Goal: Task Accomplishment & Management: Complete application form

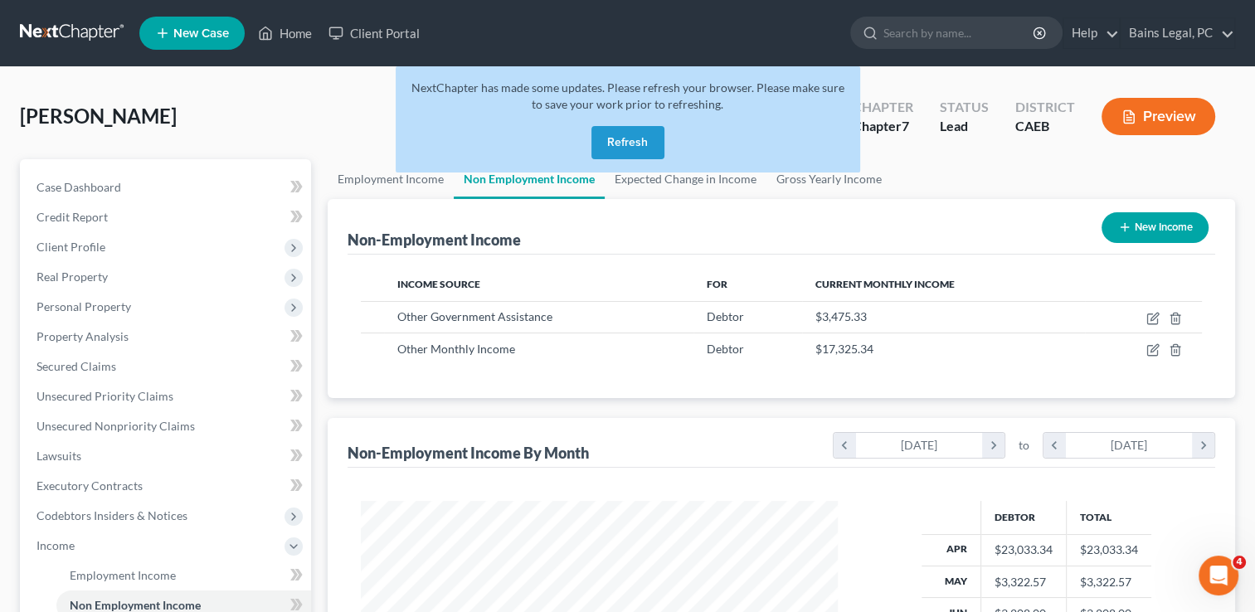
scroll to position [295, 510]
click at [612, 132] on button "Refresh" at bounding box center [628, 142] width 73 height 33
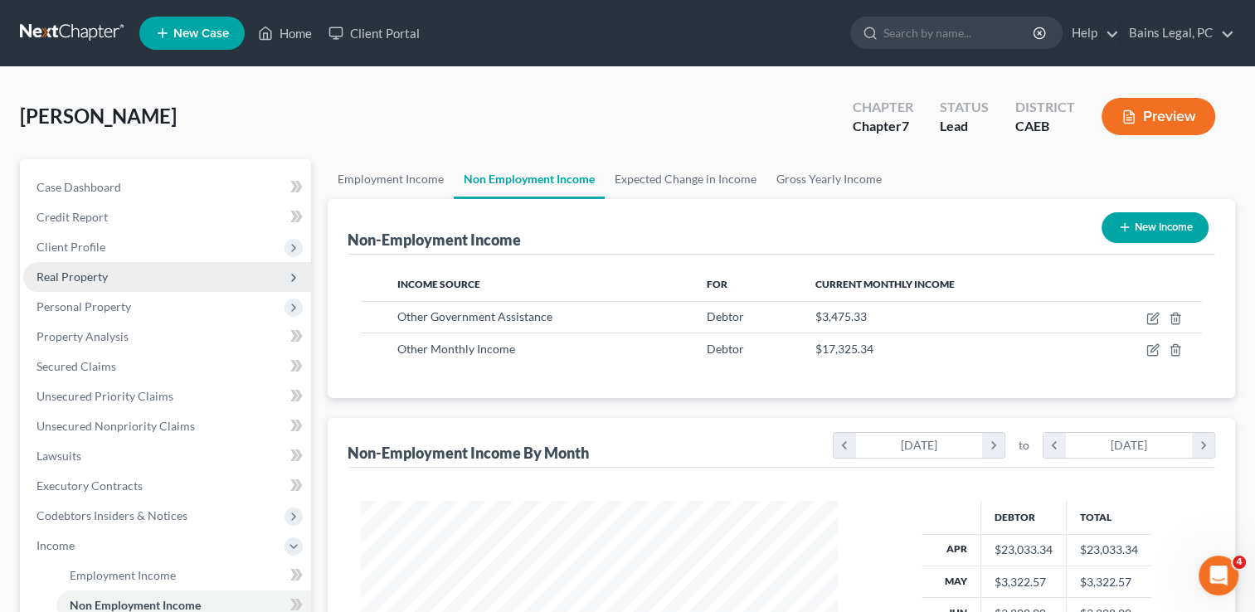
click at [105, 277] on span "Real Property" at bounding box center [72, 277] width 71 height 14
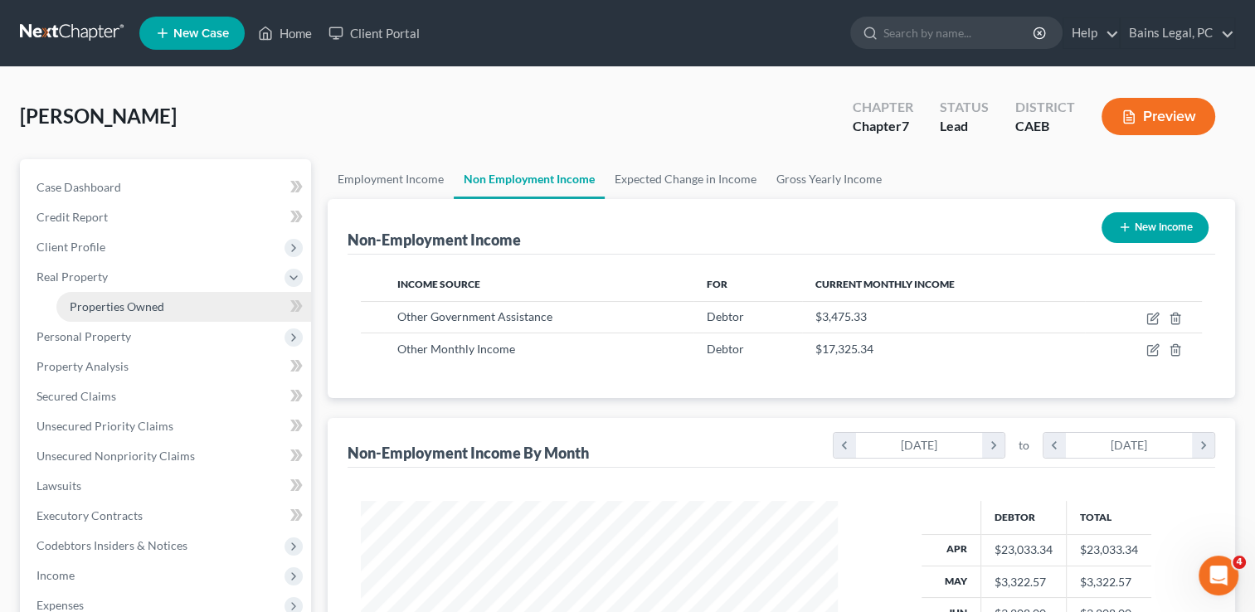
click at [118, 313] on span "Properties Owned" at bounding box center [117, 307] width 95 height 14
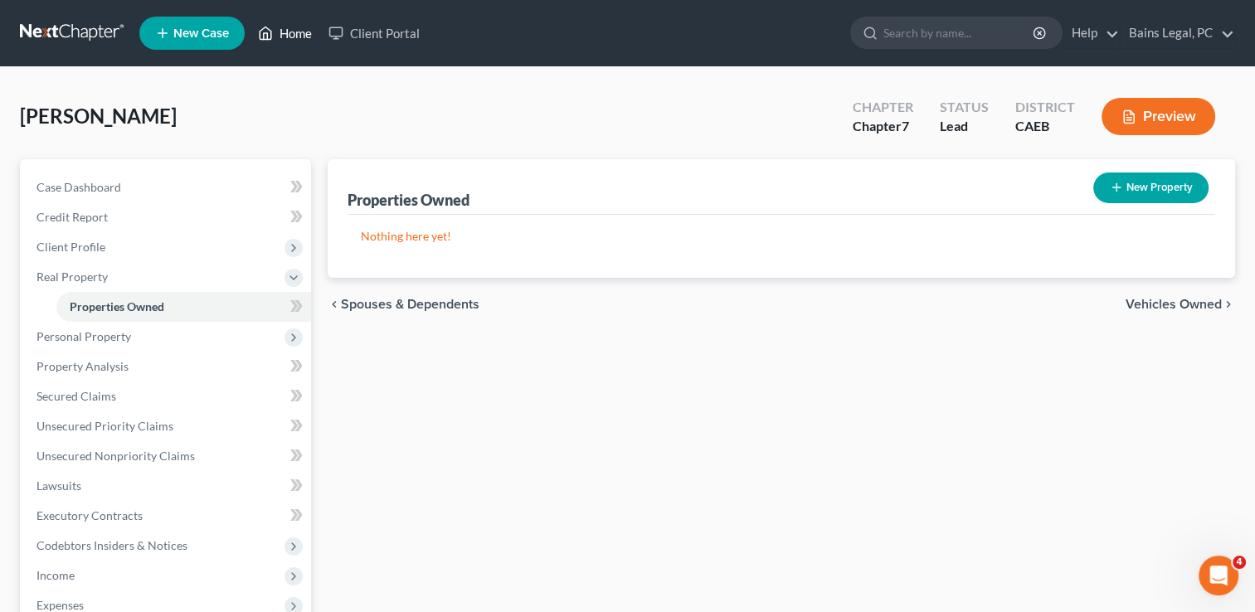
click at [295, 38] on link "Home" at bounding box center [285, 33] width 71 height 30
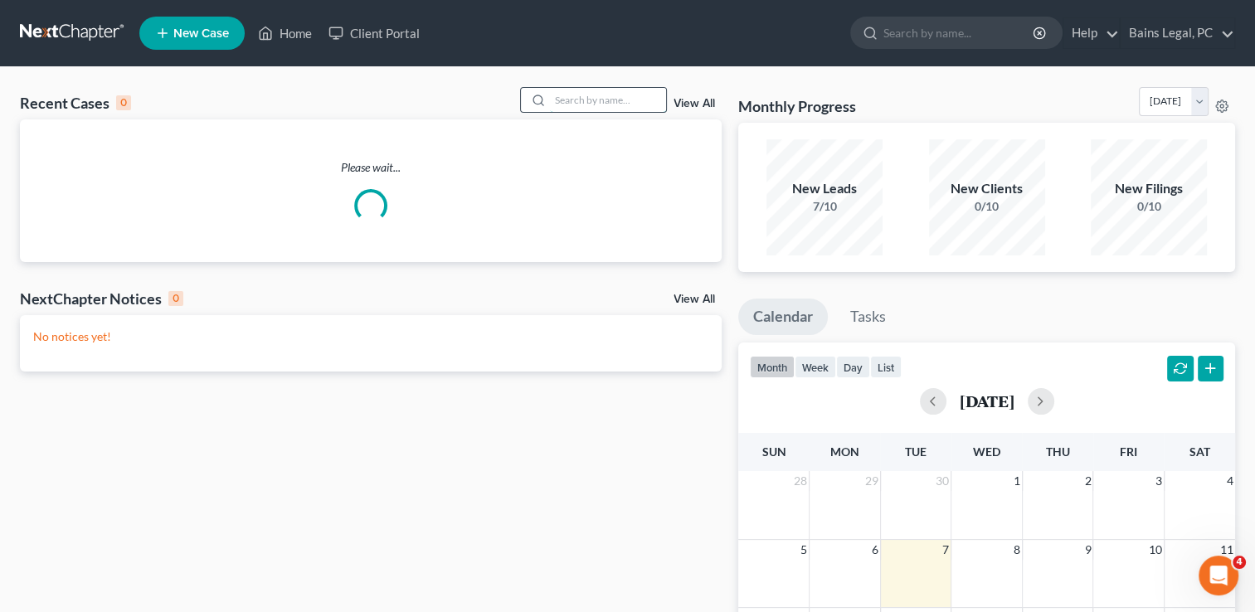
click at [642, 104] on input "search" at bounding box center [608, 100] width 116 height 24
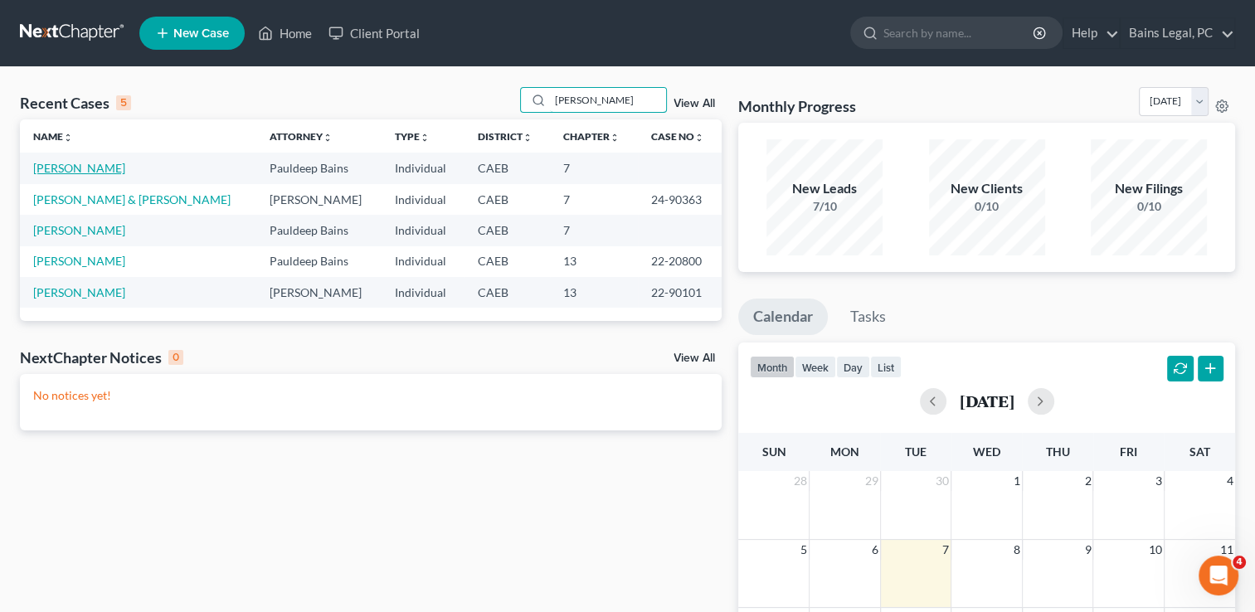
type input "[PERSON_NAME]"
click at [105, 168] on link "[PERSON_NAME]" at bounding box center [79, 168] width 92 height 14
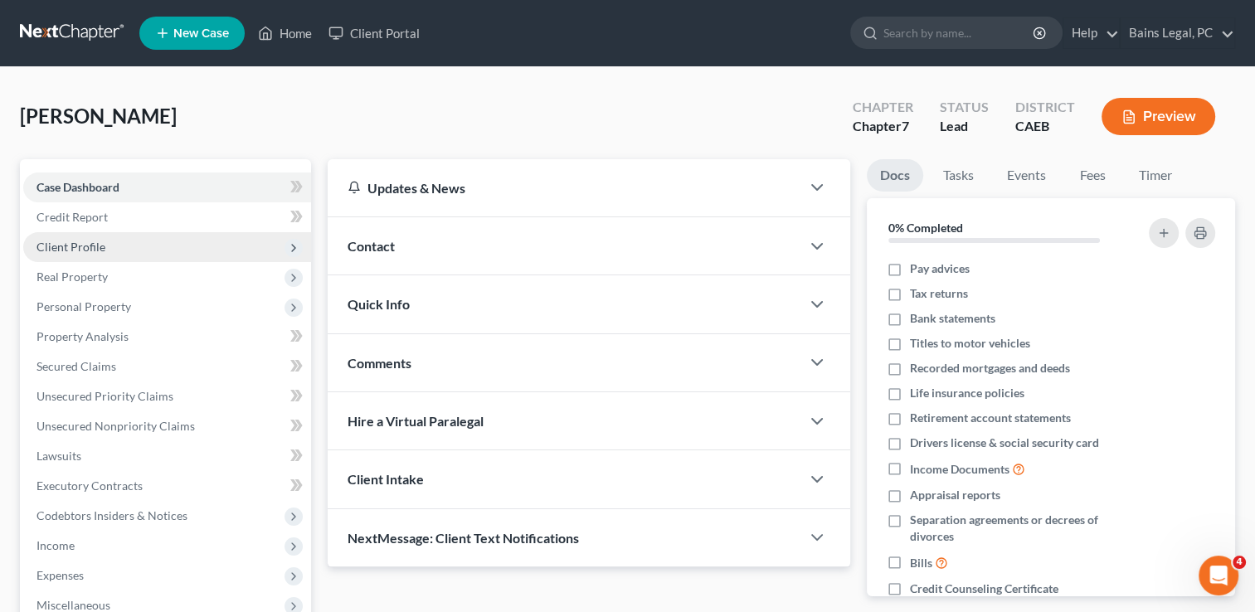
click at [247, 247] on span "Client Profile" at bounding box center [167, 247] width 288 height 30
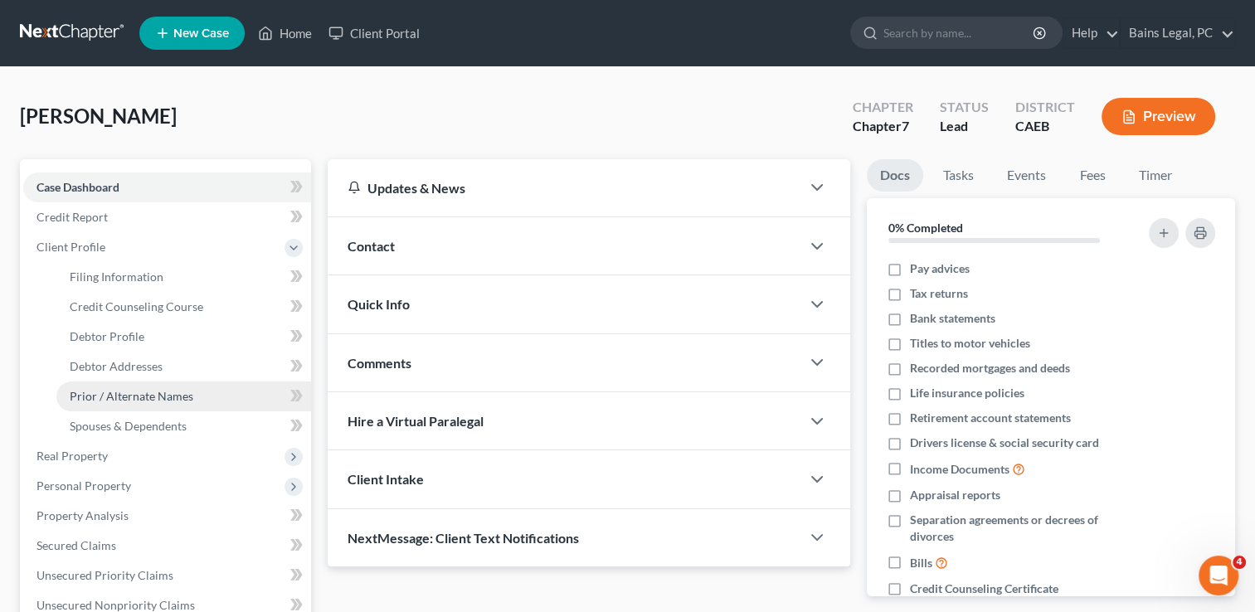
click at [130, 402] on span "Prior / Alternate Names" at bounding box center [132, 396] width 124 height 14
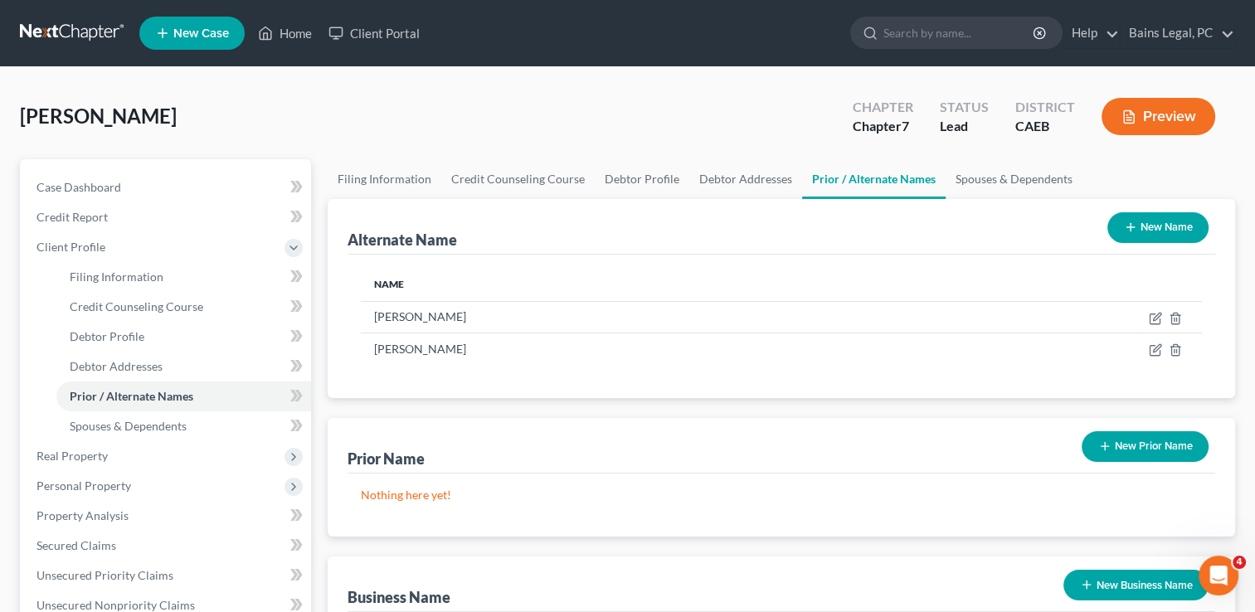
click at [1142, 232] on button "New Name" at bounding box center [1158, 227] width 101 height 31
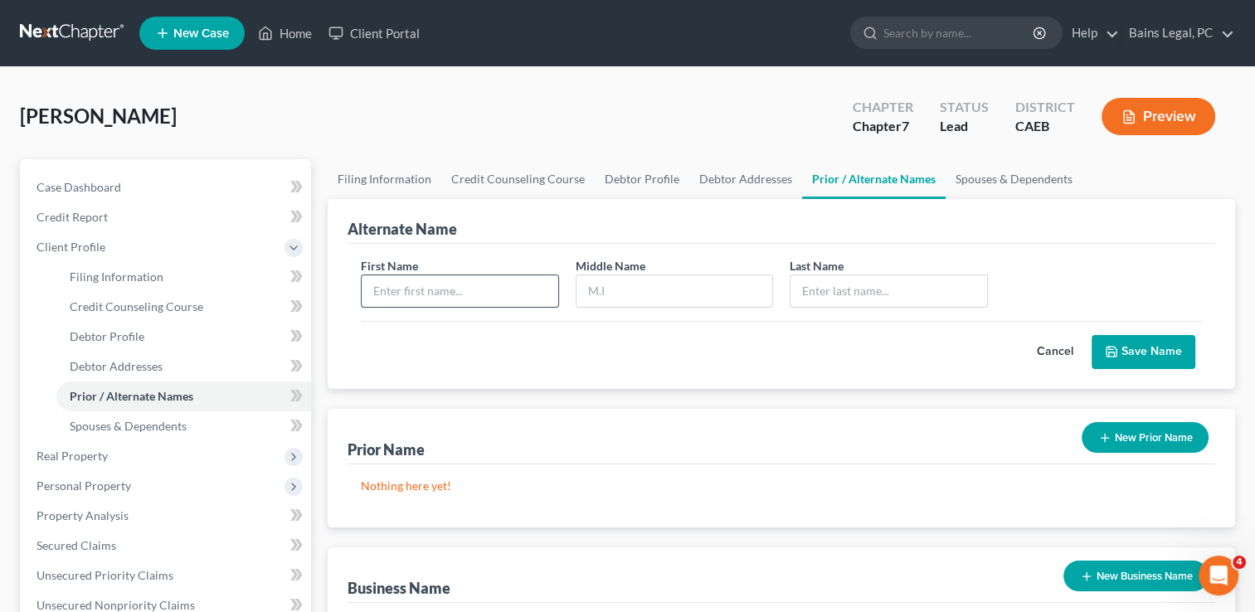
click at [508, 286] on input "text" at bounding box center [460, 291] width 196 height 32
type input "[PERSON_NAME]"
drag, startPoint x: 883, startPoint y: 288, endPoint x: 665, endPoint y: 307, distance: 219.1
click at [665, 307] on div "First Name [PERSON_NAME] Middle Name [PERSON_NAME] Last Name * [PERSON_NAME]" at bounding box center [782, 289] width 858 height 64
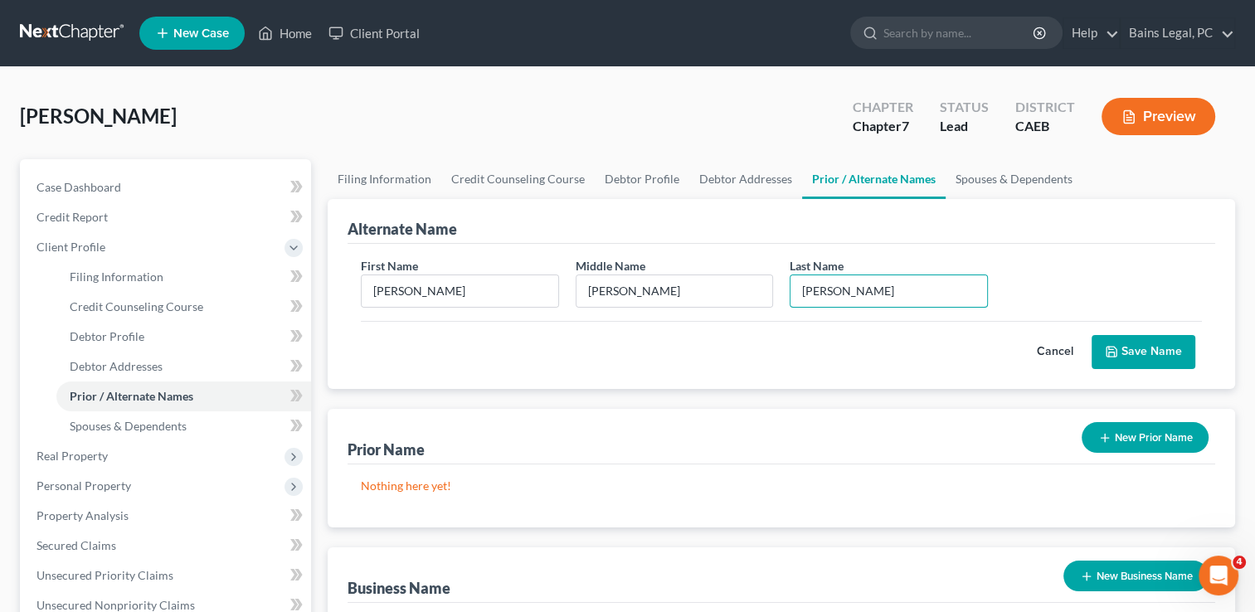
type input "[PERSON_NAME]"
click at [1144, 357] on button "Save Name" at bounding box center [1144, 352] width 104 height 35
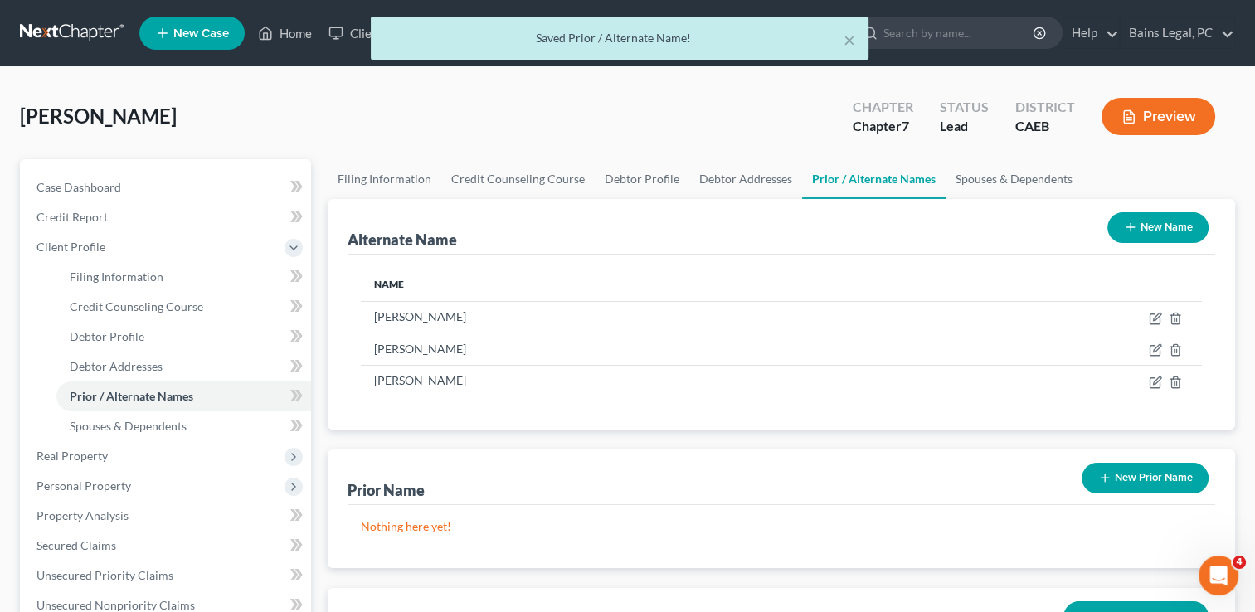
click at [1125, 236] on button "New Name" at bounding box center [1158, 227] width 101 height 31
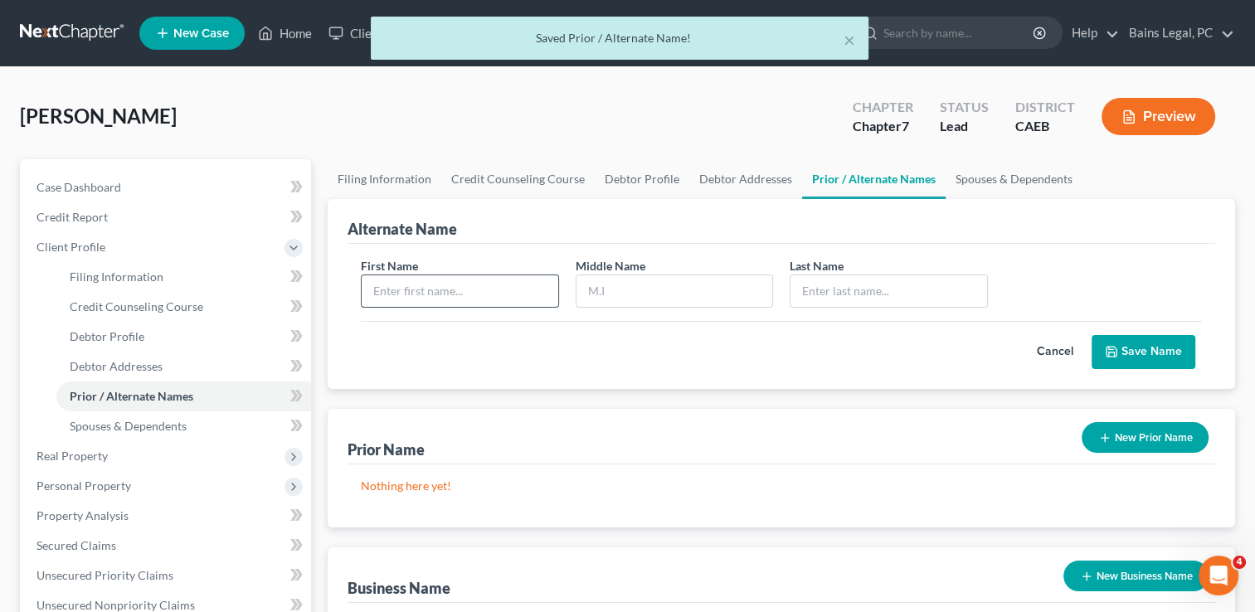
click at [422, 284] on input "text" at bounding box center [460, 291] width 196 height 32
type input "[PERSON_NAME]"
type input "D"
paste input "[PERSON_NAME]"
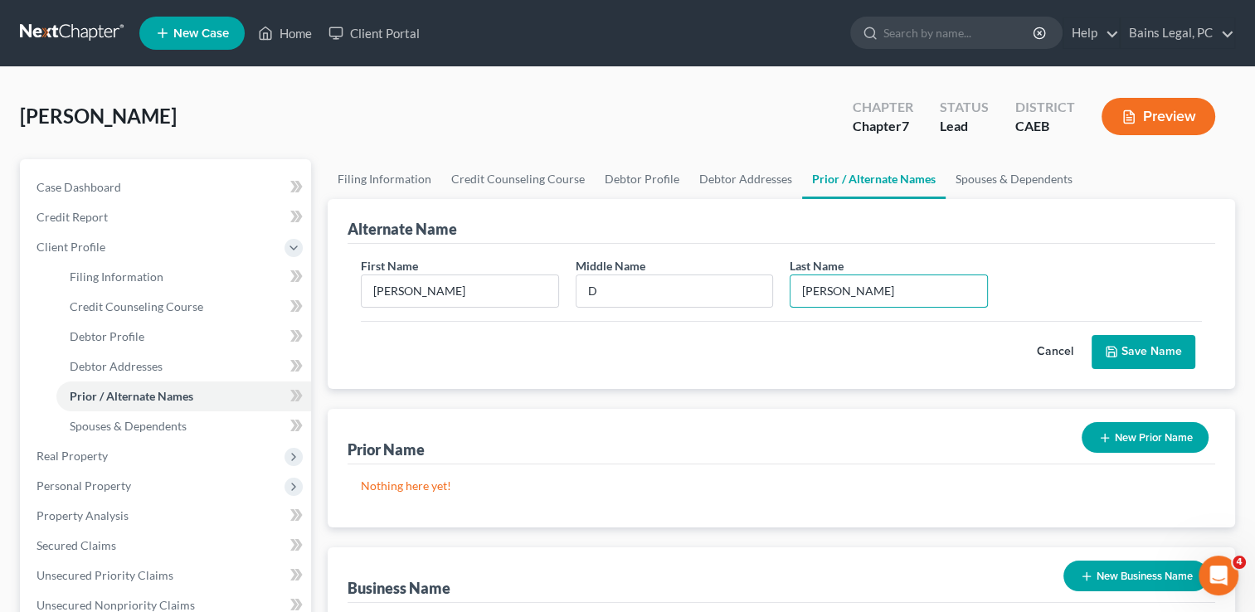
type input "[PERSON_NAME]"
click at [1132, 358] on button "Save Name" at bounding box center [1144, 352] width 104 height 35
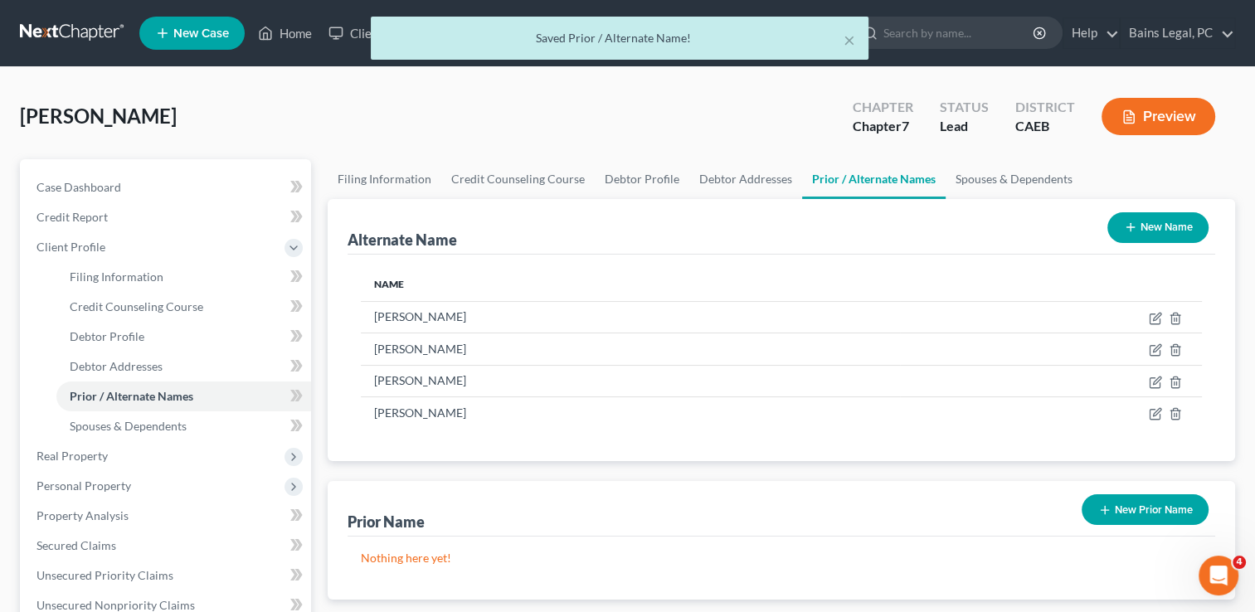
click at [1151, 234] on button "New Name" at bounding box center [1158, 227] width 101 height 31
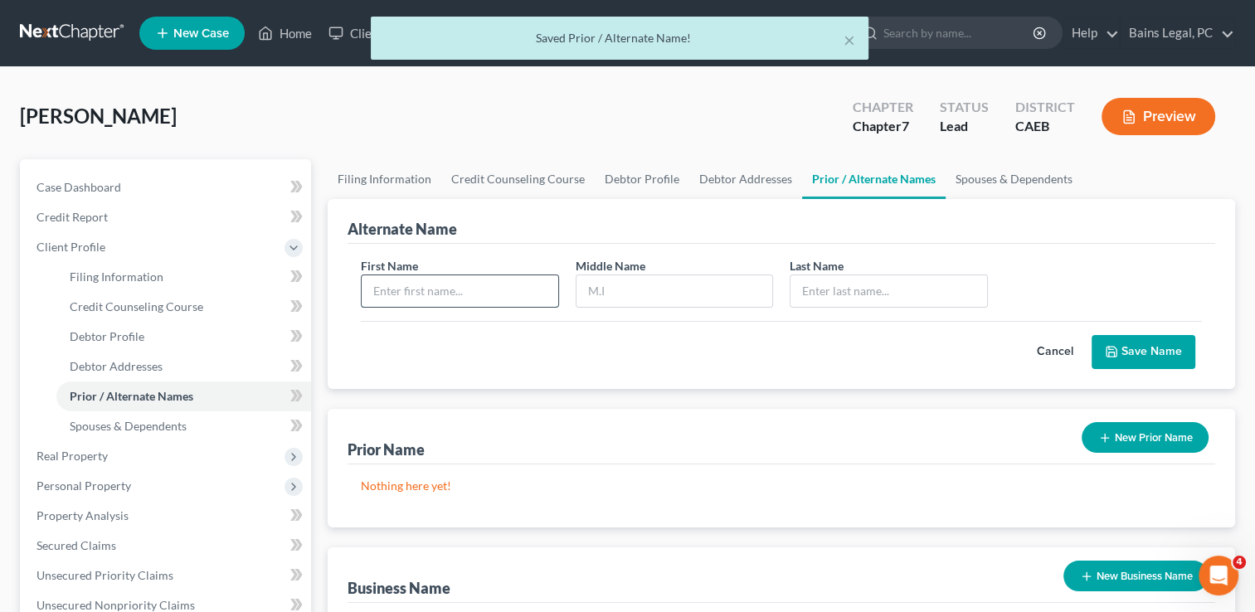
click at [430, 293] on input "text" at bounding box center [460, 291] width 196 height 32
type input "[PERSON_NAME]"
paste input "[PERSON_NAME]"
type input "[PERSON_NAME]"
click at [1120, 356] on button "Save Name" at bounding box center [1144, 352] width 104 height 35
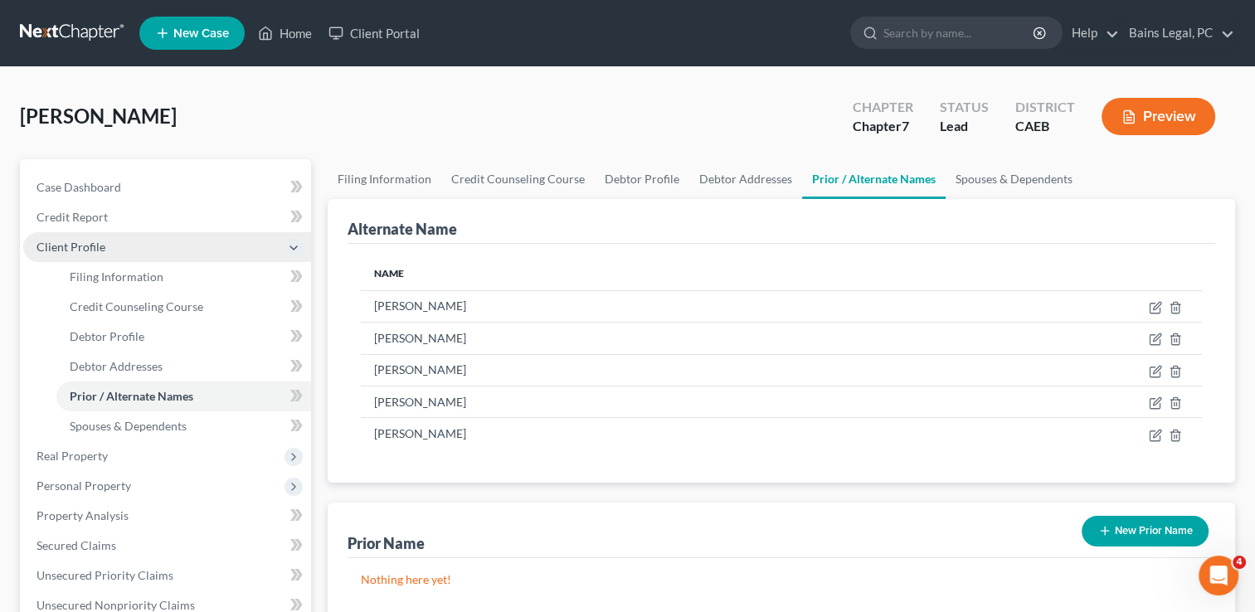
click at [176, 239] on span "Client Profile" at bounding box center [167, 247] width 288 height 30
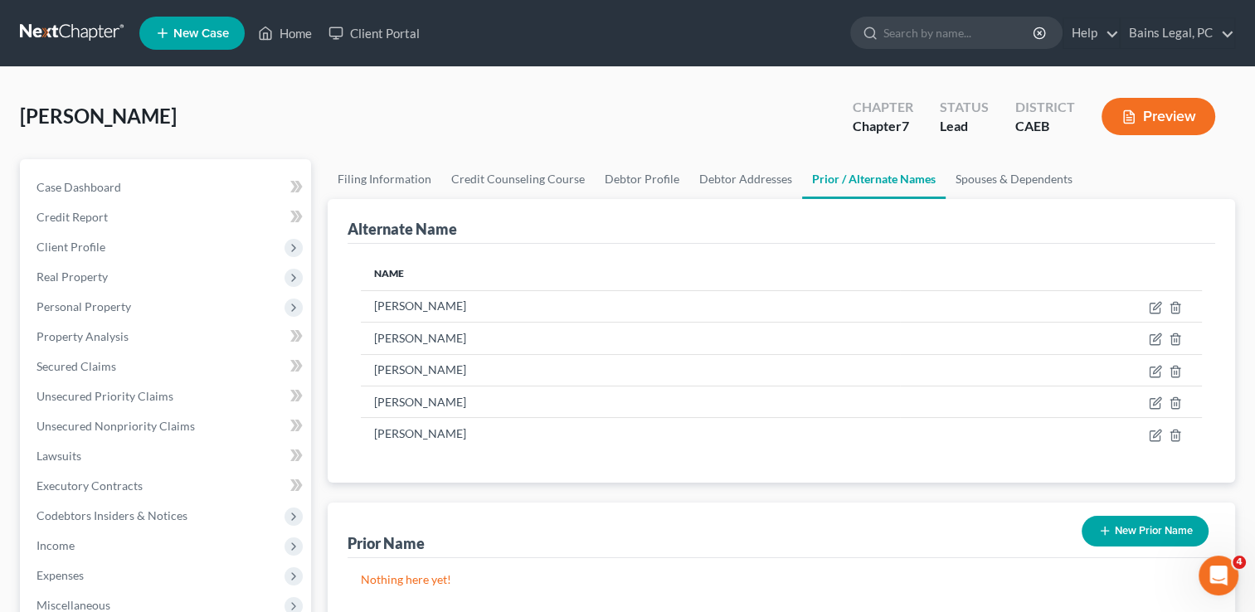
click at [376, 119] on div "[PERSON_NAME] Upgraded Chapter Chapter 7 Status Lead District CAEB Preview" at bounding box center [628, 123] width 1216 height 72
click at [72, 314] on span "Personal Property" at bounding box center [167, 307] width 288 height 30
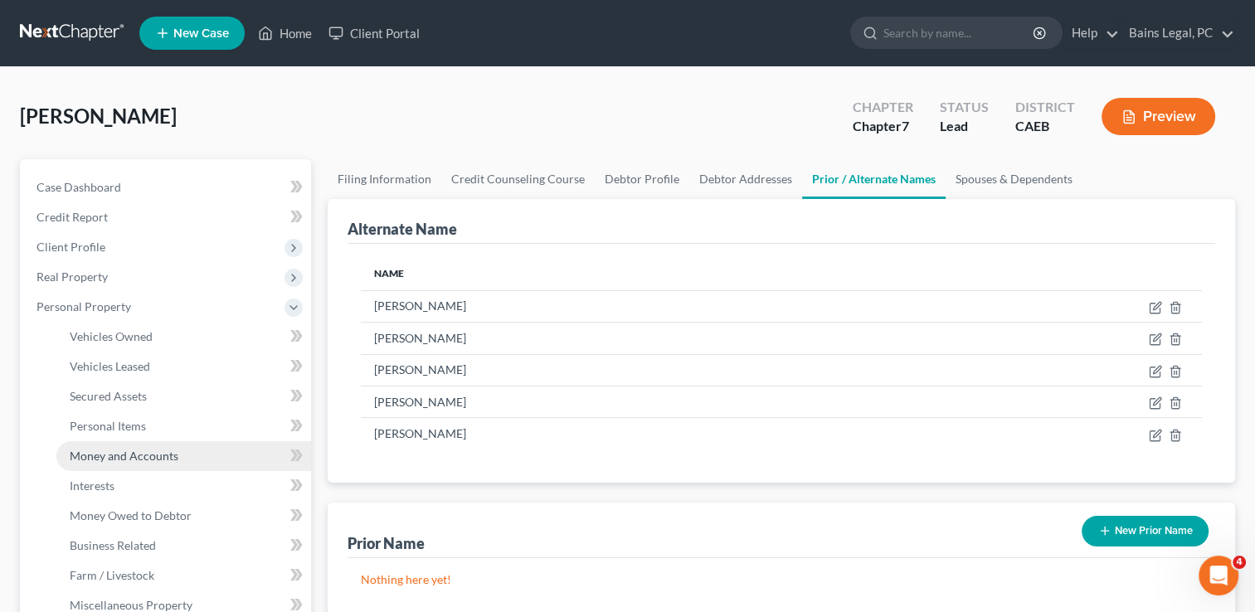
click at [128, 454] on span "Money and Accounts" at bounding box center [124, 456] width 109 height 14
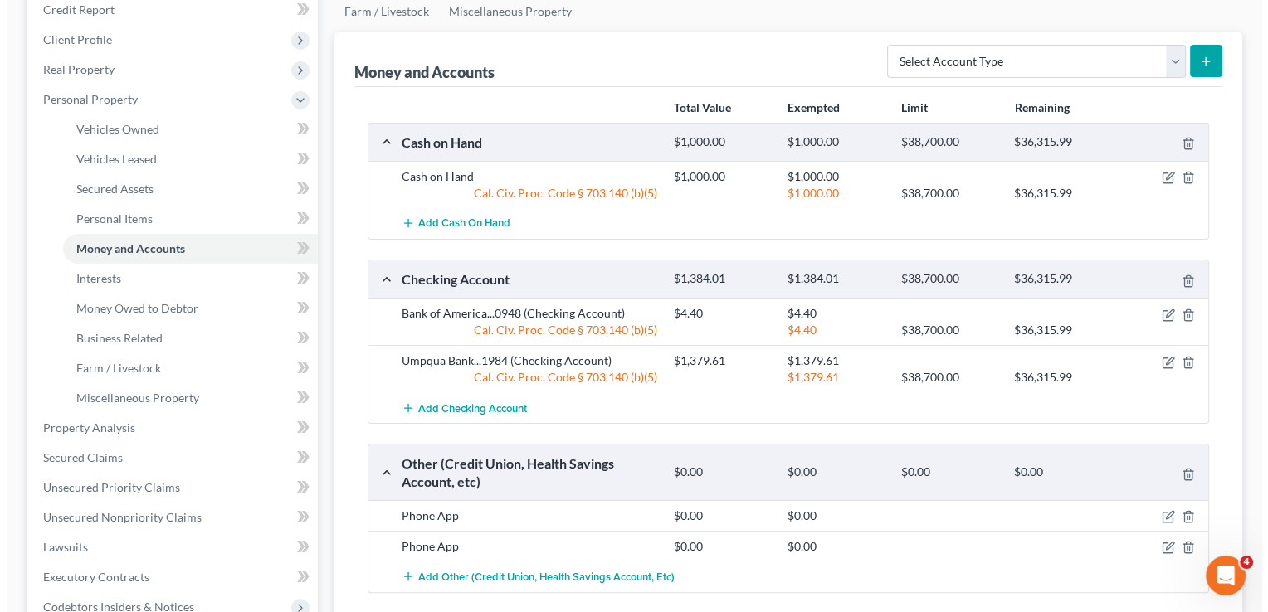
scroll to position [224, 0]
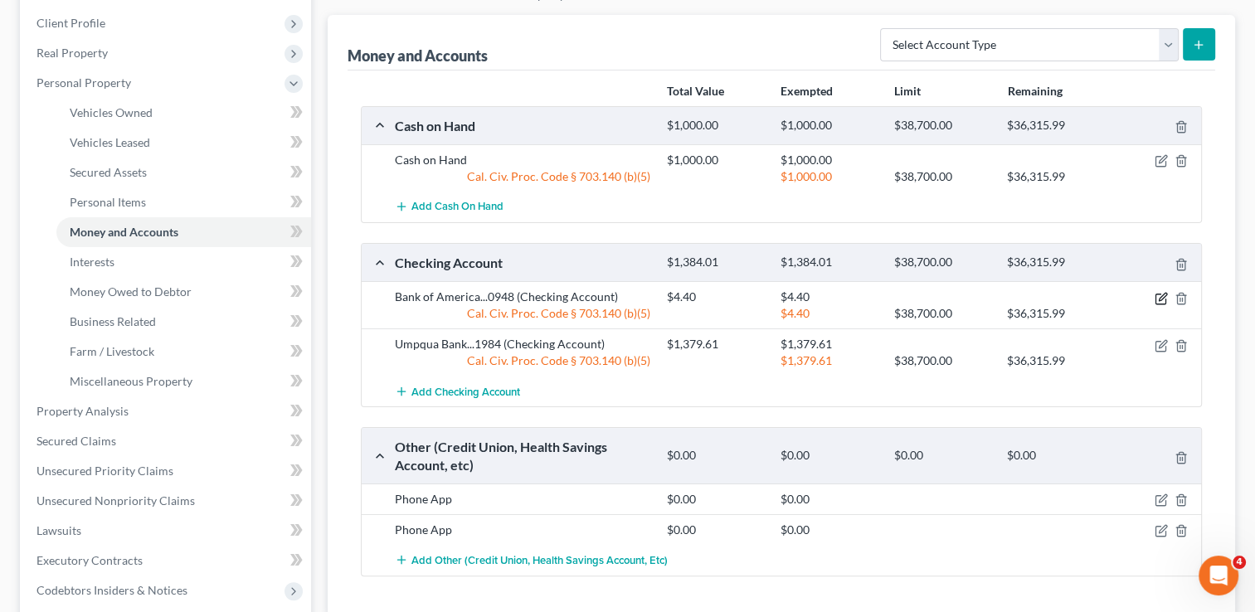
click at [1158, 299] on icon "button" at bounding box center [1161, 298] width 13 height 13
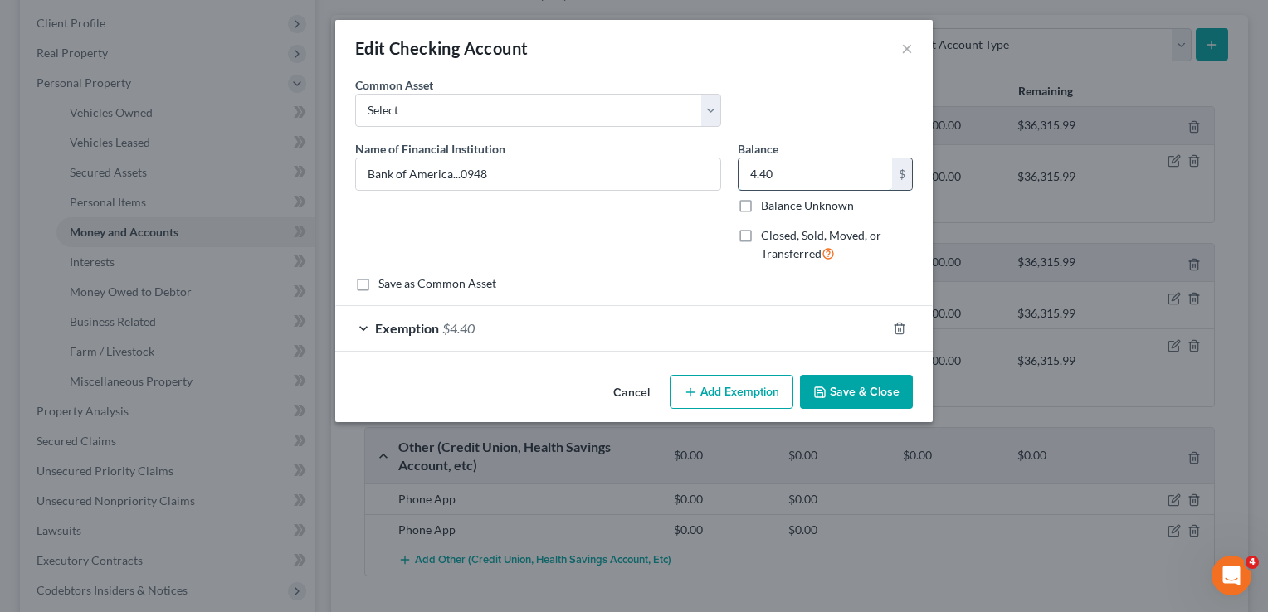
click at [800, 175] on input "4.40" at bounding box center [816, 174] width 154 height 32
type input "13.19"
click at [782, 327] on div "Exemption $4.40" at bounding box center [610, 328] width 551 height 44
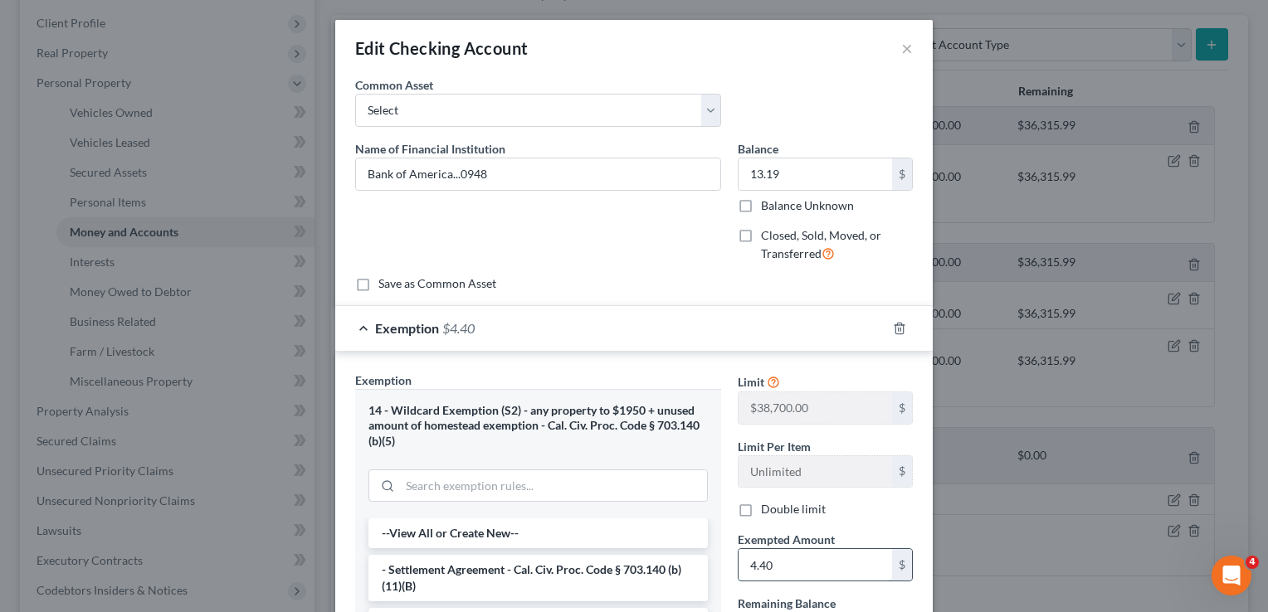
click at [830, 550] on input "4.40" at bounding box center [816, 565] width 154 height 32
type input "13.19"
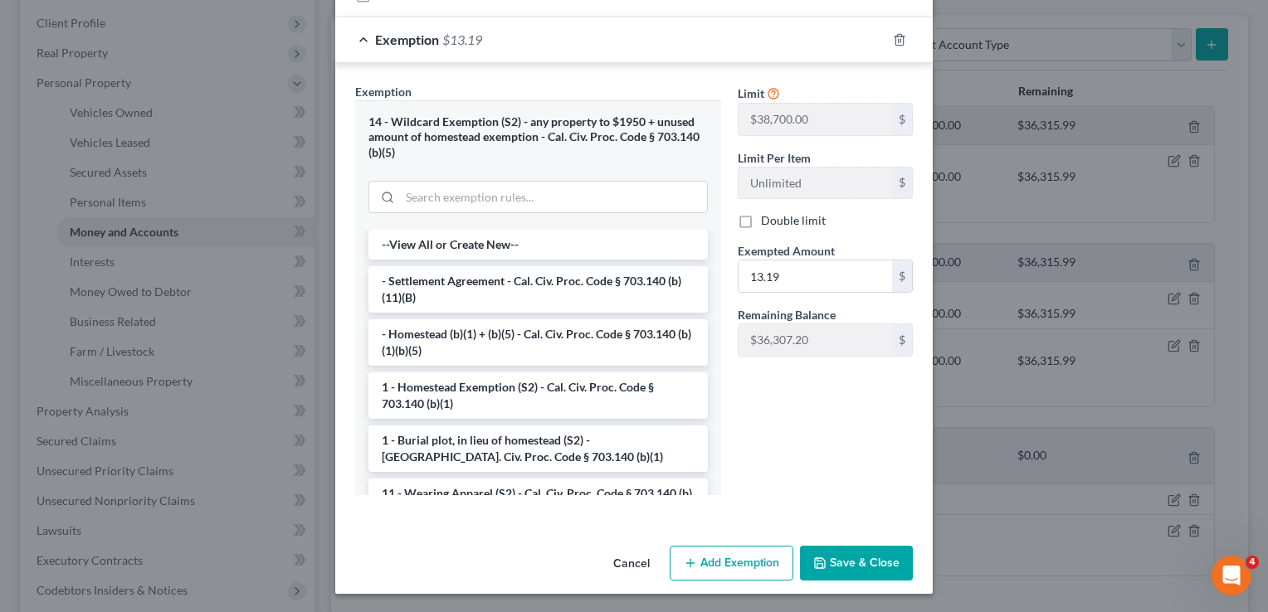
click at [887, 556] on button "Save & Close" at bounding box center [856, 563] width 113 height 35
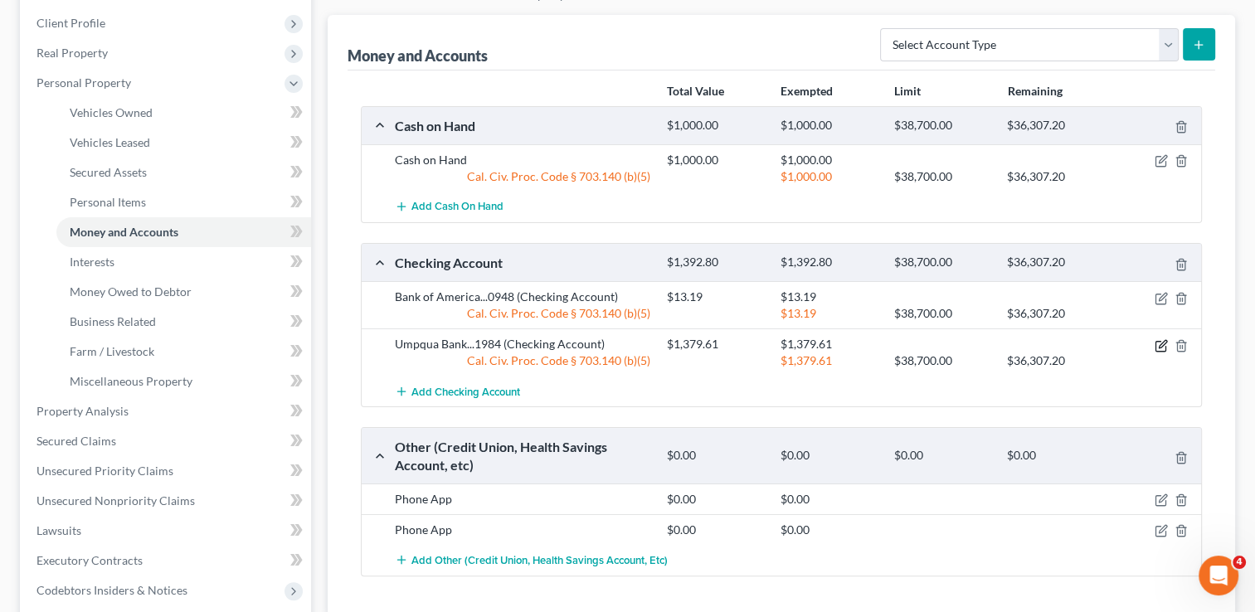
click at [1162, 340] on icon "button" at bounding box center [1161, 345] width 13 height 13
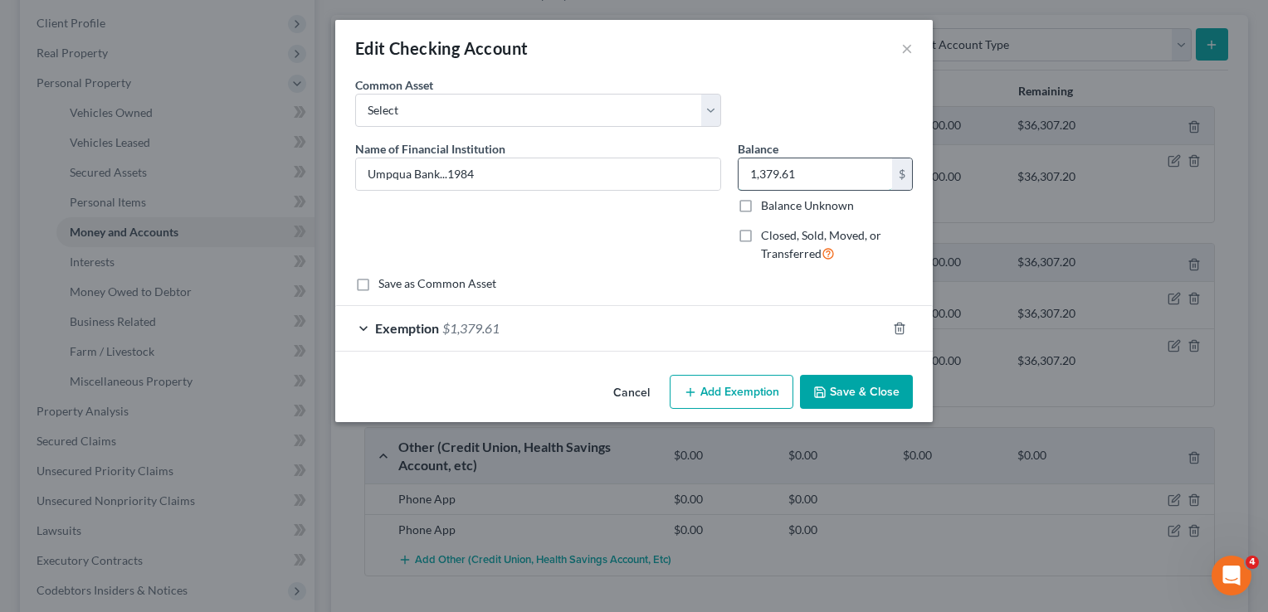
click at [807, 166] on input "1,379.61" at bounding box center [816, 174] width 154 height 32
type input "4,798.58"
click at [783, 325] on div "Exemption $1,379.61" at bounding box center [610, 328] width 551 height 44
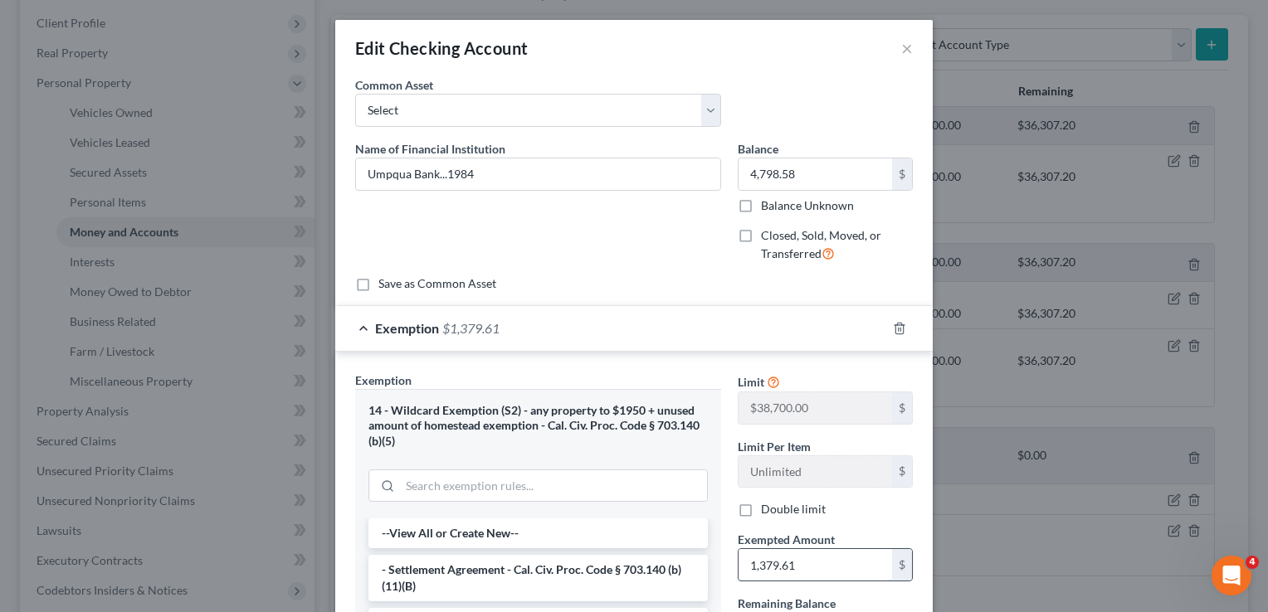
click at [833, 559] on input "1,379.61" at bounding box center [816, 565] width 154 height 32
type input "4,798.58"
click at [767, 329] on div "Exemption $4,798.58" at bounding box center [610, 328] width 551 height 44
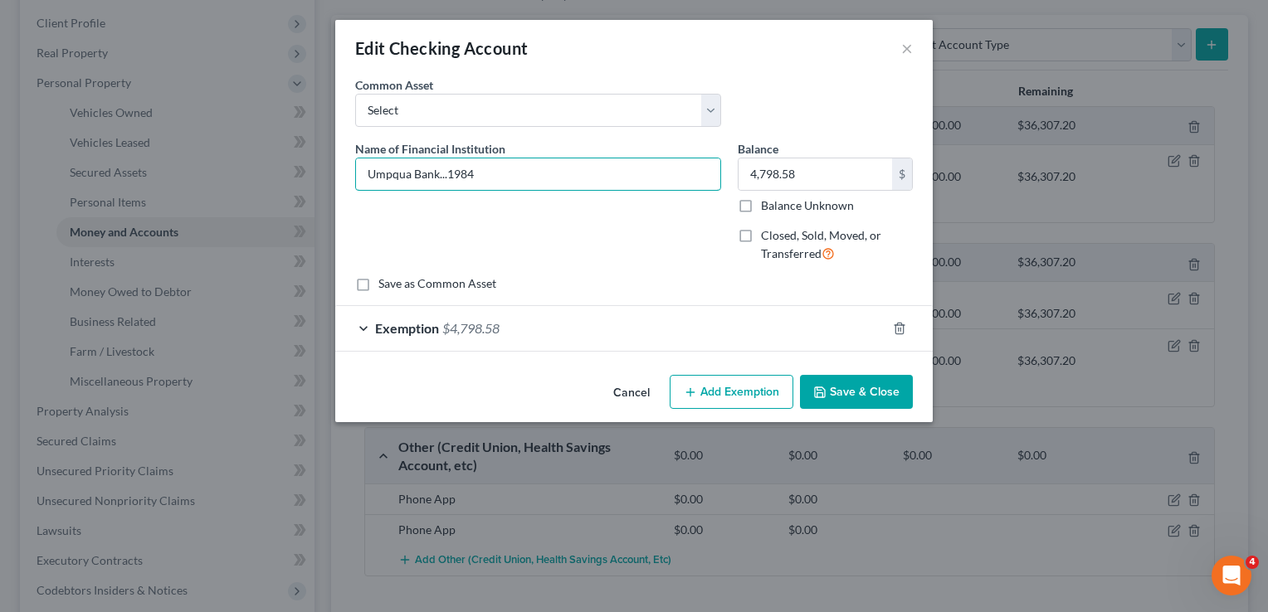
drag, startPoint x: 437, startPoint y: 173, endPoint x: 236, endPoint y: 182, distance: 201.8
click at [236, 182] on div "Edit Checking Account × An exemption set must first be selected from the Filing…" at bounding box center [634, 306] width 1268 height 612
type input "Columbia Bank (FKA Umpqua Bank)...1984"
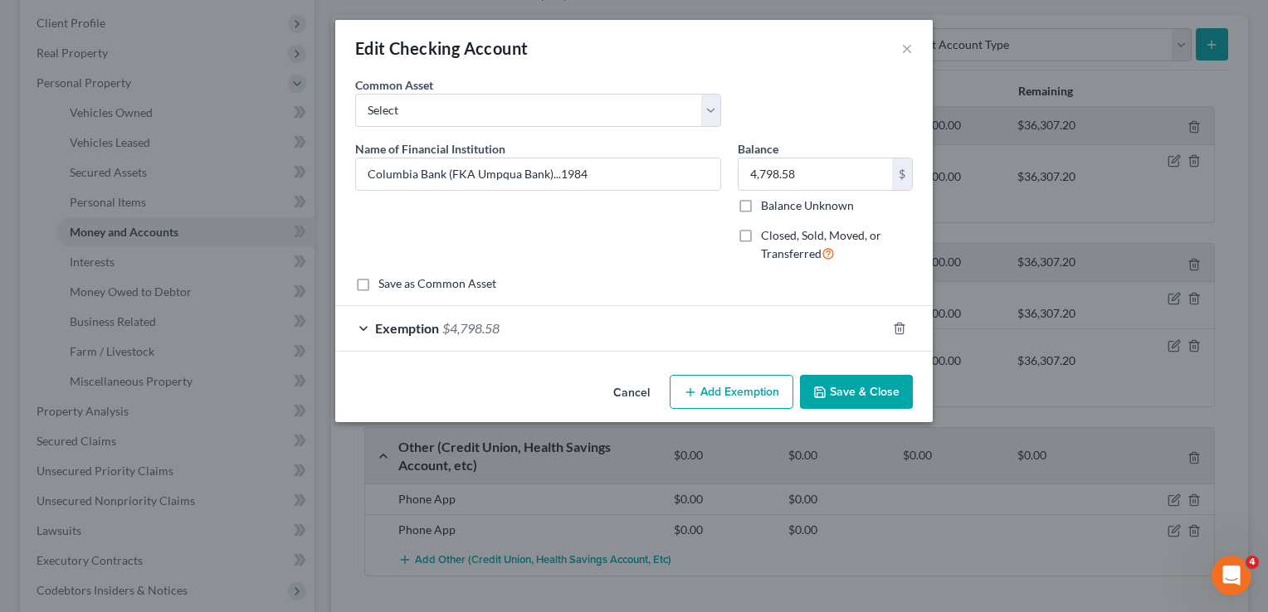
click at [846, 380] on button "Save & Close" at bounding box center [856, 392] width 113 height 35
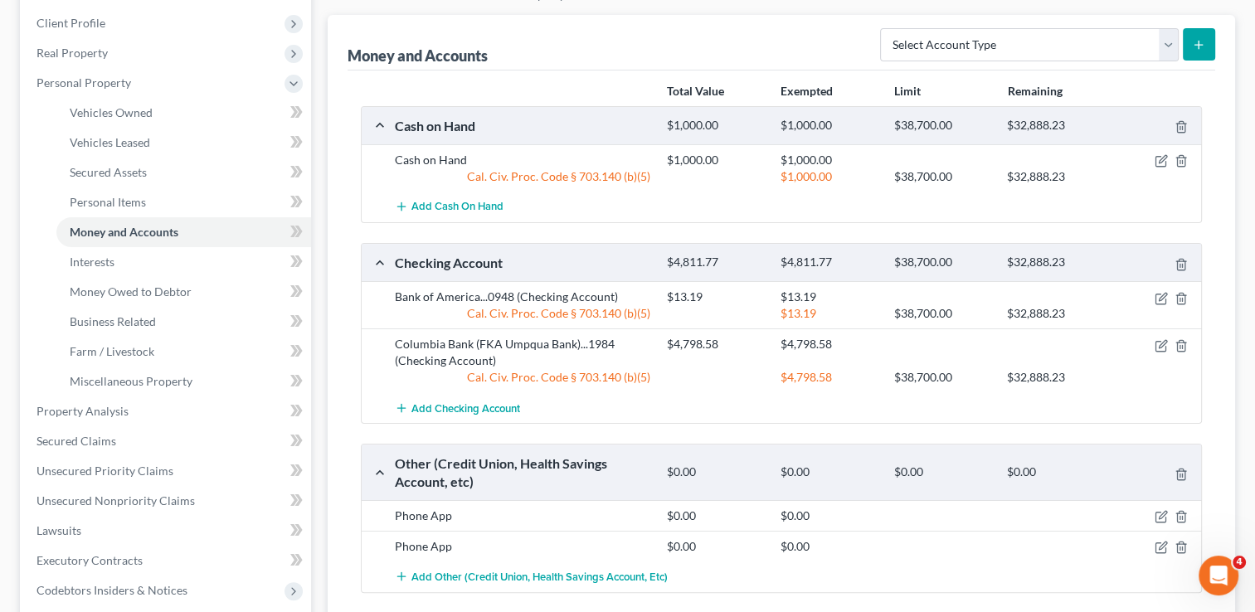
click at [1165, 152] on div at bounding box center [1158, 160] width 90 height 17
click at [1162, 156] on icon "button" at bounding box center [1161, 160] width 13 height 13
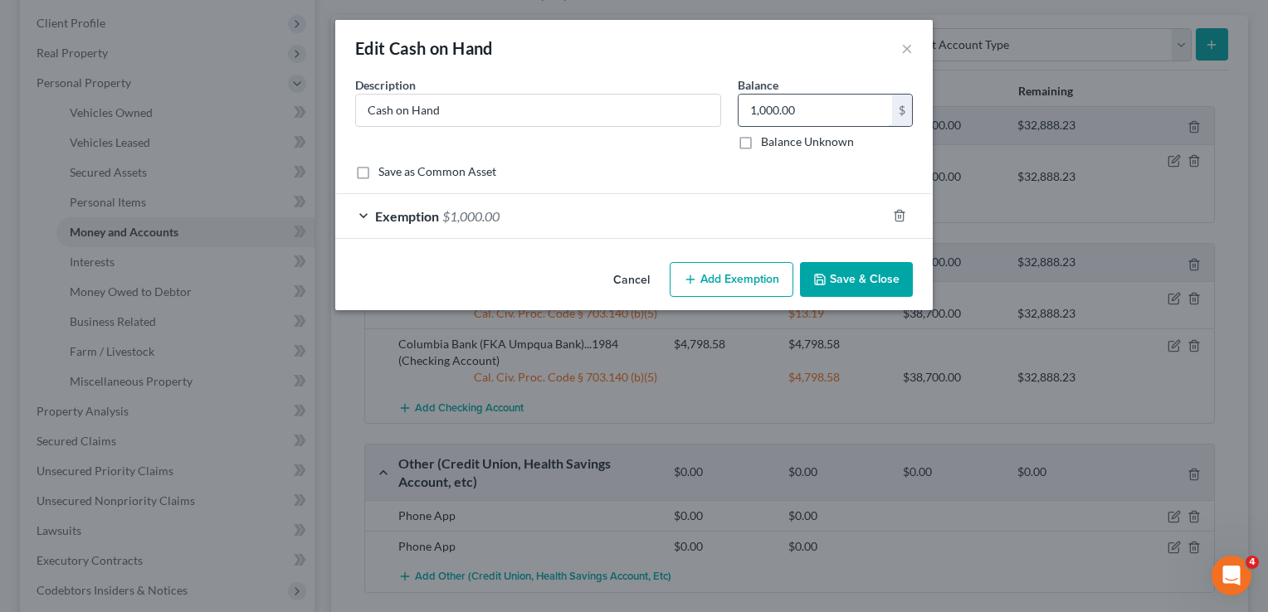
click at [829, 102] on input "1,000.00" at bounding box center [816, 111] width 154 height 32
type input "1"
type input "3,000"
click at [809, 234] on div "Exemption $1,000.00" at bounding box center [610, 216] width 551 height 44
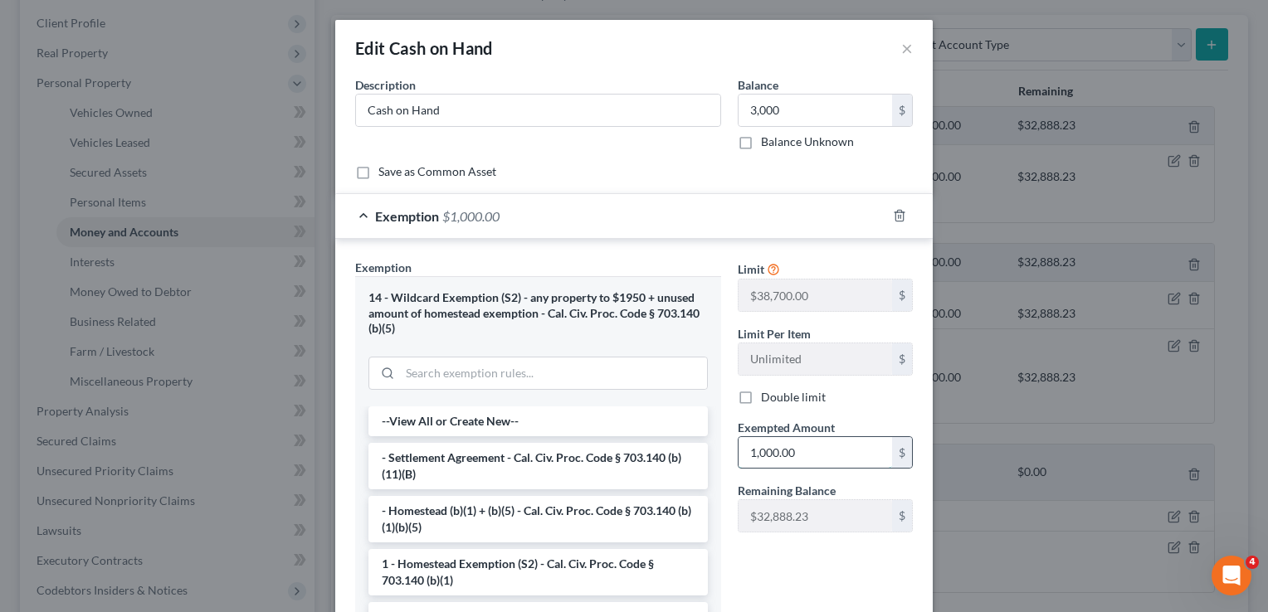
click at [807, 454] on input "1,000.00" at bounding box center [816, 453] width 154 height 32
type input "3,000"
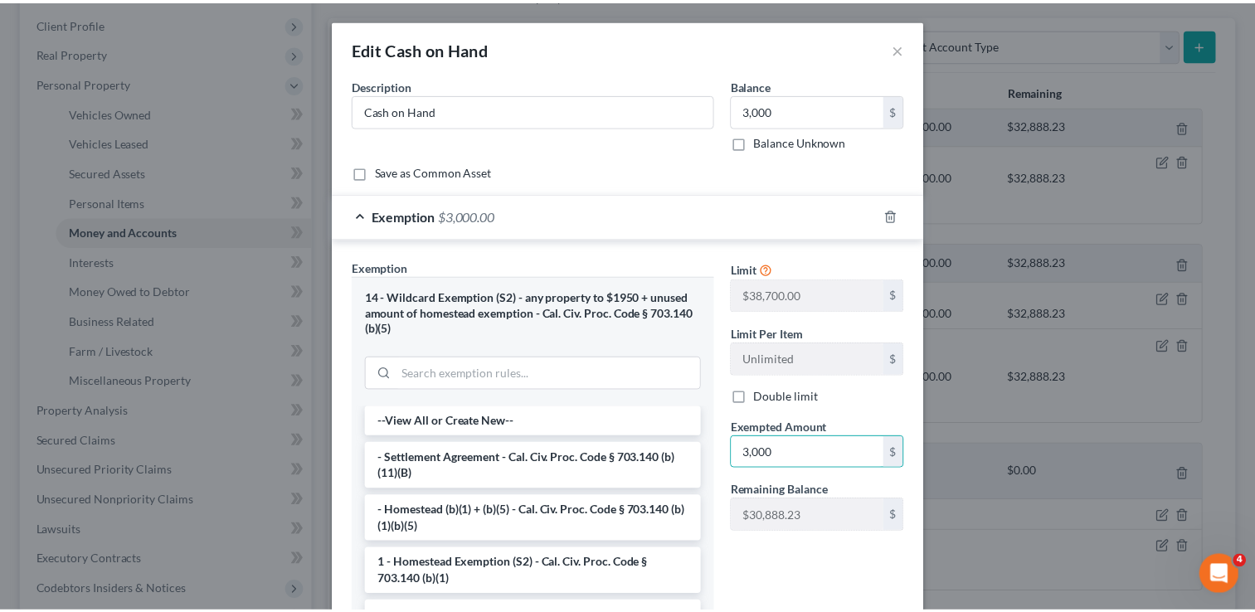
scroll to position [176, 0]
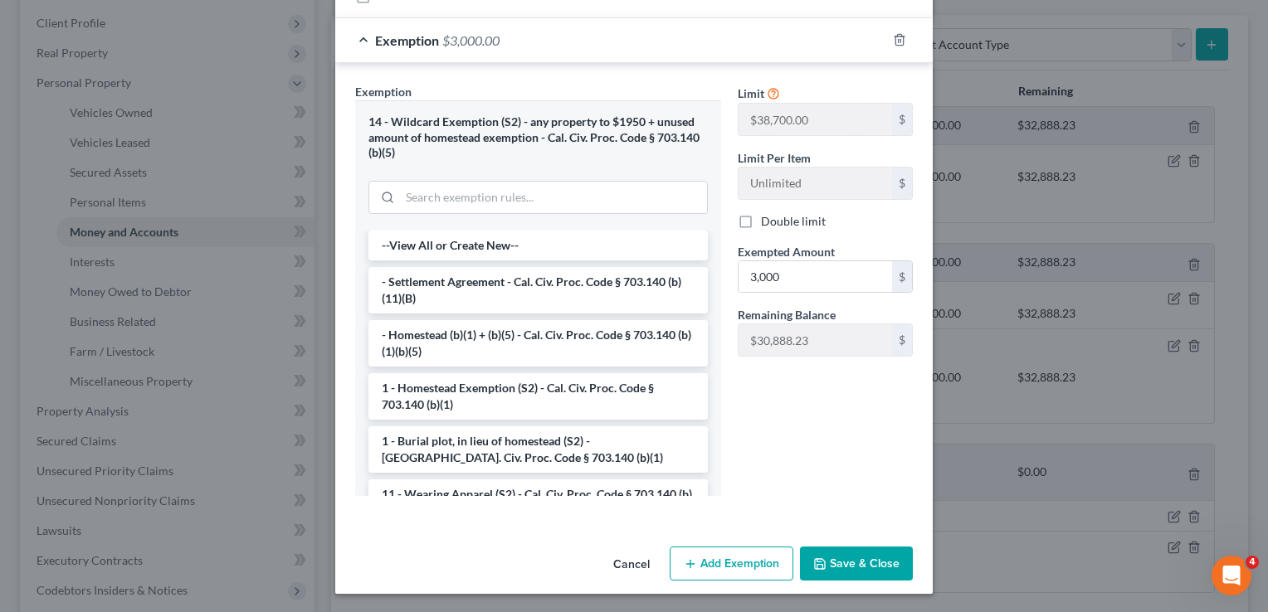
click at [893, 575] on button "Save & Close" at bounding box center [856, 564] width 113 height 35
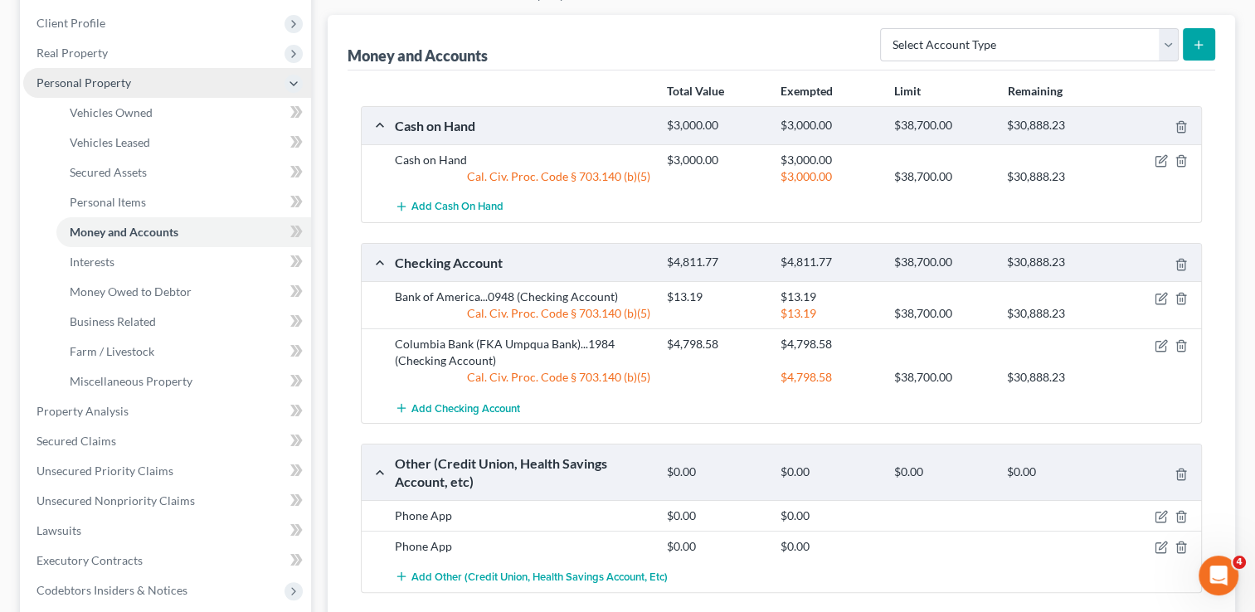
click at [107, 88] on span "Personal Property" at bounding box center [84, 83] width 95 height 14
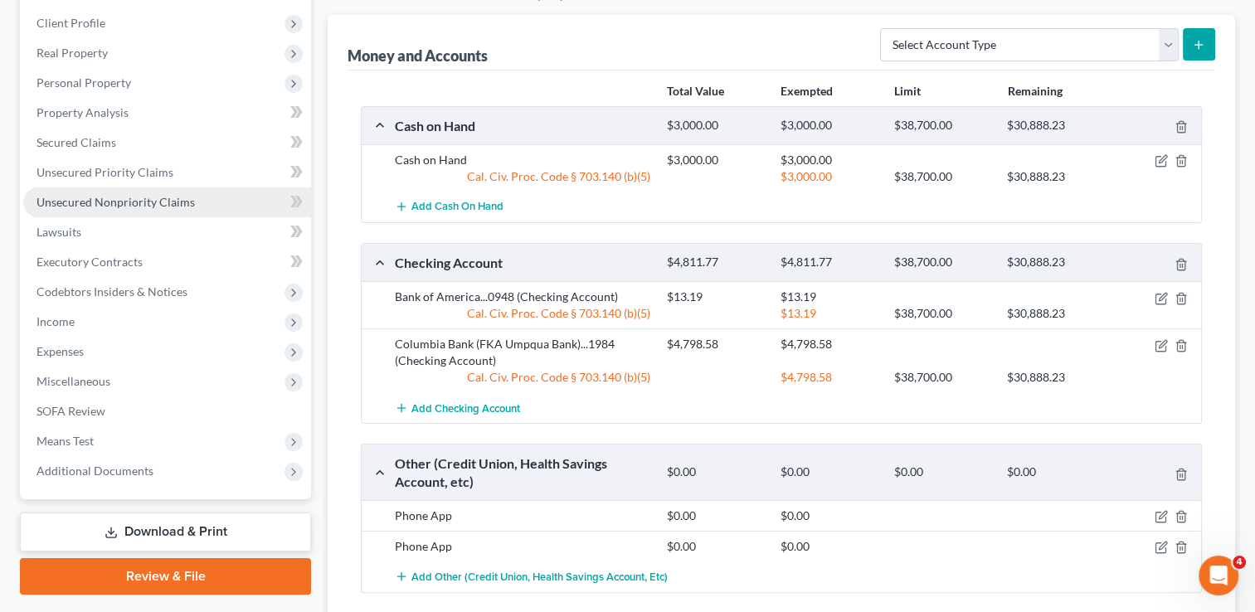
click at [110, 201] on span "Unsecured Nonpriority Claims" at bounding box center [116, 202] width 158 height 14
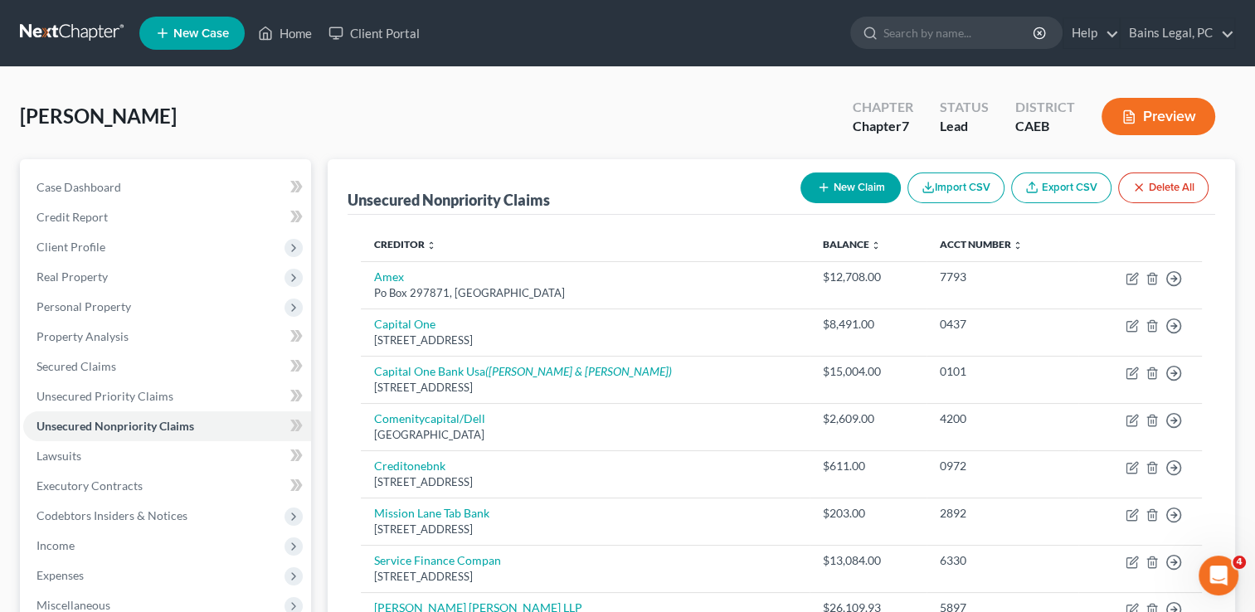
click at [851, 176] on button "New Claim" at bounding box center [851, 188] width 100 height 31
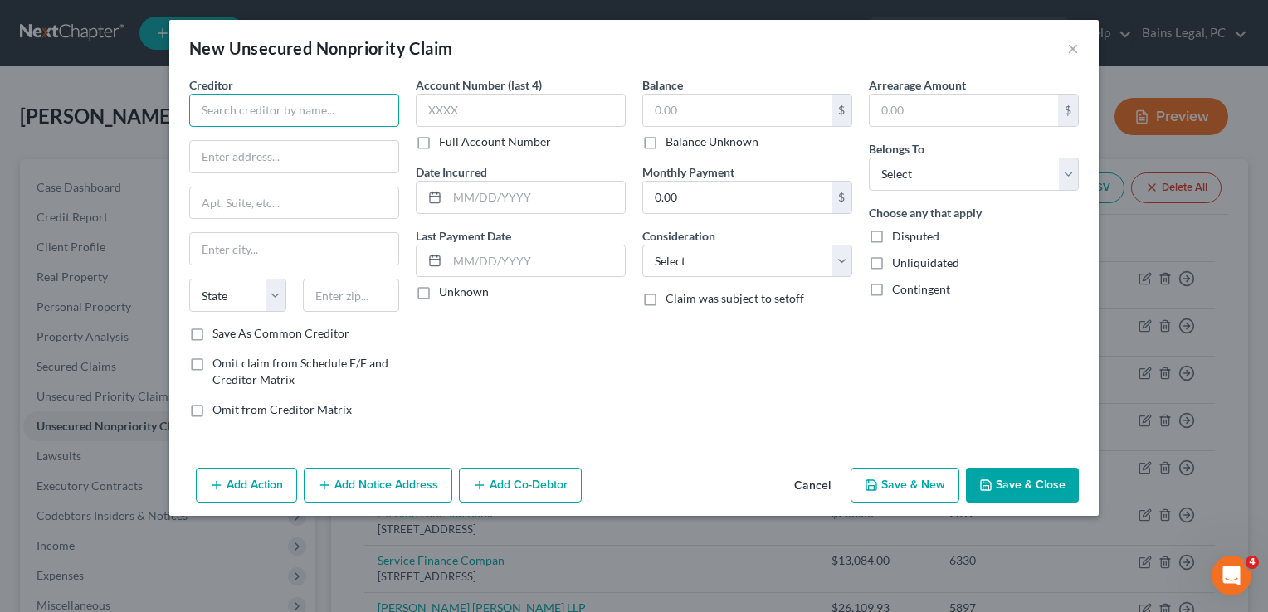
click at [334, 106] on input "text" at bounding box center [294, 110] width 210 height 33
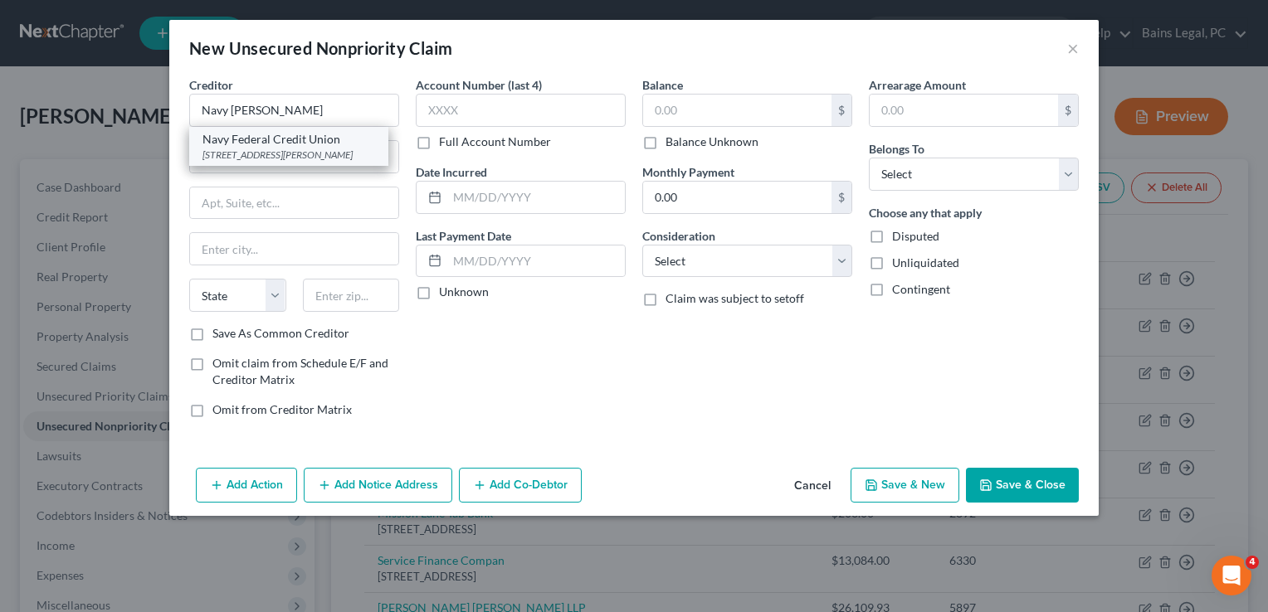
click at [316, 144] on div "Navy Federal Credit Union" at bounding box center [288, 139] width 173 height 17
type input "Navy Federal Credit Union"
type input "PO Box 3000"
type input "[PERSON_NAME]"
select select "48"
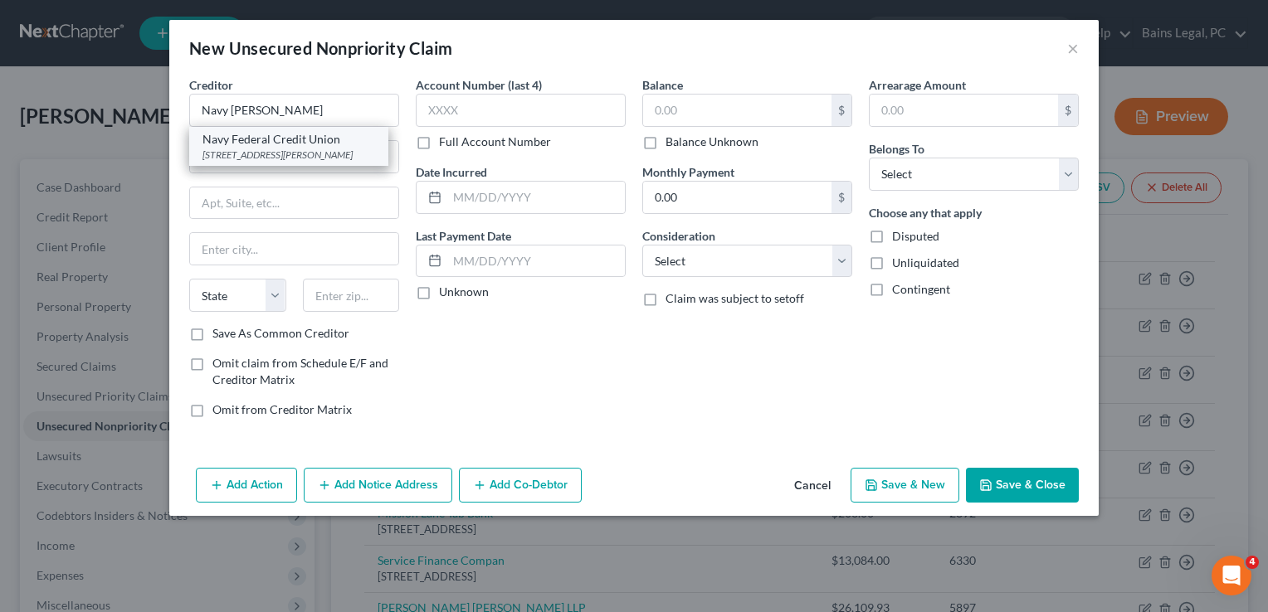
type input "22119"
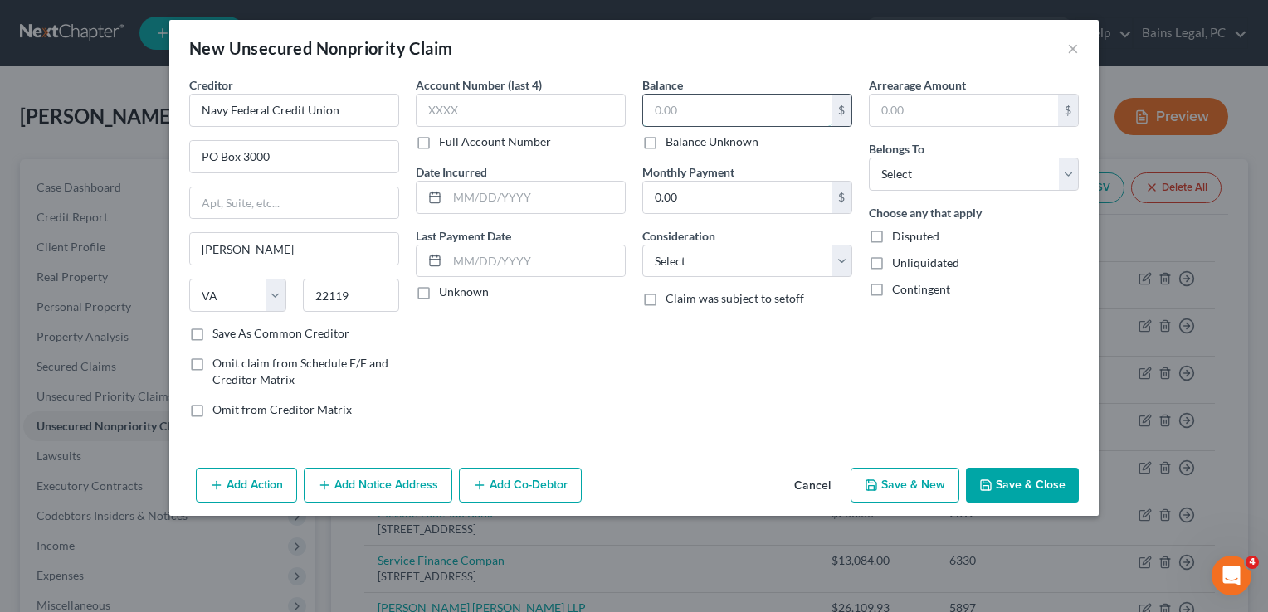
click at [703, 124] on input "text" at bounding box center [737, 111] width 188 height 32
type input "26,000"
click at [932, 176] on select "Select Debtor 1 Only Debtor 2 Only Debtor 1 And Debtor 2 Only At Least One Of T…" at bounding box center [974, 174] width 210 height 33
select select "3"
click at [869, 158] on select "Select Debtor 1 Only Debtor 2 Only Debtor 1 And Debtor 2 Only At Least One Of T…" at bounding box center [974, 174] width 210 height 33
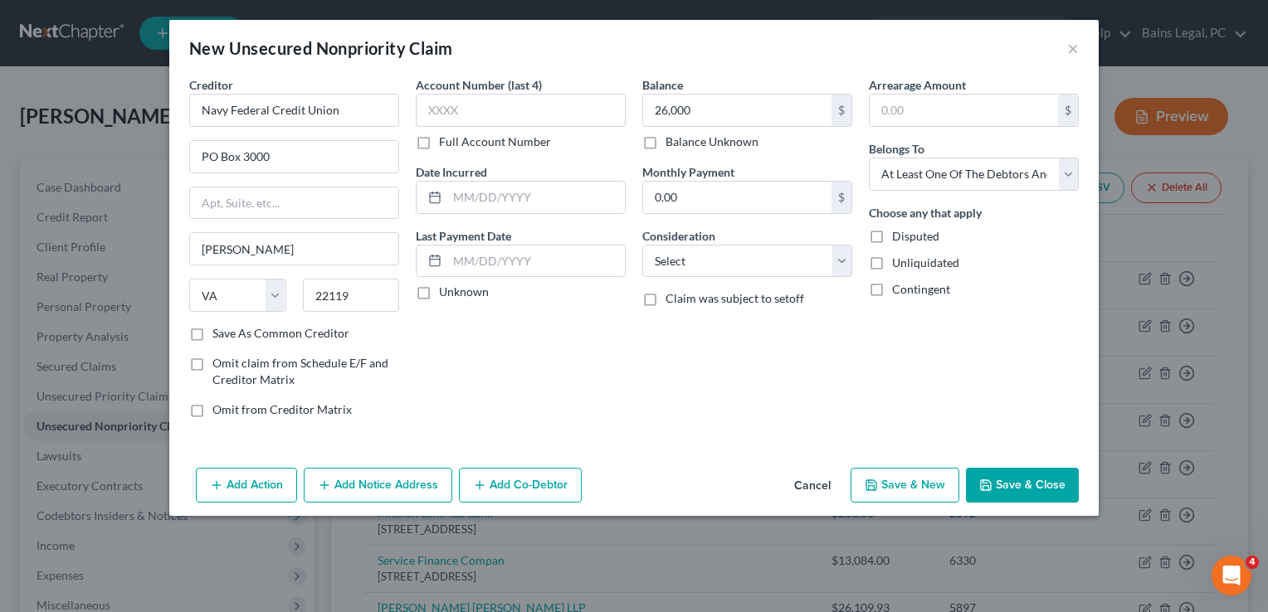
click at [539, 480] on button "Add Co-Debtor" at bounding box center [520, 485] width 123 height 35
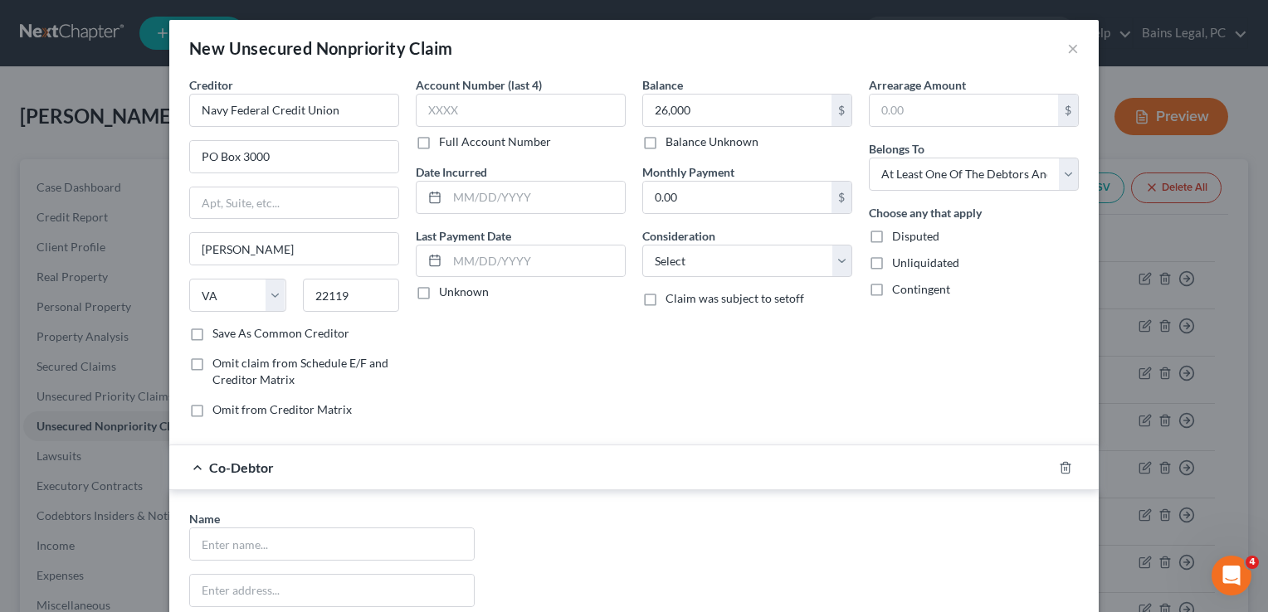
click at [659, 353] on div "Balance 26,000.00 $ Balance Unknown Balance Undetermined 26,000 $ Balance Unkno…" at bounding box center [747, 253] width 227 height 355
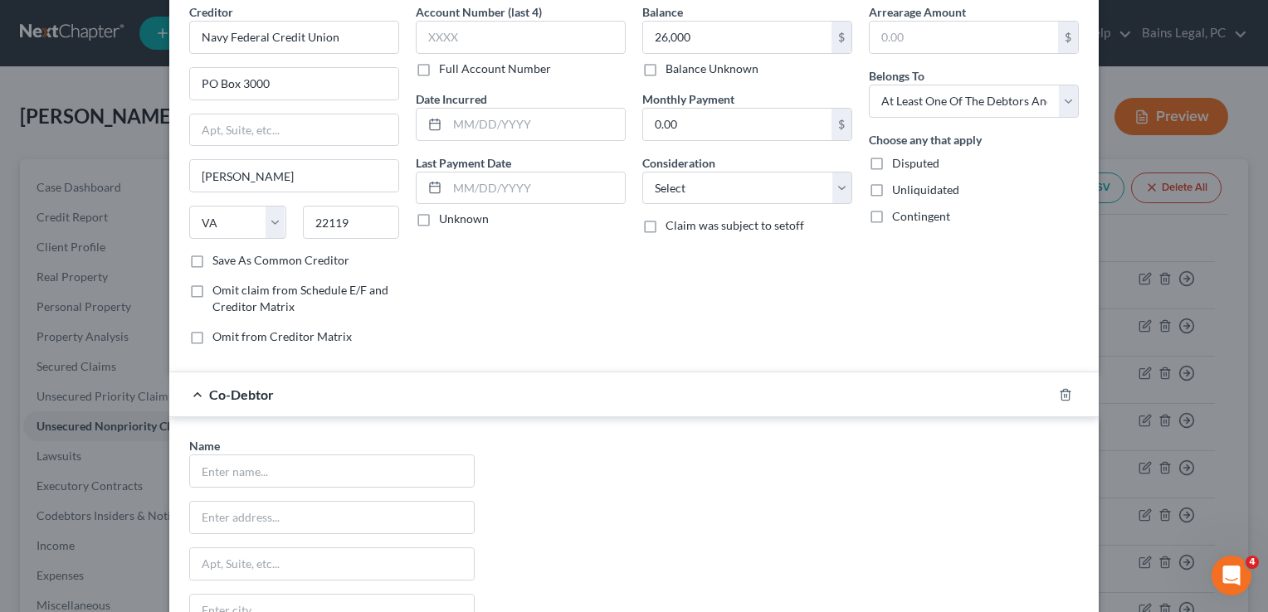
scroll to position [100, 0]
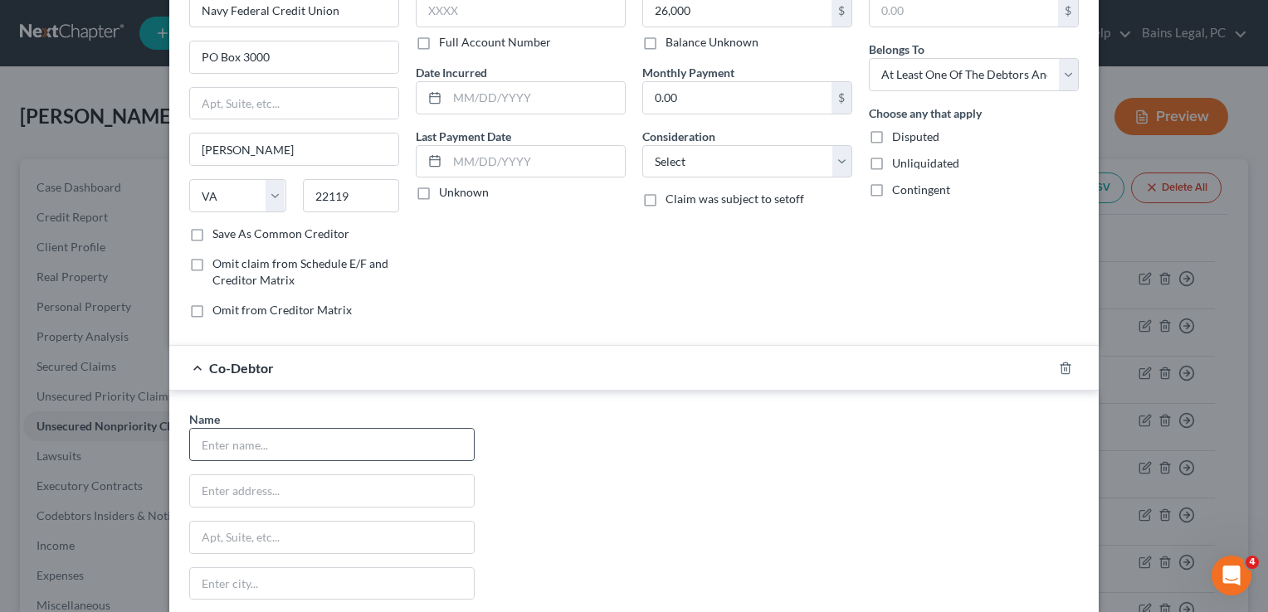
click at [300, 440] on input "text" at bounding box center [332, 445] width 284 height 32
type input "[PERSON_NAME]"
type input "Deceased"
click at [770, 460] on div "Name * [PERSON_NAME] Deceased State [US_STATE] AK AR AZ CA CO CT DE DC [GEOGRAP…" at bounding box center [634, 565] width 906 height 309
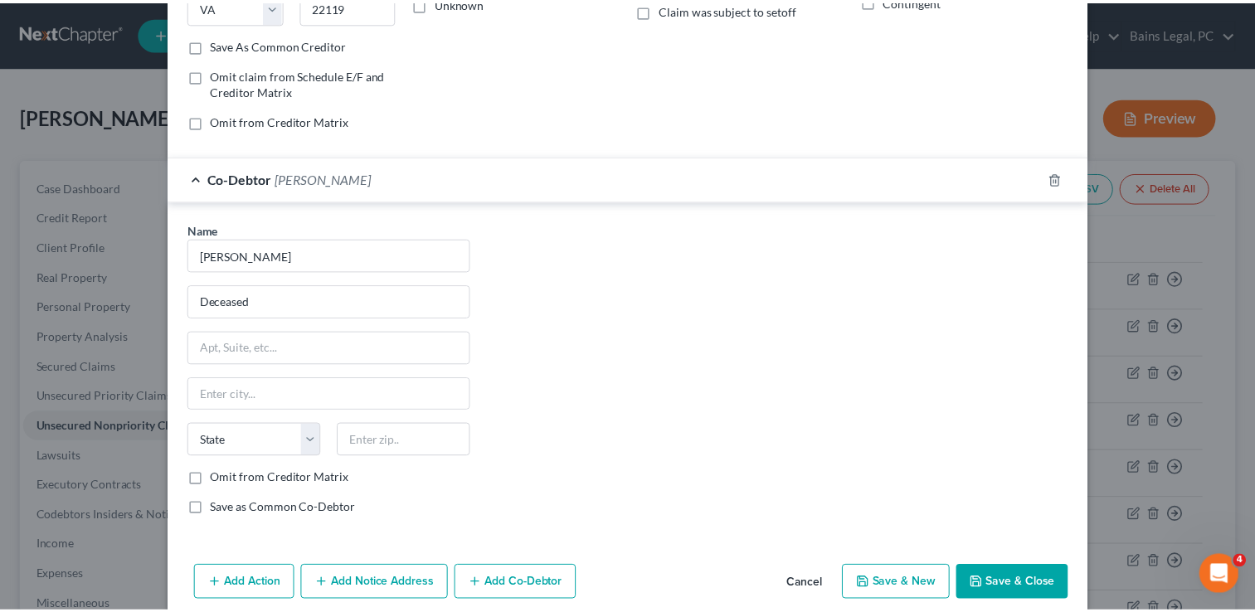
scroll to position [307, 0]
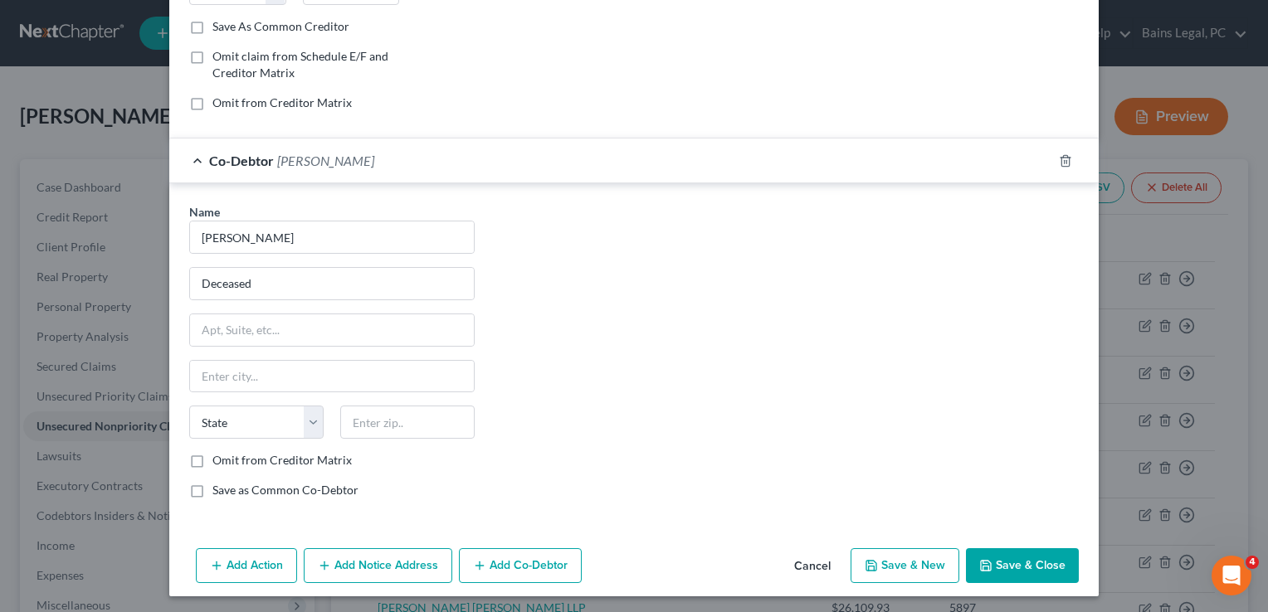
click at [1055, 563] on button "Save & Close" at bounding box center [1022, 565] width 113 height 35
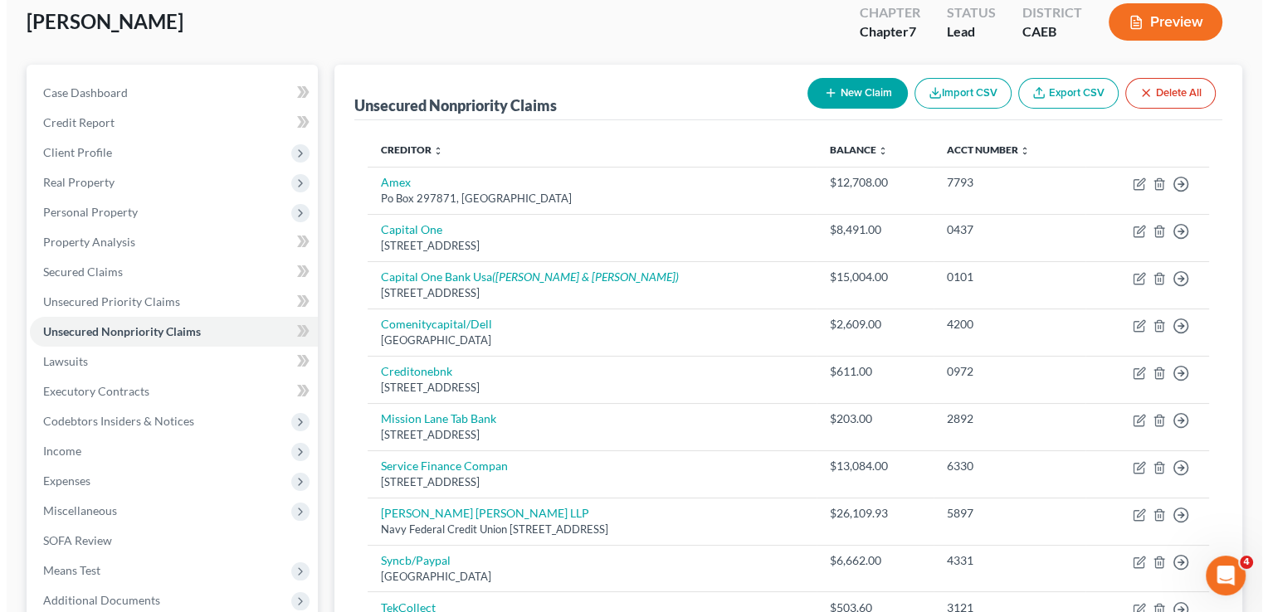
scroll to position [21, 0]
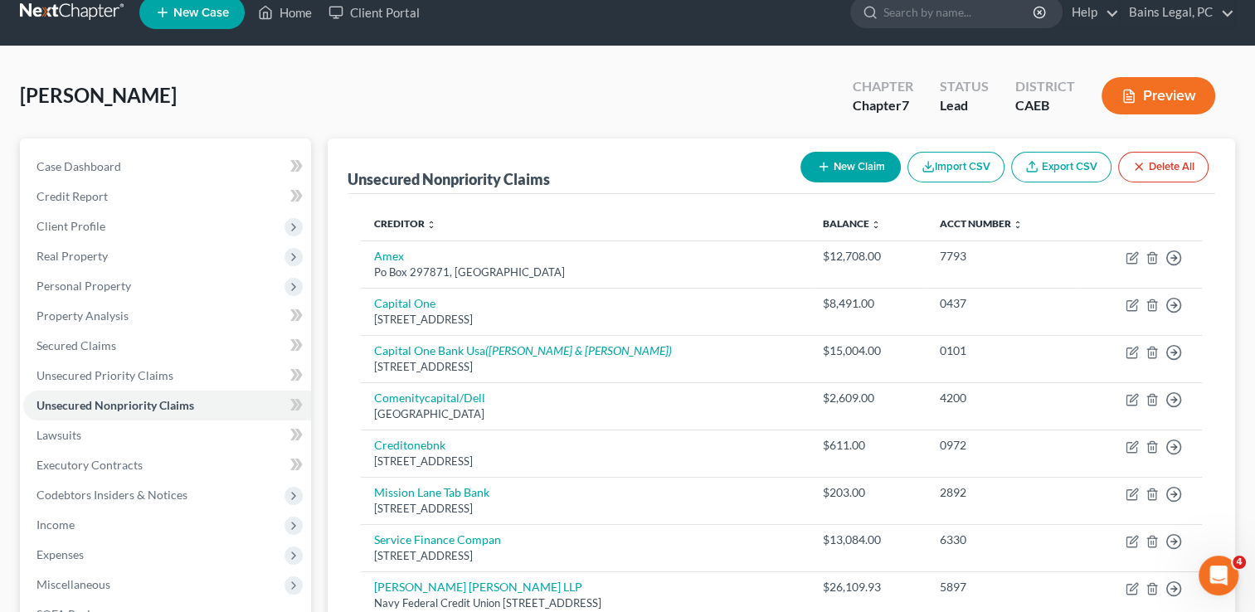
click at [844, 147] on div "New Claim Import CSV Export CSV Delete All" at bounding box center [1005, 167] width 422 height 44
click at [845, 163] on button "New Claim" at bounding box center [851, 167] width 100 height 31
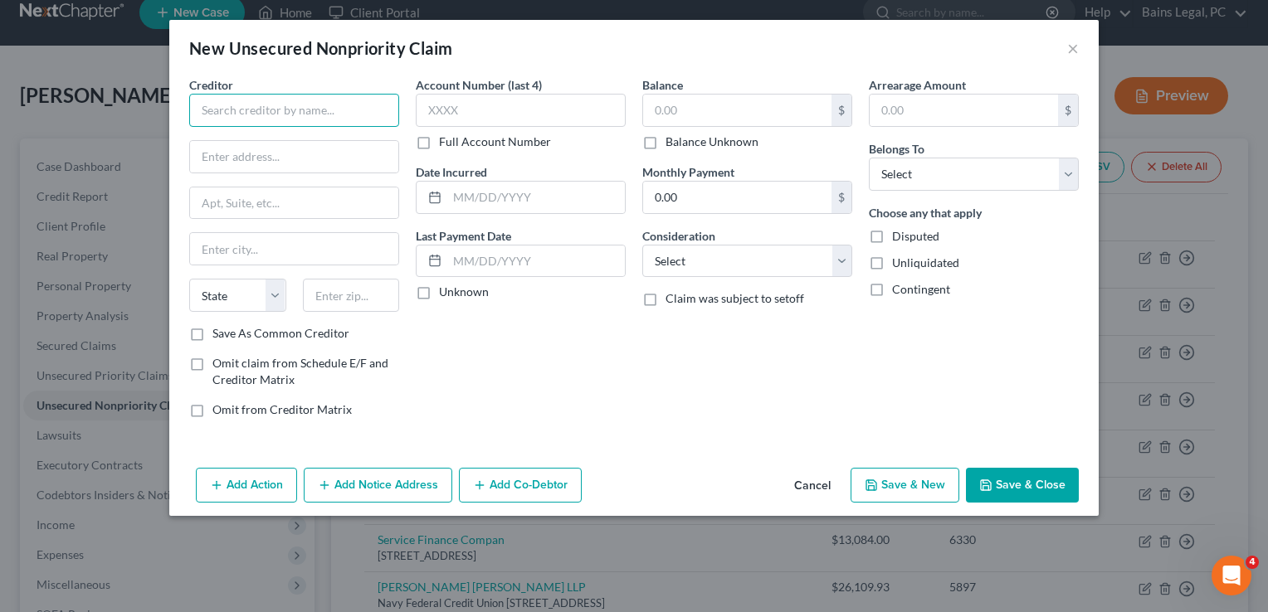
click at [330, 123] on input "text" at bounding box center [294, 110] width 210 height 33
click at [1011, 481] on button "Save & Close" at bounding box center [1022, 485] width 113 height 35
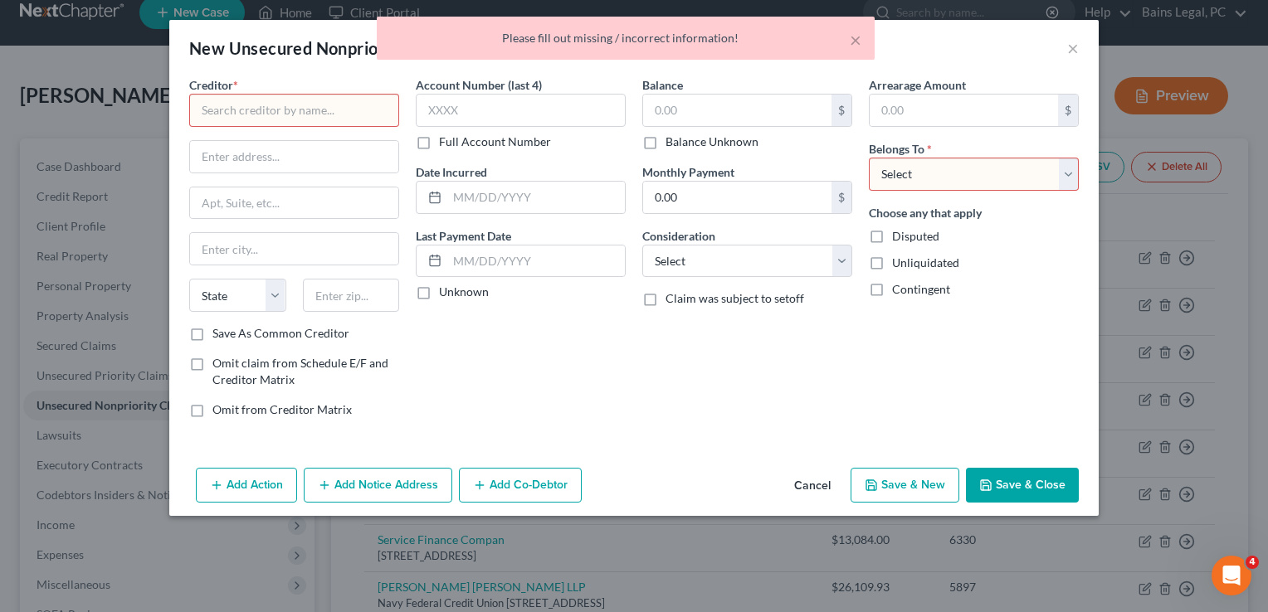
click at [828, 478] on button "Cancel" at bounding box center [812, 486] width 63 height 33
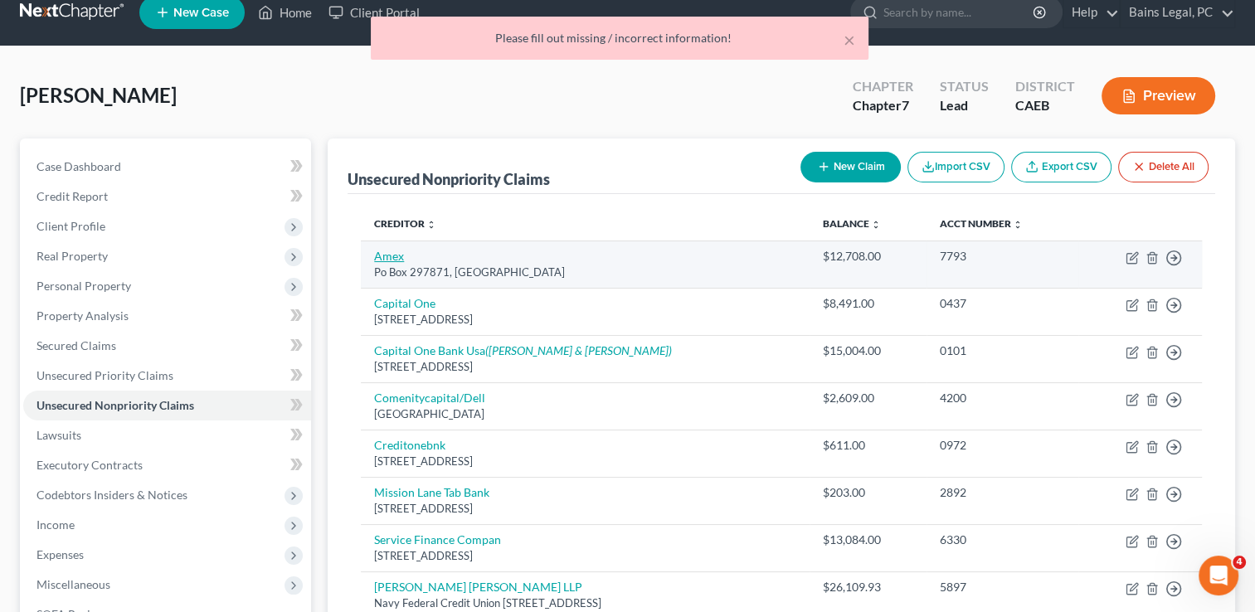
click at [390, 251] on link "Amex" at bounding box center [389, 256] width 30 height 14
select select "9"
select select "2"
select select "0"
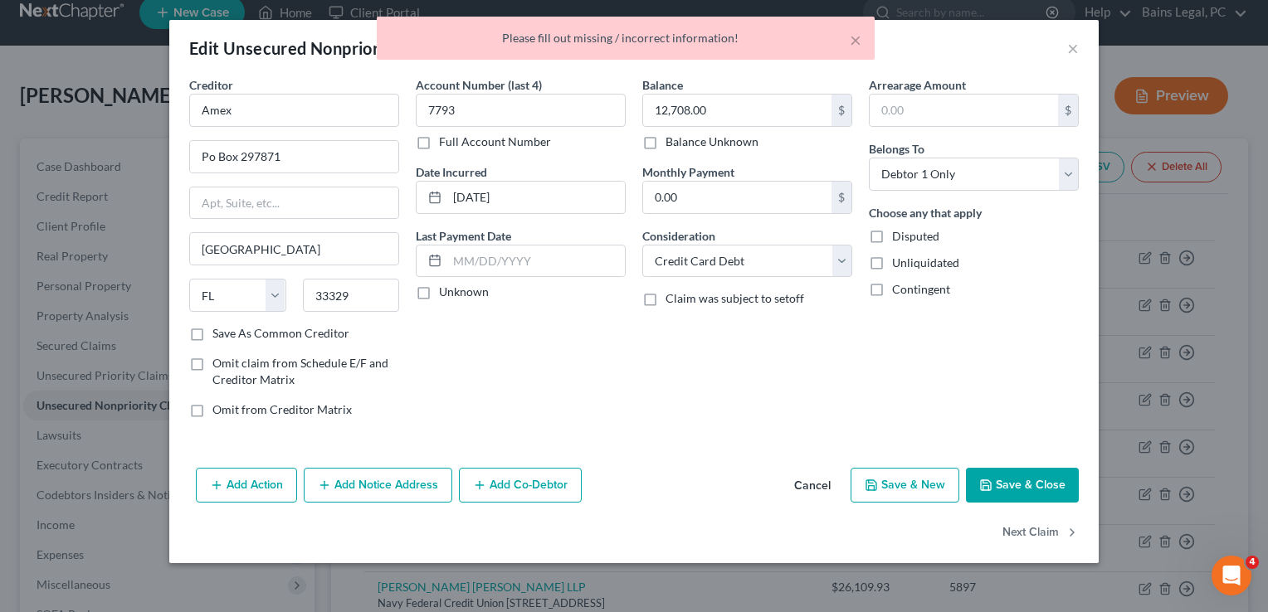
click at [392, 480] on button "Add Notice Address" at bounding box center [378, 485] width 149 height 35
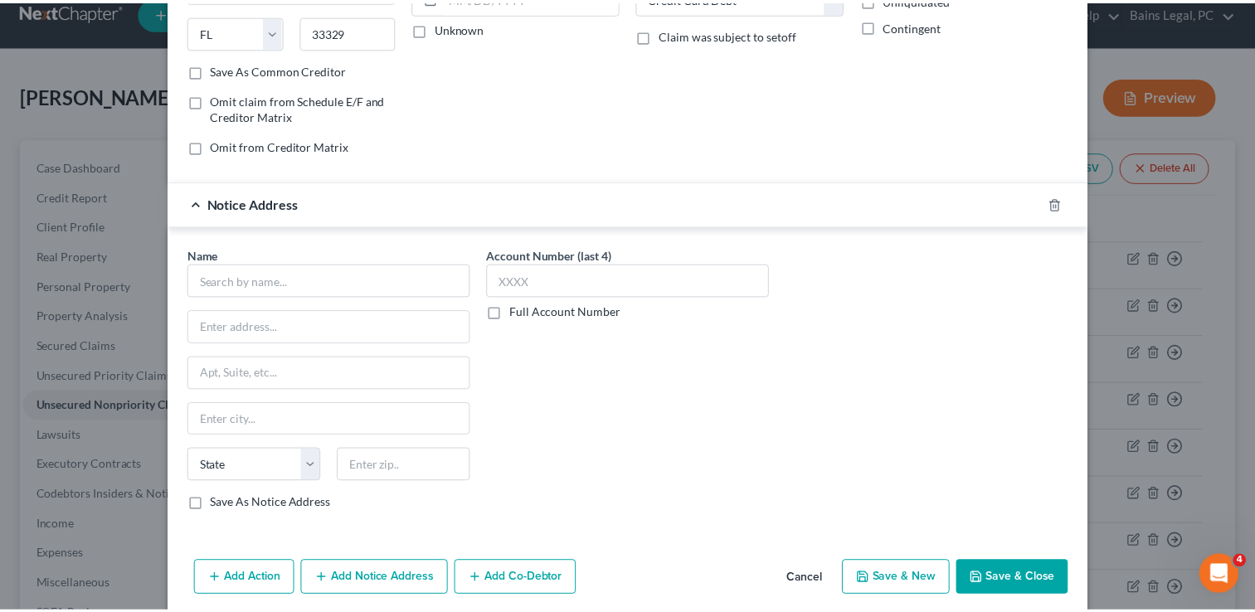
scroll to position [266, 0]
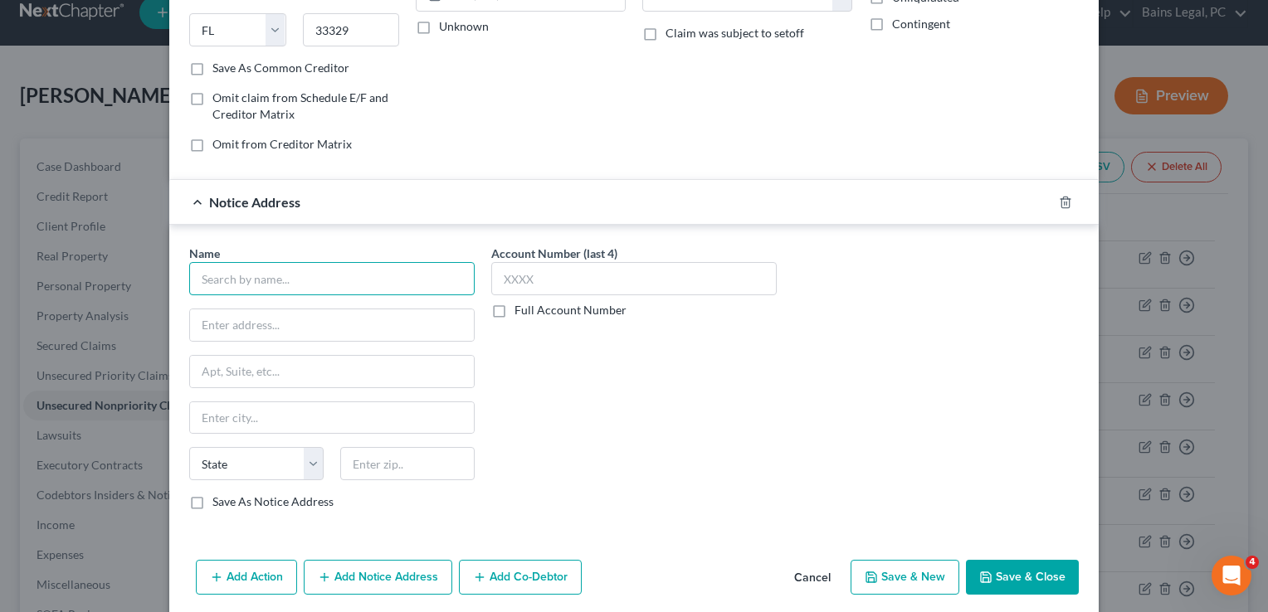
click at [246, 274] on input "text" at bounding box center [331, 278] width 285 height 33
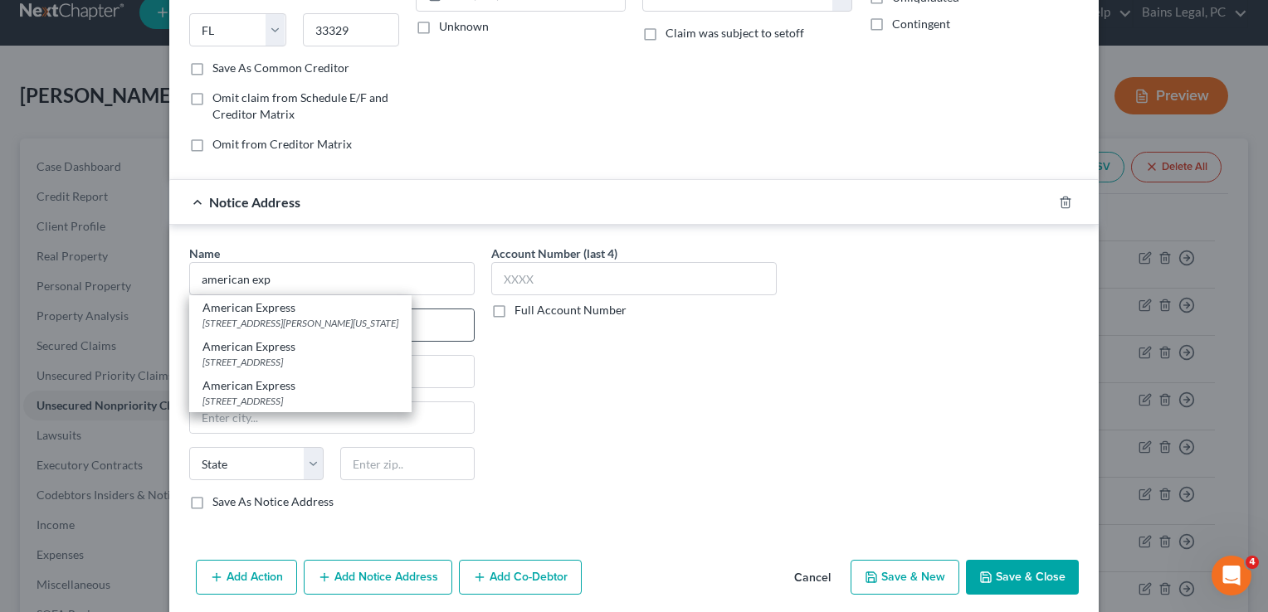
click at [262, 320] on div "[STREET_ADDRESS][PERSON_NAME][US_STATE]" at bounding box center [300, 323] width 196 height 14
type input "American Express"
type input "[STREET_ADDRESS][PERSON_NAME]"
type input "[US_STATE]"
select select "35"
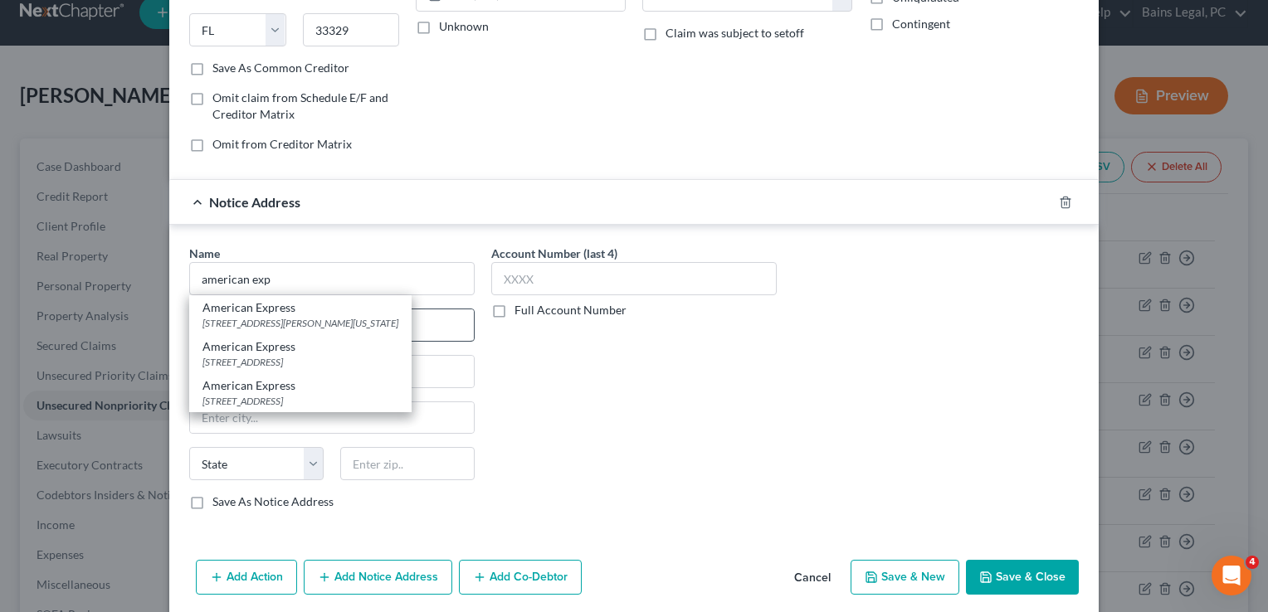
type input "10285"
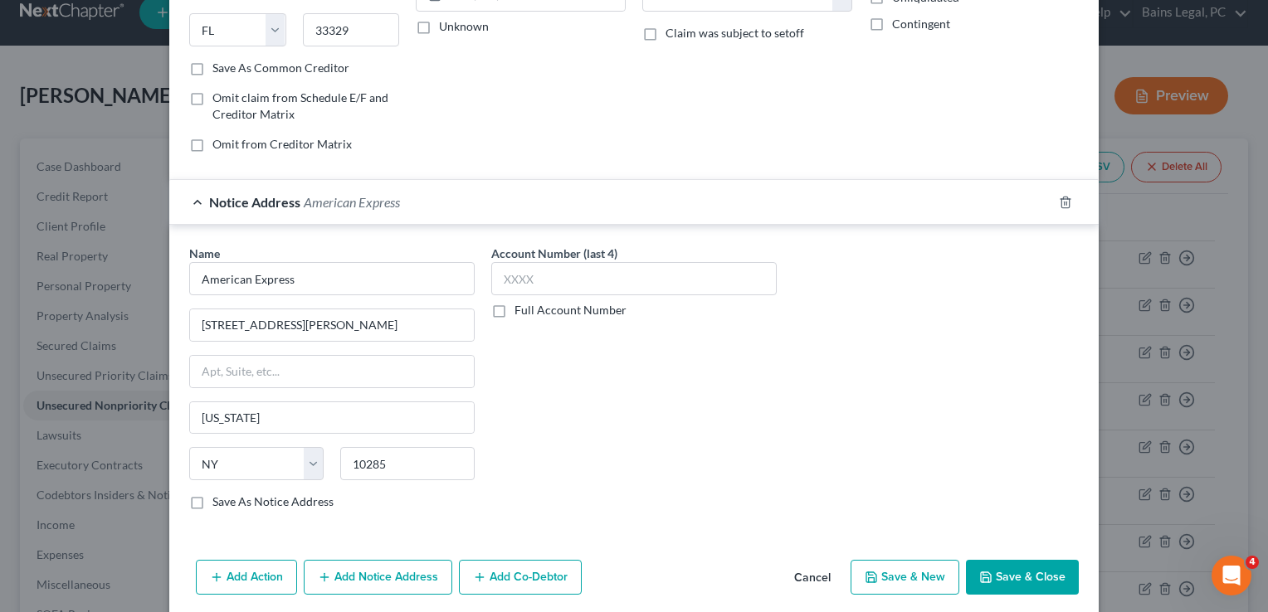
click at [1002, 573] on button "Save & Close" at bounding box center [1022, 577] width 113 height 35
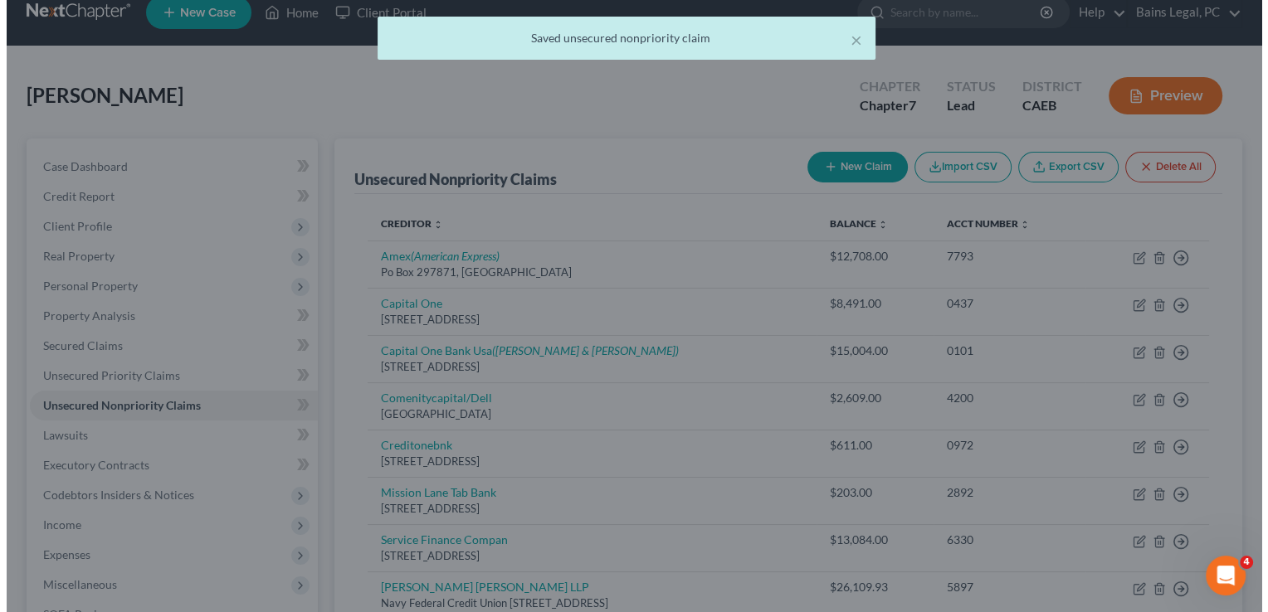
scroll to position [0, 0]
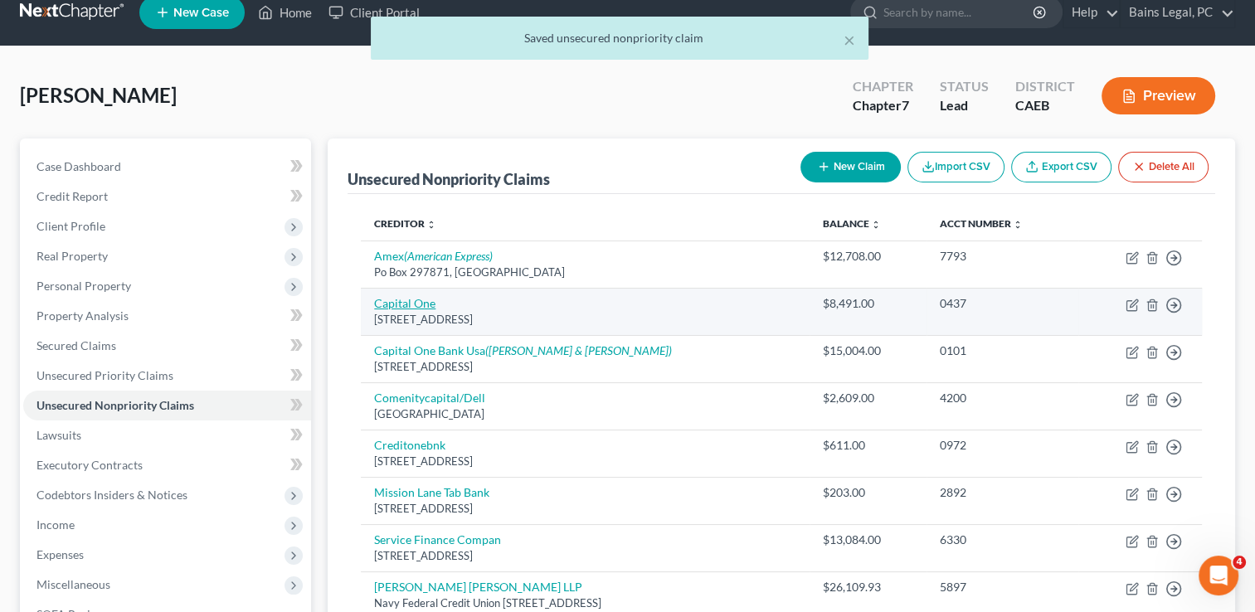
click at [412, 309] on link "Capital One" at bounding box center [404, 303] width 61 height 14
select select "46"
select select "2"
select select "0"
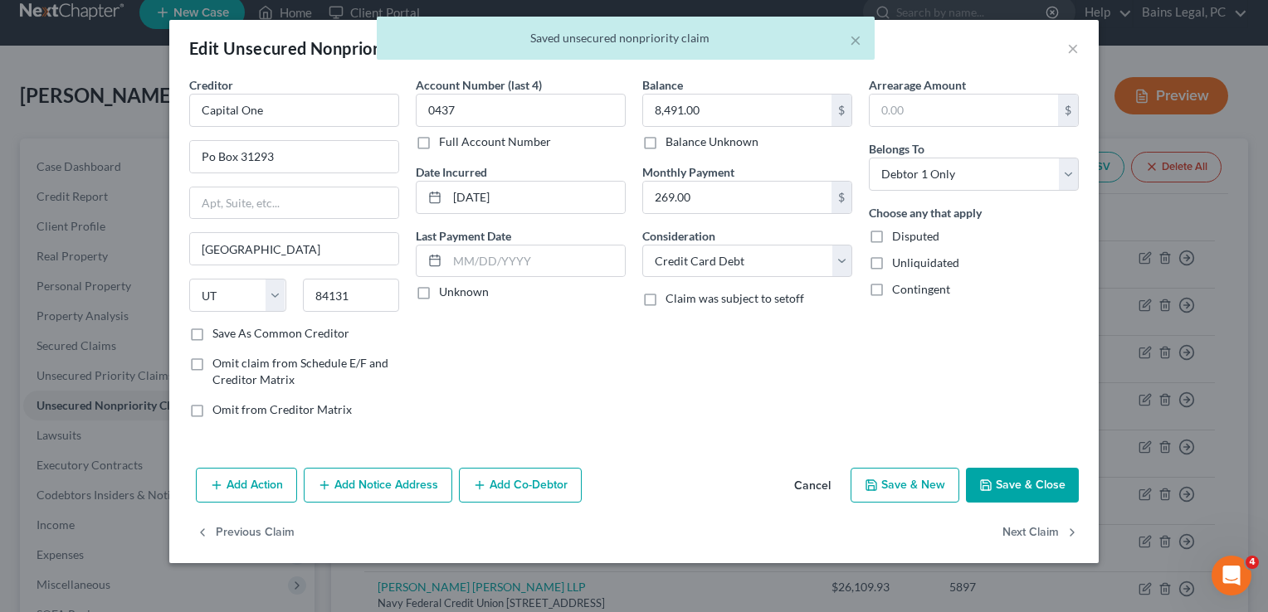
click at [392, 497] on button "Add Notice Address" at bounding box center [378, 485] width 149 height 35
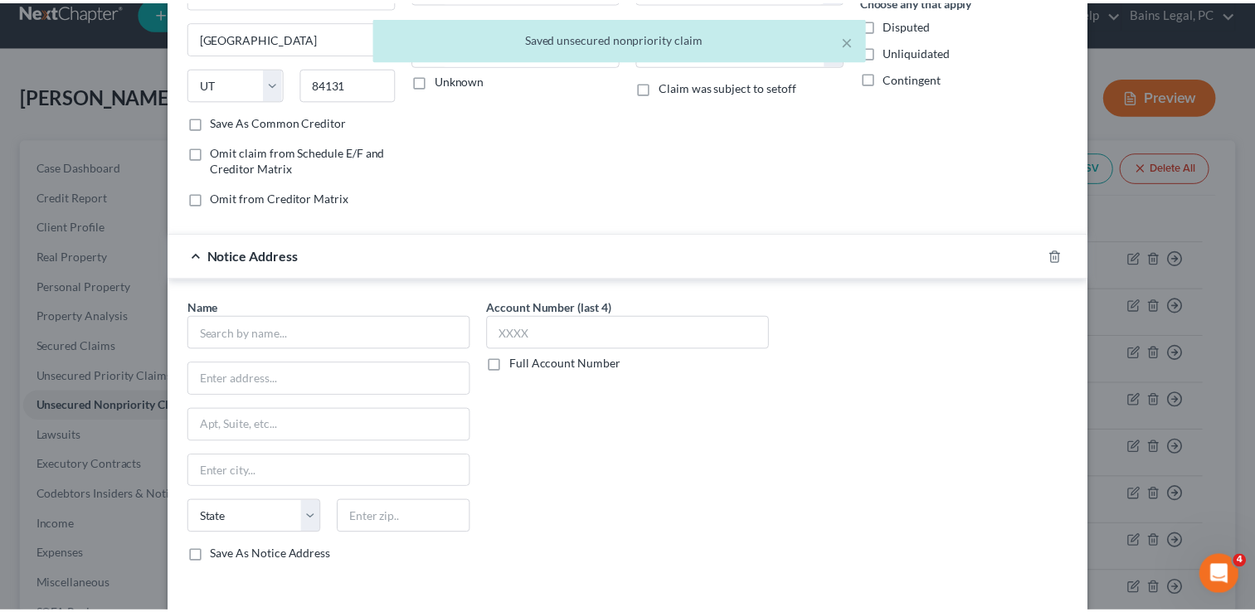
scroll to position [299, 0]
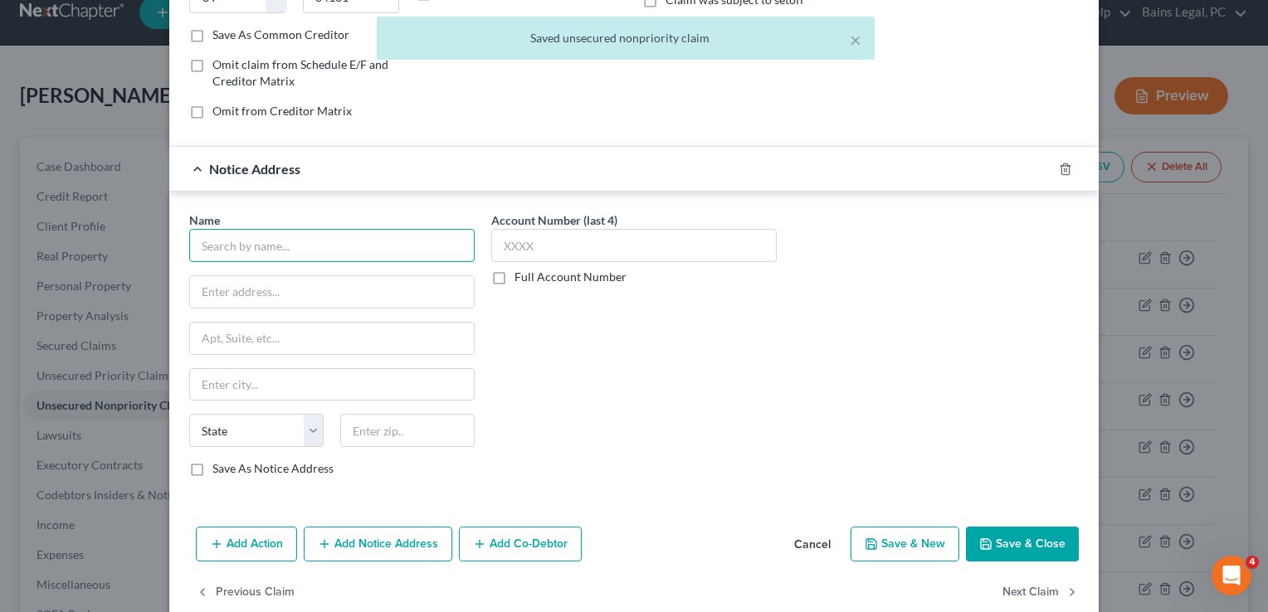
click at [285, 246] on input "text" at bounding box center [331, 245] width 285 height 33
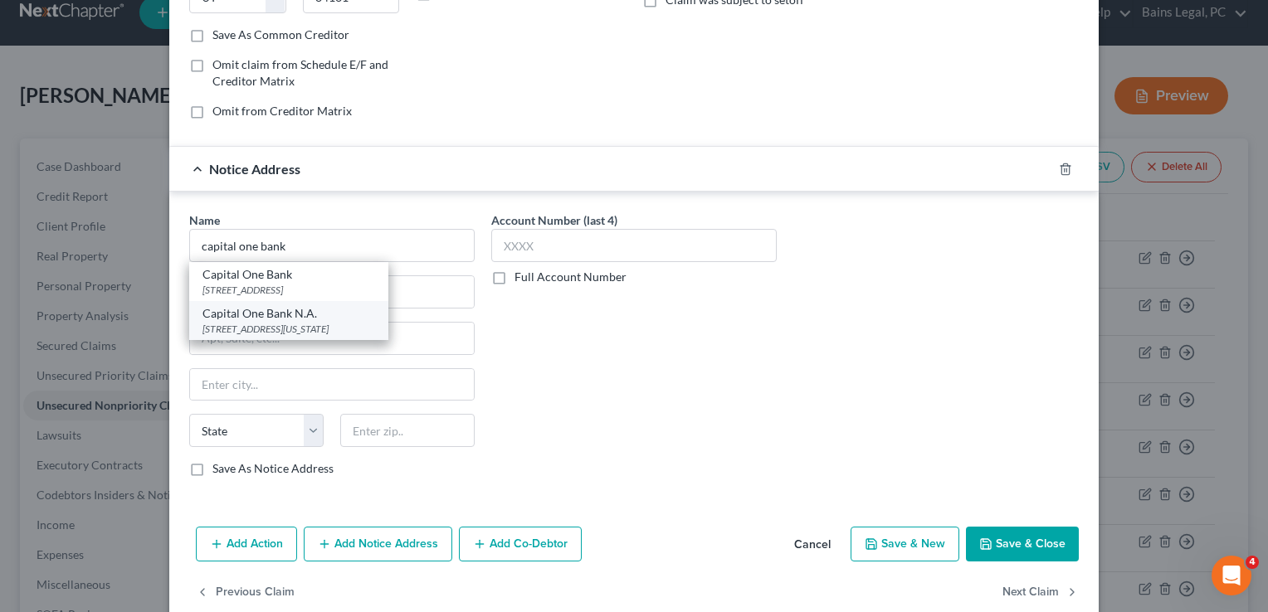
click at [292, 314] on div "Capital One Bank N.A." at bounding box center [288, 313] width 173 height 17
type input "Capital One Bank N.A."
type input "[STREET_ADDRESS]"
type input "[US_STATE][GEOGRAPHIC_DATA]"
select select "37"
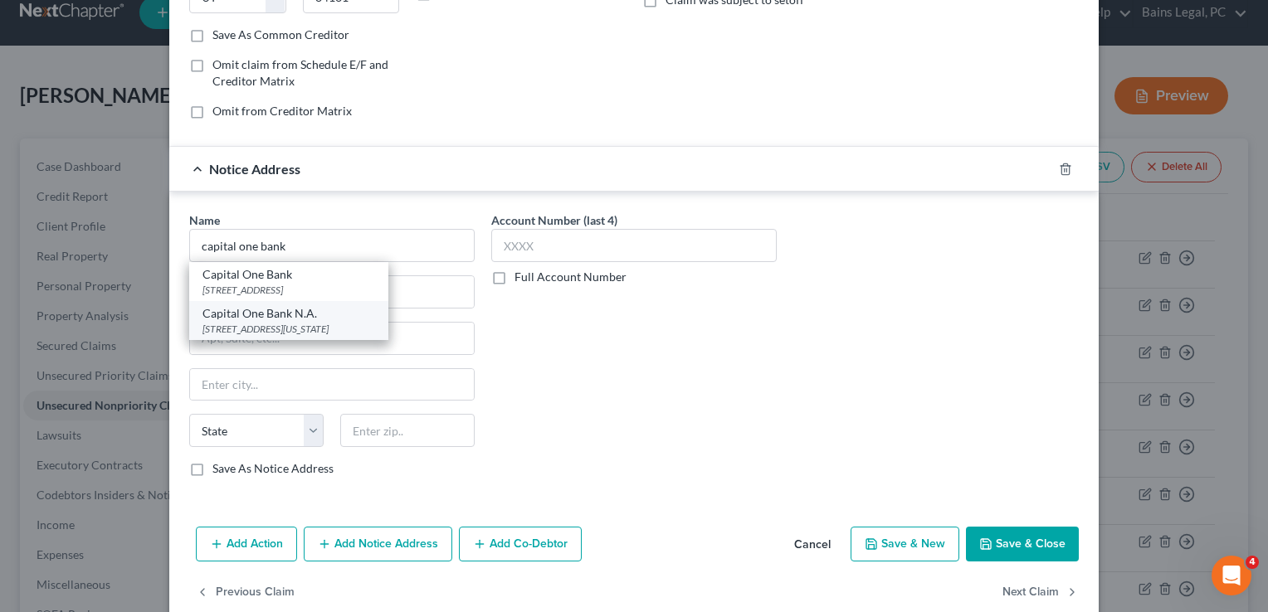
type input "73118"
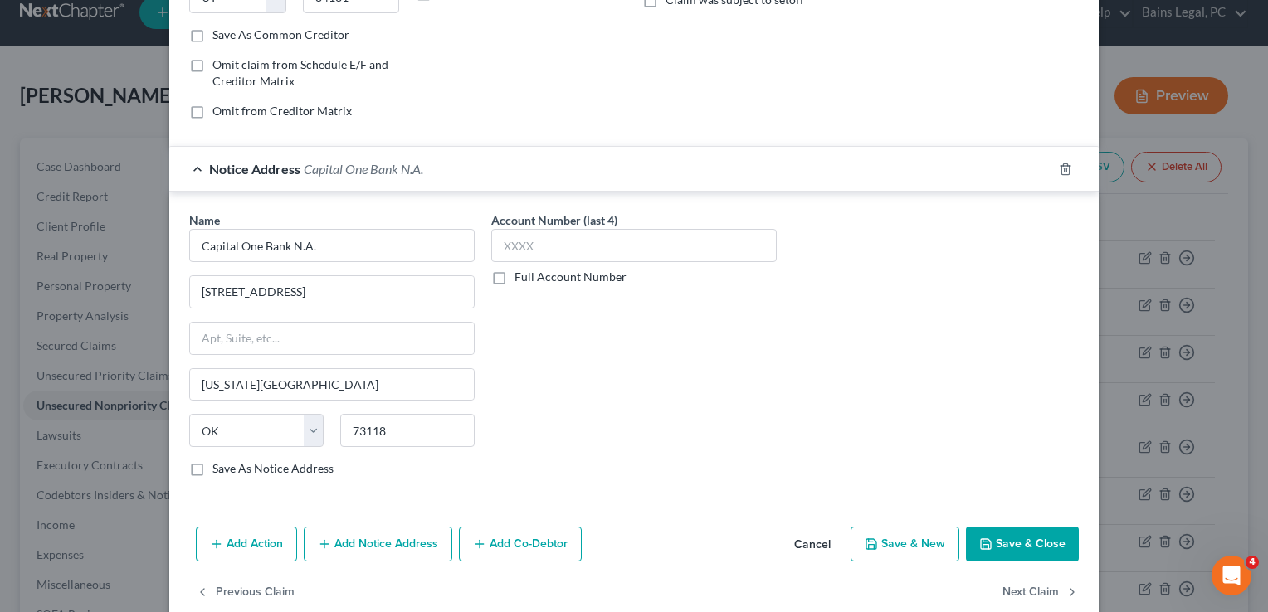
click at [1016, 534] on button "Save & Close" at bounding box center [1022, 544] width 113 height 35
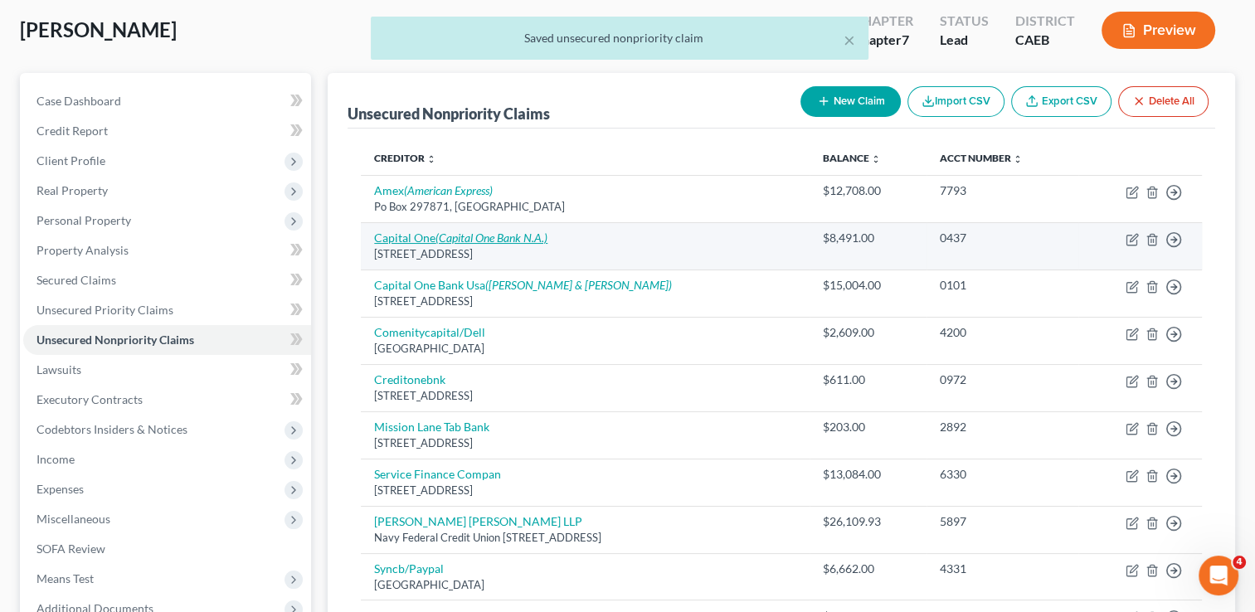
scroll to position [87, 0]
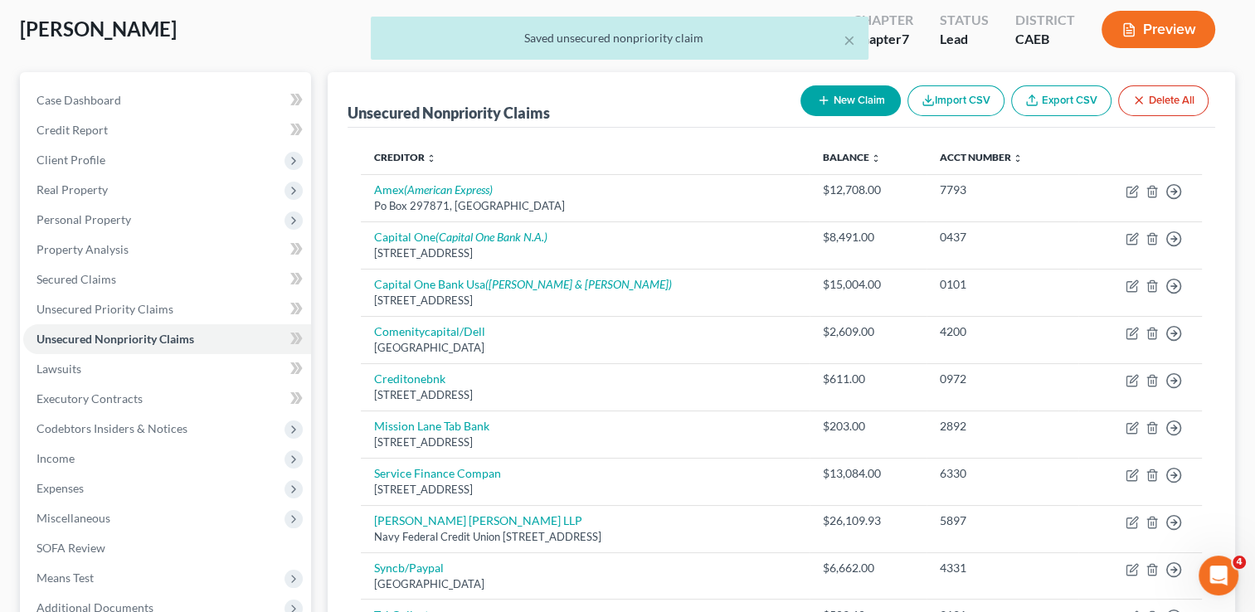
click at [830, 89] on button "New Claim" at bounding box center [851, 100] width 100 height 31
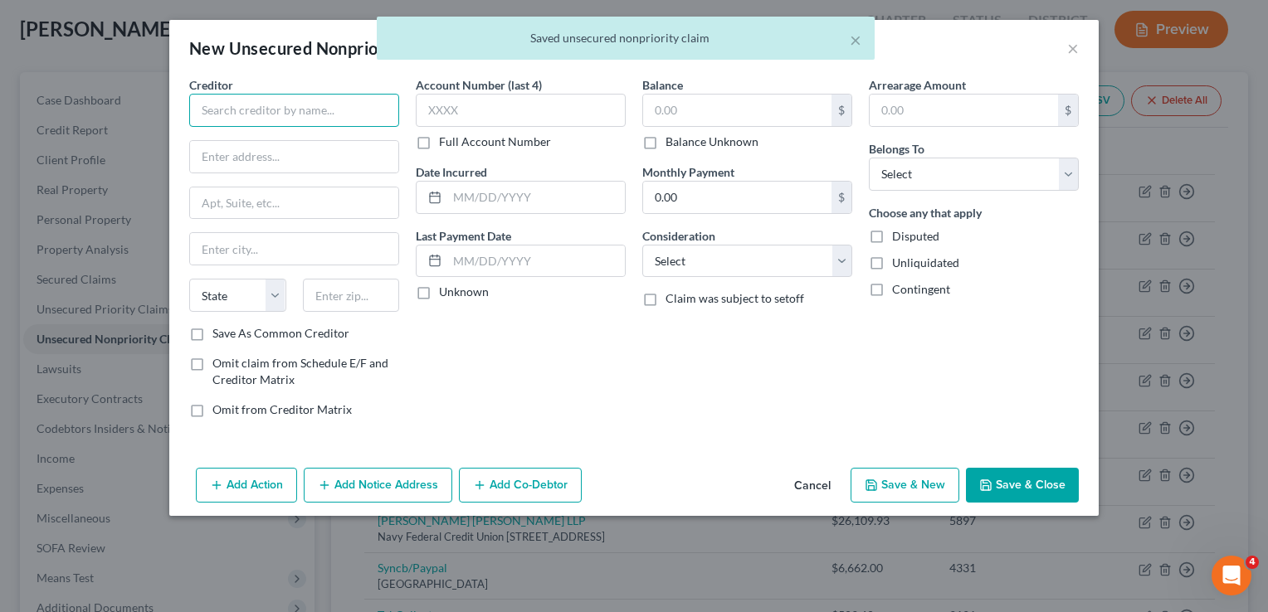
click at [353, 99] on input "text" at bounding box center [294, 110] width 210 height 33
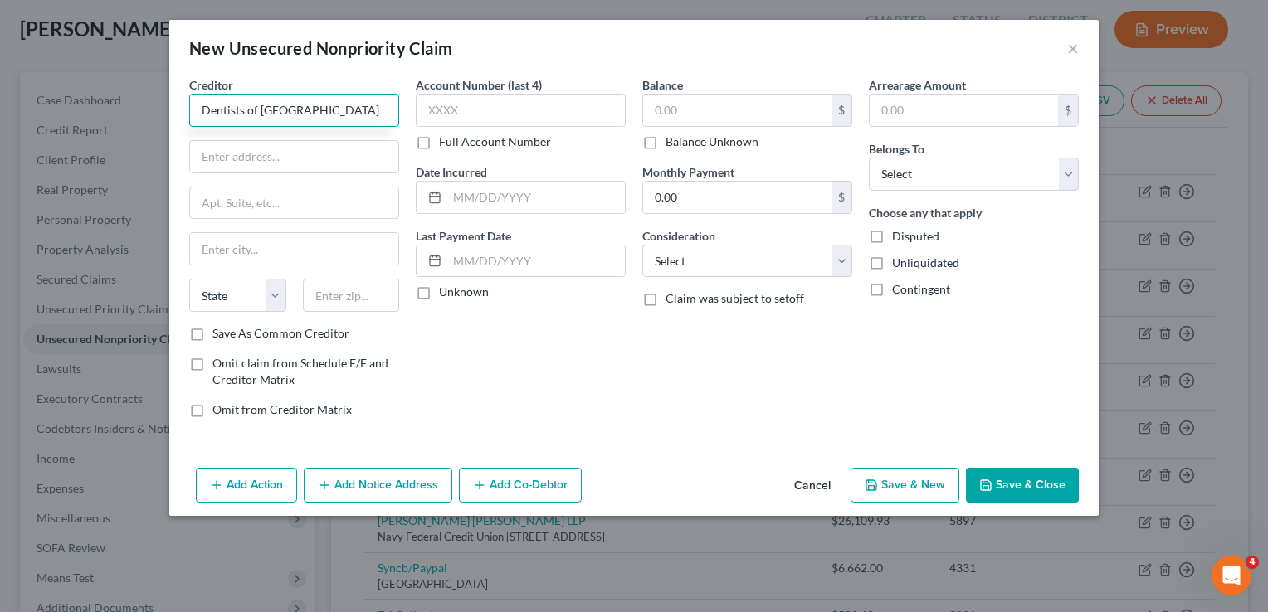
type input "Dentists of [GEOGRAPHIC_DATA]"
click at [335, 170] on input "text" at bounding box center [294, 157] width 208 height 32
type input "[STREET_ADDRESS]"
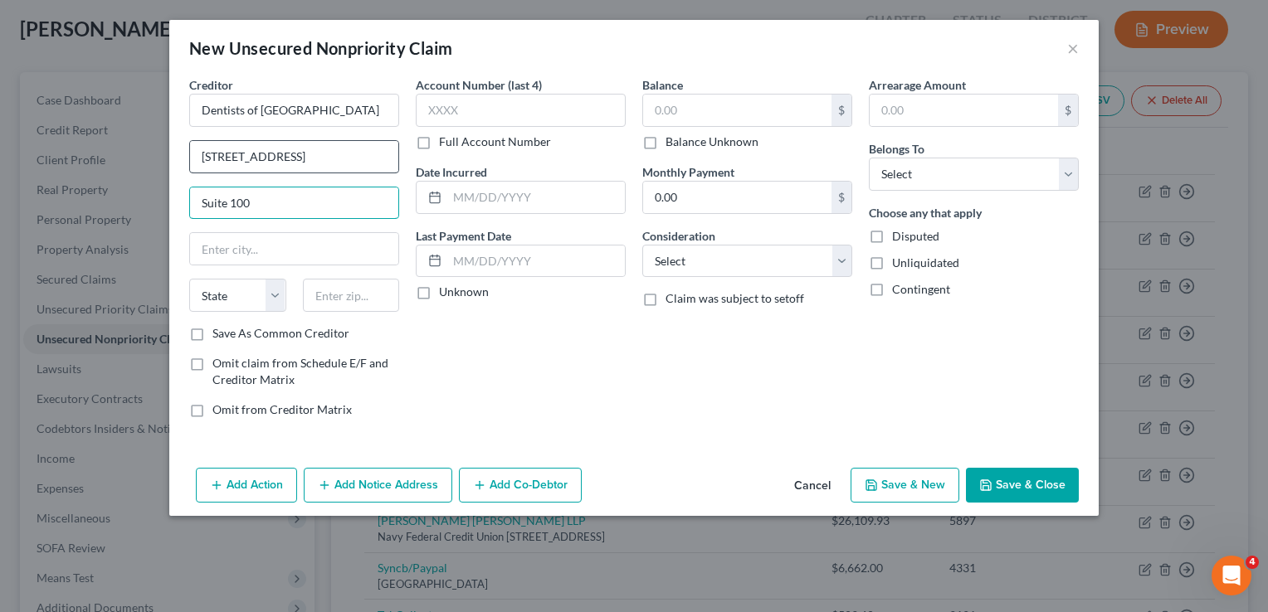
type input "Suite 100"
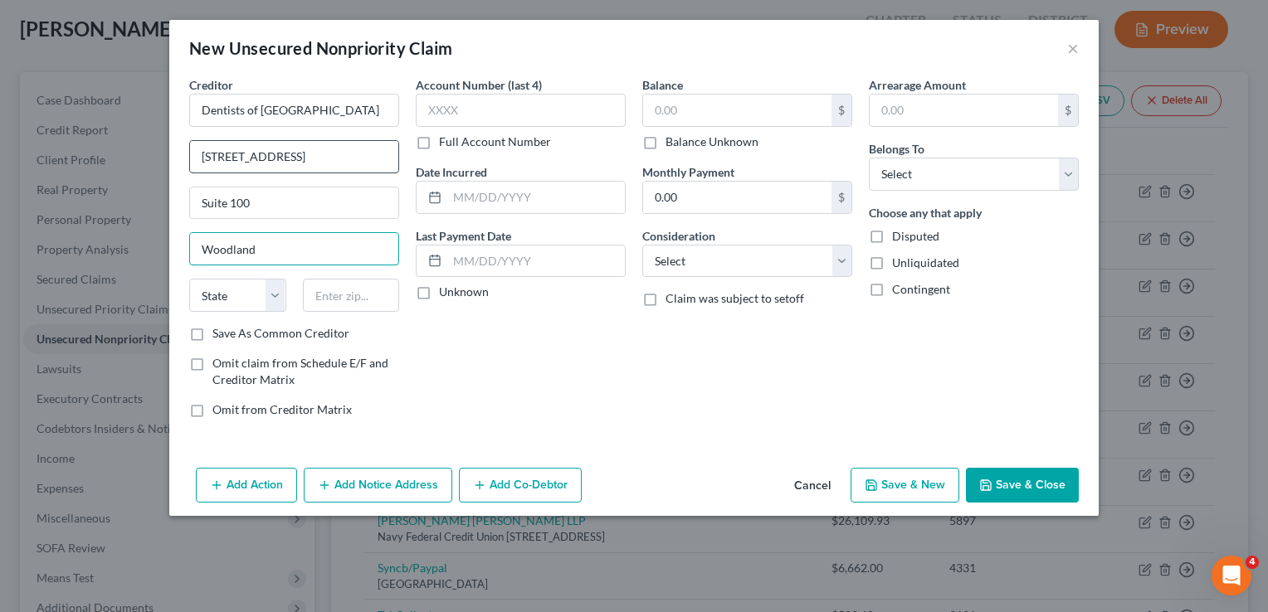
type input "Woodland"
select select "4"
type input "95776"
click at [708, 110] on input "text" at bounding box center [737, 111] width 188 height 32
click at [665, 142] on label "Balance Unknown" at bounding box center [711, 142] width 93 height 17
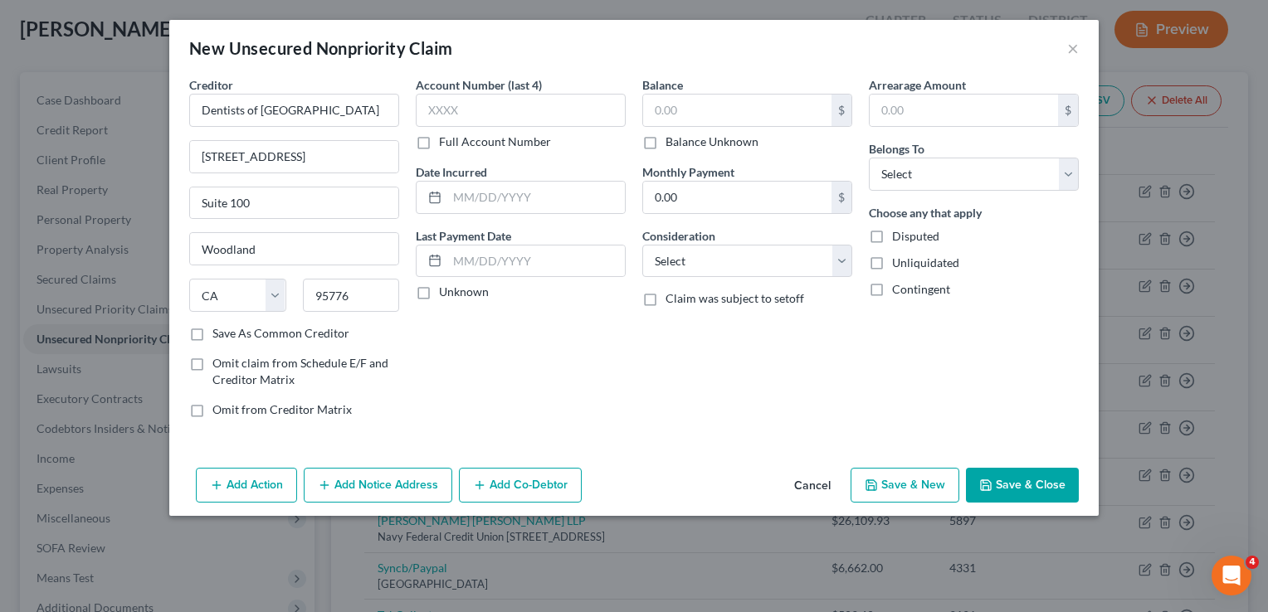
click at [672, 142] on input "Balance Unknown" at bounding box center [677, 139] width 11 height 11
checkbox input "true"
type input "0.00"
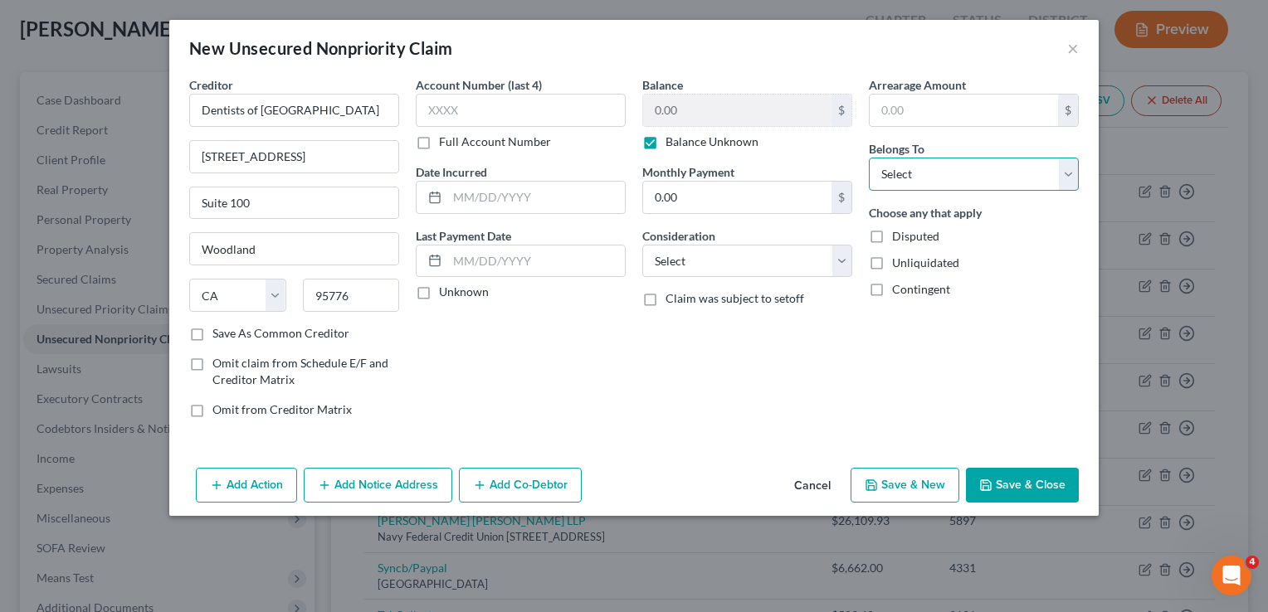
click at [919, 167] on select "Select Debtor 1 Only Debtor 2 Only Debtor 1 And Debtor 2 Only At Least One Of T…" at bounding box center [974, 174] width 210 height 33
select select "0"
click at [869, 158] on select "Select Debtor 1 Only Debtor 2 Only Debtor 1 And Debtor 2 Only At Least One Of T…" at bounding box center [974, 174] width 210 height 33
click at [1015, 493] on button "Save & Close" at bounding box center [1022, 485] width 113 height 35
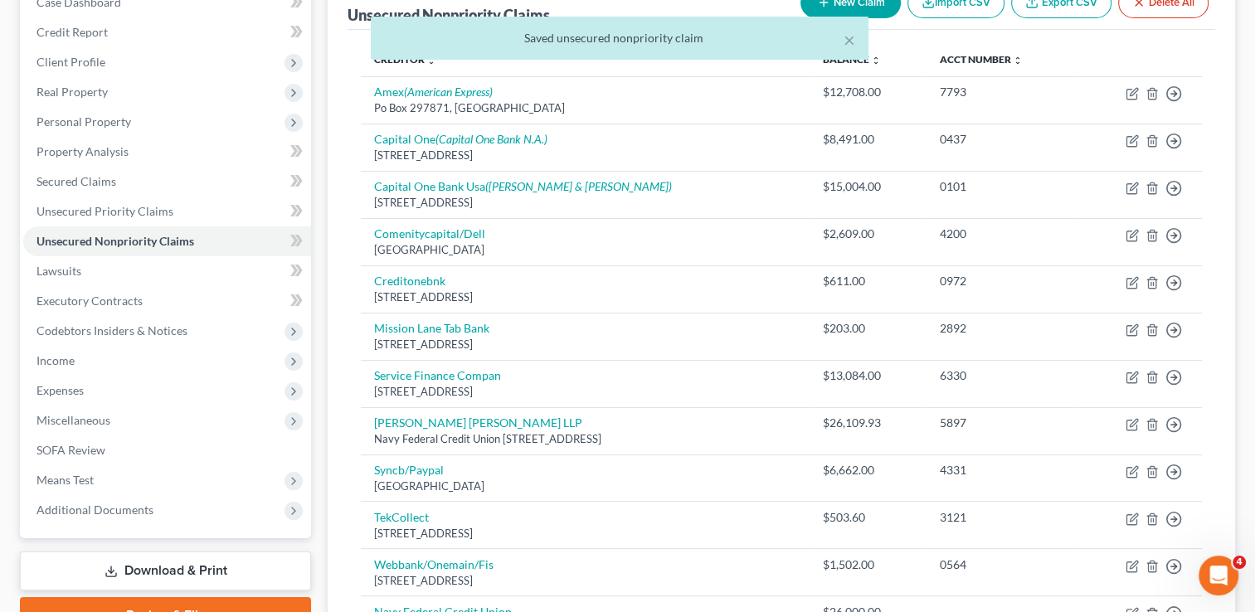
scroll to position [187, 0]
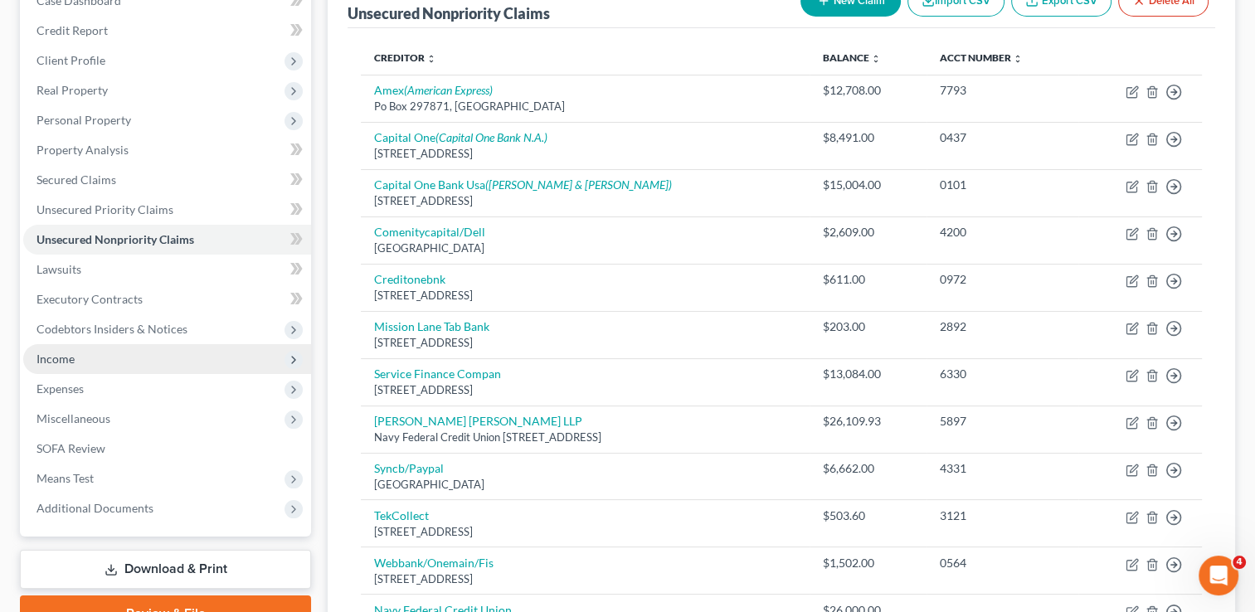
click at [96, 361] on span "Income" at bounding box center [167, 359] width 288 height 30
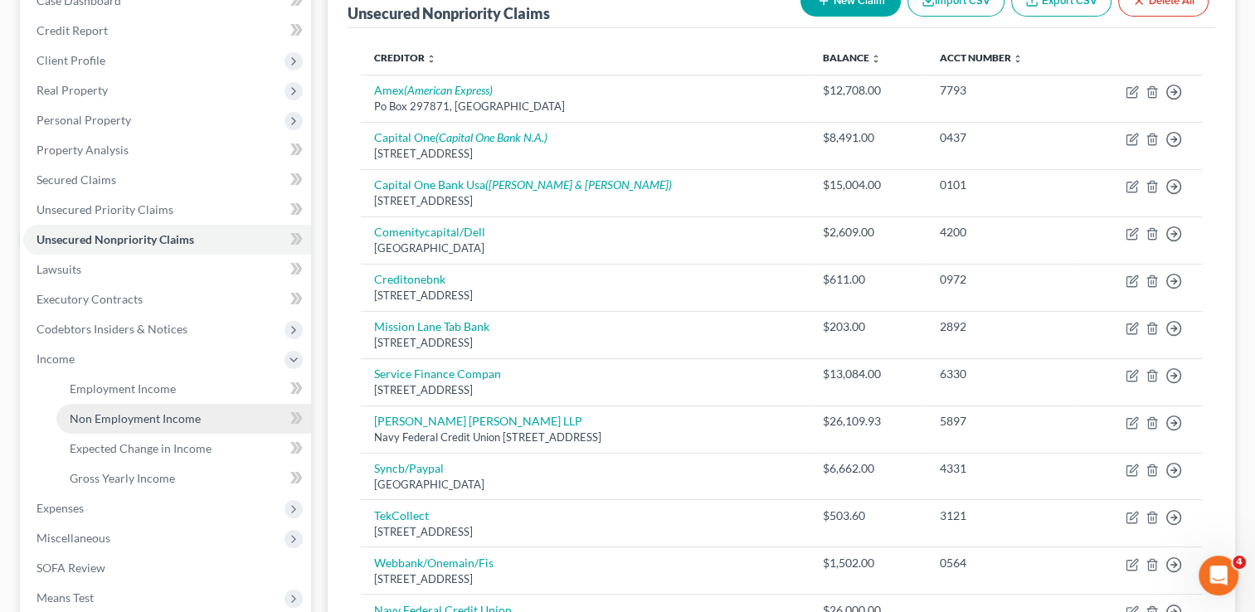
click at [104, 412] on span "Non Employment Income" at bounding box center [135, 419] width 131 height 14
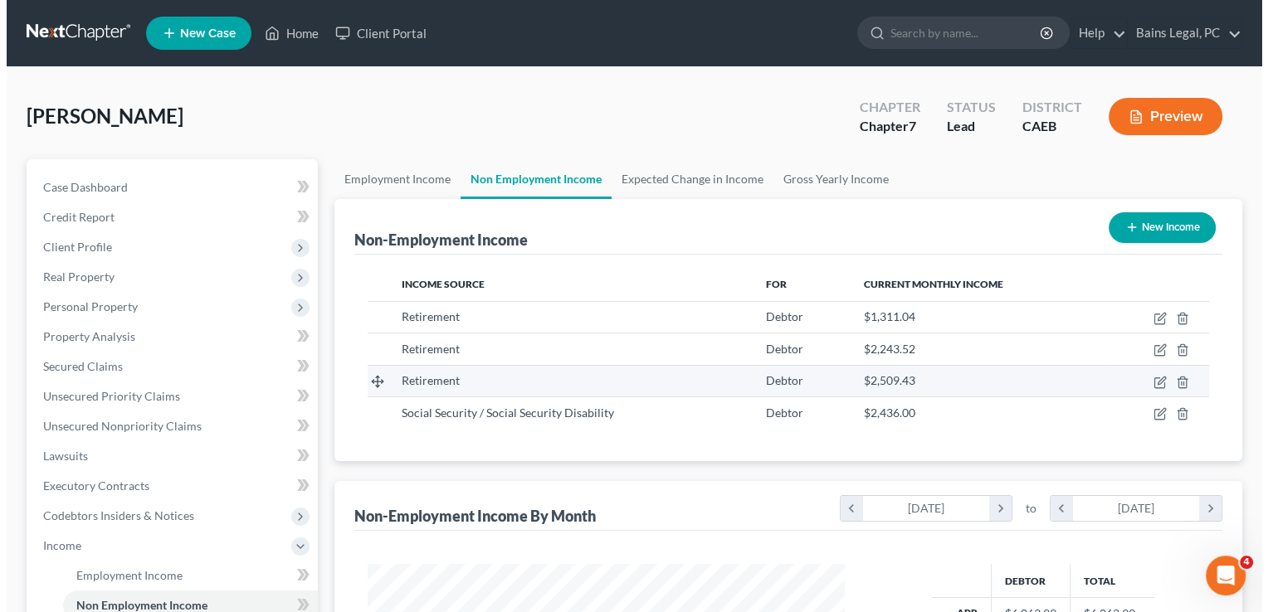
scroll to position [295, 510]
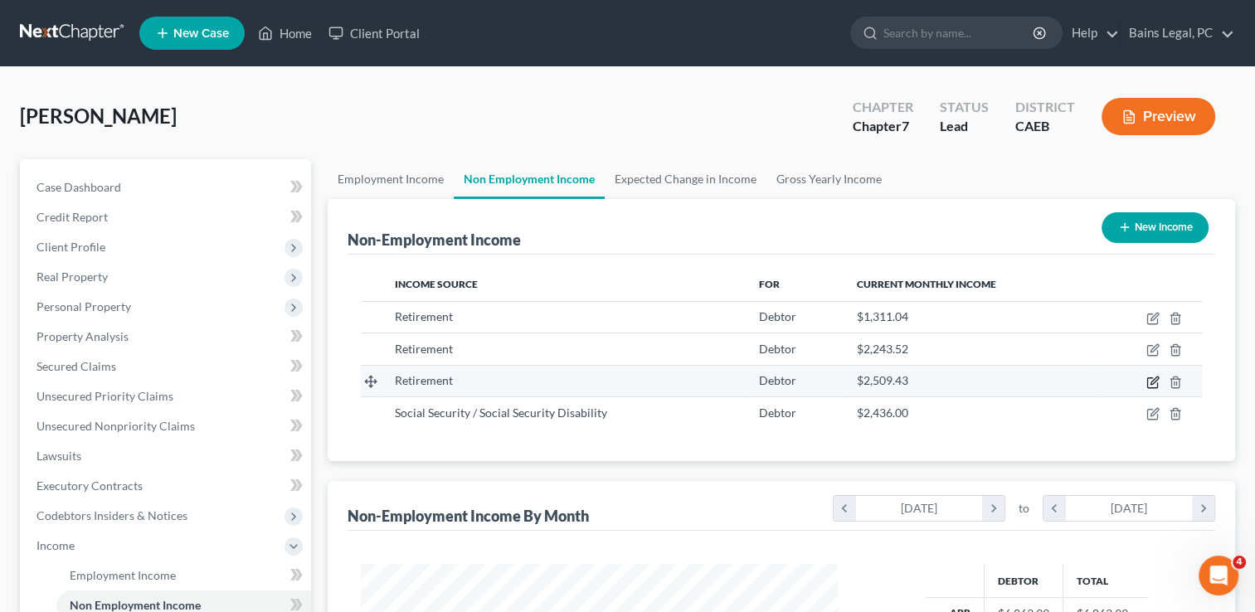
click at [1155, 387] on icon "button" at bounding box center [1153, 383] width 10 height 10
select select "3"
select select "0"
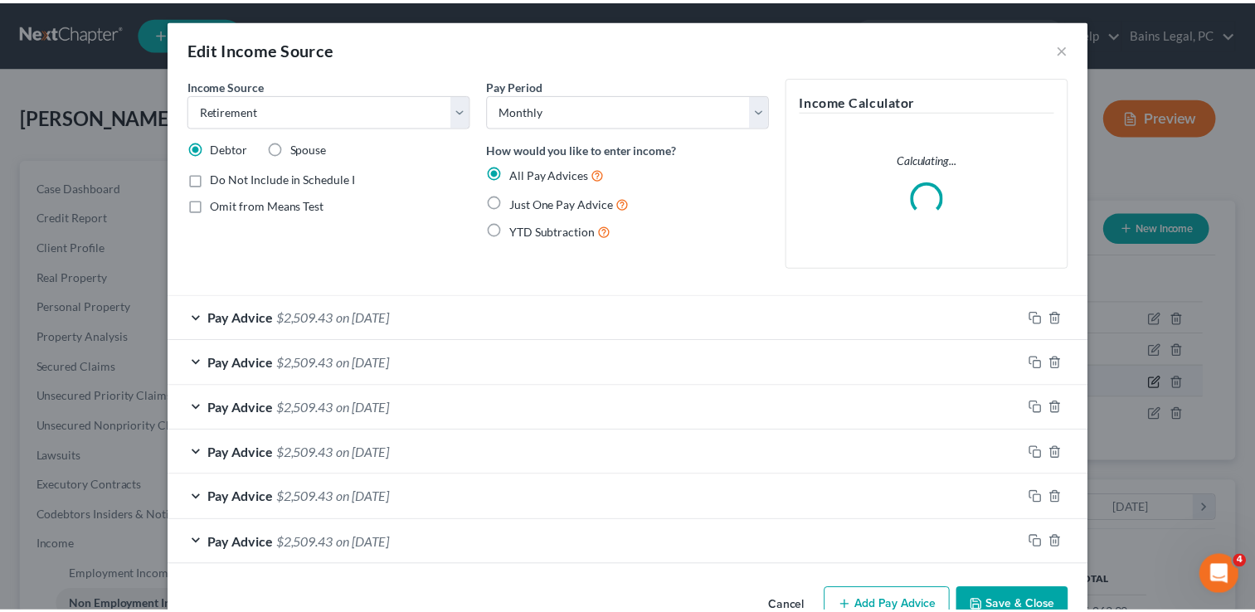
scroll to position [295, 514]
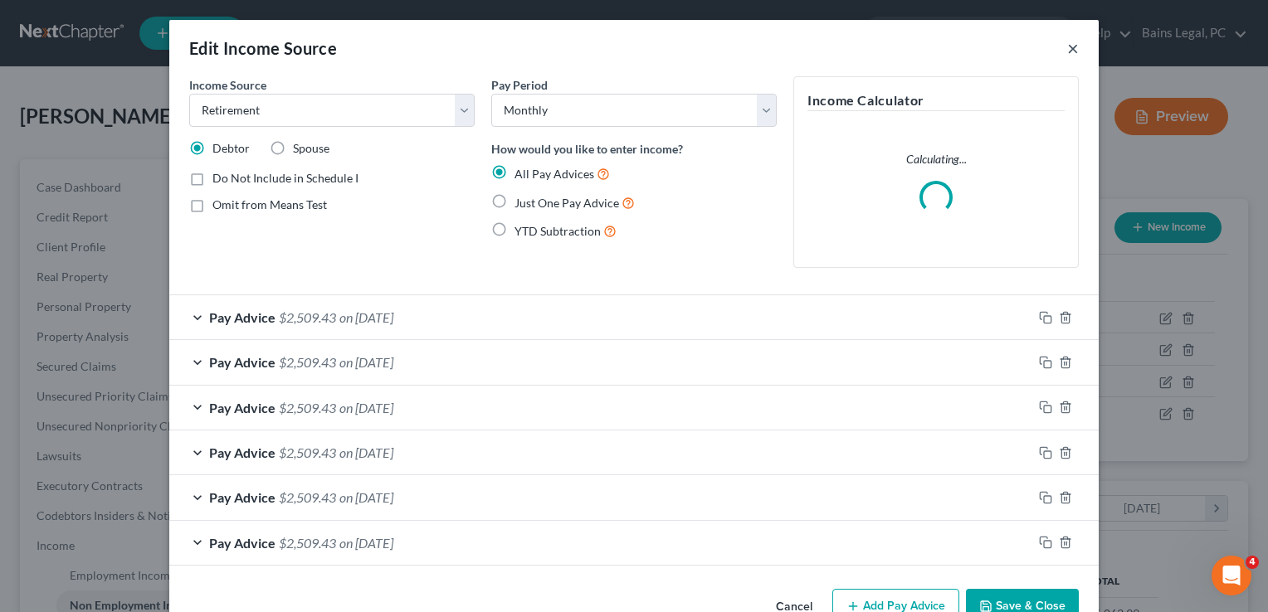
click at [1067, 47] on button "×" at bounding box center [1073, 48] width 12 height 20
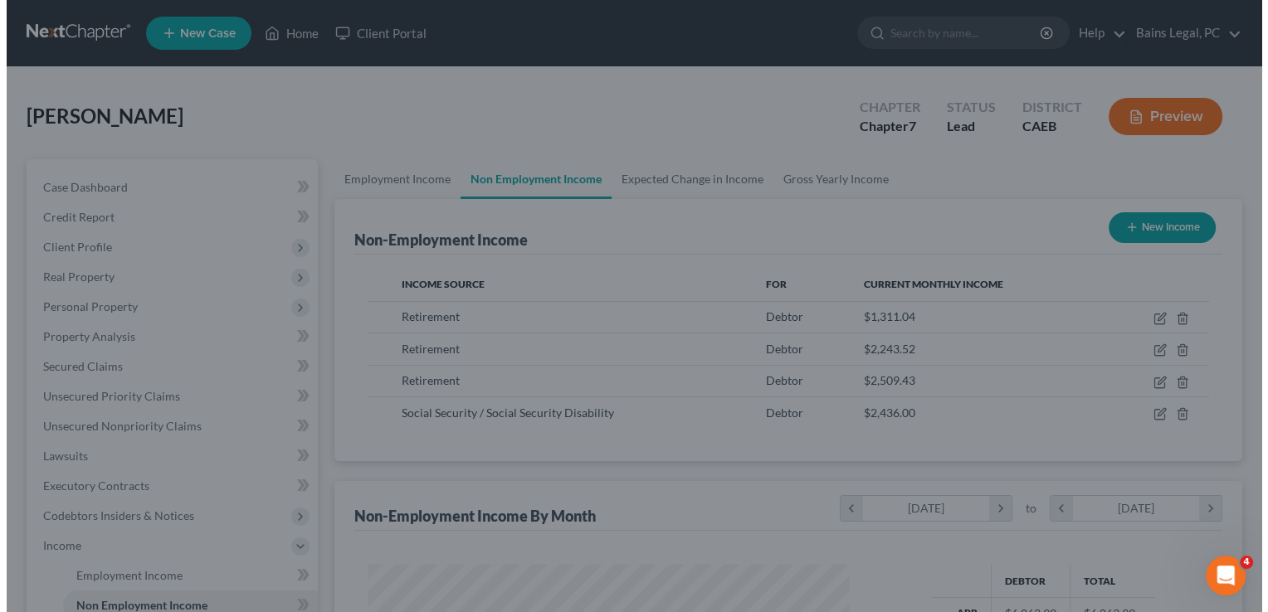
scroll to position [829480, 829266]
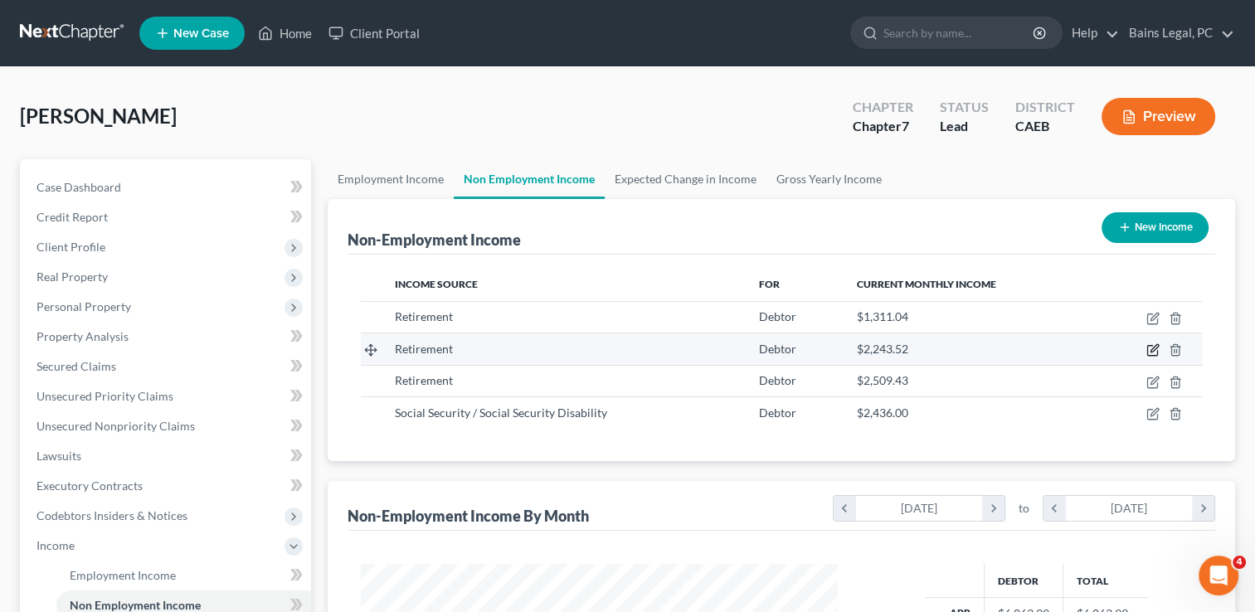
click at [1153, 347] on icon "button" at bounding box center [1153, 350] width 13 height 13
select select "3"
select select "0"
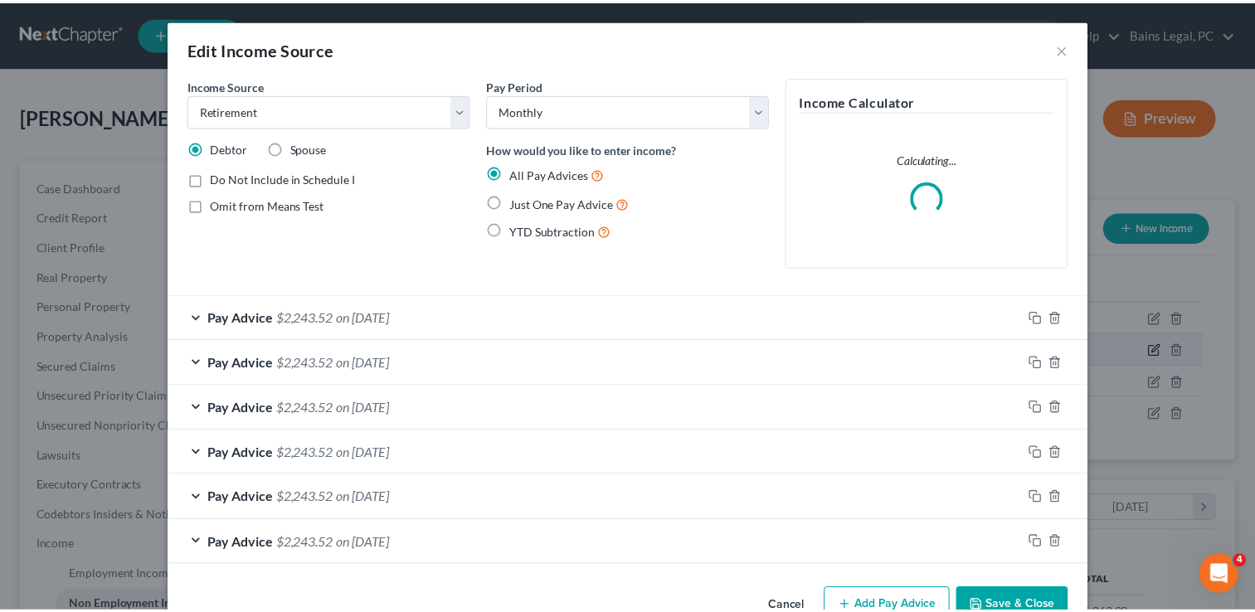
scroll to position [295, 514]
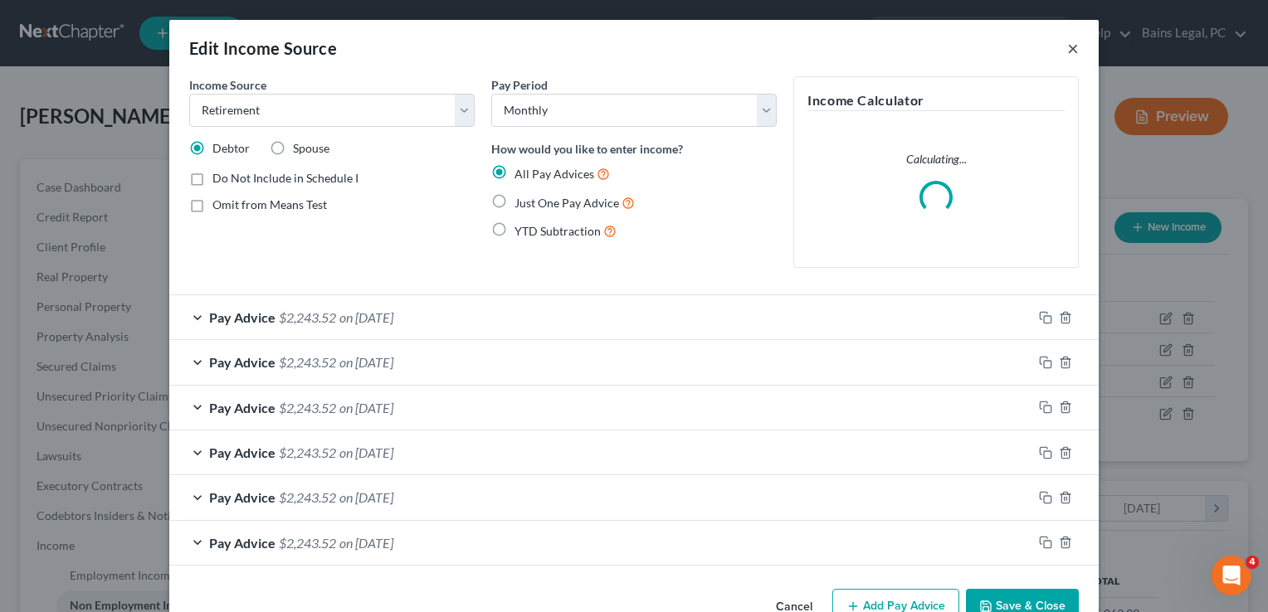
click at [1068, 49] on button "×" at bounding box center [1073, 48] width 12 height 20
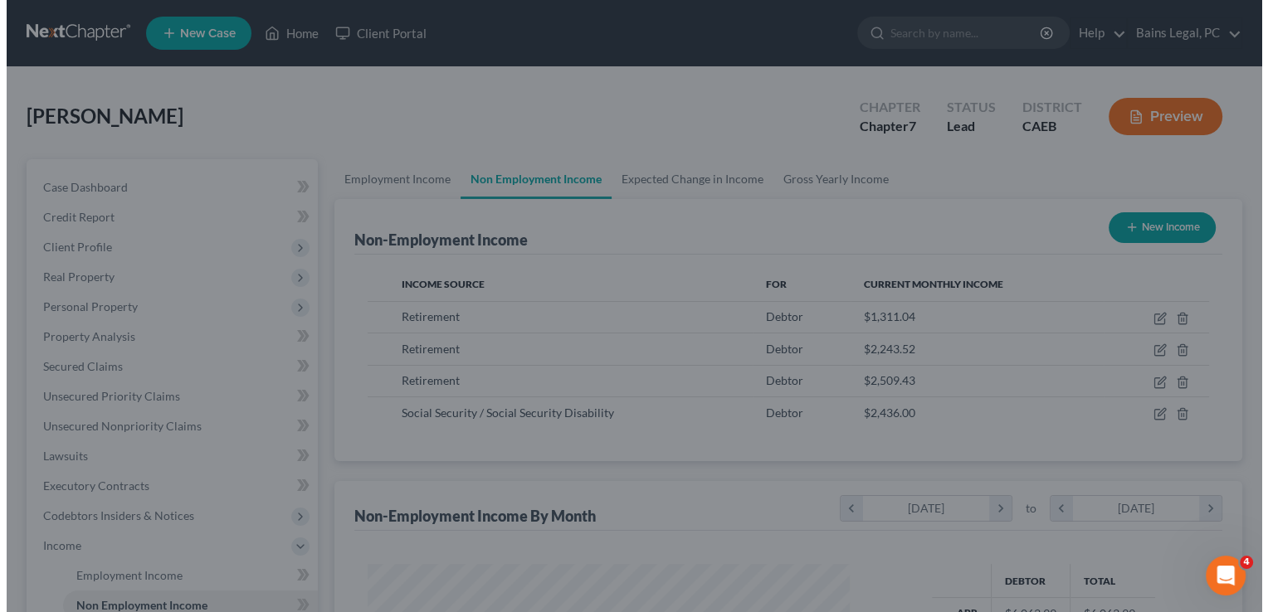
scroll to position [829480, 829266]
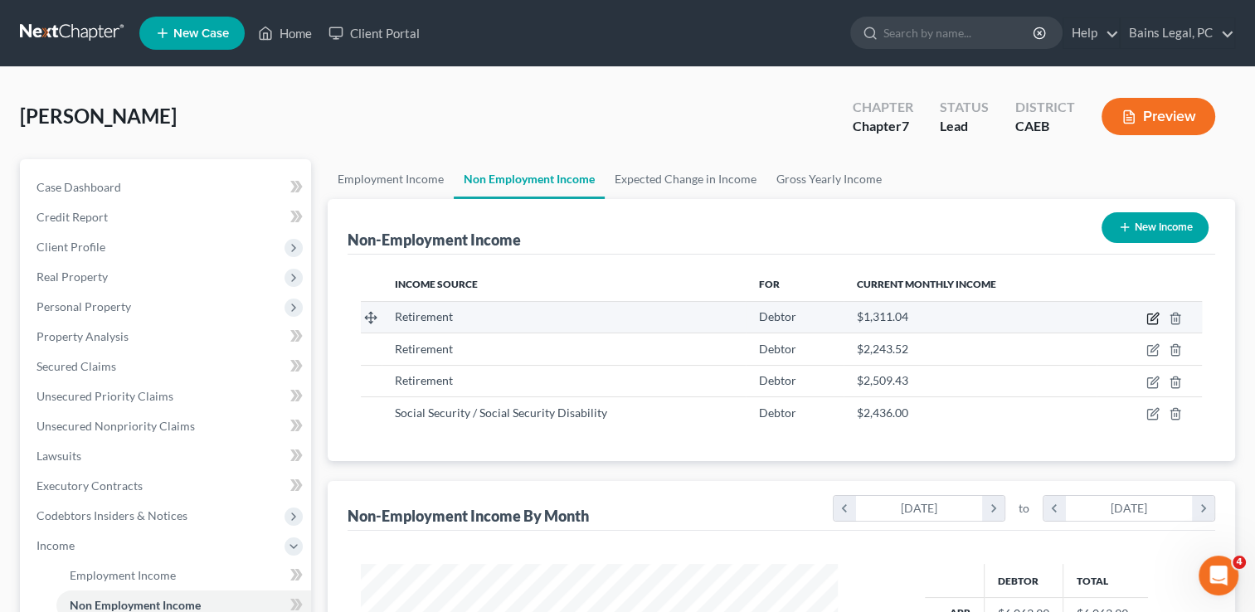
click at [1155, 314] on icon "button" at bounding box center [1154, 316] width 7 height 7
select select "3"
select select "0"
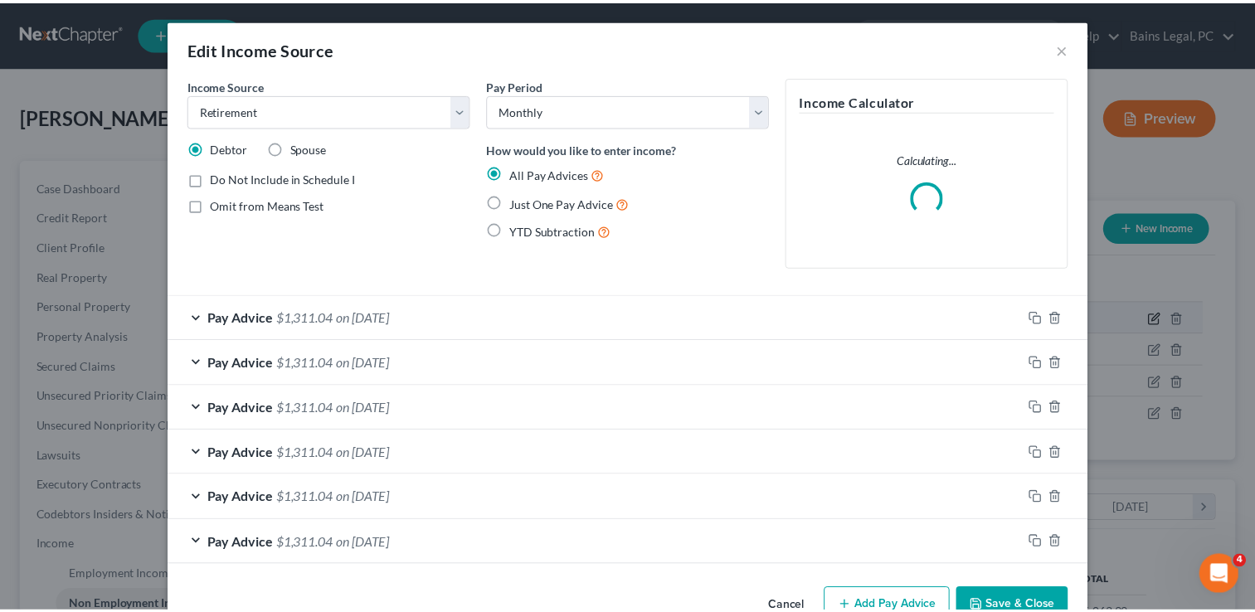
scroll to position [295, 514]
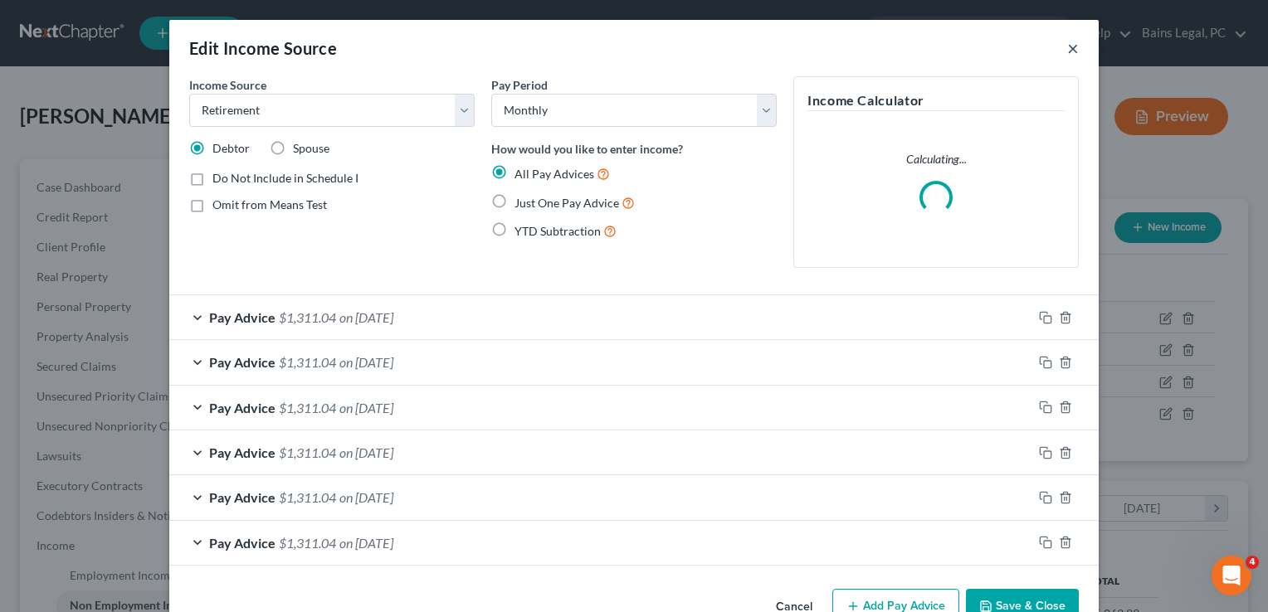
click at [1067, 47] on button "×" at bounding box center [1073, 48] width 12 height 20
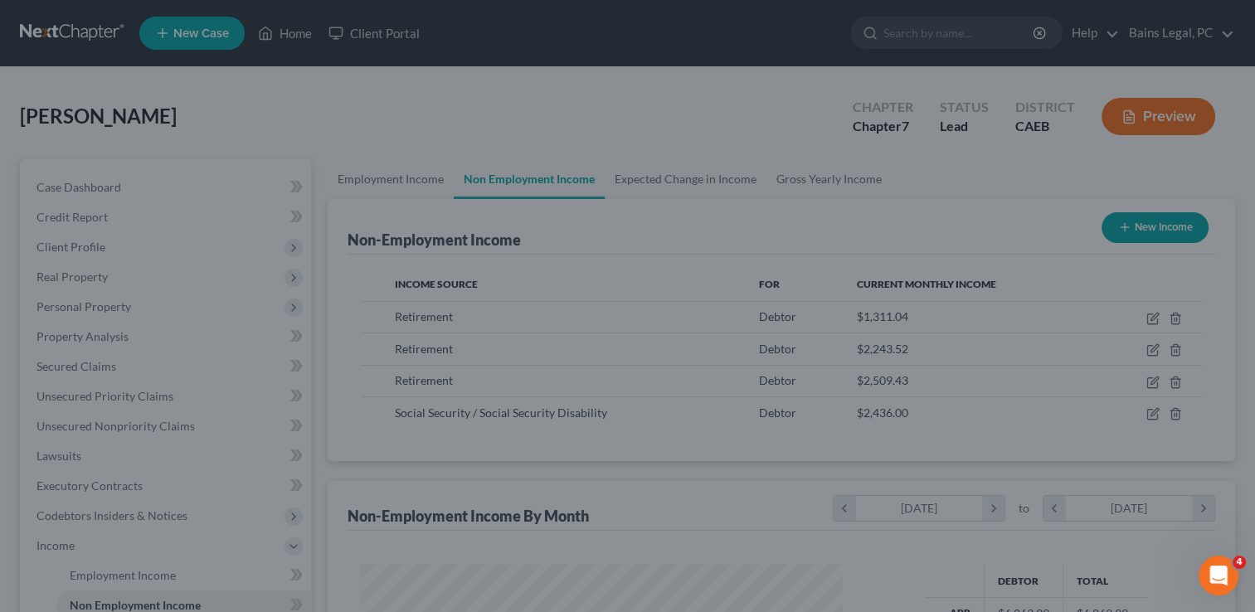
scroll to position [829480, 829266]
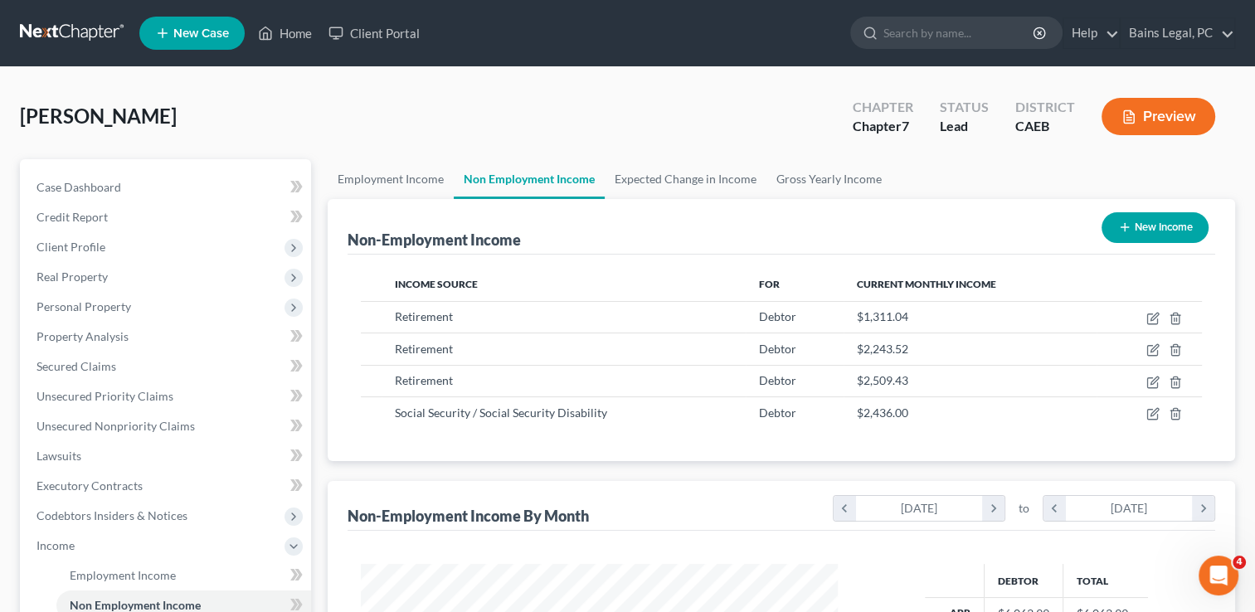
click at [408, 109] on div "[PERSON_NAME] Upgraded Chapter Chapter 7 Status Lead District CAEB Preview" at bounding box center [628, 123] width 1216 height 72
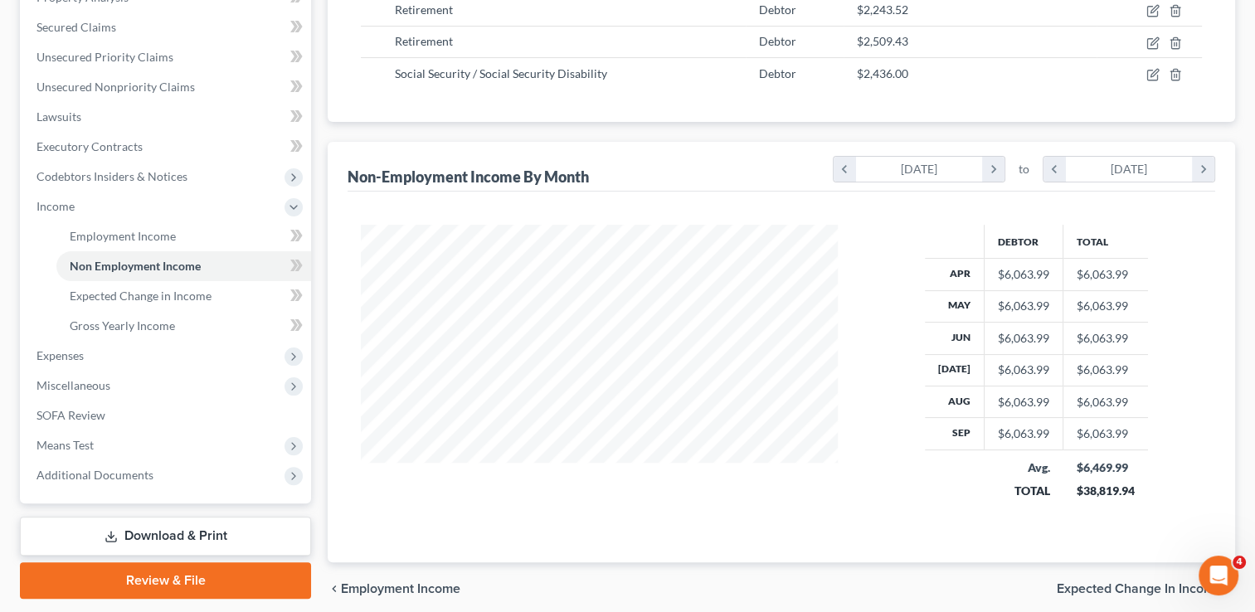
scroll to position [402, 0]
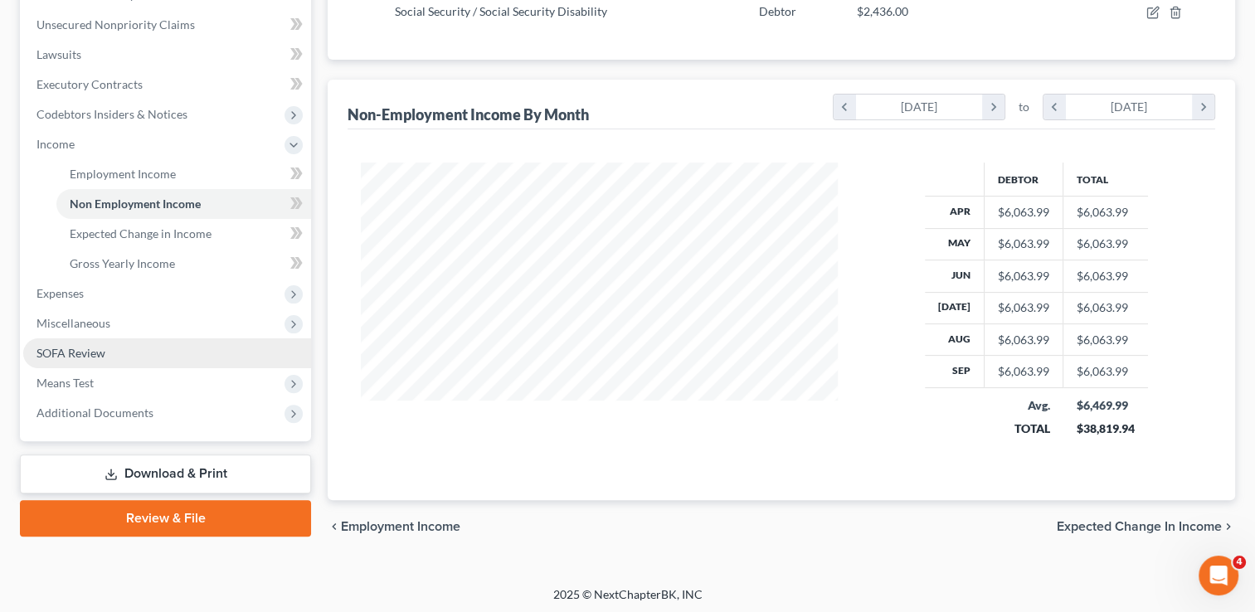
click at [130, 355] on link "SOFA Review" at bounding box center [167, 354] width 288 height 30
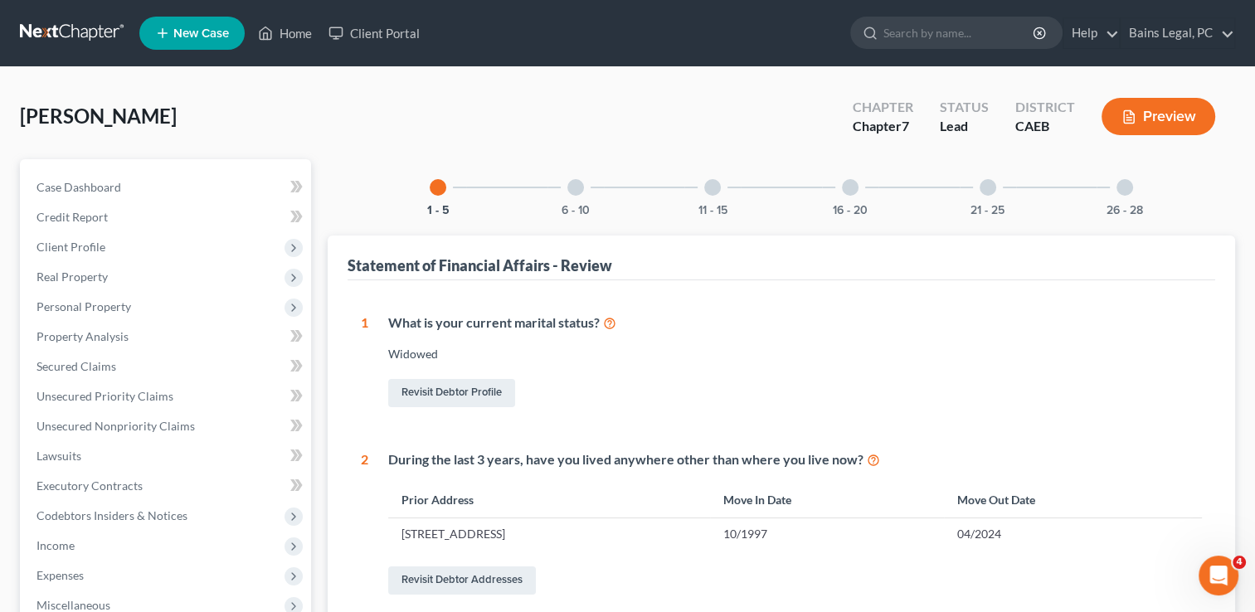
click at [866, 196] on div "16 - 20" at bounding box center [850, 187] width 56 height 56
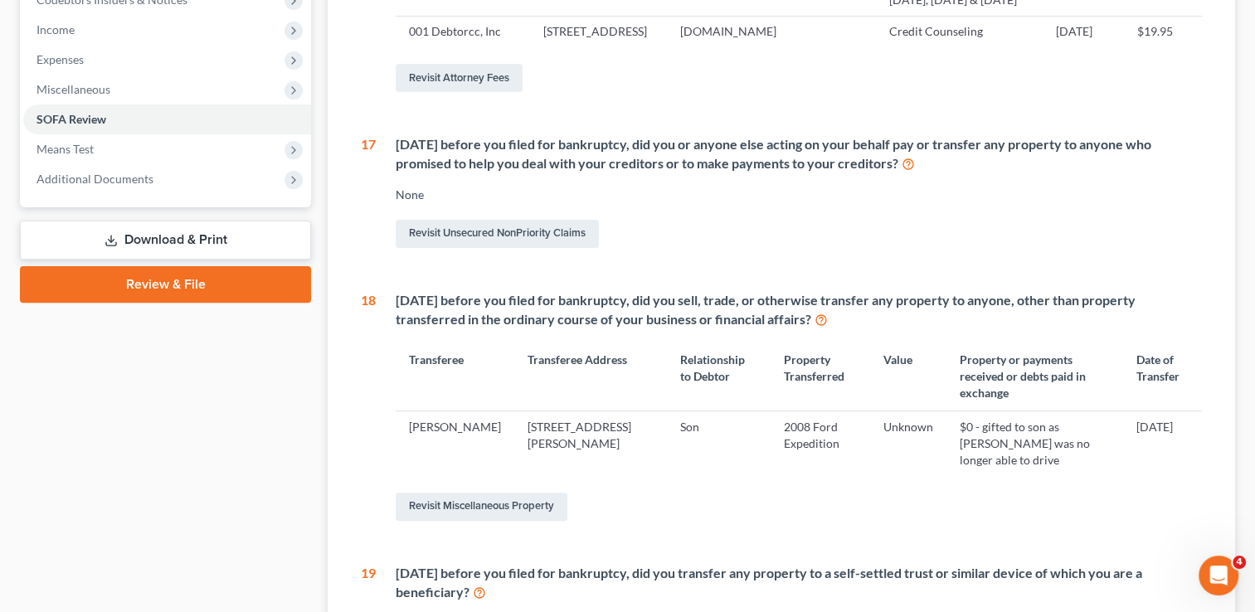
scroll to position [611, 0]
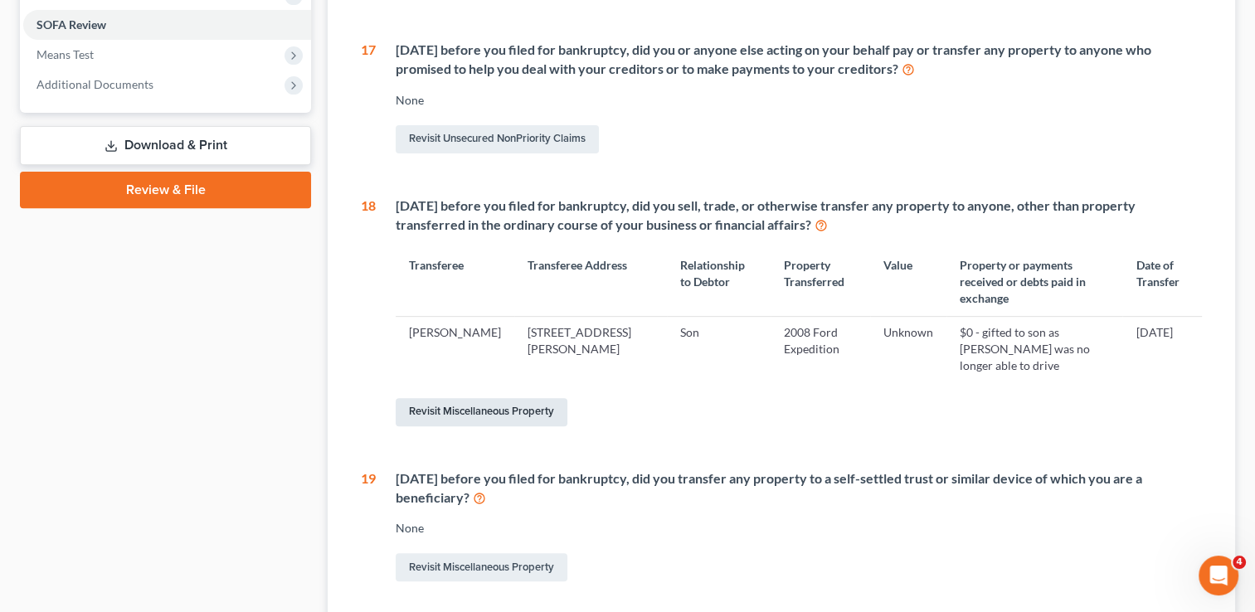
click at [501, 427] on link "Revisit Miscellaneous Property" at bounding box center [482, 412] width 172 height 28
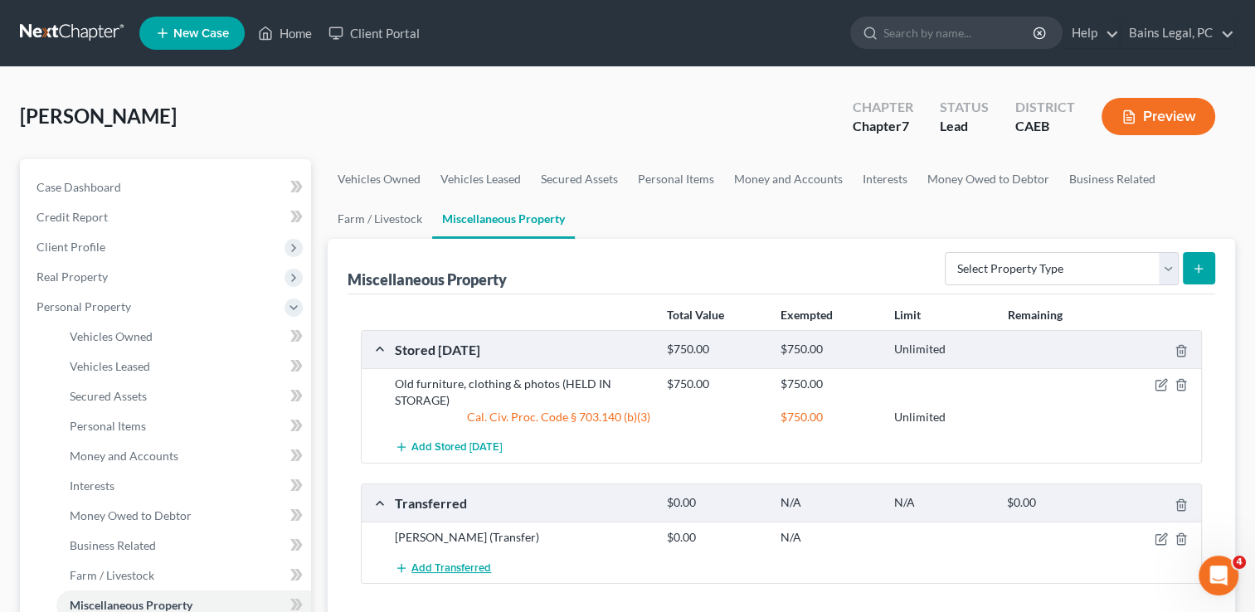
click at [481, 568] on span "Add Transferred" at bounding box center [452, 568] width 80 height 13
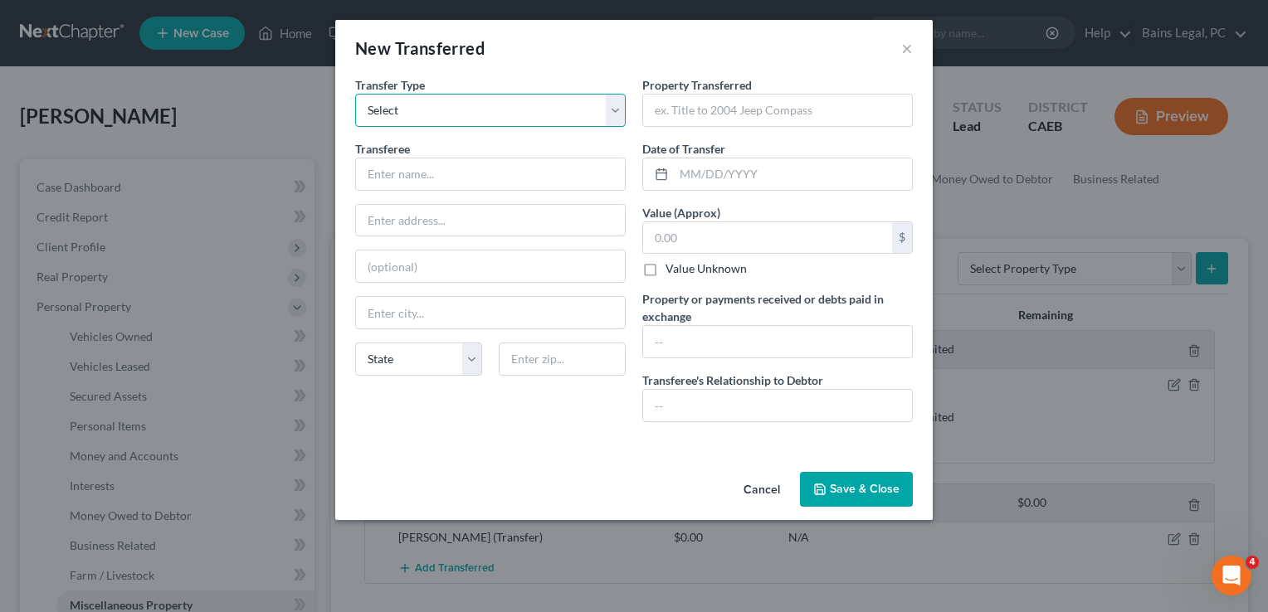
click at [456, 105] on select "Select Ordinary ([DATE]) [DATE]" at bounding box center [490, 110] width 271 height 33
select select "Ordinary ([DATE])"
click at [355, 94] on select "Select Ordinary ([DATE]) [DATE]" at bounding box center [490, 110] width 271 height 33
click at [445, 170] on input "text" at bounding box center [490, 174] width 269 height 32
type input "Third Party"
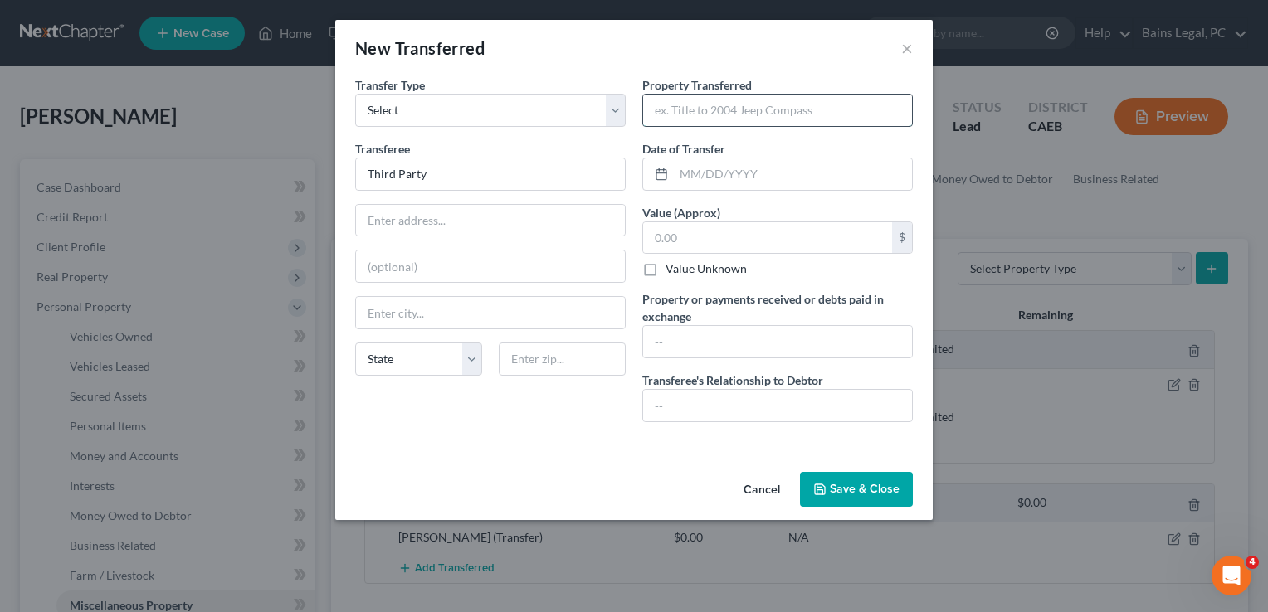
click at [713, 111] on input "text" at bounding box center [777, 111] width 269 height 32
click at [759, 123] on input "text" at bounding box center [777, 111] width 269 height 32
click at [734, 110] on input "[STREET_ADDRESS]" at bounding box center [777, 111] width 269 height 32
type input "[STREET_ADDRESS]"
click at [748, 168] on input "text" at bounding box center [793, 174] width 238 height 32
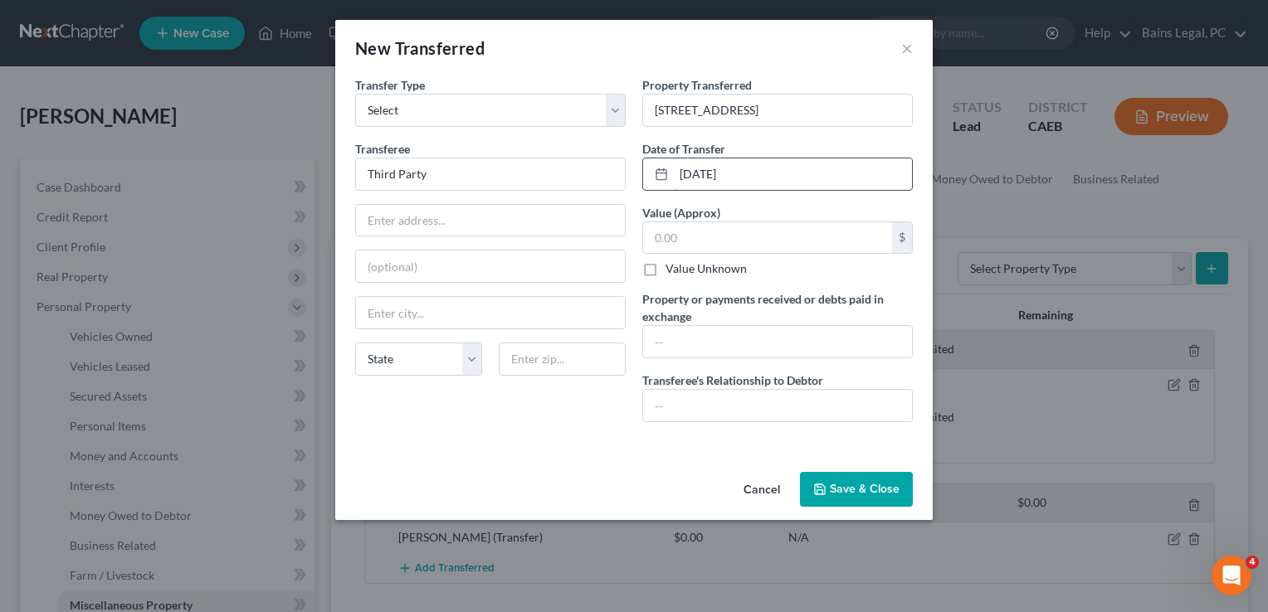
type input "[DATE]"
type input "240,000"
click at [737, 337] on input "text" at bounding box center [777, 342] width 269 height 32
click at [740, 407] on input "text" at bounding box center [777, 406] width 269 height 32
type input "None"
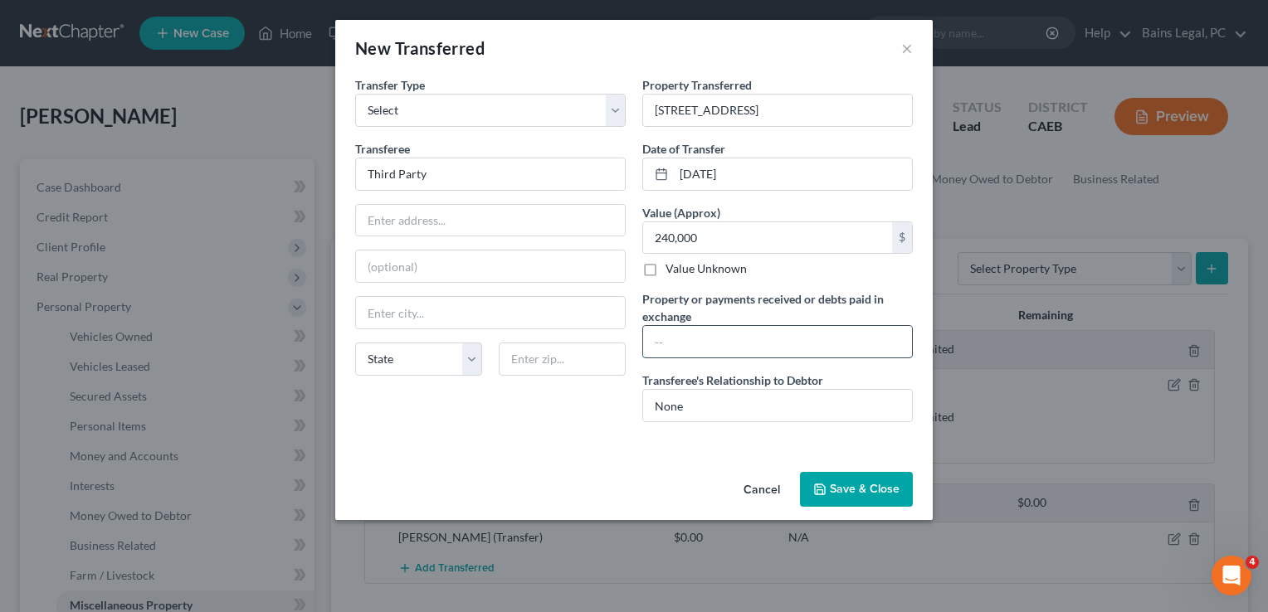
click at [745, 337] on input "text" at bounding box center [777, 342] width 269 height 32
type input "Mortgage was paid off; Debtor received approximately $22,000"
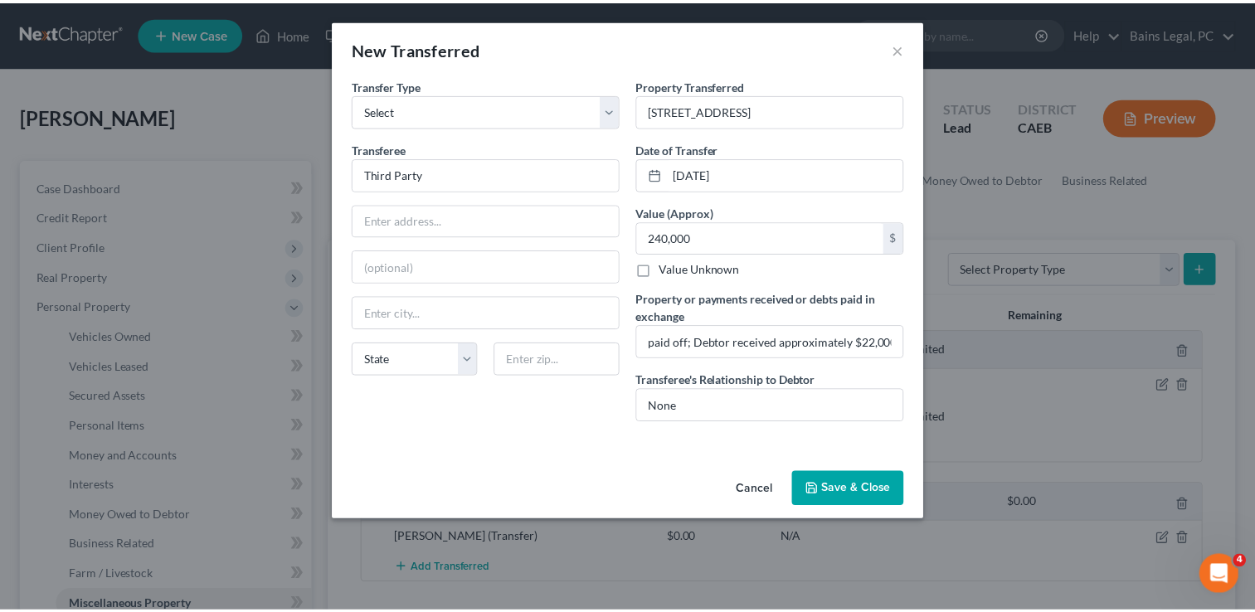
scroll to position [0, 0]
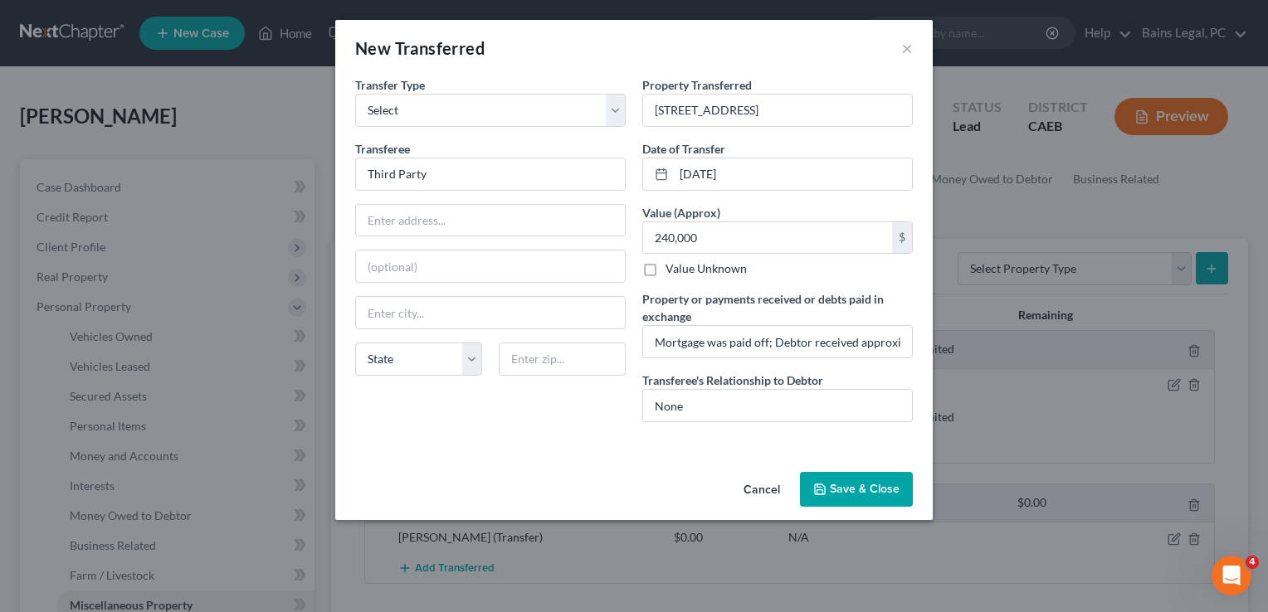
click at [888, 485] on button "Save & Close" at bounding box center [856, 489] width 113 height 35
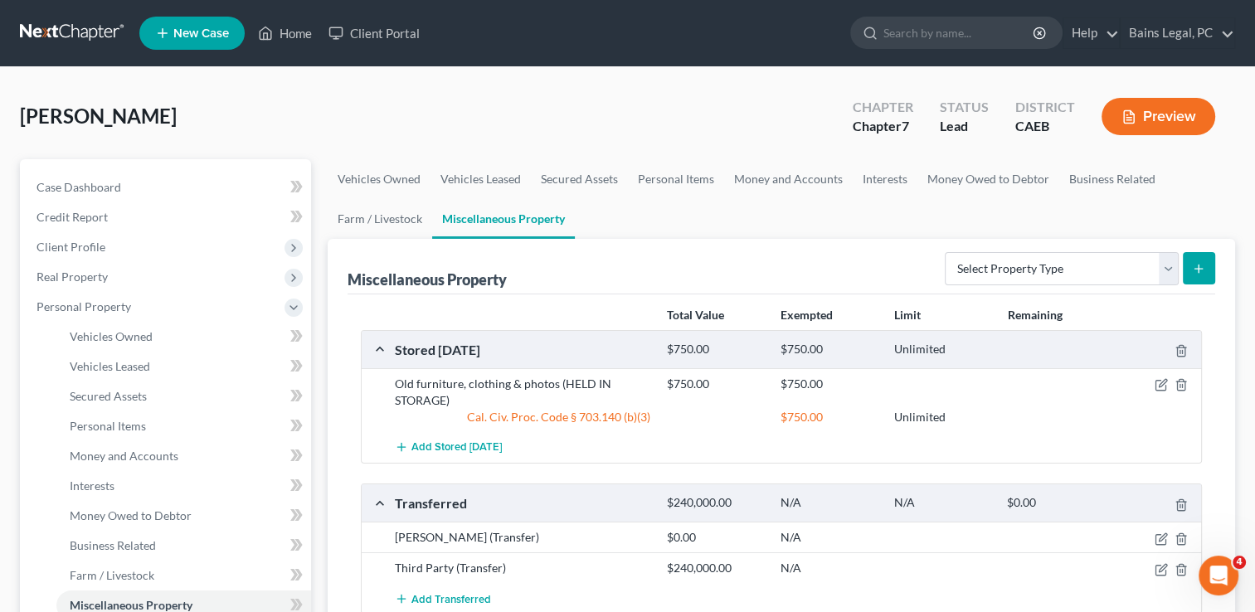
click at [364, 117] on div "[PERSON_NAME] Upgraded Chapter Chapter 7 Status Lead District CAEB Preview" at bounding box center [628, 123] width 1216 height 72
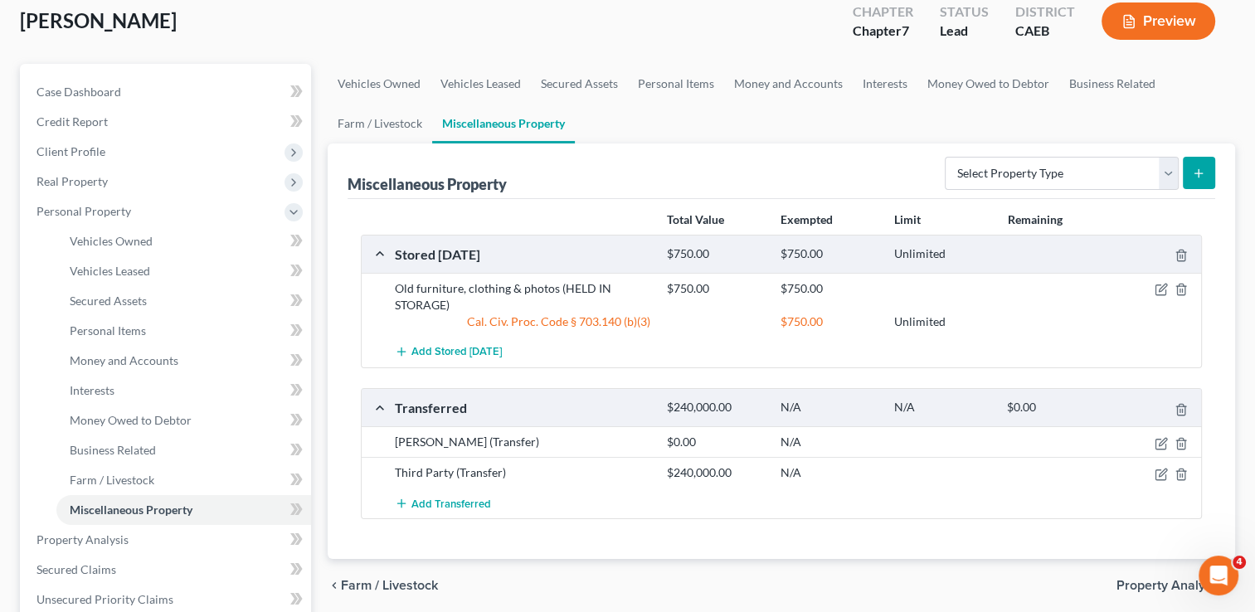
scroll to position [100, 0]
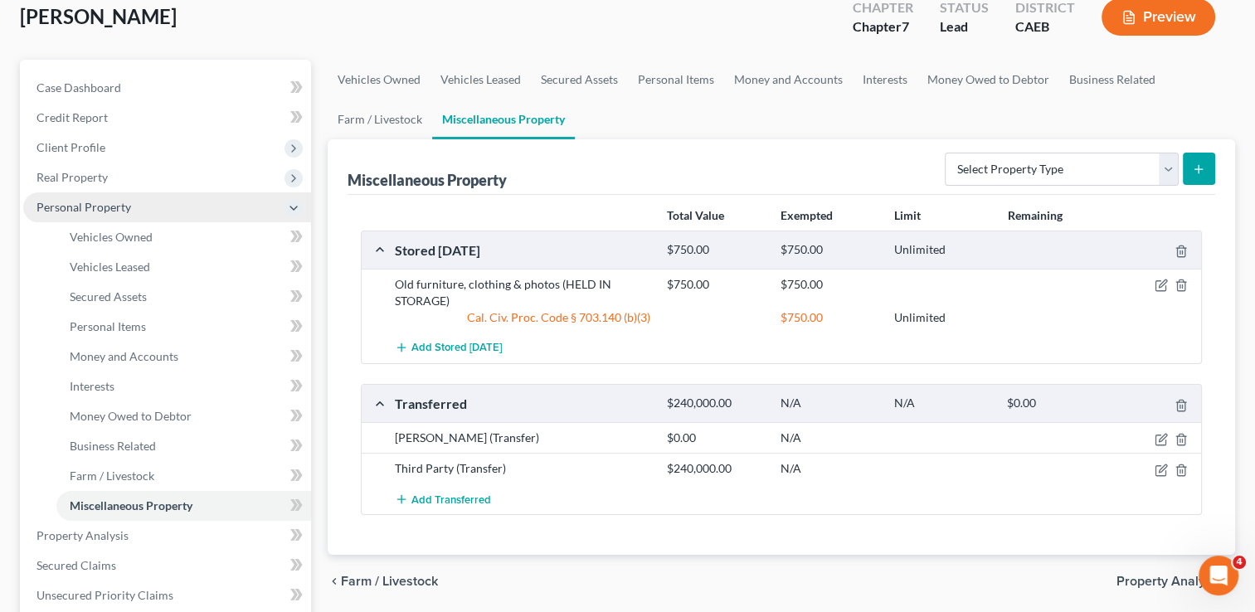
click at [110, 206] on span "Personal Property" at bounding box center [84, 207] width 95 height 14
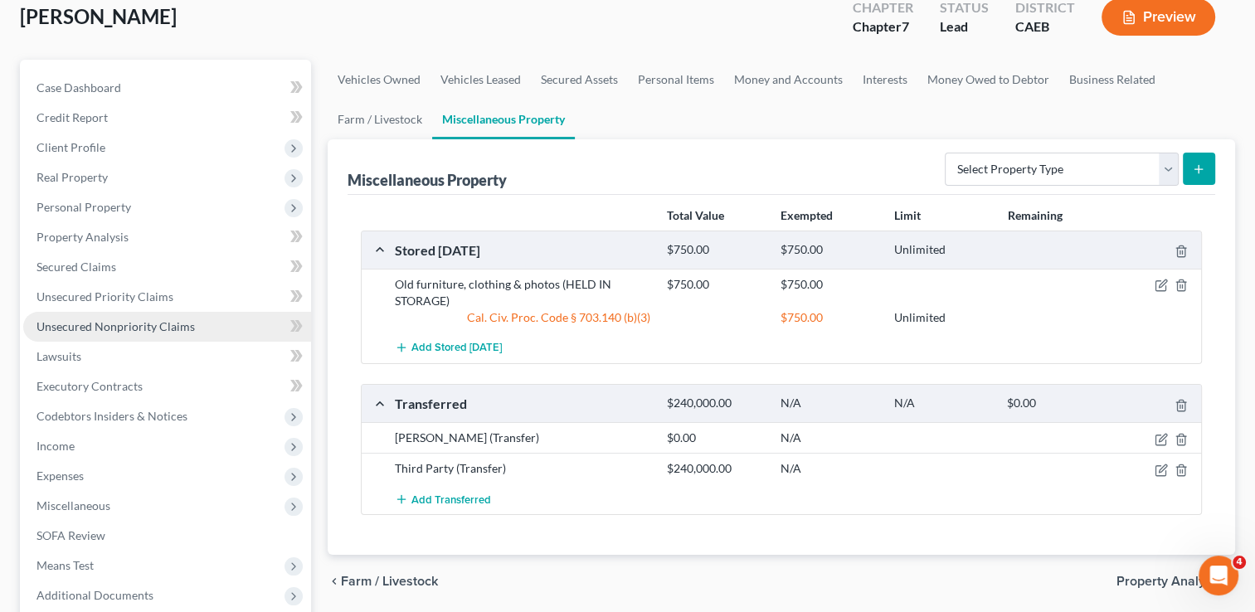
click at [105, 328] on span "Unsecured Nonpriority Claims" at bounding box center [116, 326] width 158 height 14
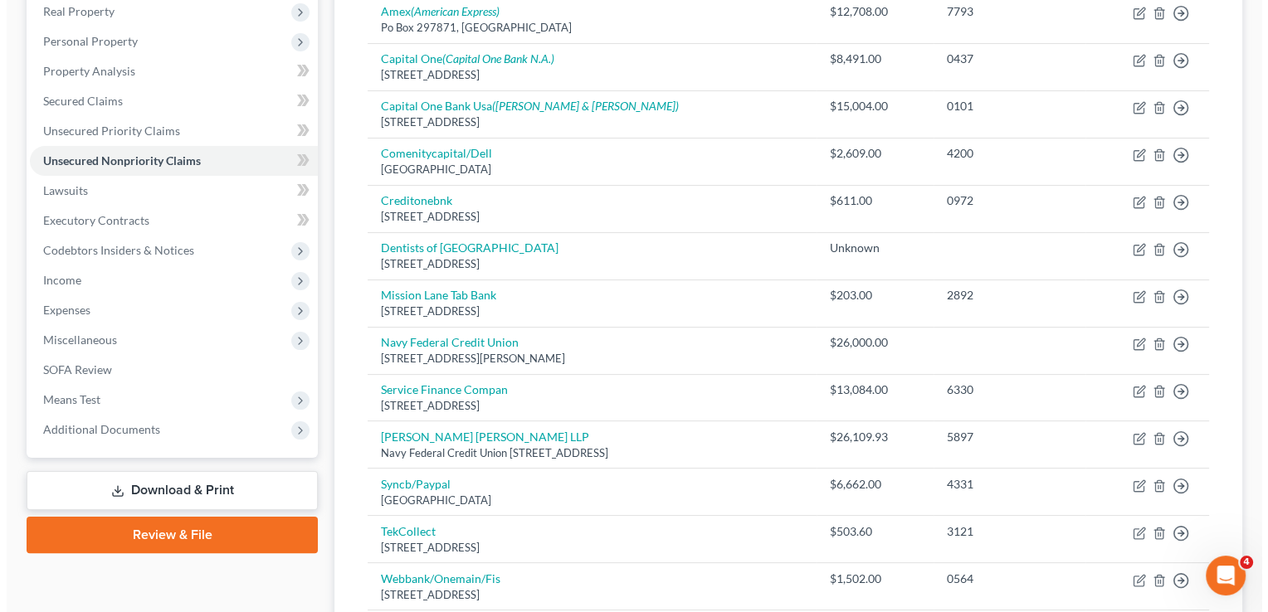
scroll to position [299, 0]
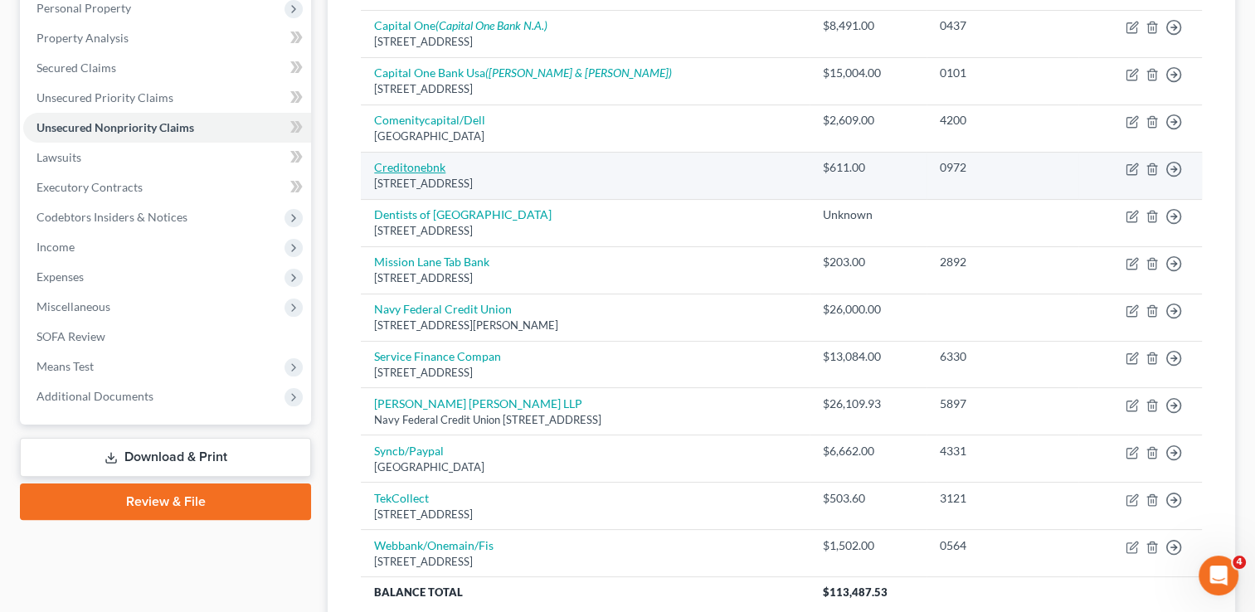
click at [425, 161] on link "Creditonebnk" at bounding box center [409, 167] width 71 height 14
select select "31"
select select "2"
select select "0"
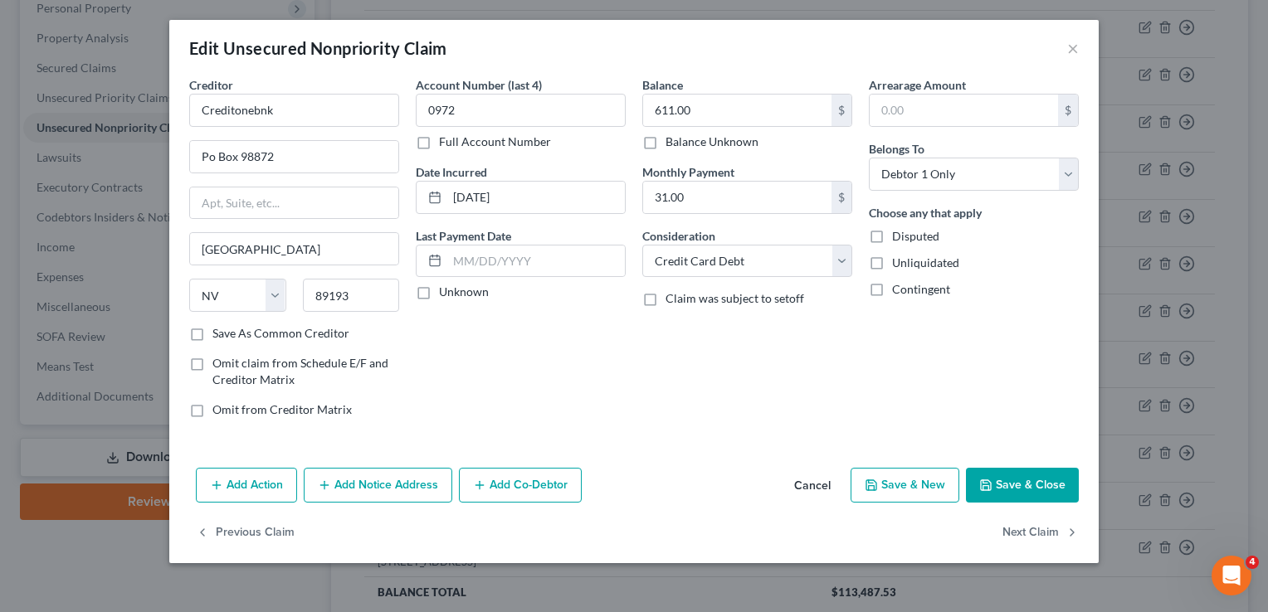
click at [393, 482] on button "Add Notice Address" at bounding box center [378, 485] width 149 height 35
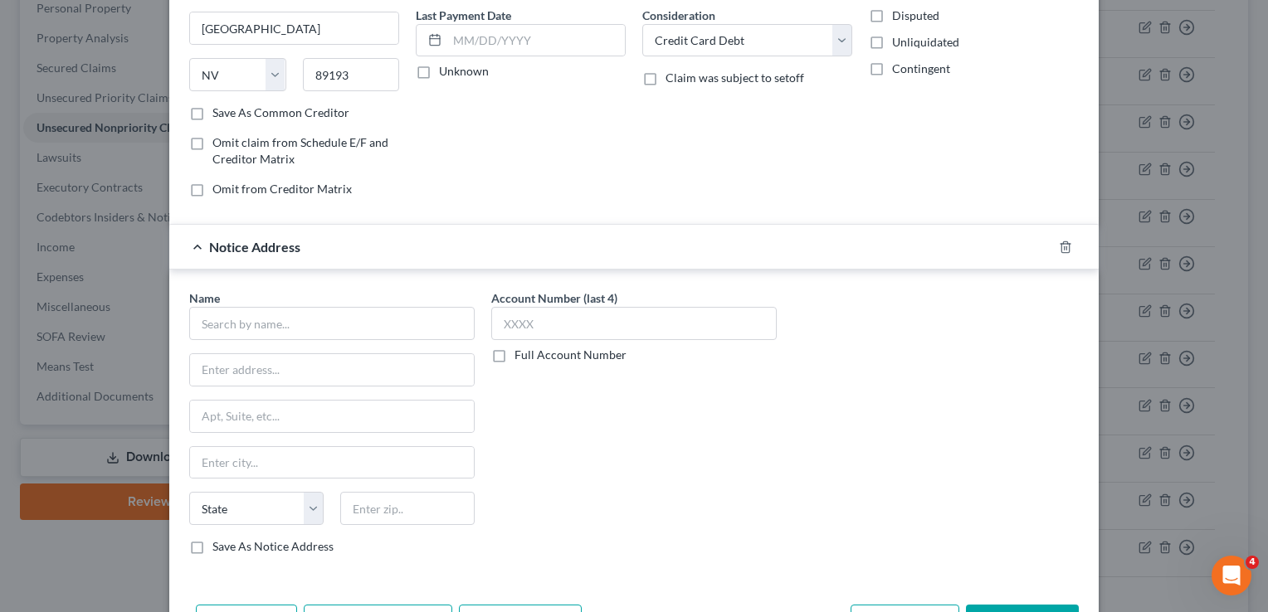
scroll to position [325, 0]
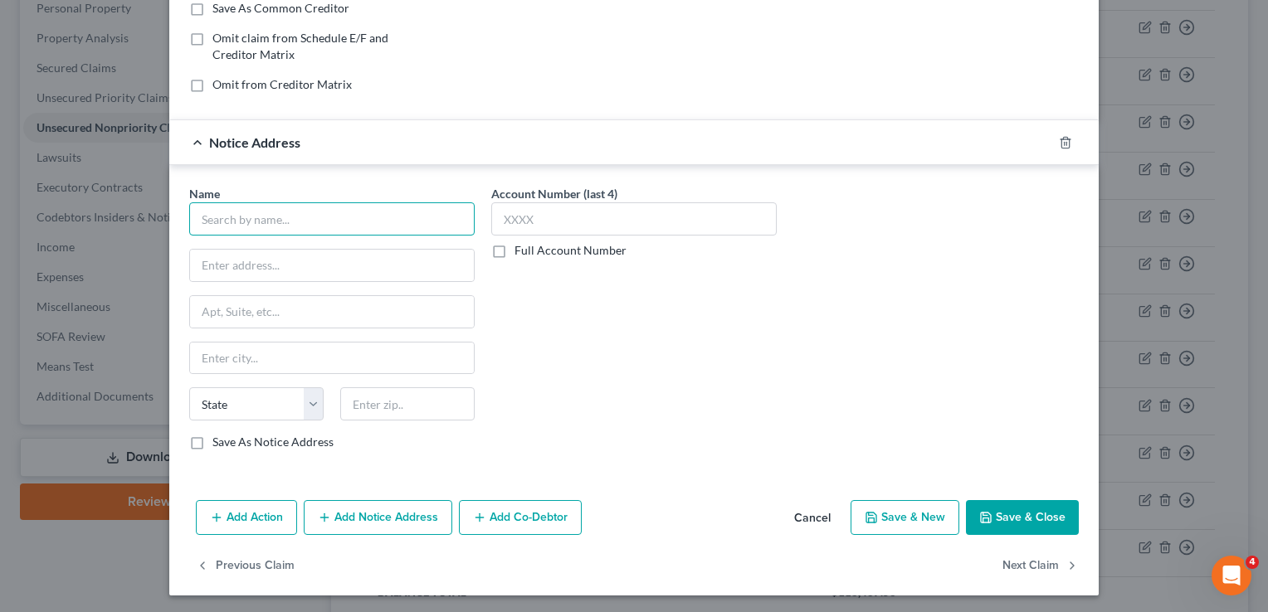
click at [295, 227] on input "text" at bounding box center [331, 218] width 285 height 33
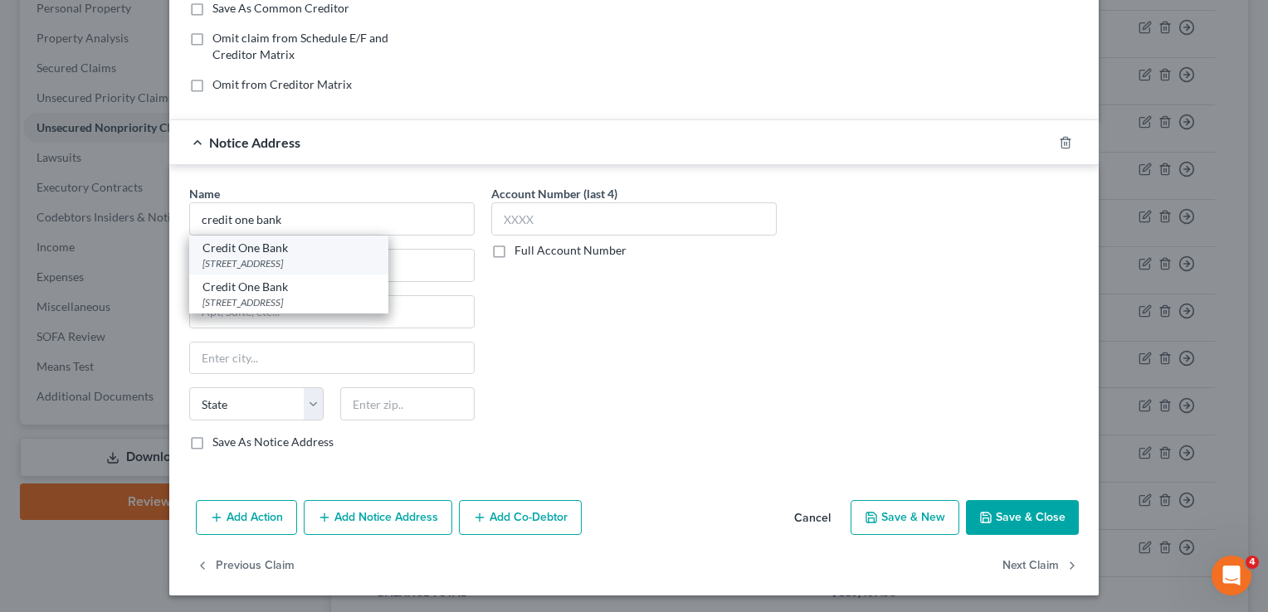
click at [263, 265] on div "[STREET_ADDRESS]" at bounding box center [288, 263] width 173 height 14
type input "Credit One Bank"
type input "[STREET_ADDRESS]"
type input "[GEOGRAPHIC_DATA]"
select select "31"
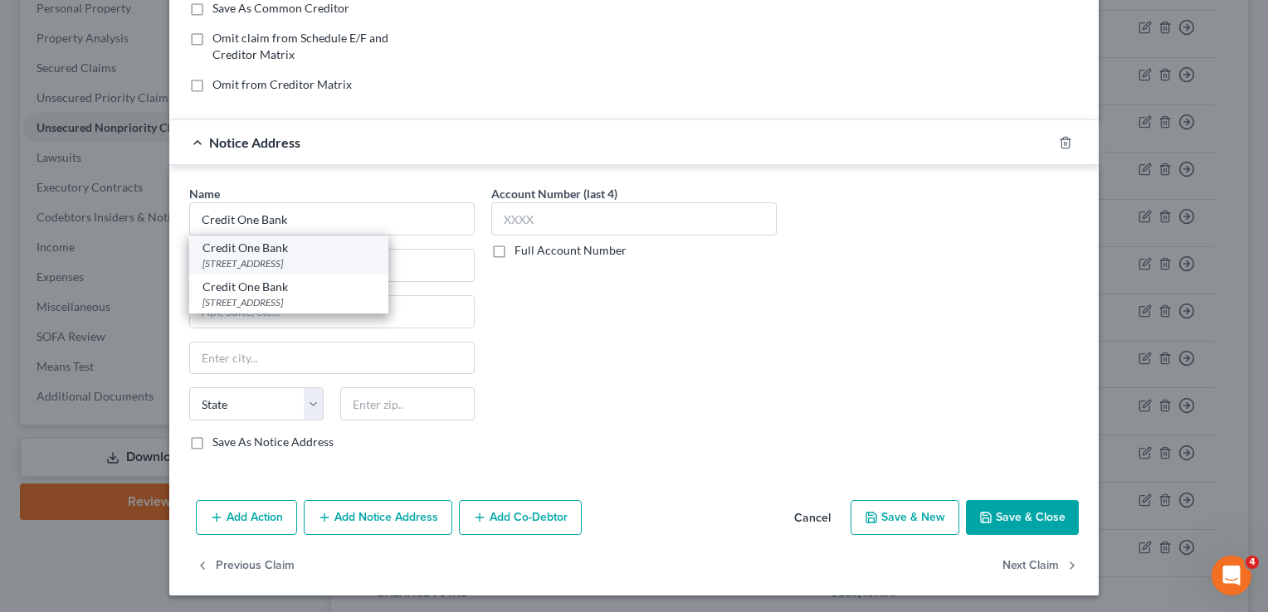
type input "89113"
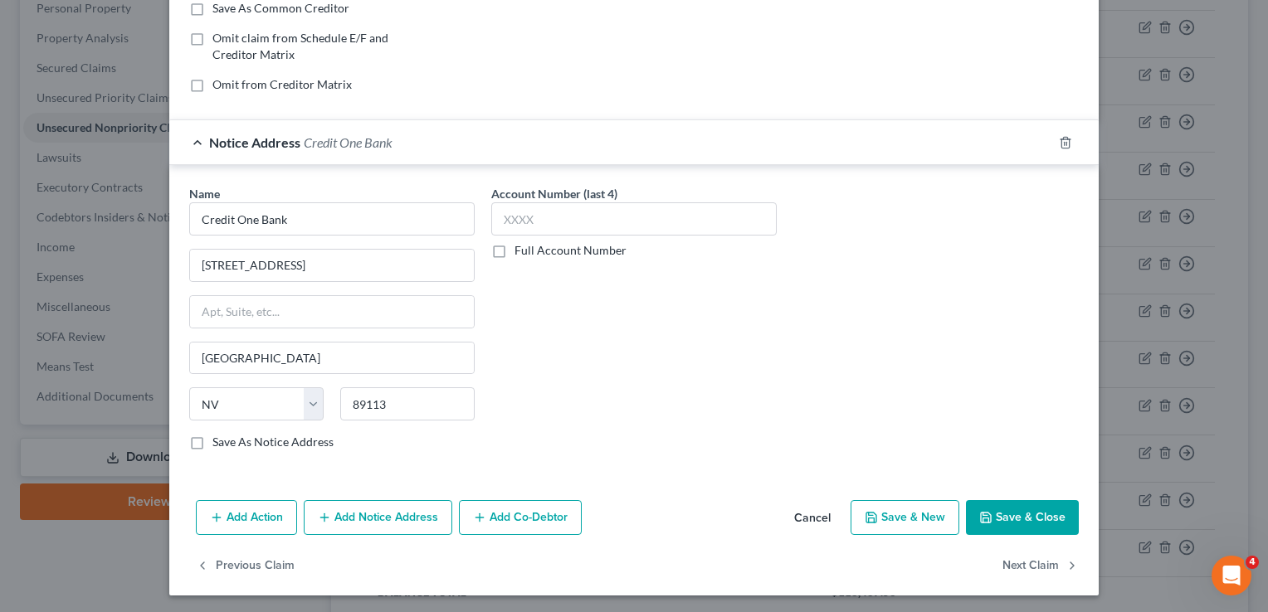
click at [1007, 523] on button "Save & Close" at bounding box center [1022, 517] width 113 height 35
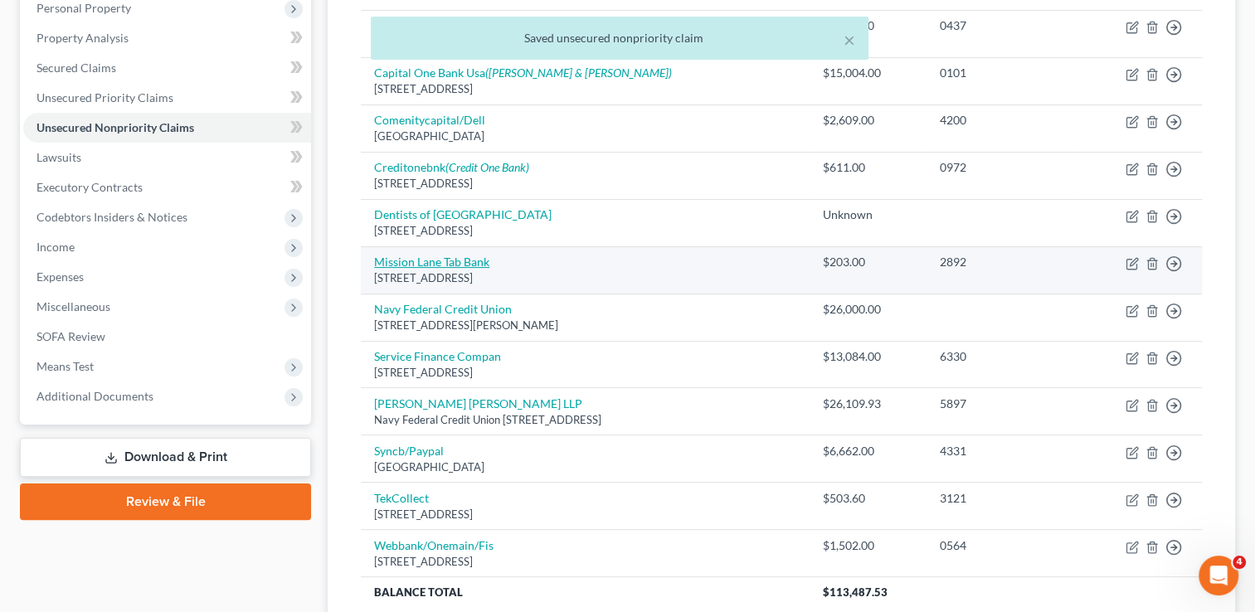
click at [456, 258] on link "Mission Lane Tab Bank" at bounding box center [431, 262] width 115 height 14
select select "48"
select select "2"
select select "0"
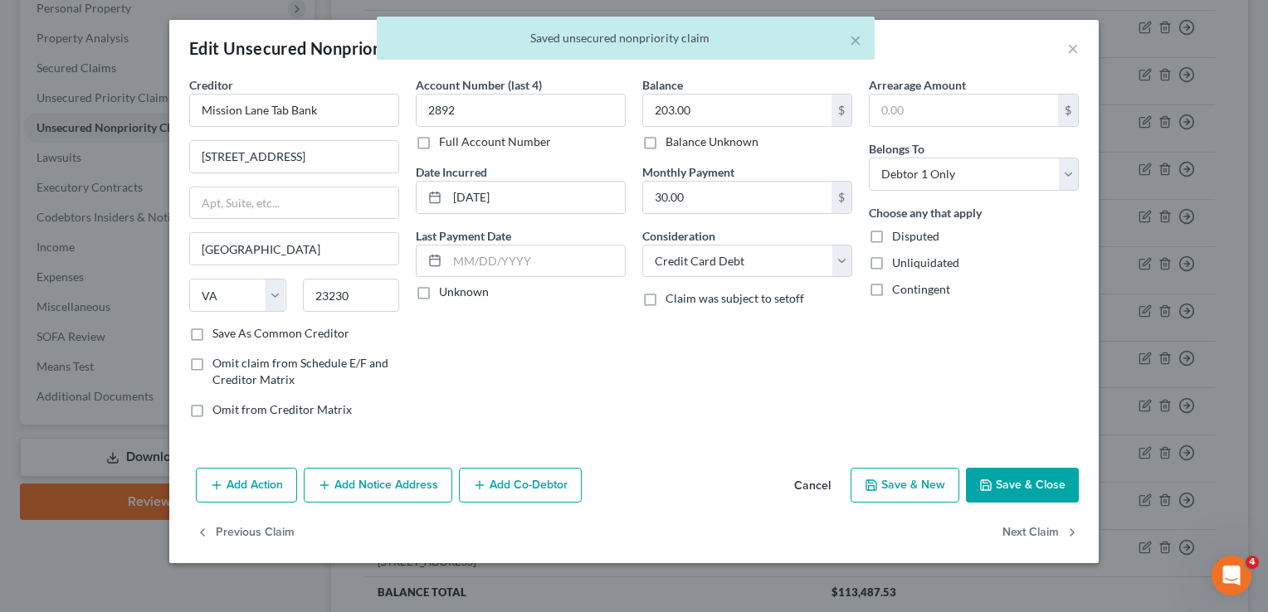
click at [400, 472] on button "Add Notice Address" at bounding box center [378, 485] width 149 height 35
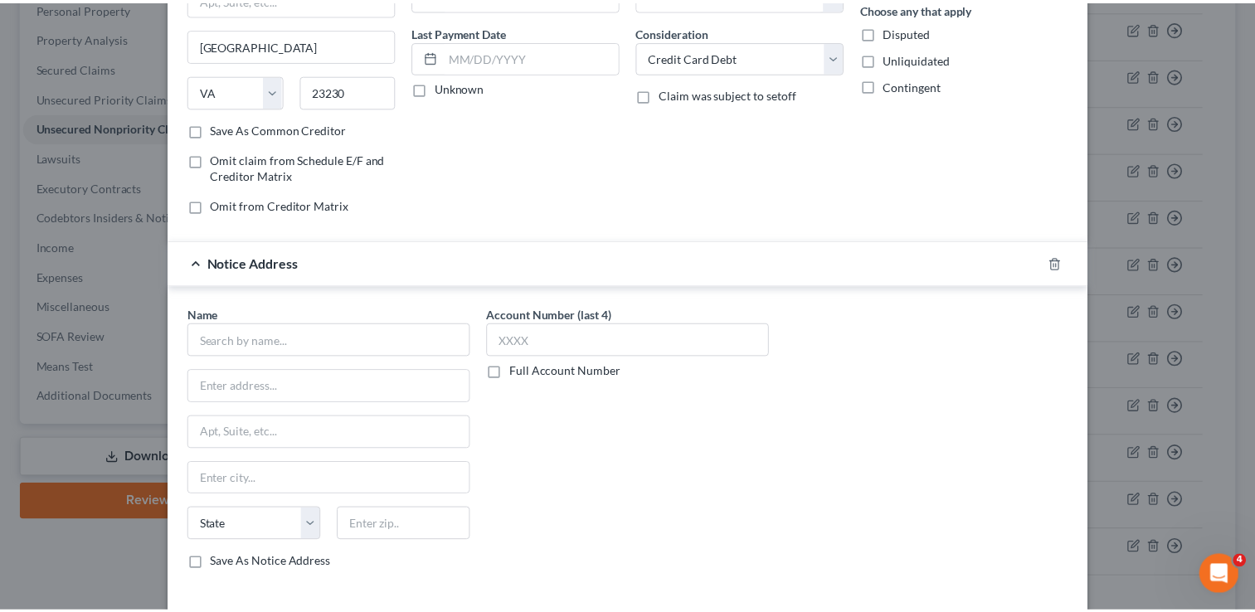
scroll to position [299, 0]
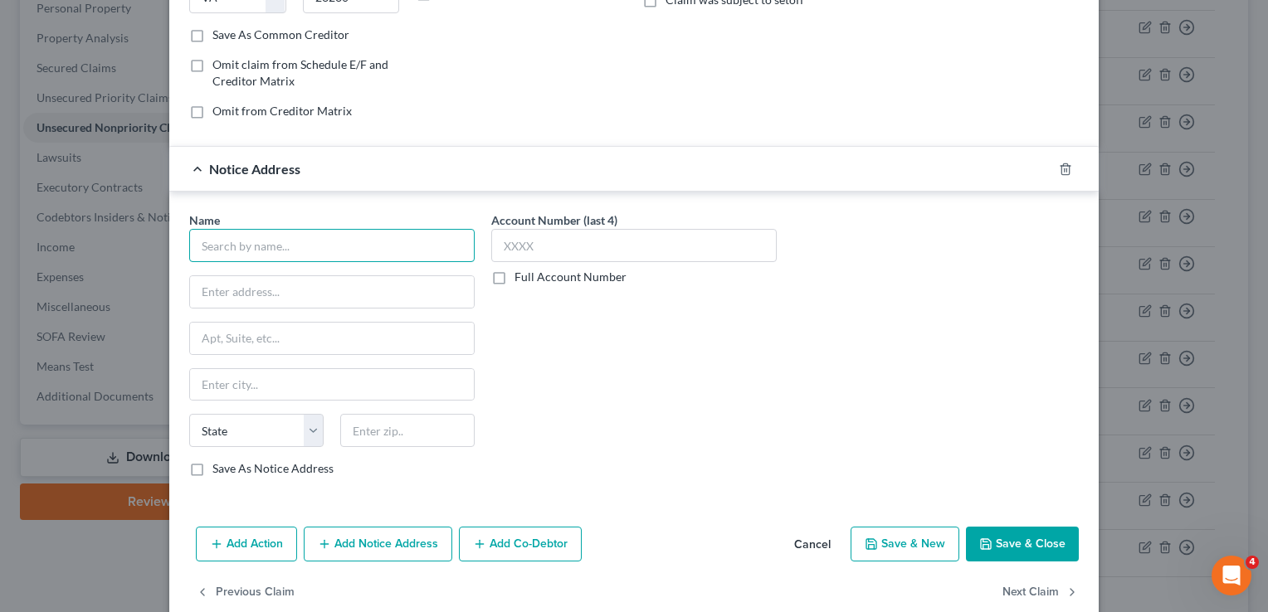
click at [295, 231] on input "text" at bounding box center [331, 245] width 285 height 33
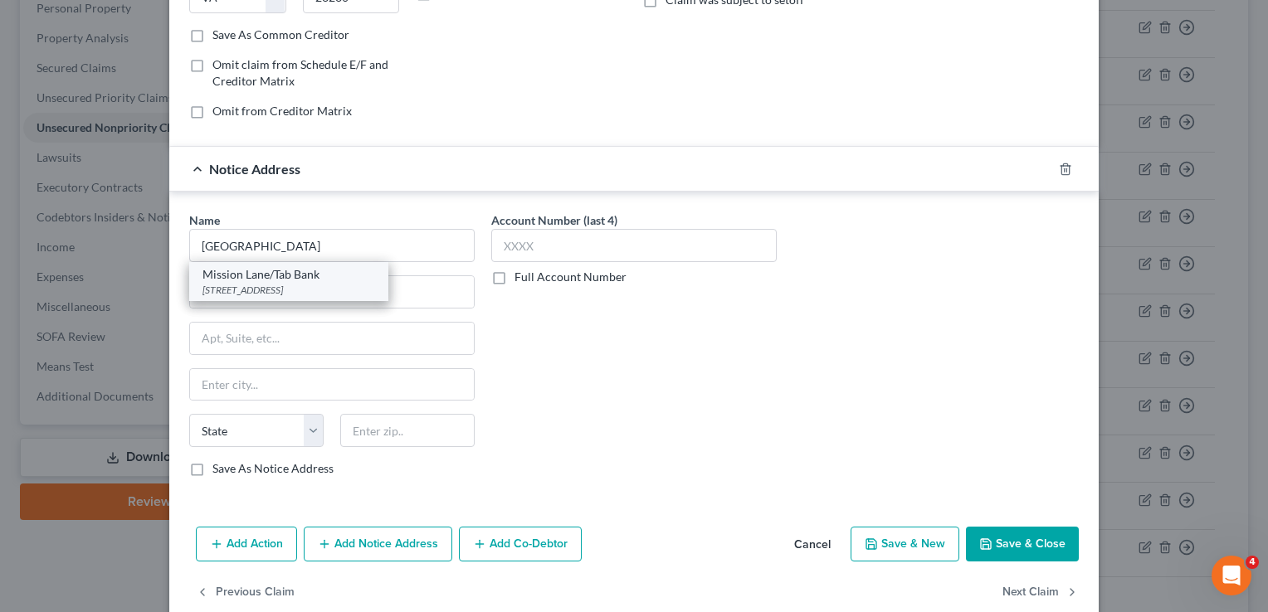
click at [280, 283] on div "[STREET_ADDRESS]" at bounding box center [288, 290] width 173 height 14
type input "Mission Lane/Tab Bank"
type input "PO Box 23075"
type input "Columbus"
select select "10"
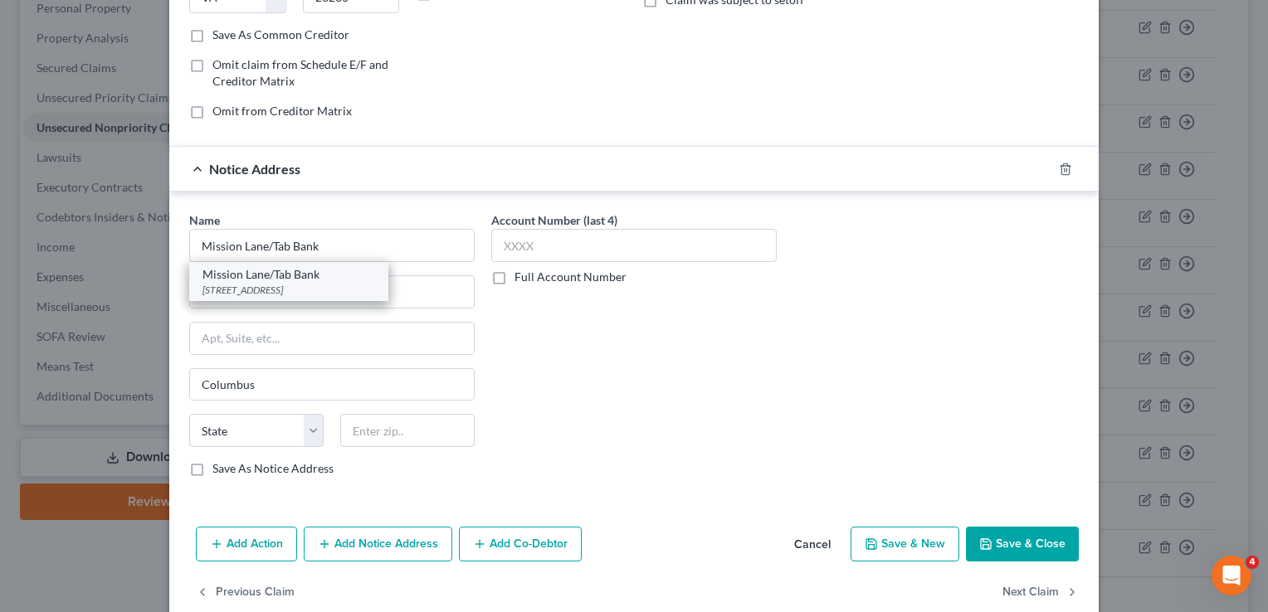
type input "31902"
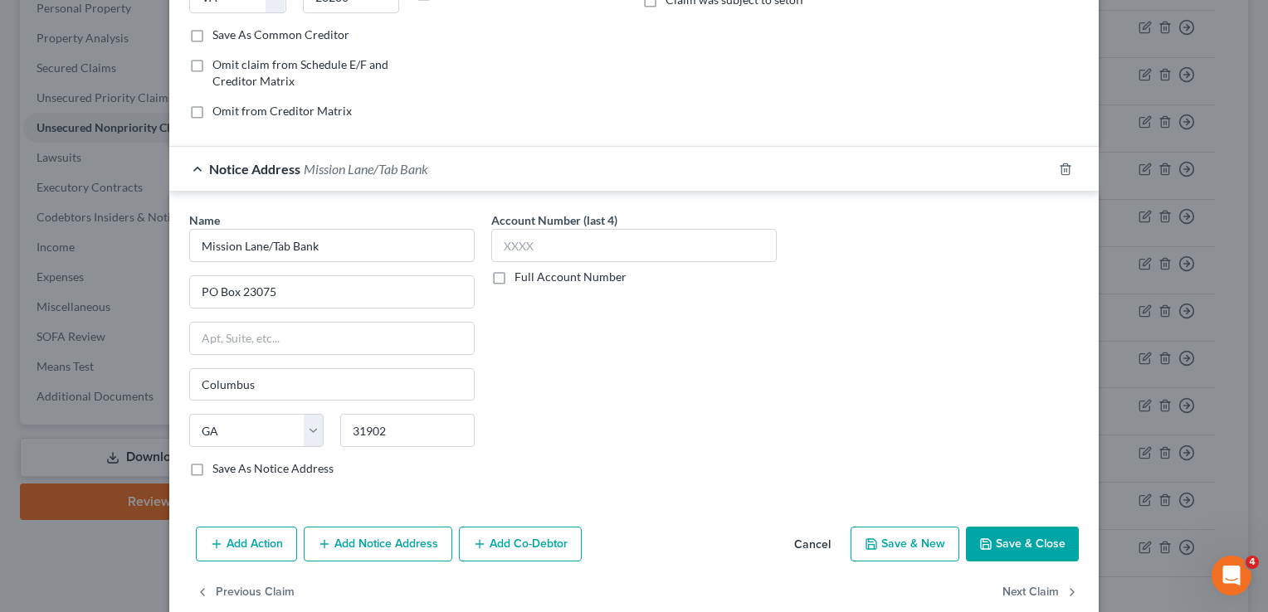
click at [1032, 538] on button "Save & Close" at bounding box center [1022, 544] width 113 height 35
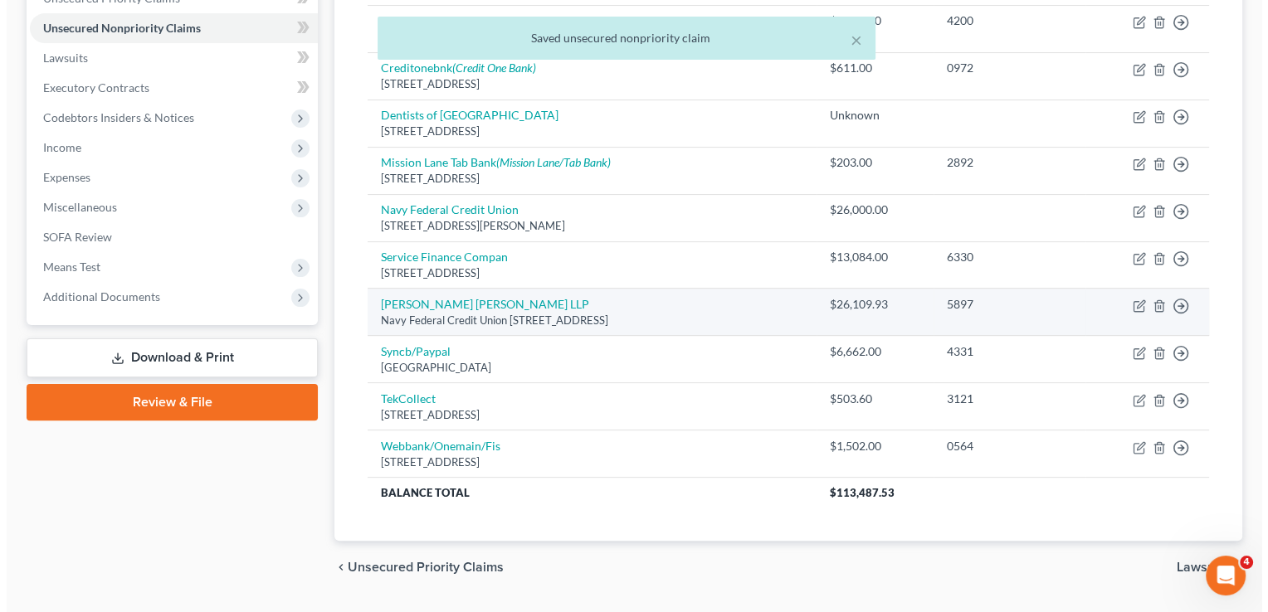
scroll to position [431, 0]
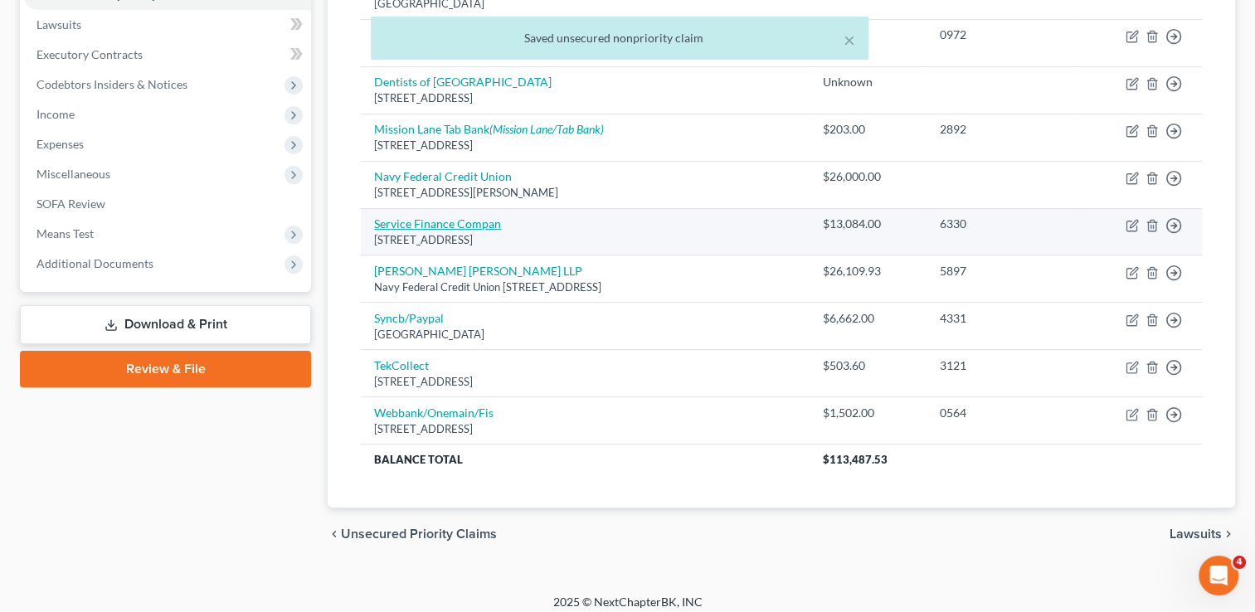
click at [447, 217] on link "Service Finance Compan" at bounding box center [437, 224] width 127 height 14
select select "9"
select select "0"
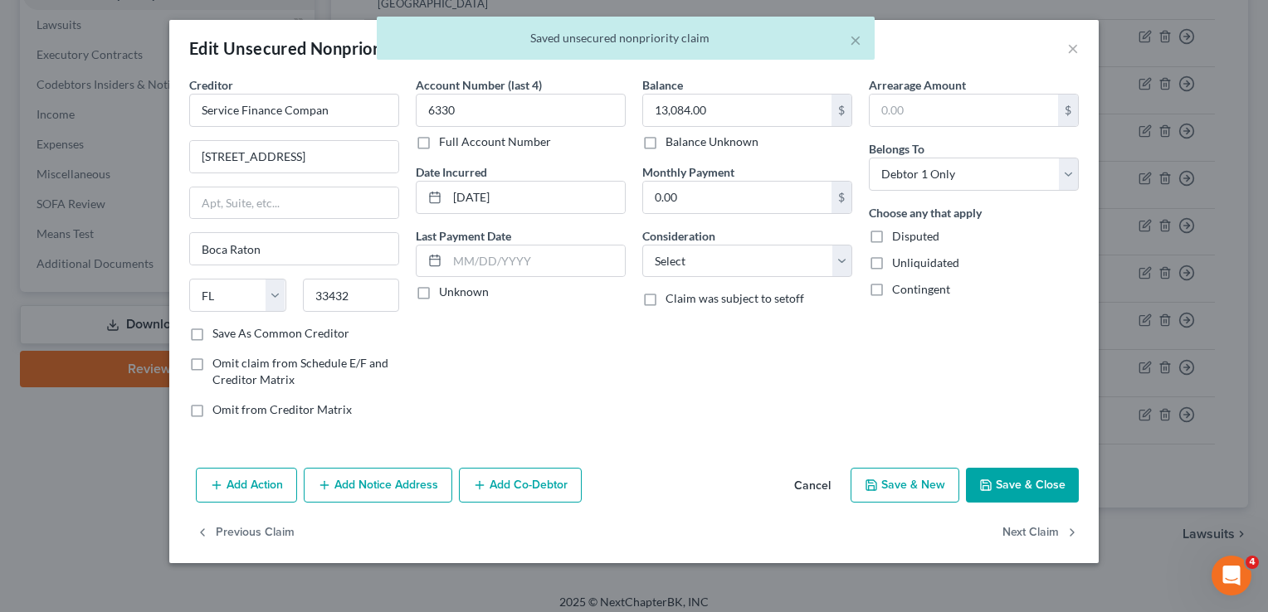
click at [432, 489] on button "Add Notice Address" at bounding box center [378, 485] width 149 height 35
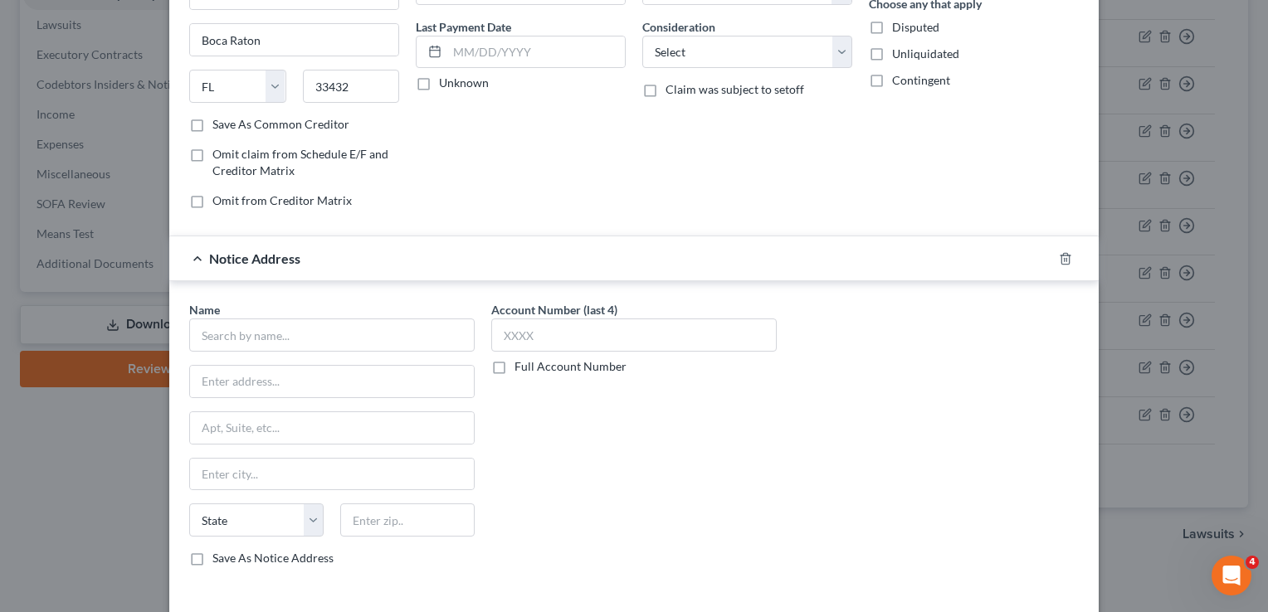
scroll to position [266, 0]
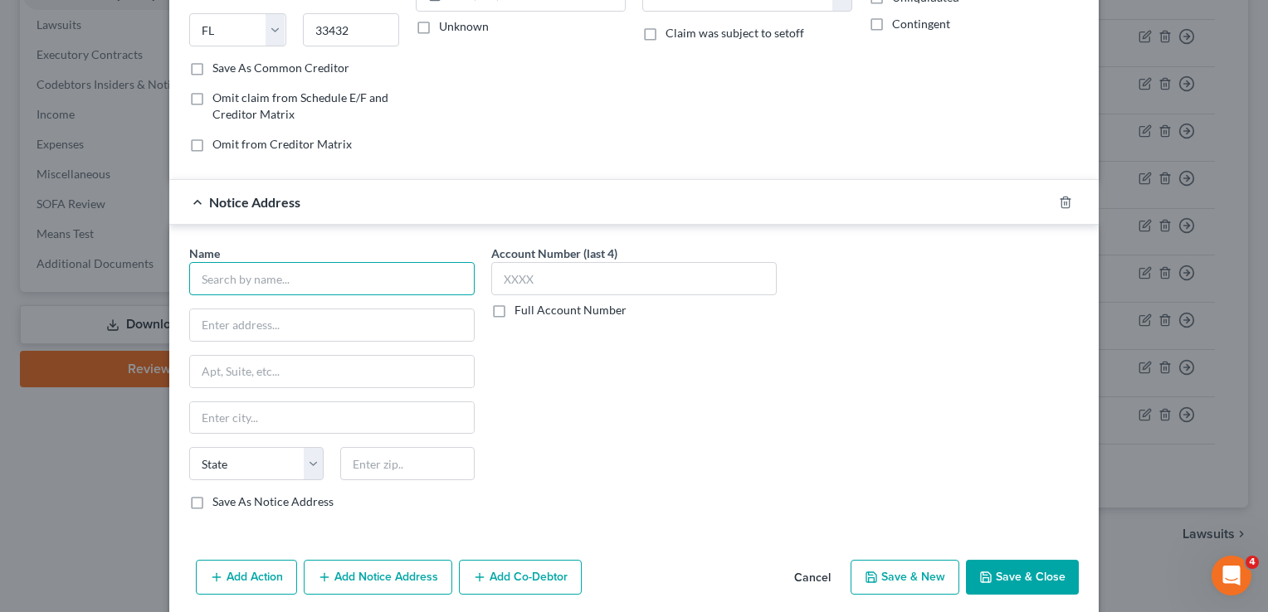
click at [314, 282] on input "text" at bounding box center [331, 278] width 285 height 33
type input "s"
type input "Service Fin"
click at [1059, 199] on icon "button" at bounding box center [1065, 202] width 13 height 13
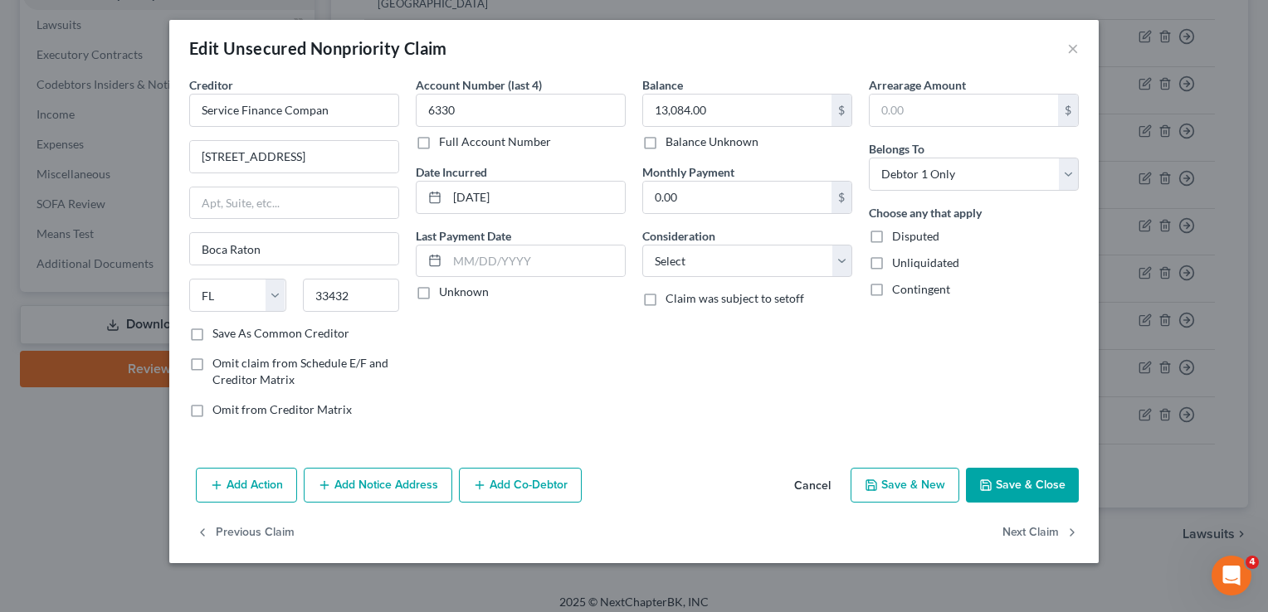
click at [1009, 506] on div "Add Action Add Notice Address Add Co-Debtor Cancel Save & New Save & Close" at bounding box center [633, 488] width 929 height 55
click at [1001, 477] on button "Save & Close" at bounding box center [1022, 485] width 113 height 35
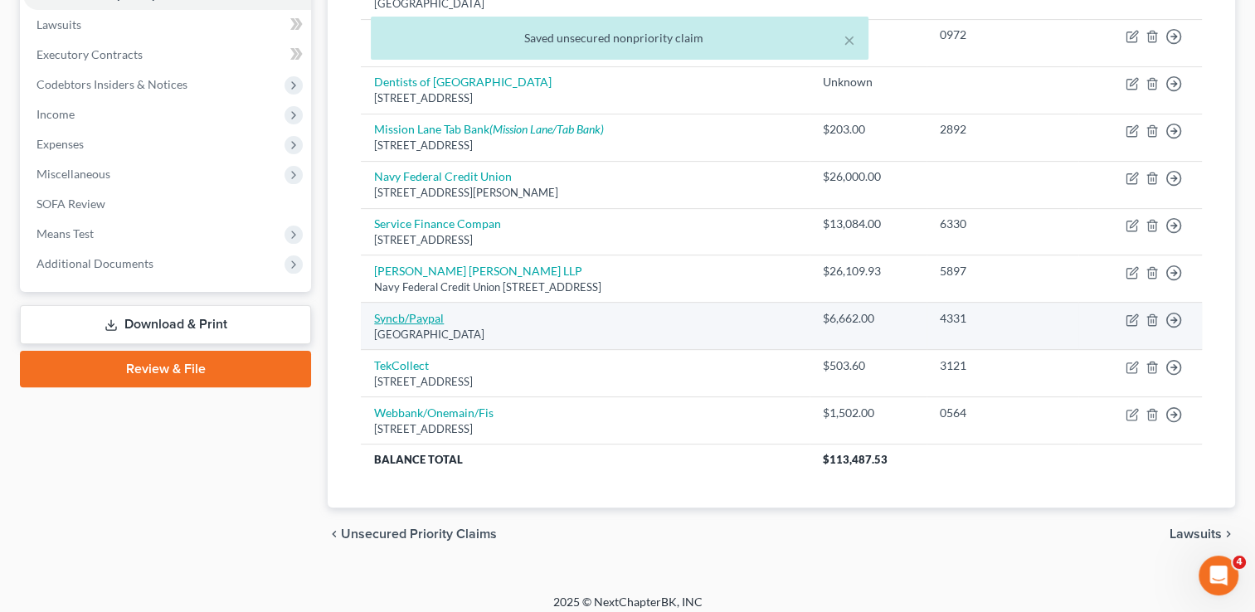
click at [407, 314] on link "Syncb/Paypal" at bounding box center [409, 318] width 70 height 14
select select "39"
select select "1"
select select "0"
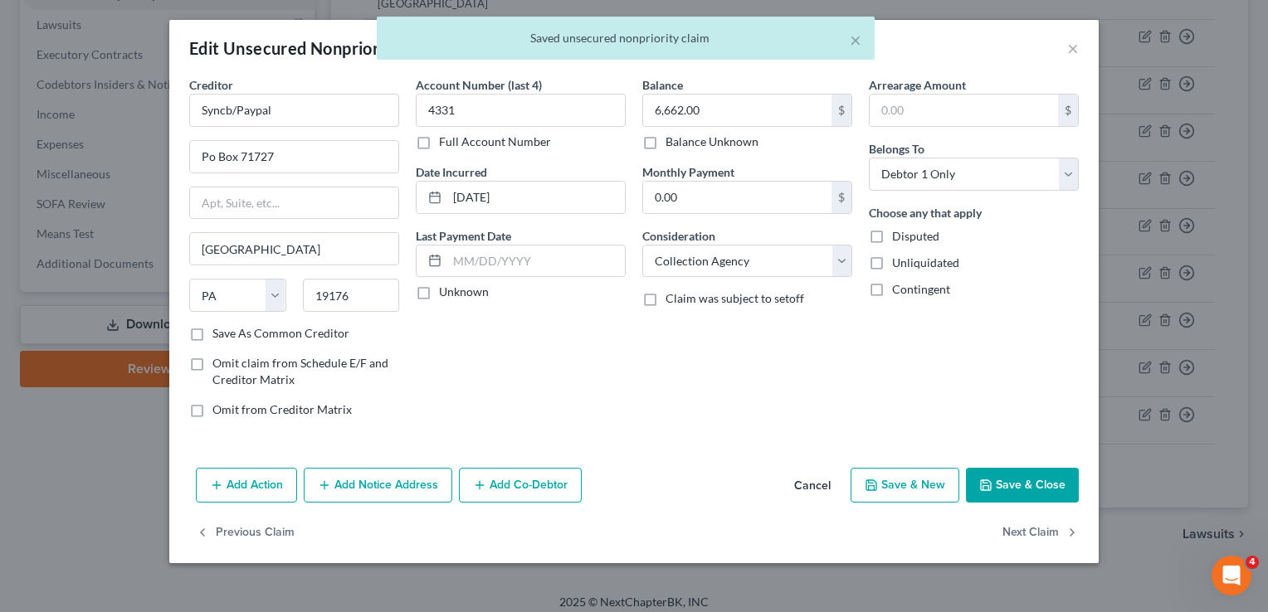
click at [392, 500] on div "Add Action Add Notice Address Add Co-Debtor Cancel Save & New Save & Close" at bounding box center [633, 488] width 929 height 55
click at [370, 485] on button "Add Notice Address" at bounding box center [378, 485] width 149 height 35
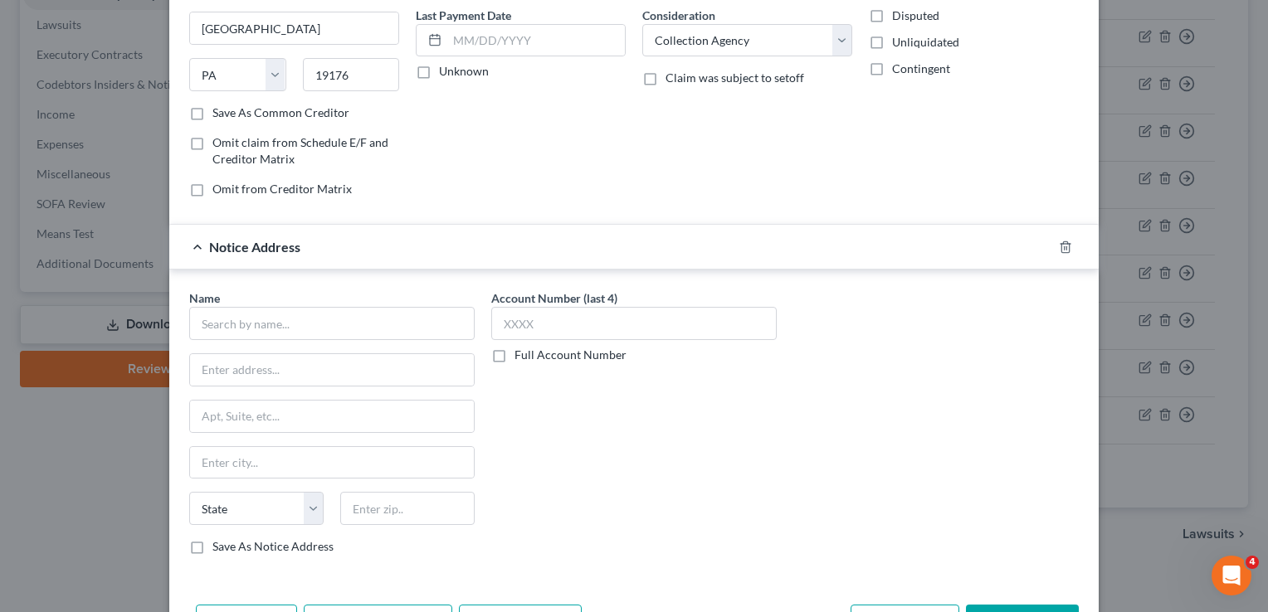
scroll to position [299, 0]
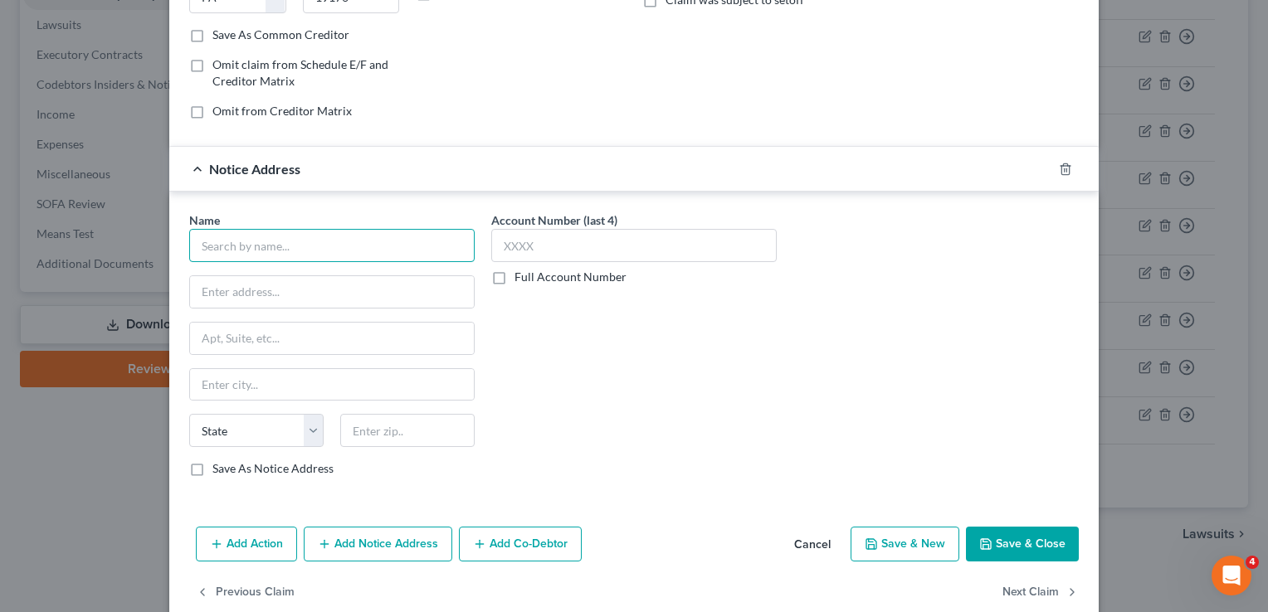
click at [325, 229] on input "text" at bounding box center [331, 245] width 285 height 33
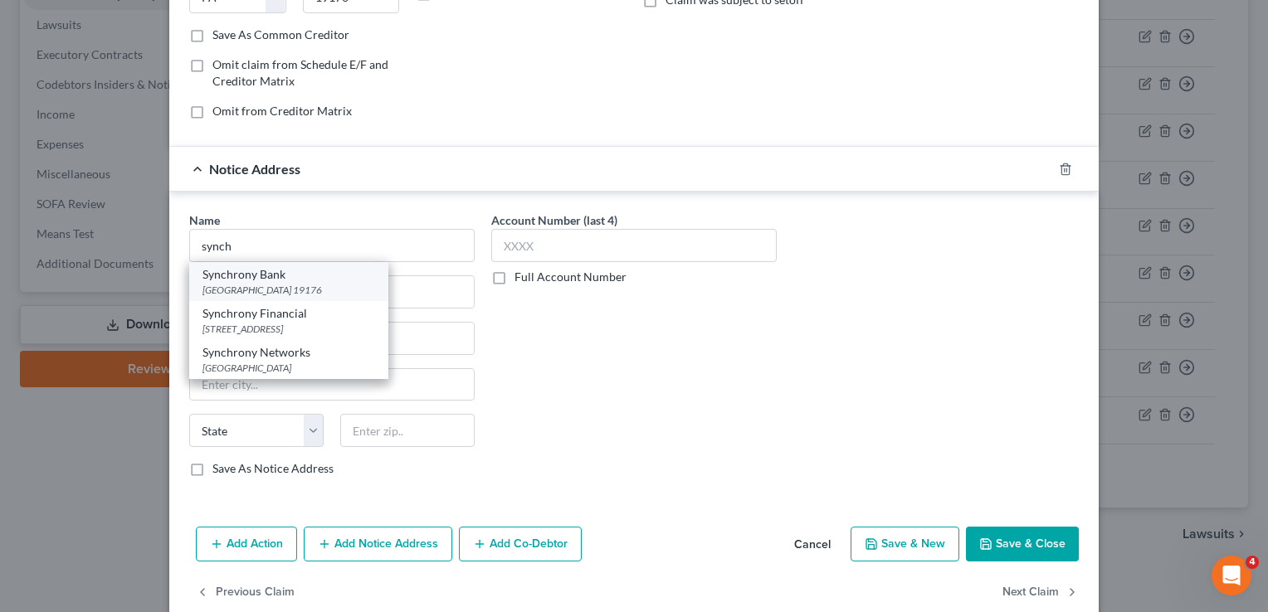
click at [256, 287] on div "[GEOGRAPHIC_DATA] 19176" at bounding box center [288, 290] width 173 height 14
type input "Synchrony Bank"
type input "PO Box 71715"
type input "[GEOGRAPHIC_DATA]"
select select "39"
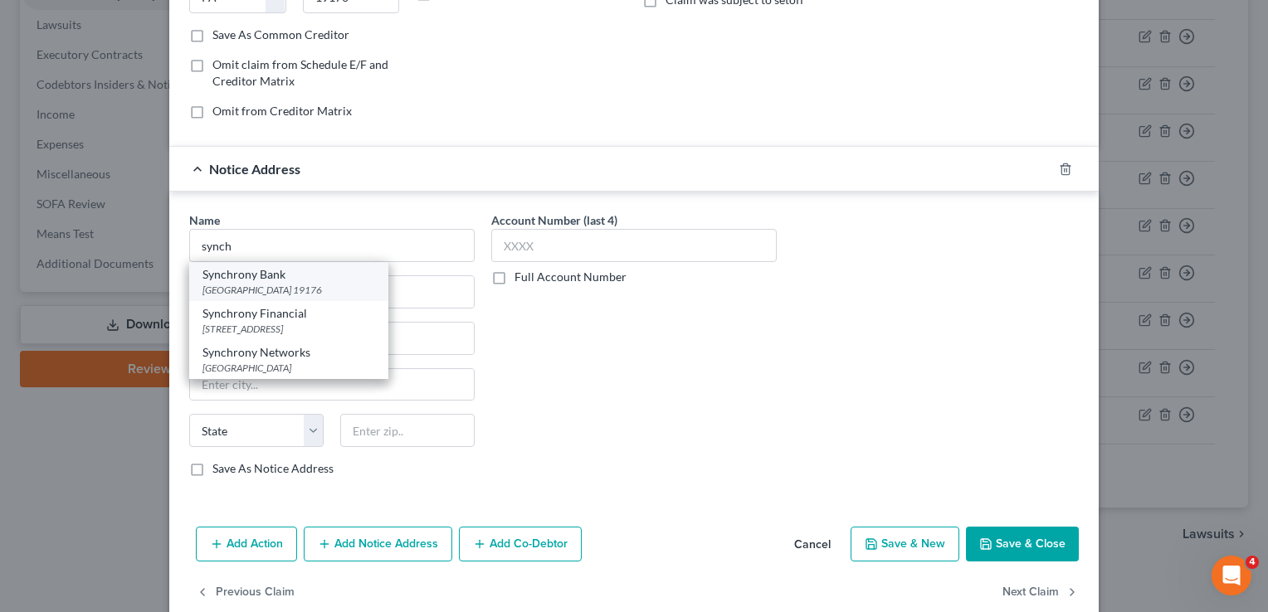
type input "19176"
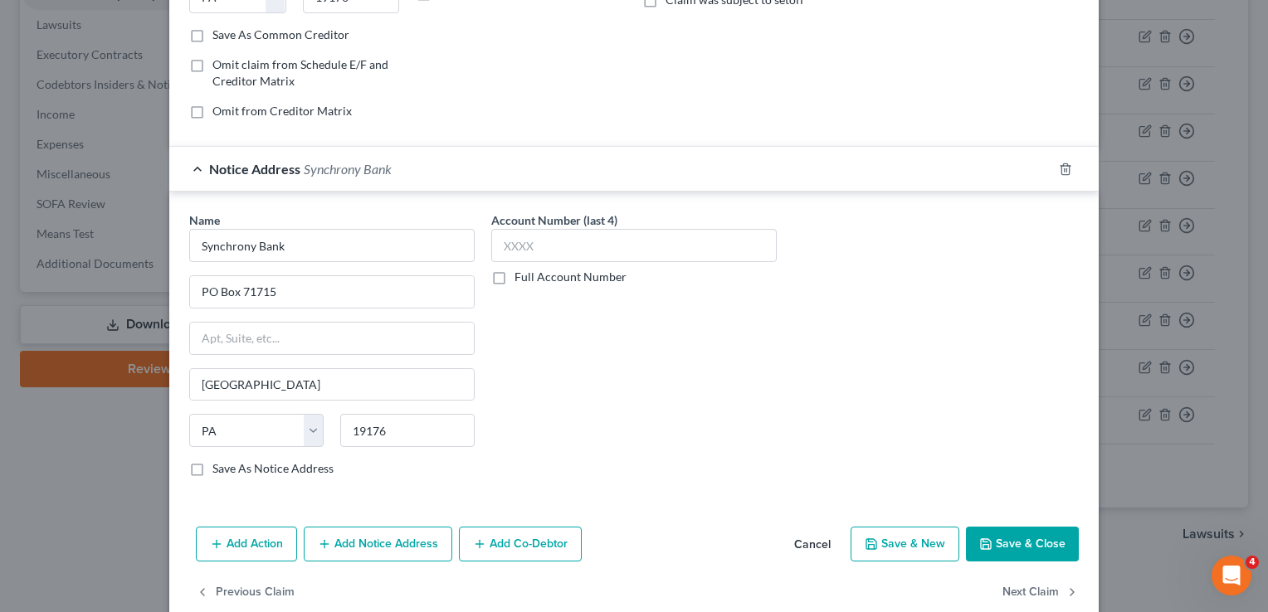
click at [992, 536] on button "Save & Close" at bounding box center [1022, 544] width 113 height 35
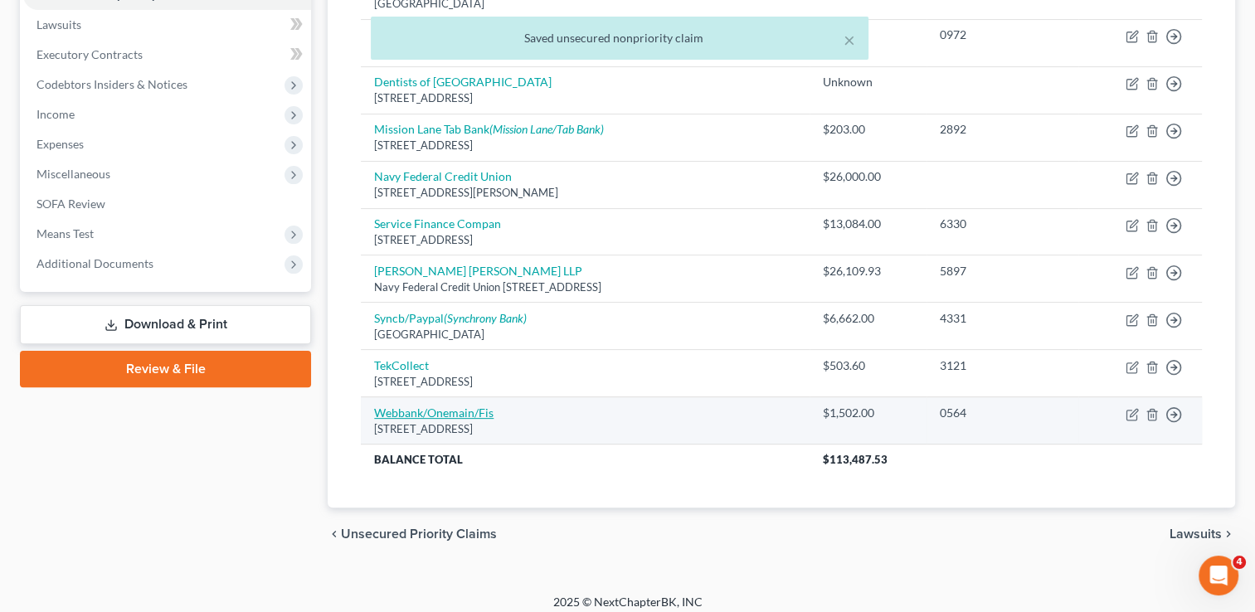
click at [397, 407] on link "Webbank/Onemain/Fis" at bounding box center [433, 413] width 119 height 14
select select "9"
select select "2"
select select "0"
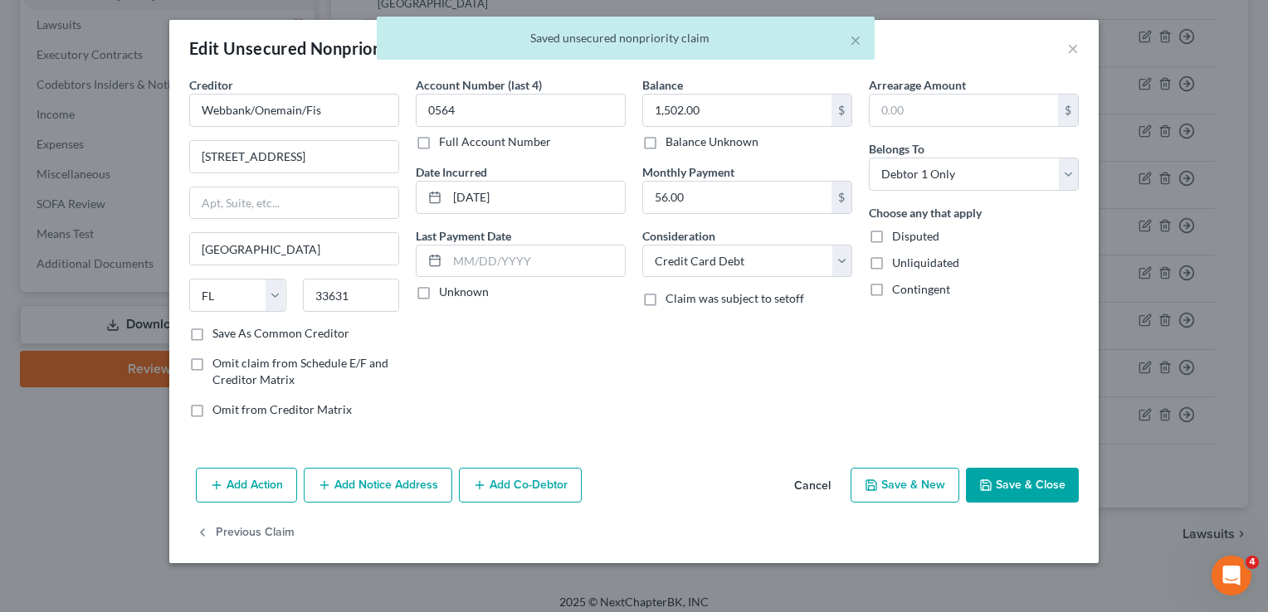
click at [405, 503] on div "Add Action Add Notice Address Add Co-Debtor Cancel Save & New Save & Close" at bounding box center [633, 488] width 929 height 55
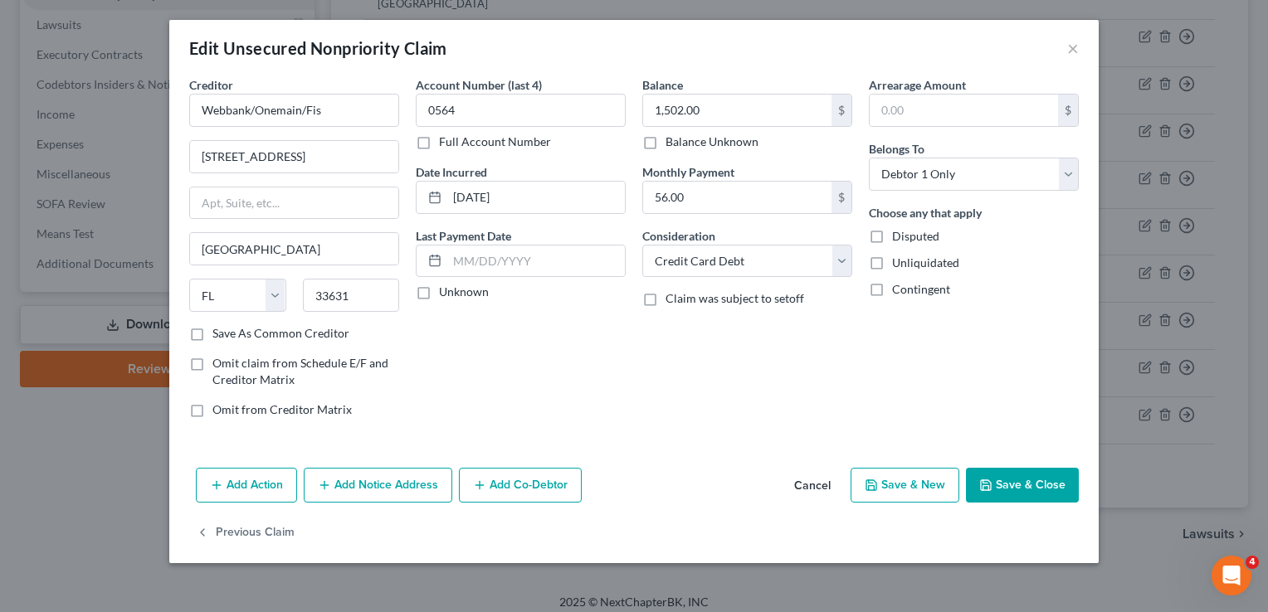
click at [383, 471] on button "Add Notice Address" at bounding box center [378, 485] width 149 height 35
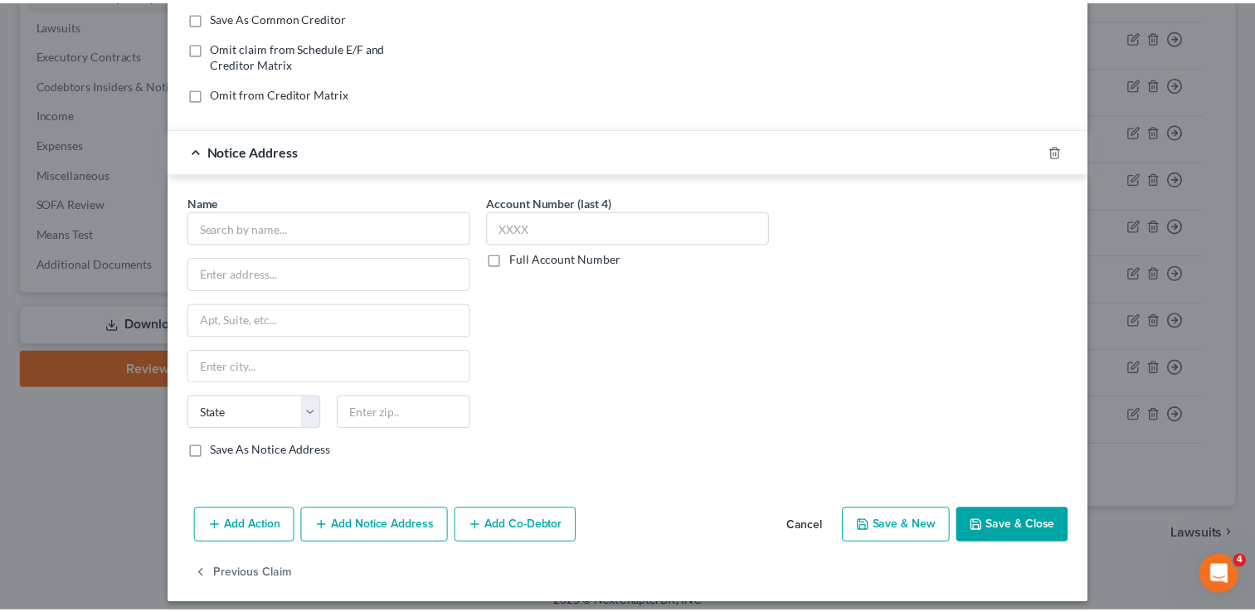
scroll to position [325, 0]
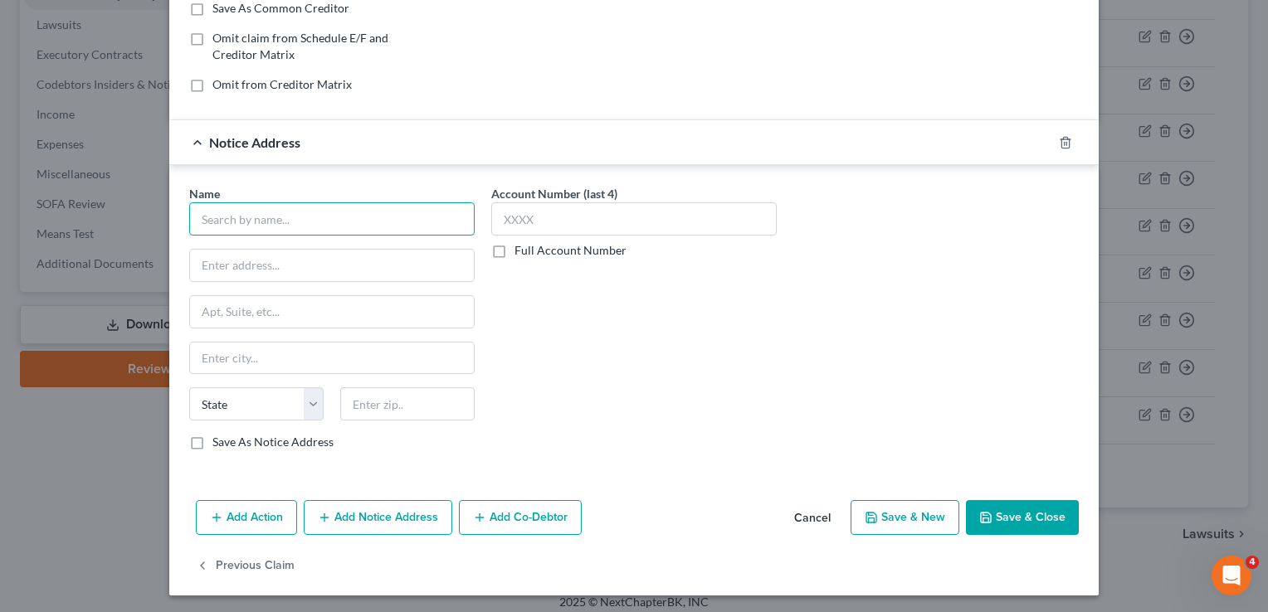
click at [372, 219] on input "text" at bounding box center [331, 218] width 285 height 33
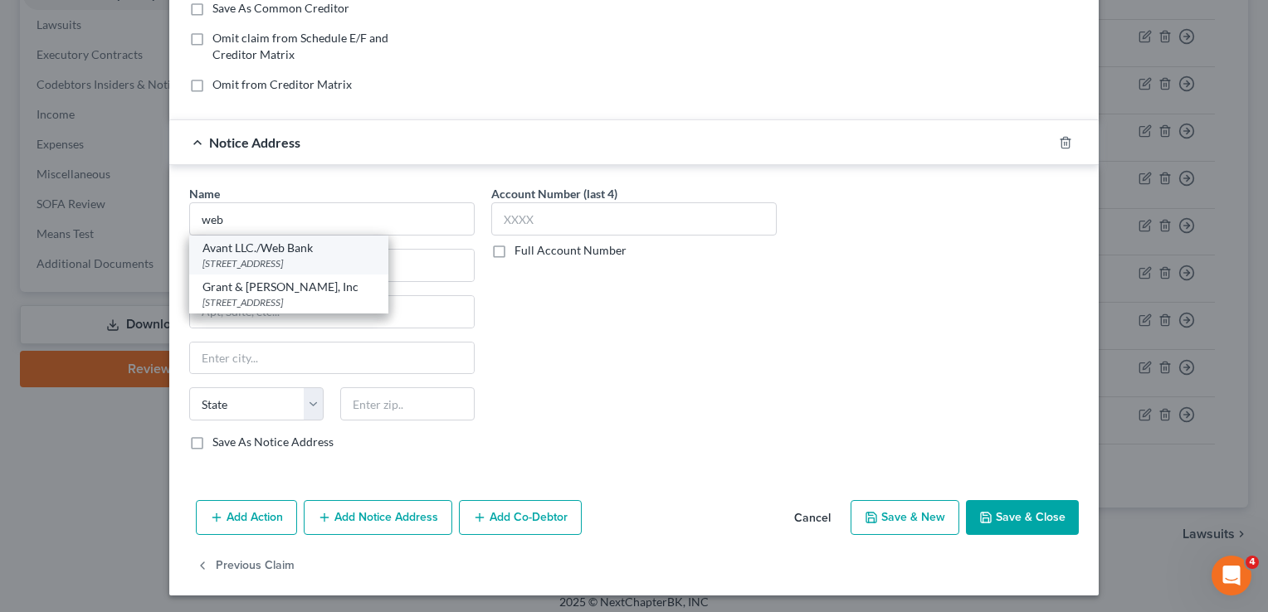
click at [276, 246] on div "Avant LLC./Web Bank" at bounding box center [288, 248] width 173 height 17
type input "Avant LLC./Web Bank"
type input "[GEOGRAPHIC_DATA]"
type input "Suite 1700"
type input "[GEOGRAPHIC_DATA]"
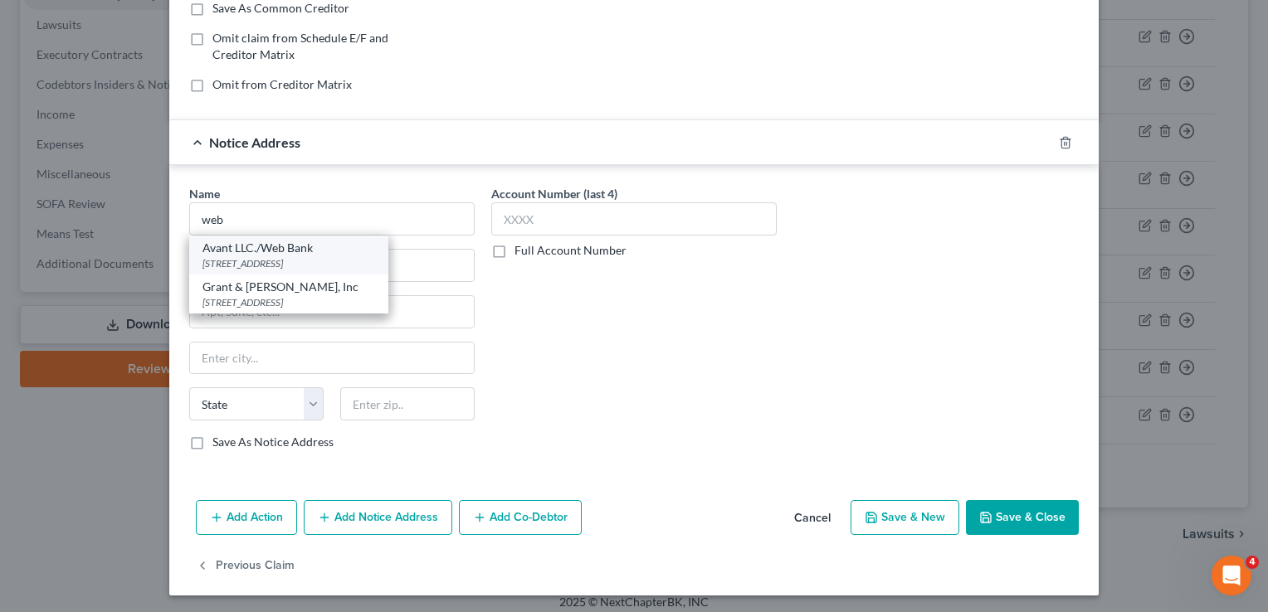
select select "14"
type input "60601"
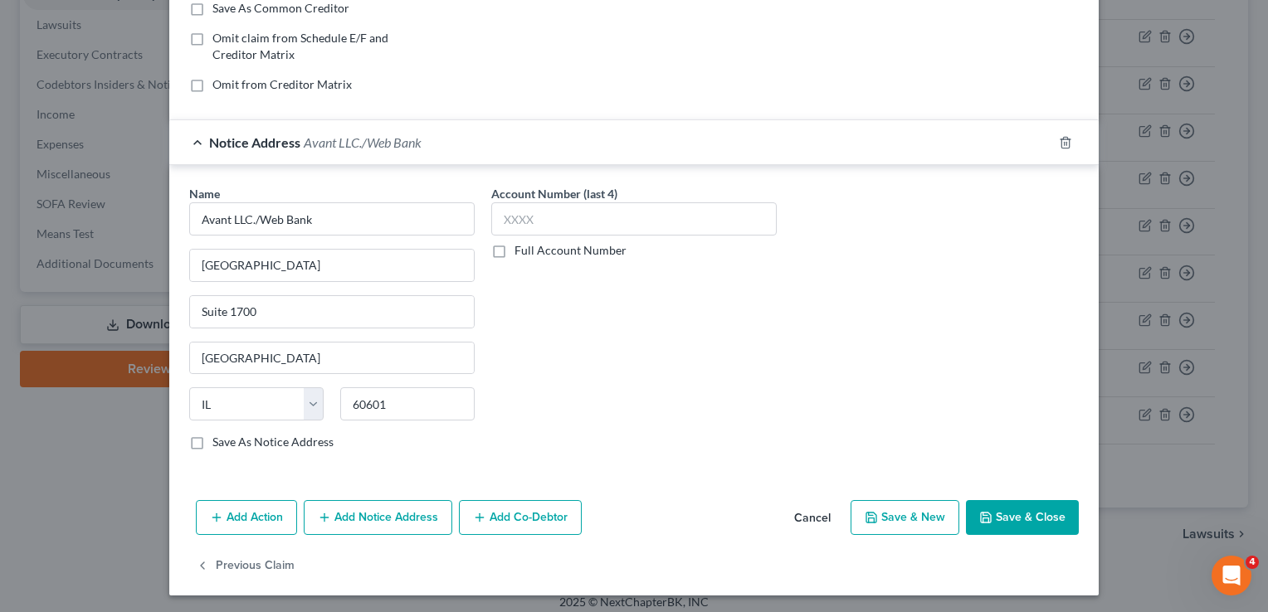
click at [1034, 496] on div "Add Action Add Notice Address Add Co-Debtor Cancel Save & New Save & Close" at bounding box center [633, 521] width 929 height 55
click at [1031, 500] on button "Save & Close" at bounding box center [1022, 517] width 113 height 35
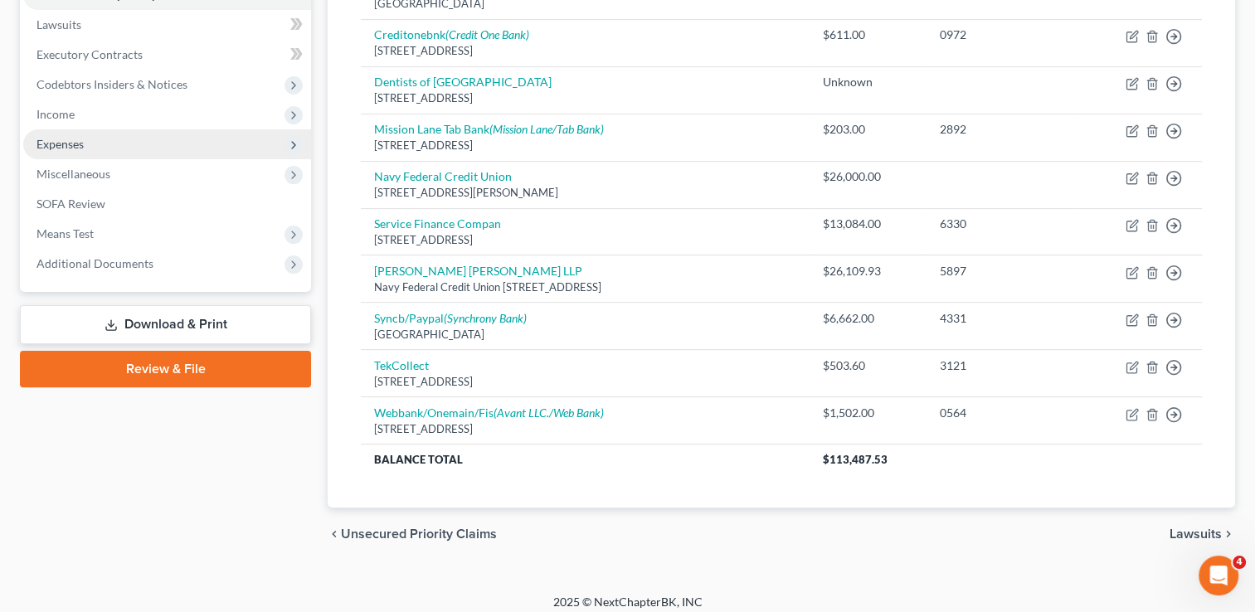
click at [110, 149] on span "Expenses" at bounding box center [167, 144] width 288 height 30
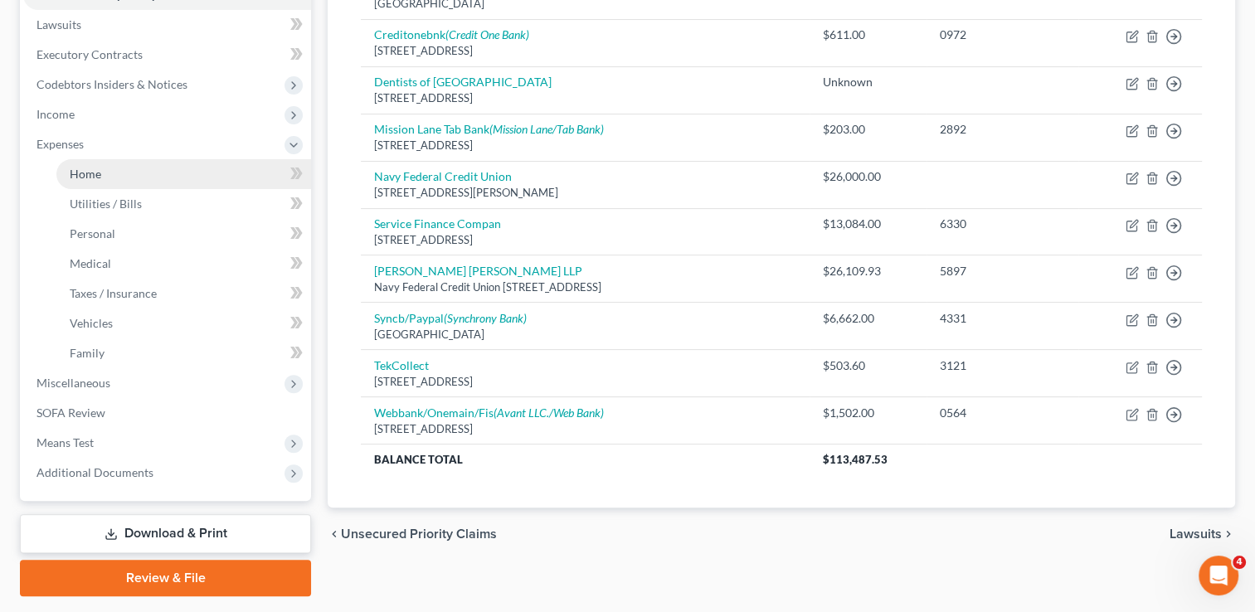
click at [112, 188] on link "Home" at bounding box center [183, 174] width 255 height 30
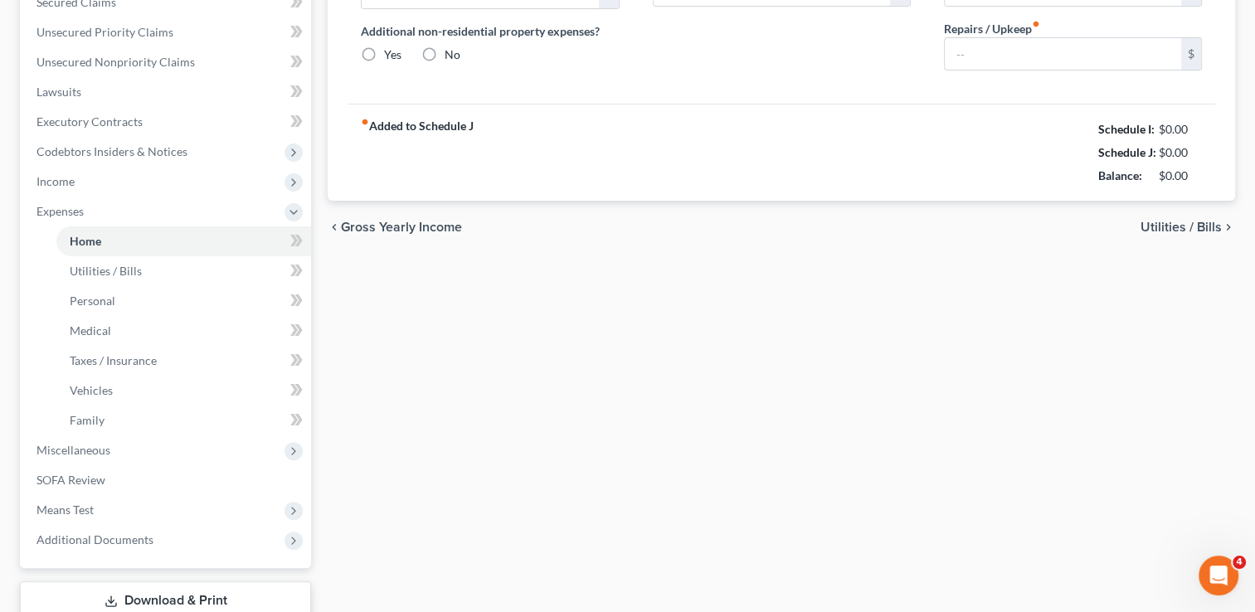
scroll to position [17, 0]
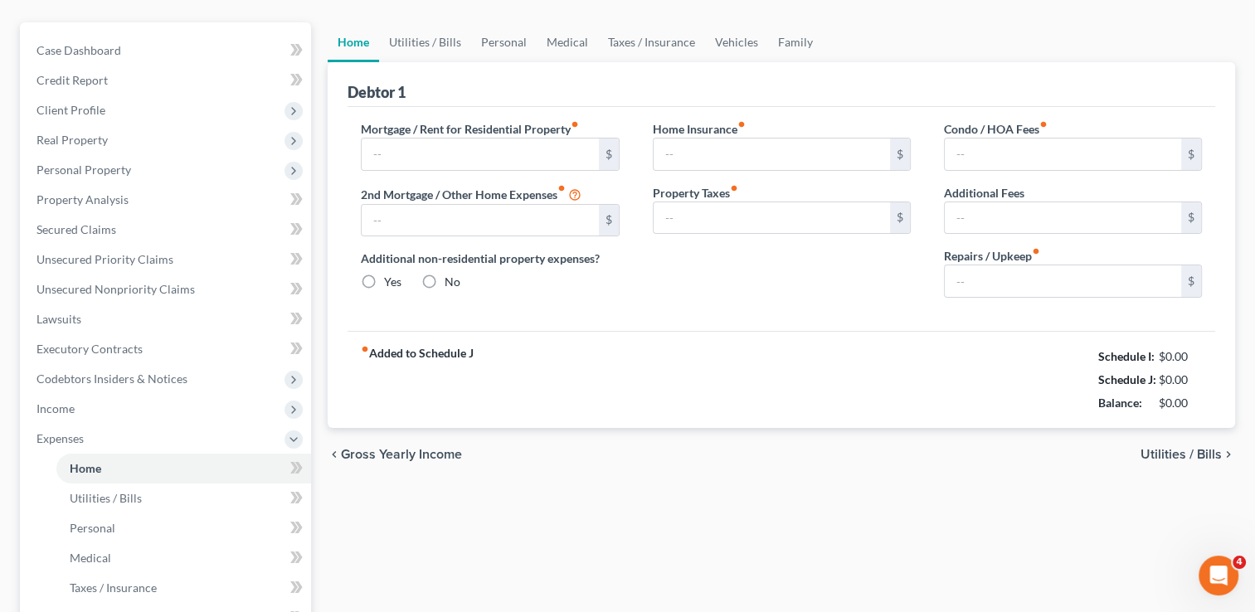
type input "3,250.00"
type input "0.00"
radio input "true"
type input "50.00"
type input "0.00"
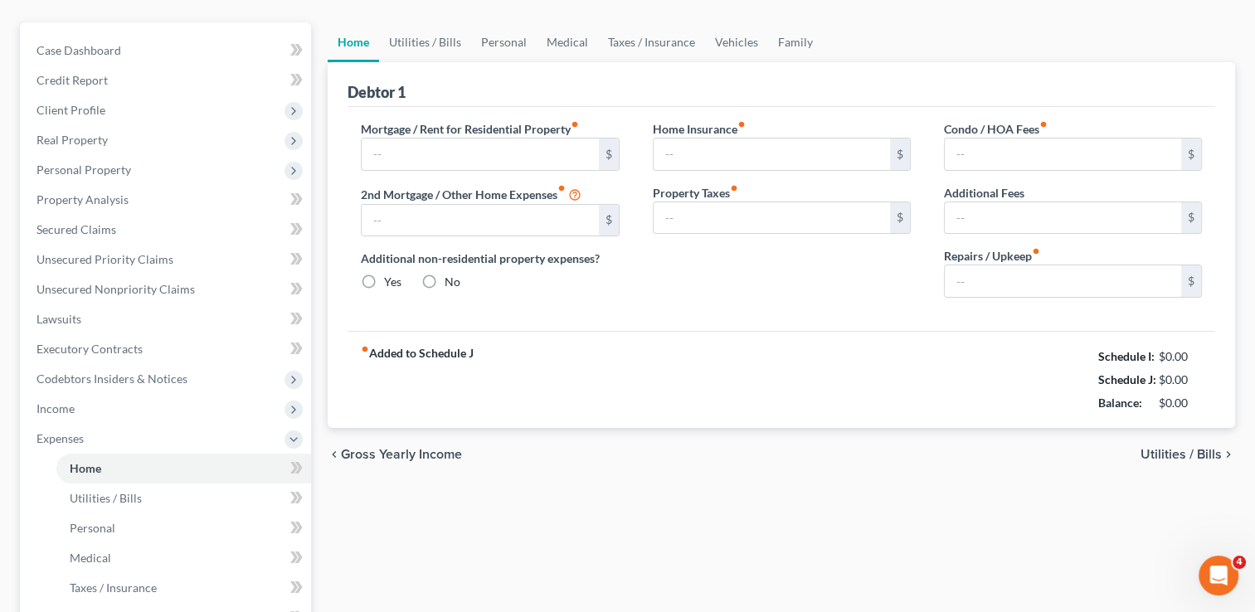
type input "0.00"
type input "100.00"
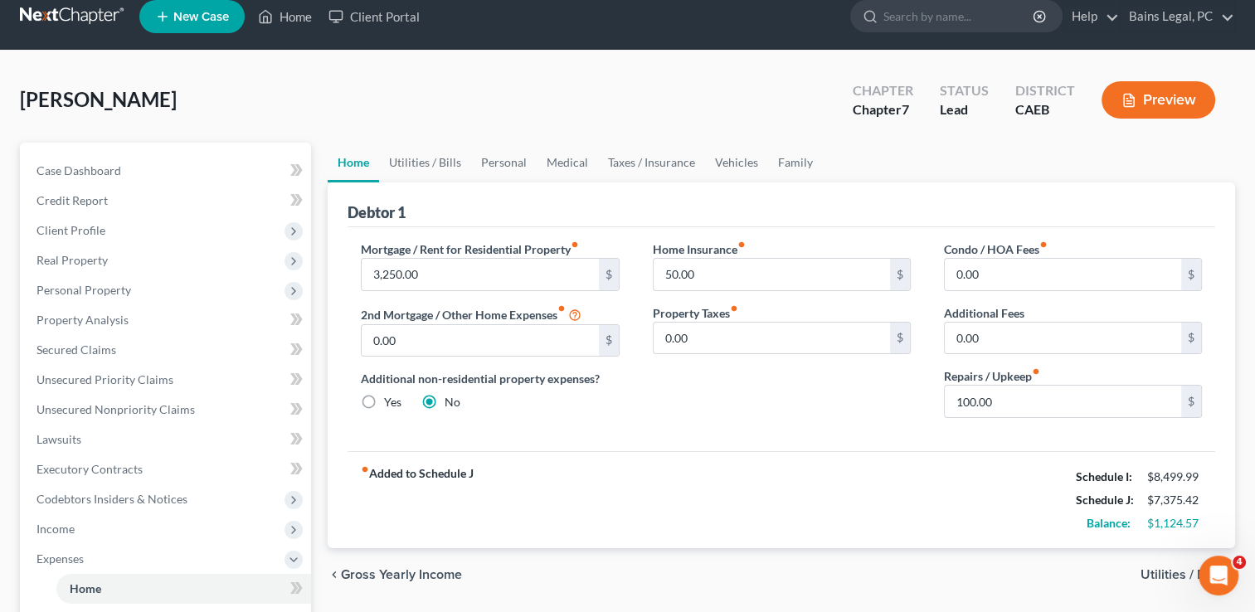
scroll to position [0, 0]
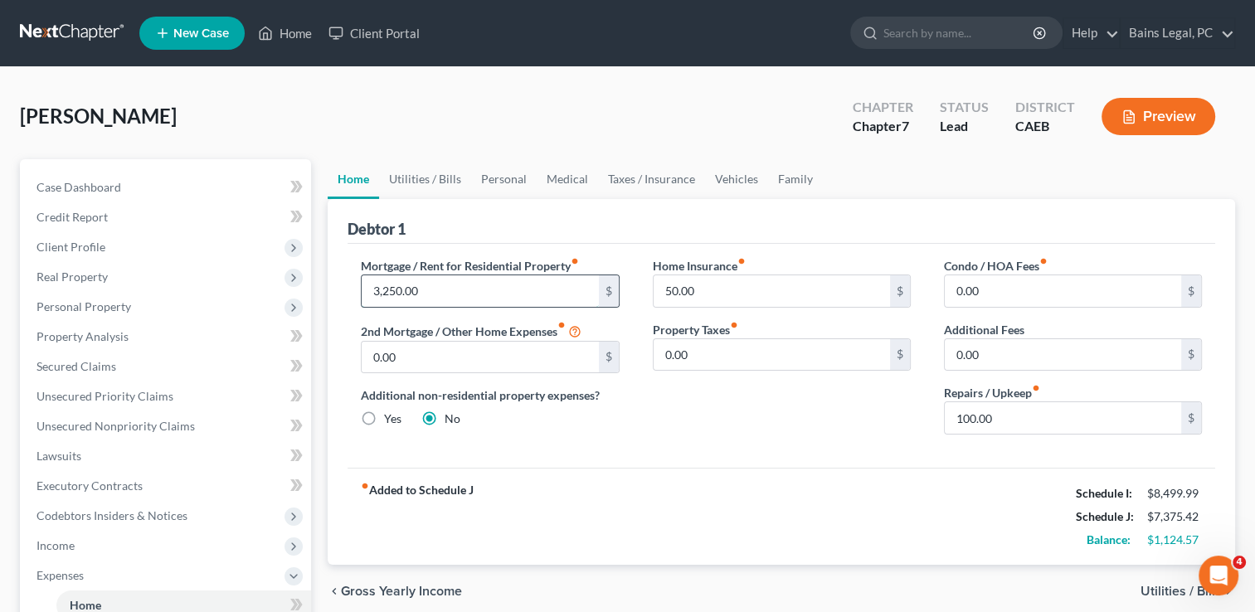
click at [523, 280] on input "3,250.00" at bounding box center [480, 291] width 236 height 32
type input "2,000"
click at [428, 174] on link "Utilities / Bills" at bounding box center [425, 179] width 92 height 40
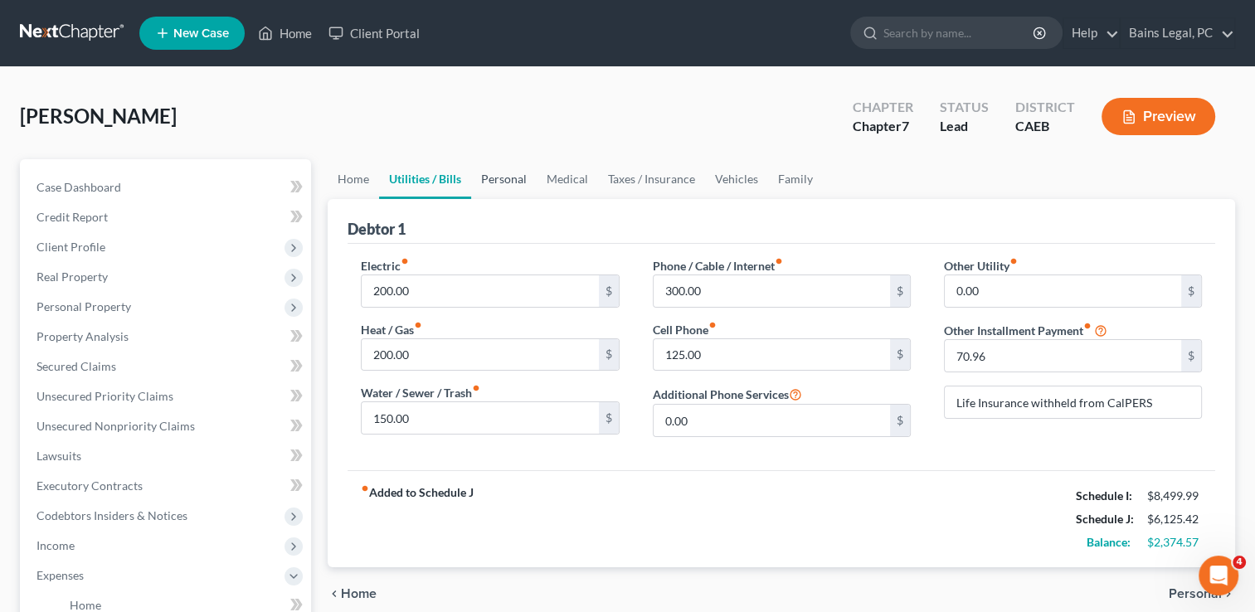
click at [526, 169] on link "Personal" at bounding box center [504, 179] width 66 height 40
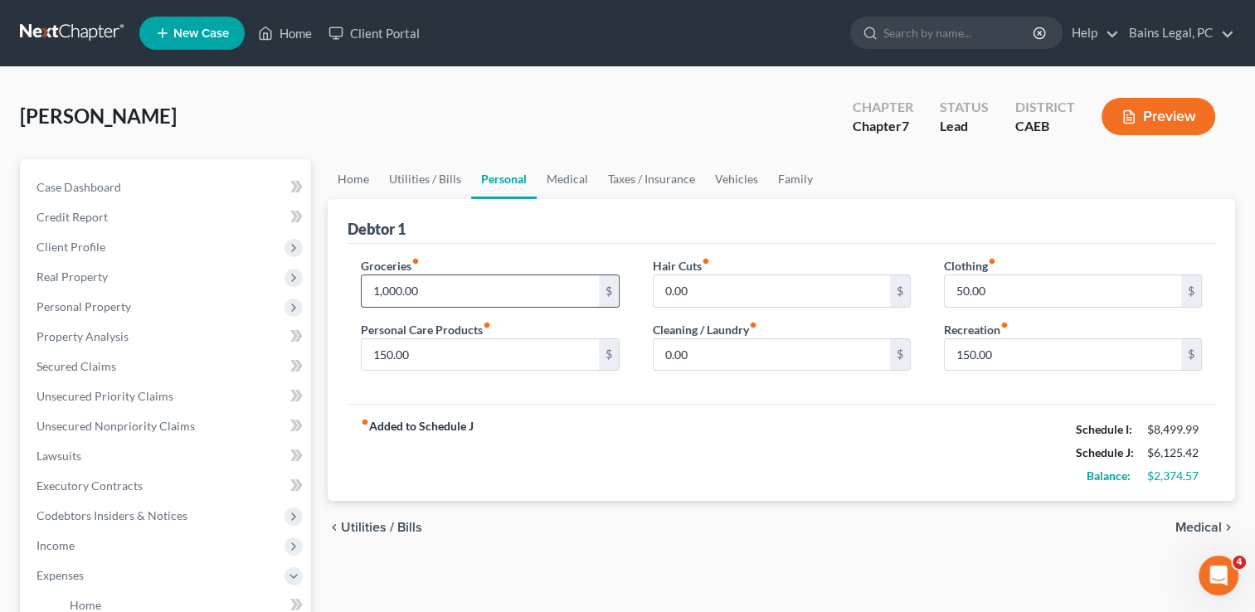
click at [448, 294] on input "1,000.00" at bounding box center [480, 291] width 236 height 32
type input "600"
type input "50"
type input "150"
type input "200"
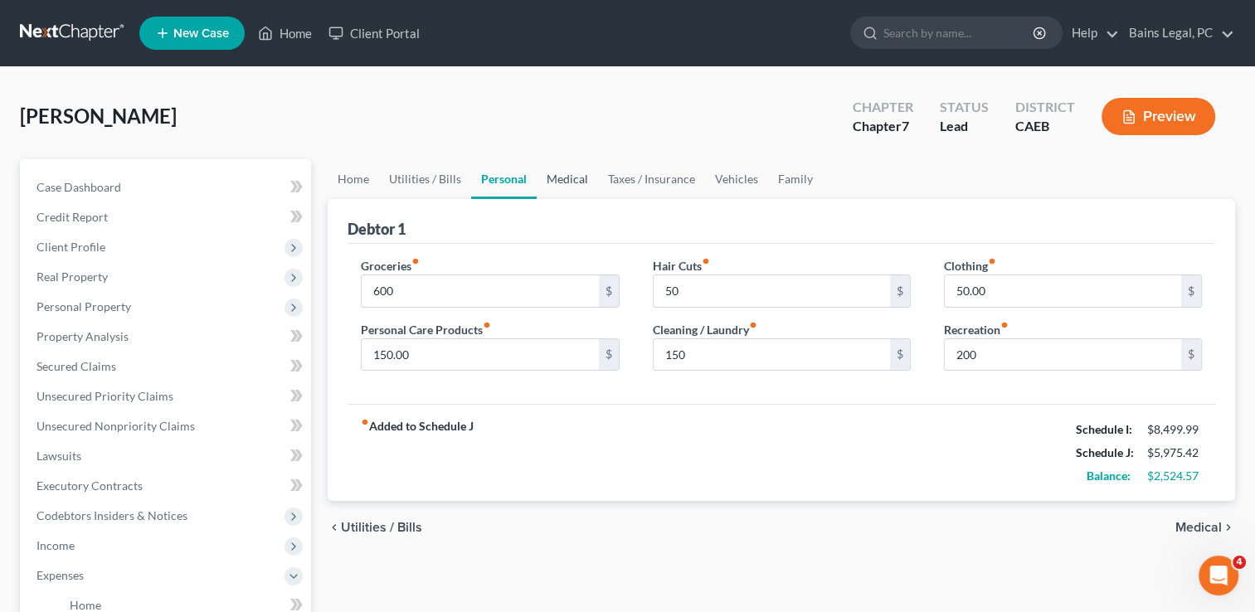
click at [555, 178] on link "Medical" at bounding box center [567, 179] width 61 height 40
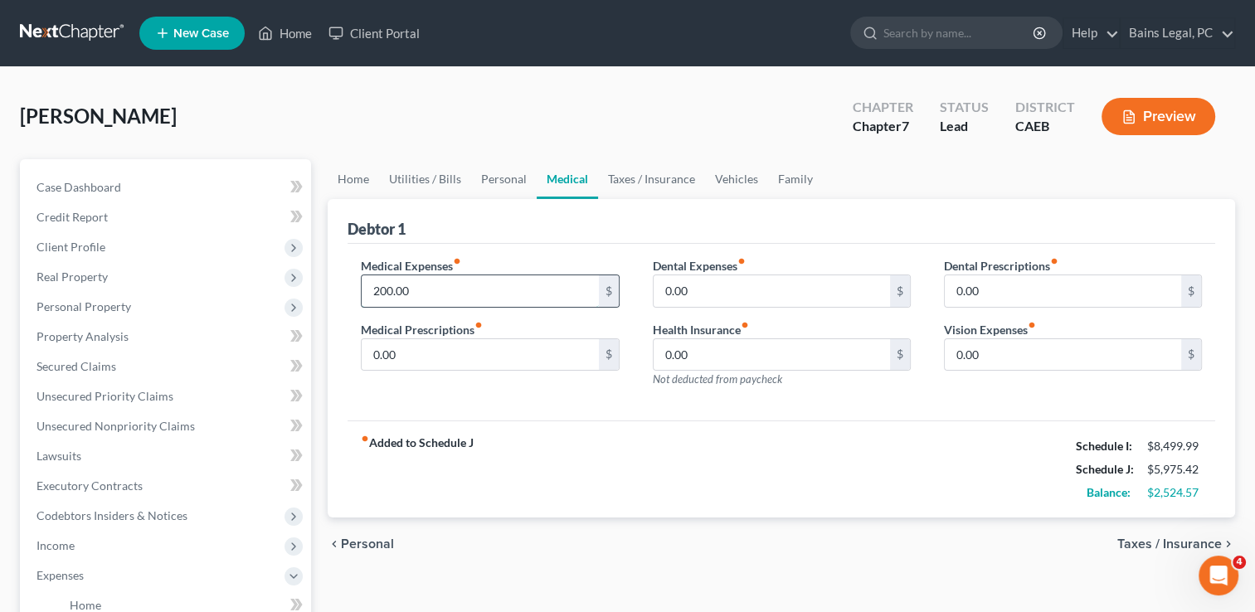
click at [451, 284] on input "200.00" at bounding box center [480, 291] width 236 height 32
type input "250"
click at [641, 173] on link "Taxes / Insurance" at bounding box center [651, 179] width 107 height 40
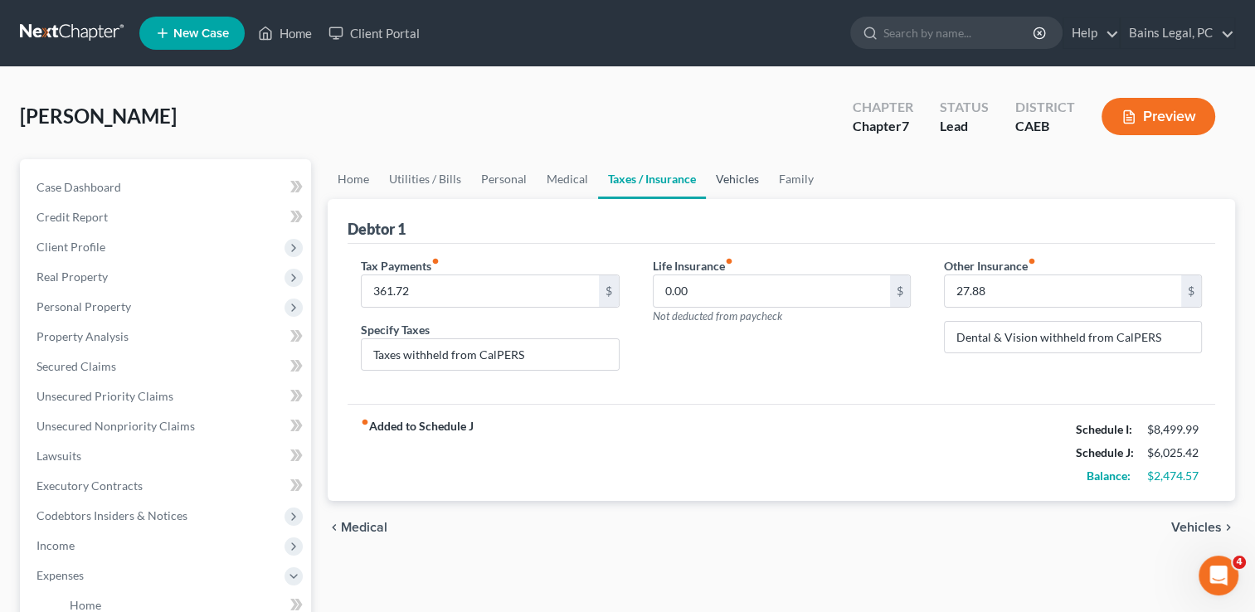
click at [719, 174] on link "Vehicles" at bounding box center [737, 179] width 63 height 40
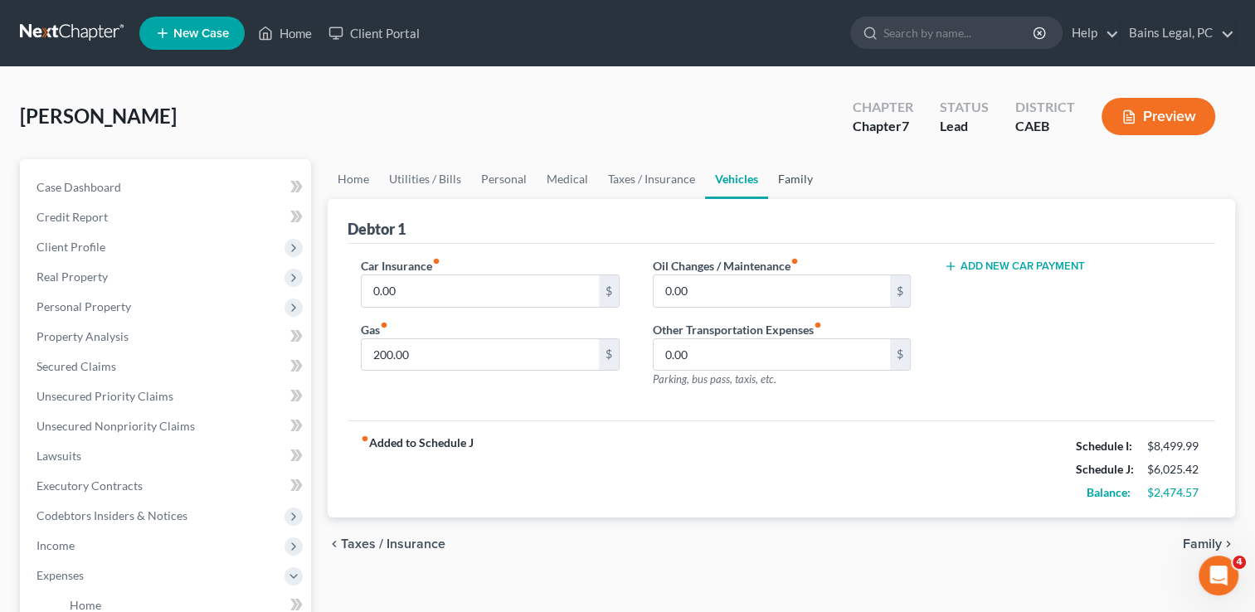
click at [787, 172] on link "Family" at bounding box center [795, 179] width 55 height 40
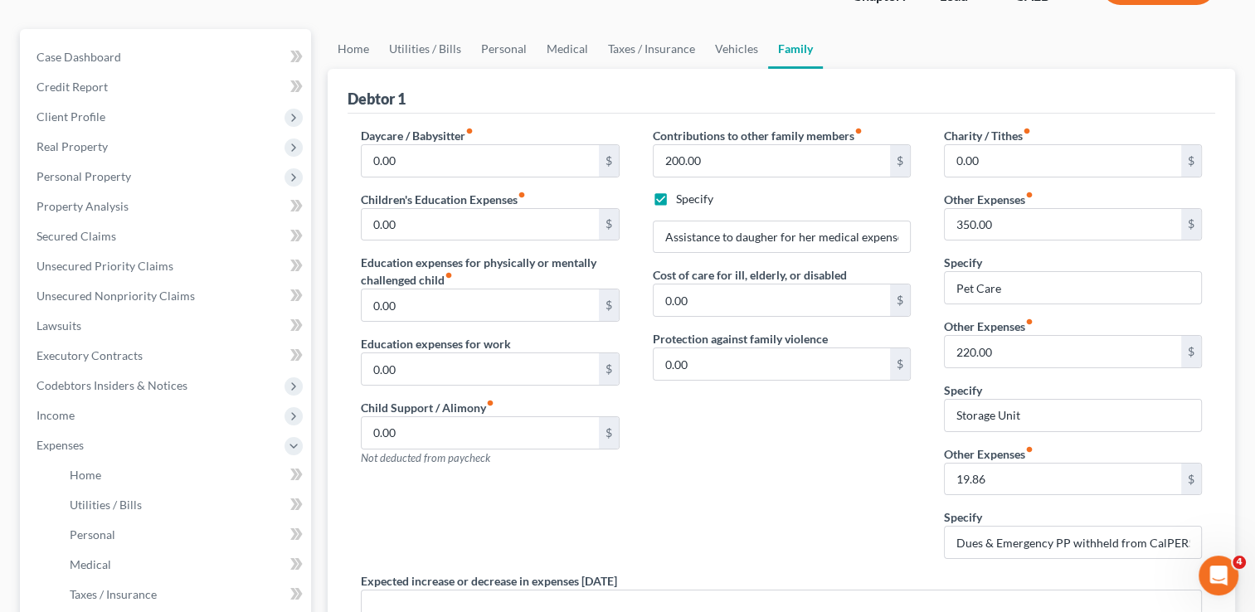
scroll to position [133, 0]
click at [991, 152] on input "0.00" at bounding box center [1063, 159] width 236 height 32
type input "250"
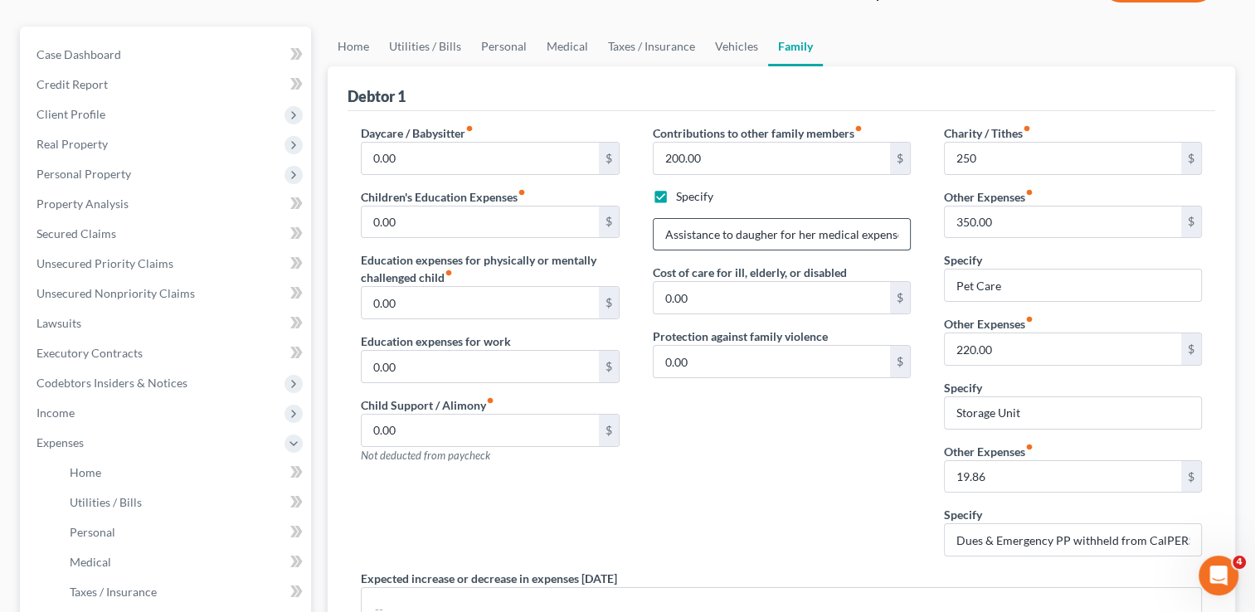
click at [887, 227] on input "Assistance to daugher for her medical expenses" at bounding box center [782, 235] width 256 height 32
click at [852, 232] on input "Assistance to daughter for her medical expenses" at bounding box center [782, 235] width 256 height 32
type input "Assistance to daughter (no income) for her medical expenses"
click at [793, 408] on div "Contributions to other family members fiber_manual_record 200.00 $ Specify Assi…" at bounding box center [781, 347] width 291 height 446
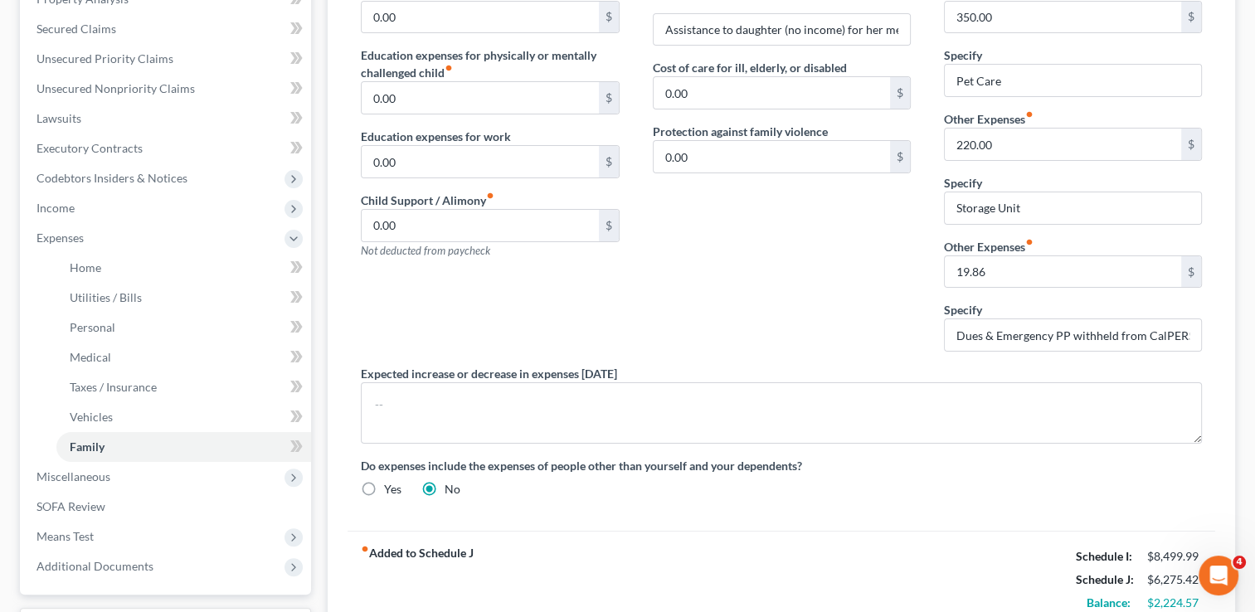
scroll to position [166, 0]
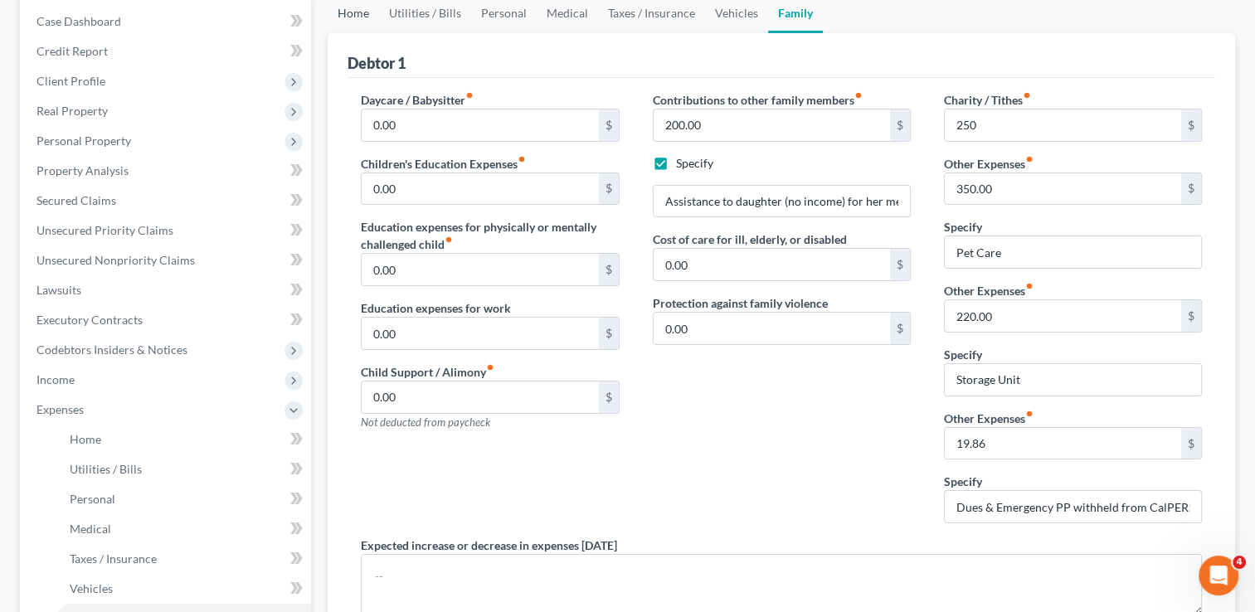
click at [369, 19] on link "Home" at bounding box center [353, 13] width 51 height 40
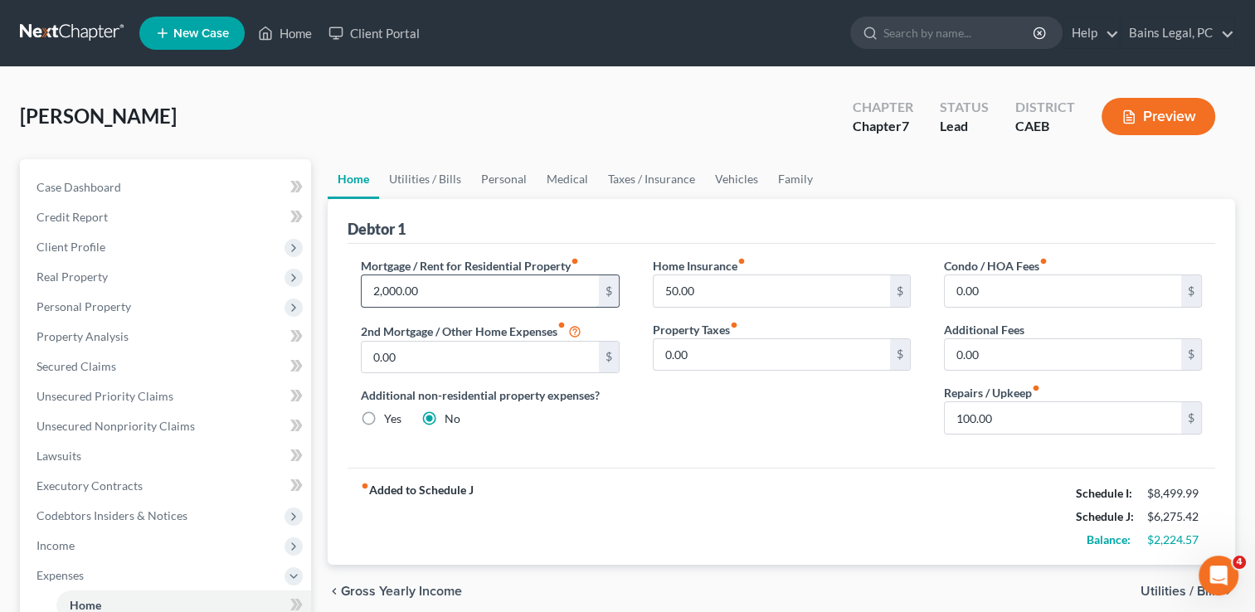
click at [553, 280] on input "2,000.00" at bounding box center [480, 291] width 236 height 32
click at [329, 120] on div "[PERSON_NAME] Upgraded Chapter Chapter 7 Status Lead District CAEB Preview" at bounding box center [628, 123] width 1216 height 72
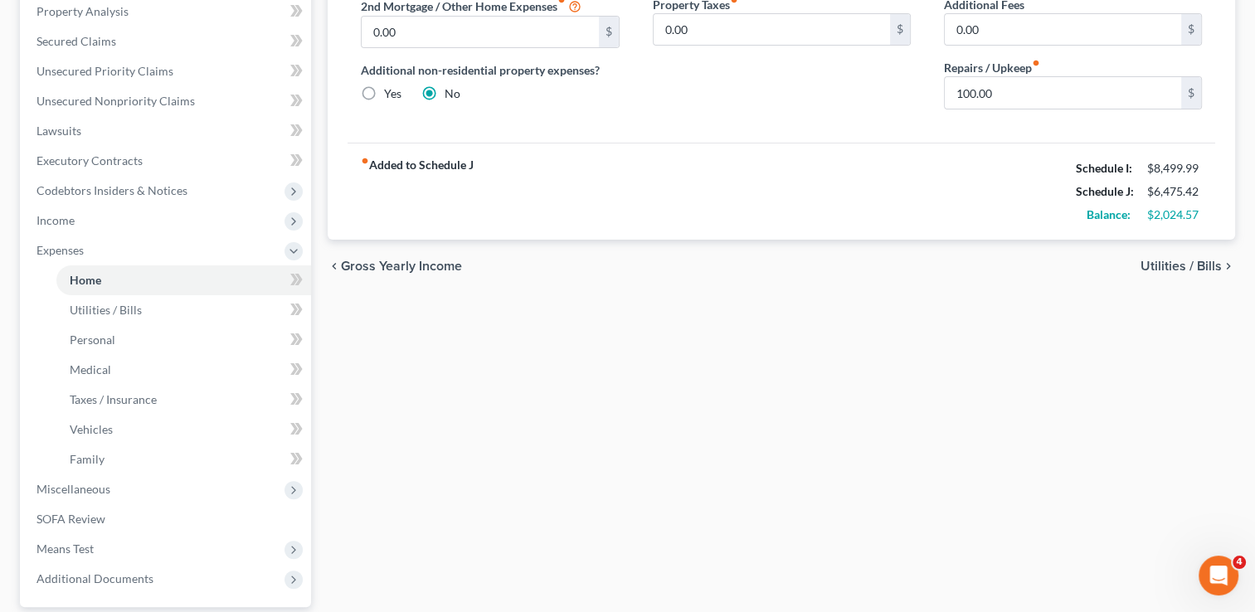
scroll to position [332, 0]
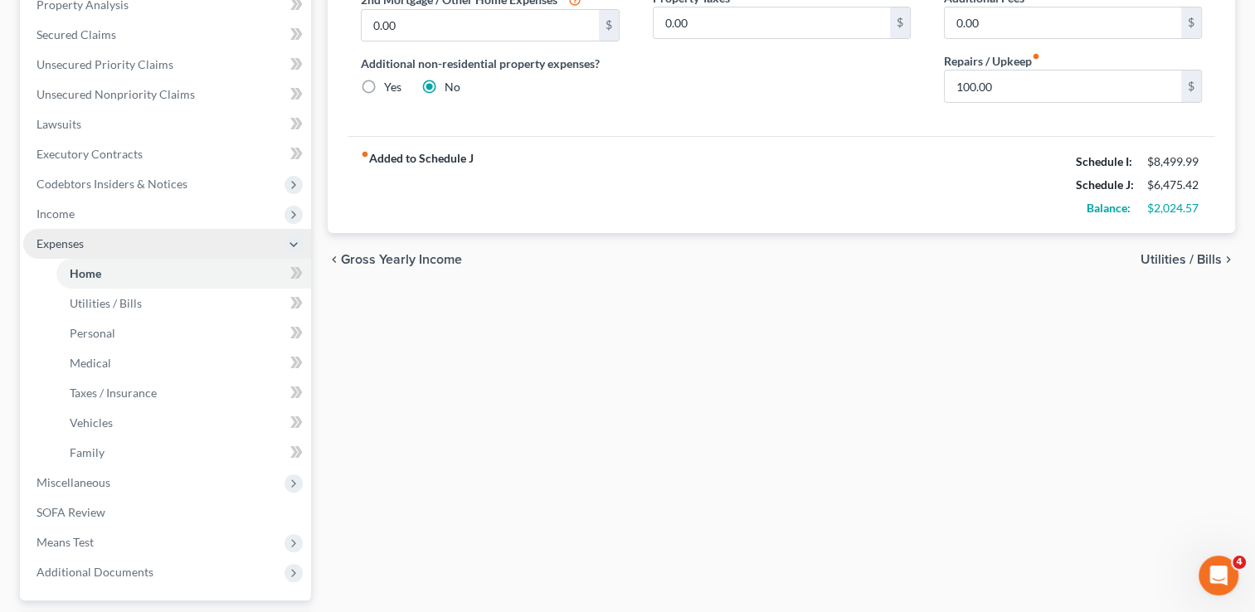
click at [66, 254] on span "Expenses" at bounding box center [167, 244] width 288 height 30
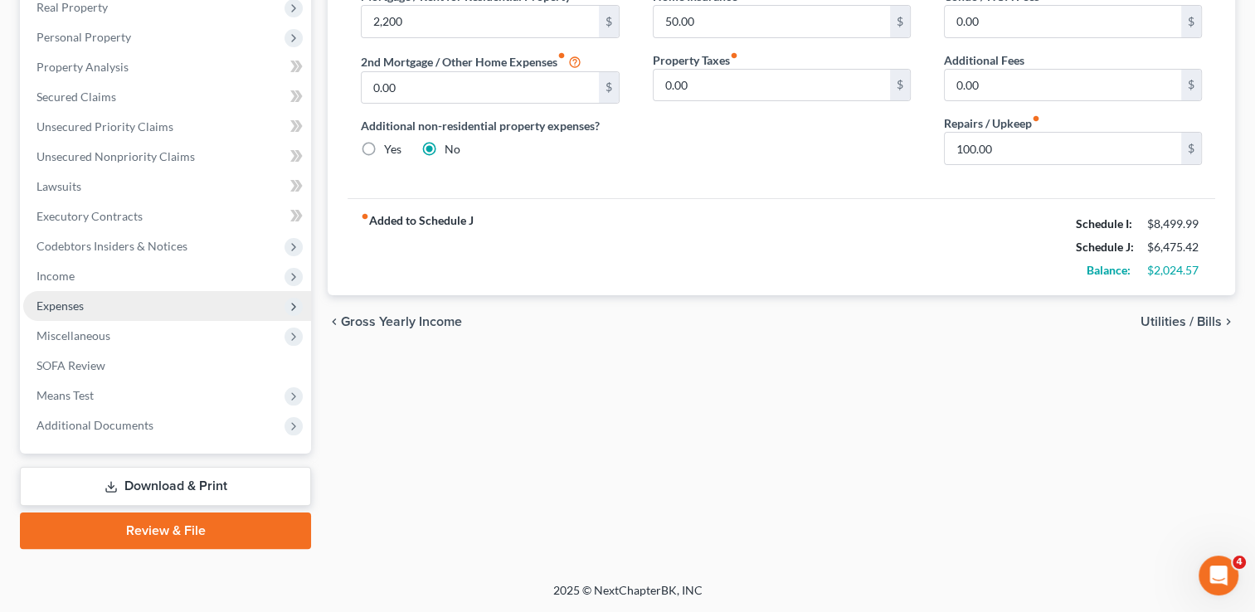
scroll to position [268, 0]
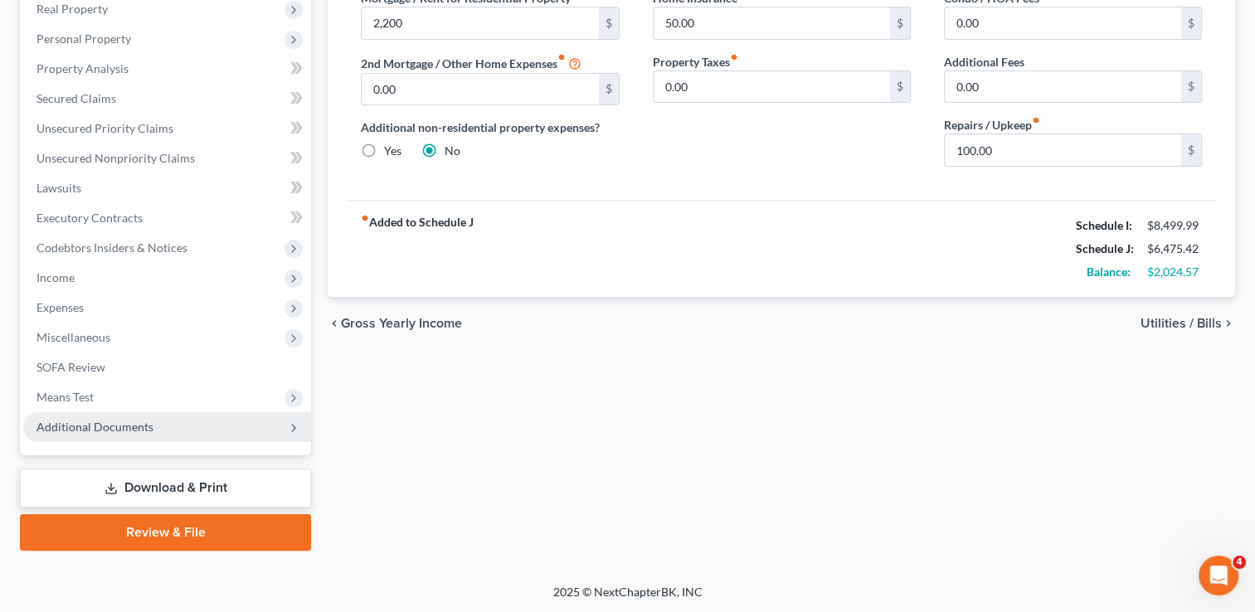
click at [97, 427] on span "Additional Documents" at bounding box center [95, 427] width 117 height 14
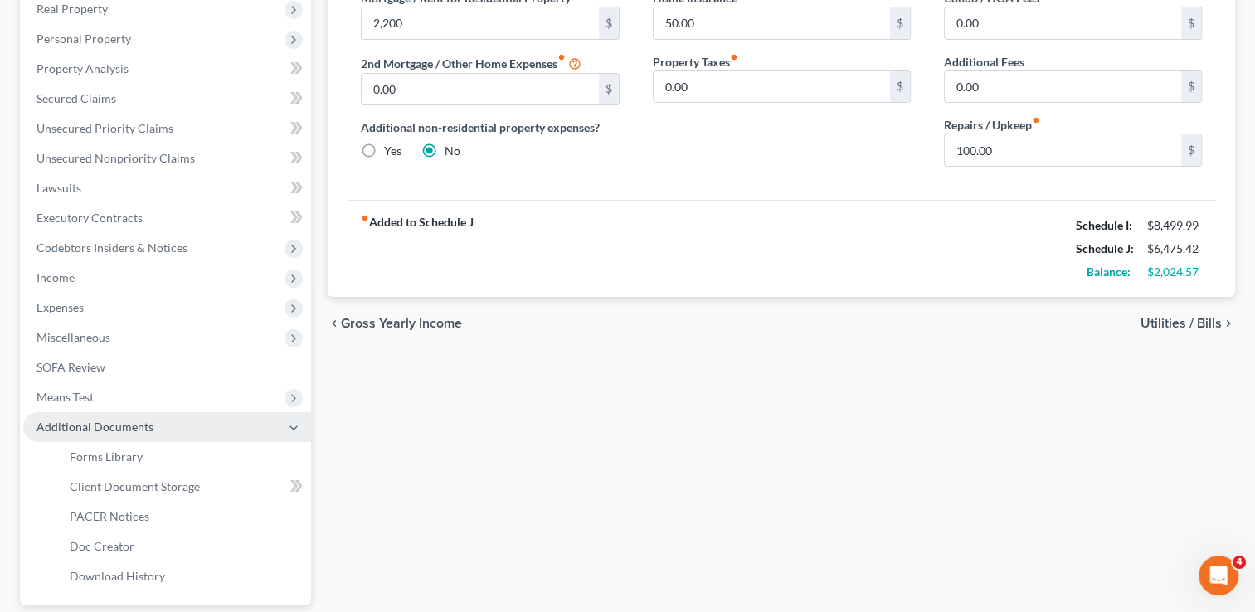
scroll to position [332, 0]
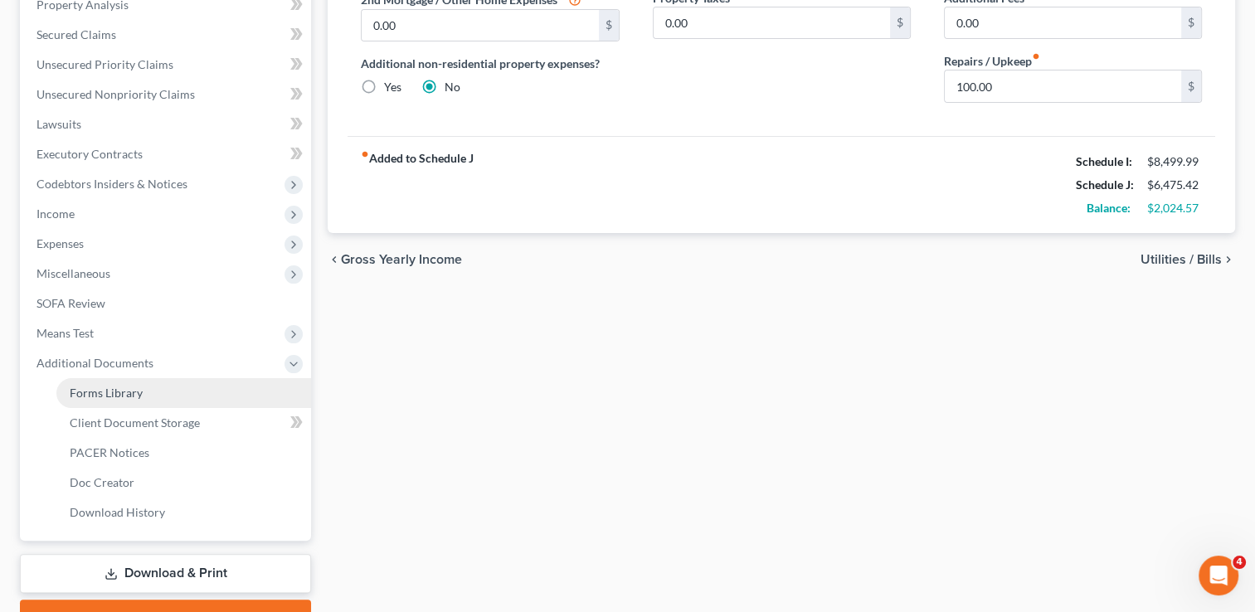
click at [115, 394] on span "Forms Library" at bounding box center [106, 393] width 73 height 14
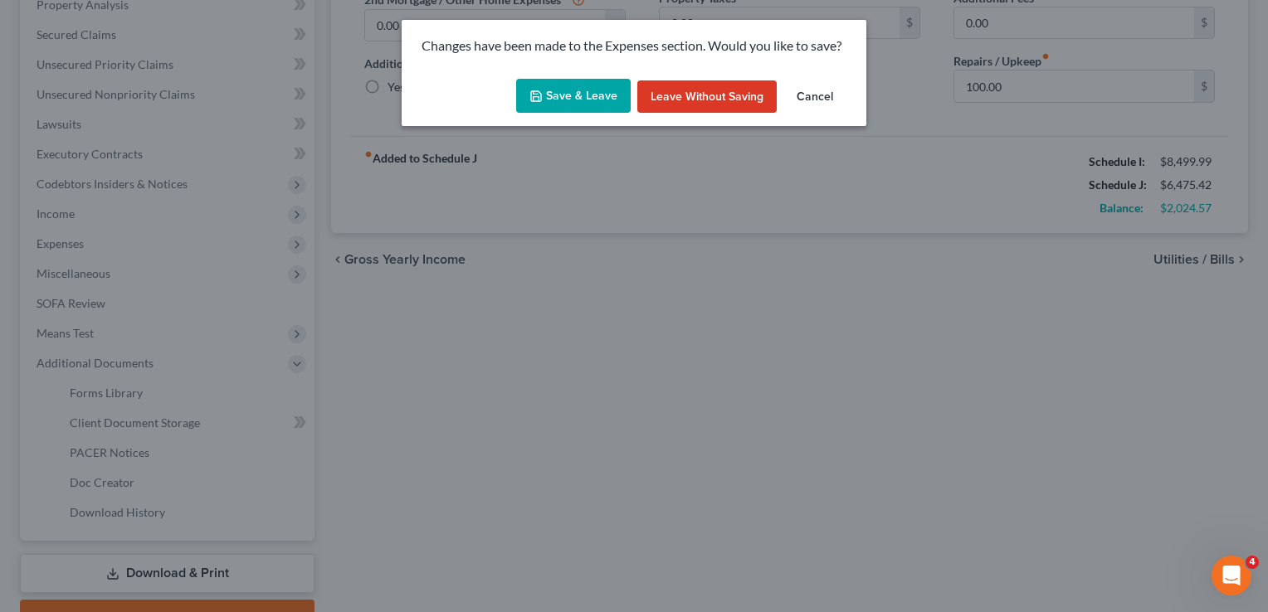
click at [617, 80] on button "Save & Leave" at bounding box center [573, 96] width 115 height 35
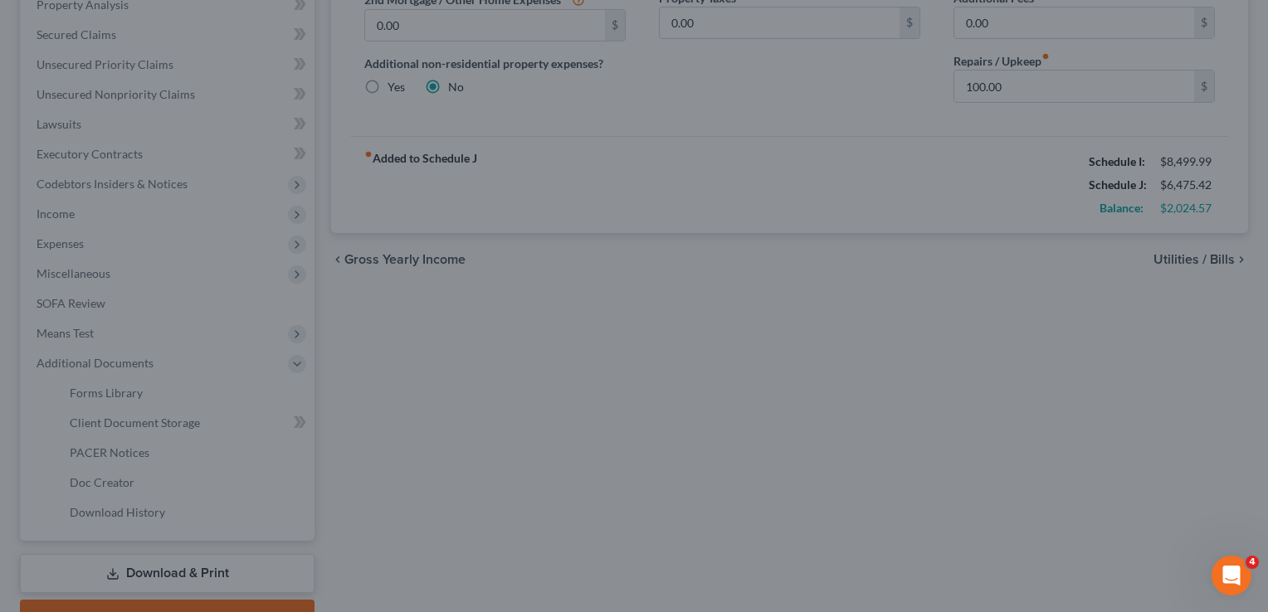
type input "2,200.00"
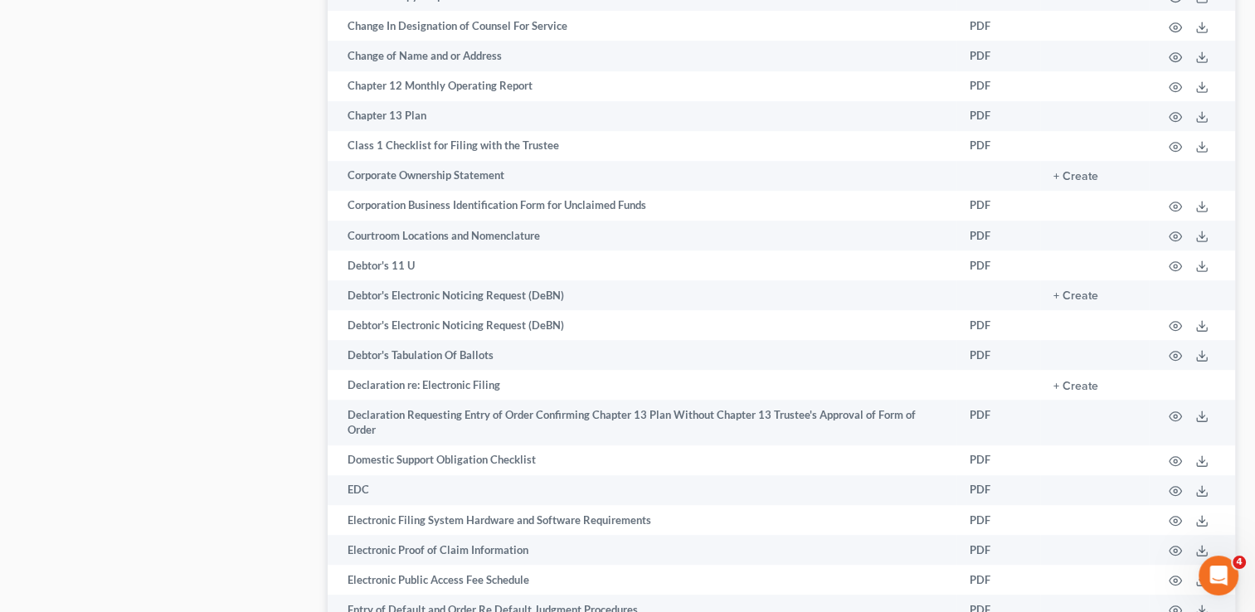
scroll to position [2596, 0]
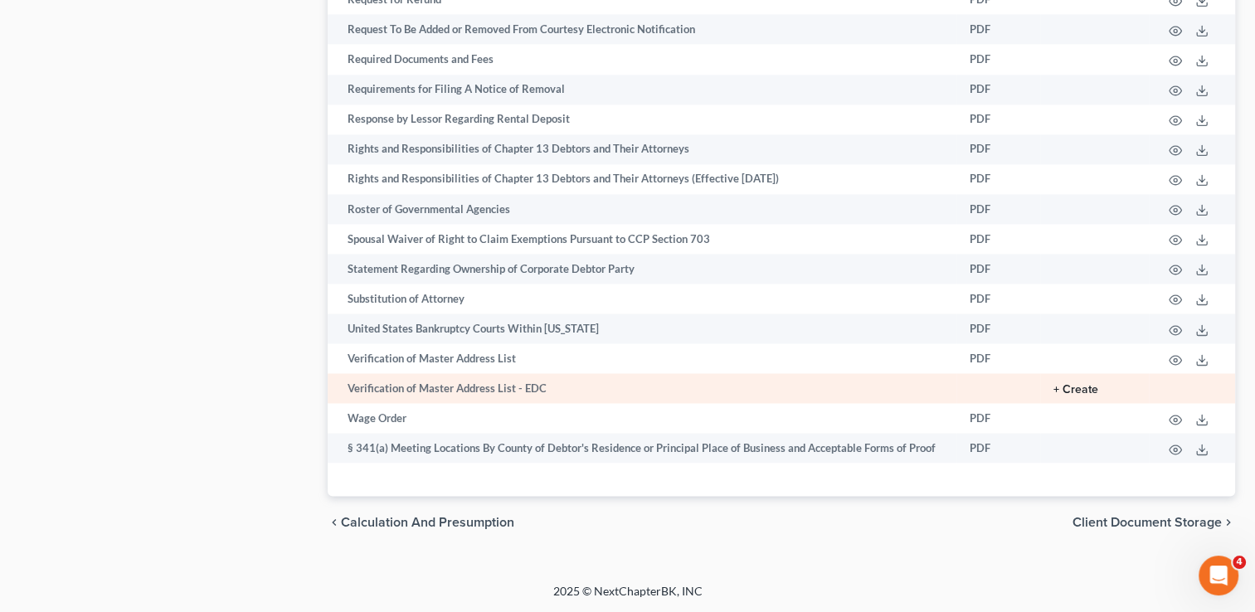
click at [1069, 387] on button "+ Create" at bounding box center [1076, 390] width 45 height 12
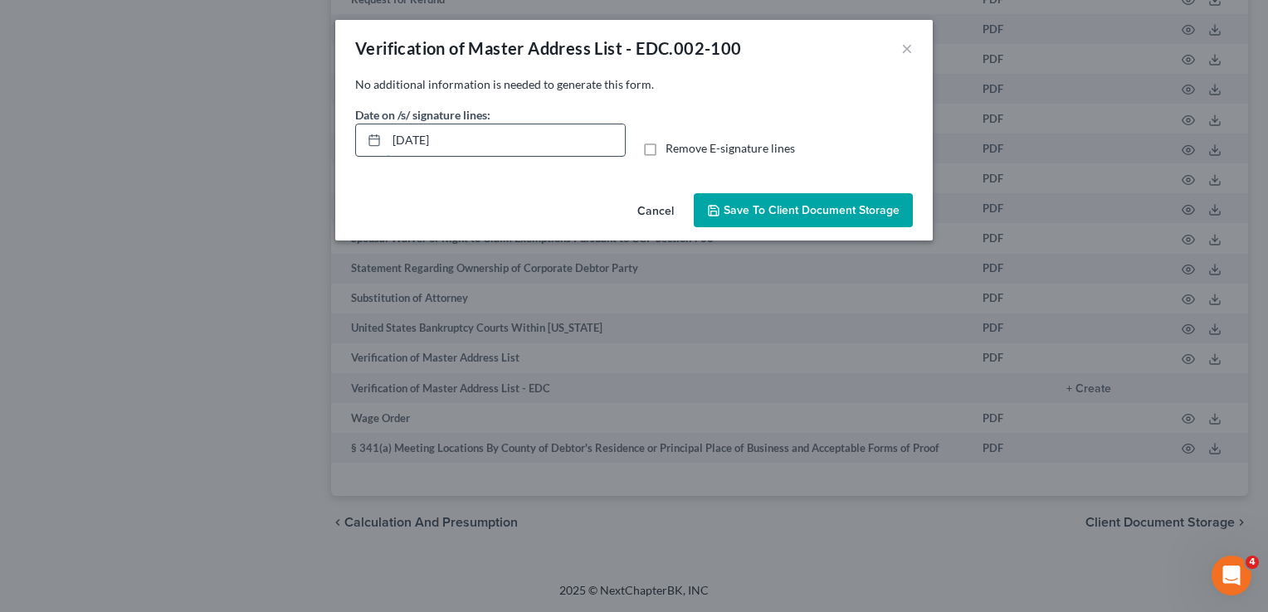
click at [524, 140] on input "[DATE]" at bounding box center [506, 140] width 238 height 32
click at [524, 140] on input "text" at bounding box center [506, 140] width 238 height 32
click at [665, 148] on label "Remove E-signature lines" at bounding box center [729, 148] width 129 height 17
click at [672, 148] on input "Remove E-signature lines" at bounding box center [677, 145] width 11 height 11
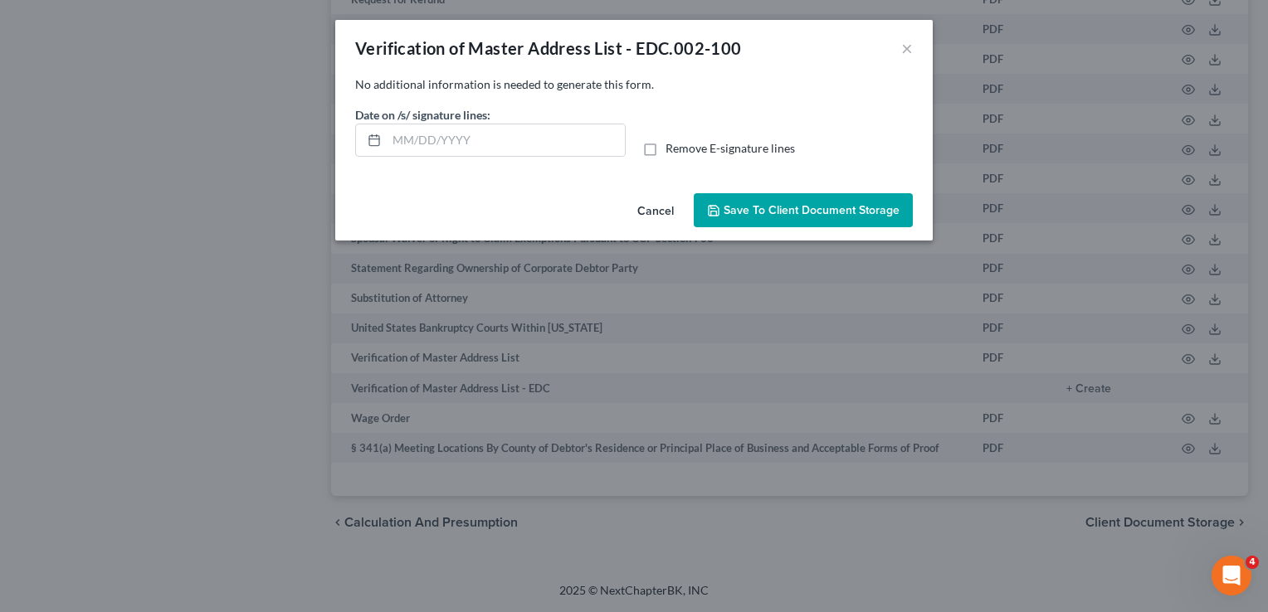
checkbox input "true"
click at [714, 207] on icon "button" at bounding box center [713, 210] width 13 height 13
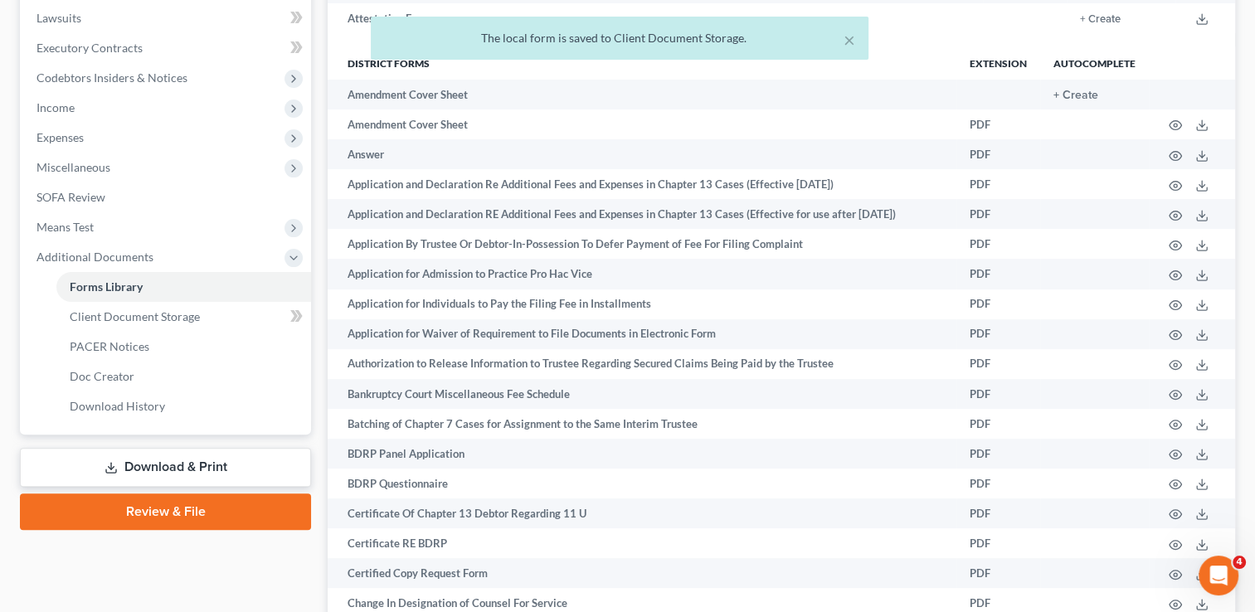
click at [181, 463] on link "Download & Print" at bounding box center [165, 467] width 291 height 39
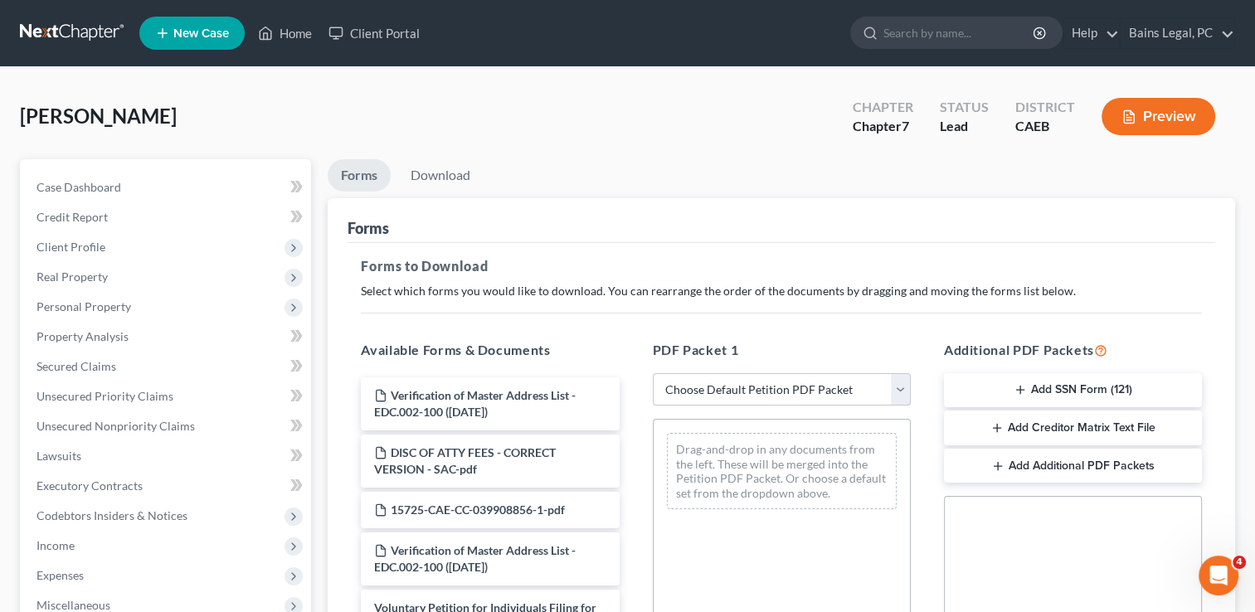
click at [750, 396] on select "Choose Default Petition PDF Packet Complete Bankruptcy Petition (all forms and …" at bounding box center [782, 389] width 258 height 33
select select "0"
click at [653, 373] on select "Choose Default Petition PDF Packet Complete Bankruptcy Petition (all forms and …" at bounding box center [782, 389] width 258 height 33
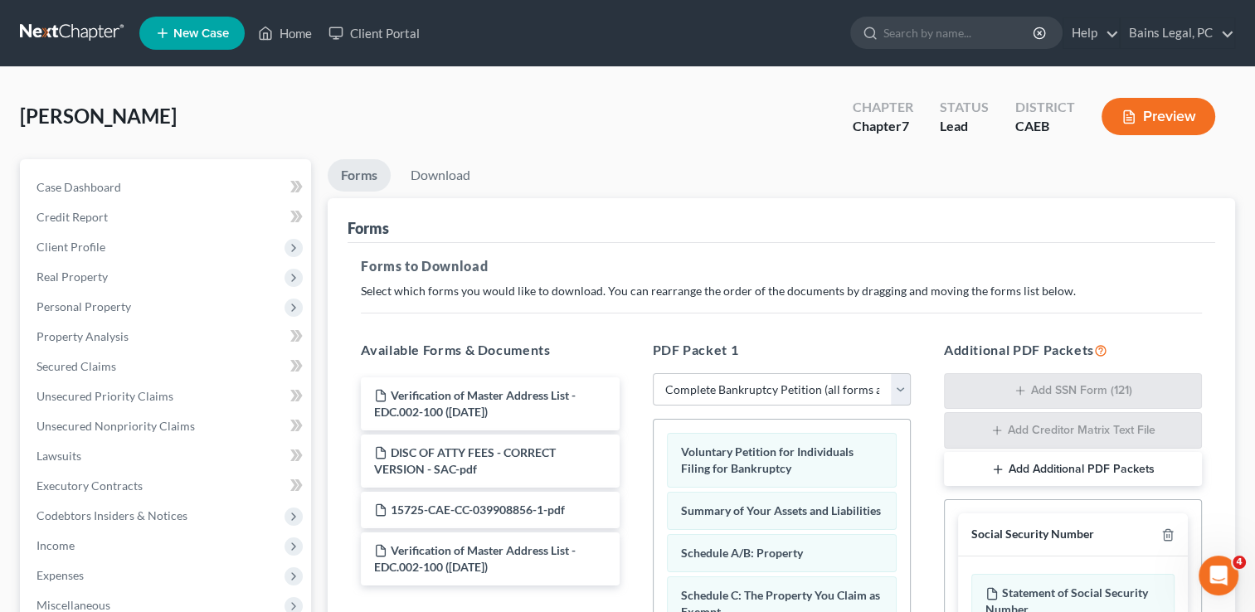
click at [714, 304] on div "Forms to Download Select which forms you would like to download. You can rearra…" at bounding box center [782, 577] width 868 height 668
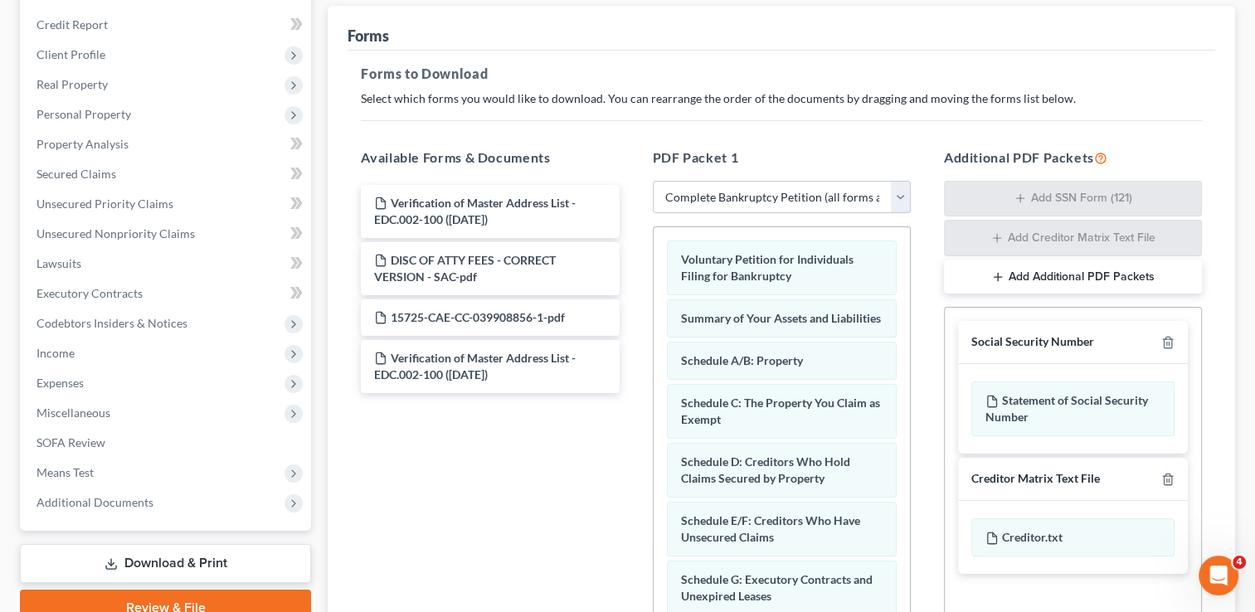
scroll to position [199, 0]
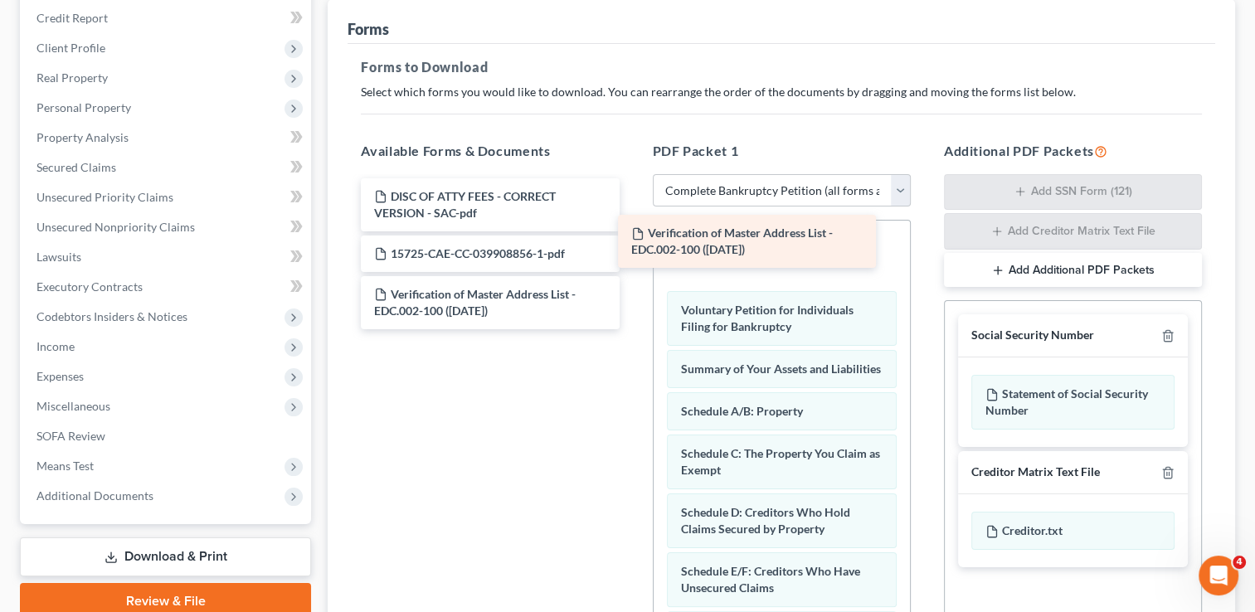
drag, startPoint x: 508, startPoint y: 194, endPoint x: 765, endPoint y: 232, distance: 260.0
click at [632, 232] on div "Verification of Master Address List - EDC.002-100 ([DATE]) Verification of Mast…" at bounding box center [490, 253] width 285 height 151
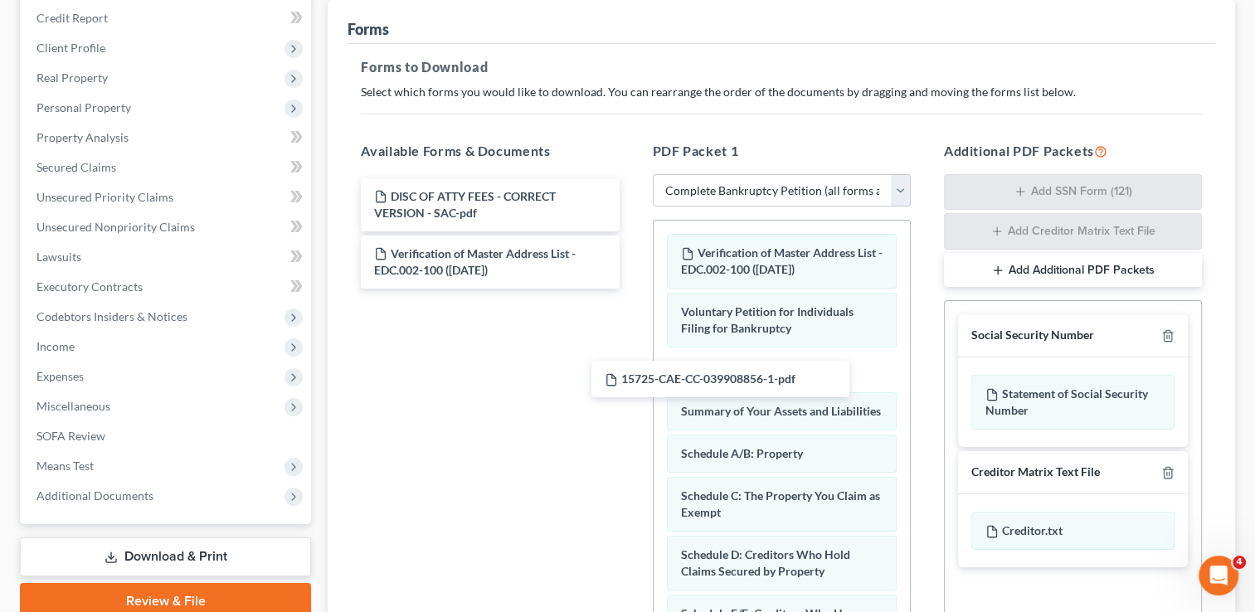
drag, startPoint x: 514, startPoint y: 253, endPoint x: 670, endPoint y: 353, distance: 184.8
click at [632, 289] on div "15725-CAE-CC-039908856-1-pdf DISC OF ATTY FEES - CORRECT VERSION - SAC-pdf 1572…" at bounding box center [490, 233] width 285 height 110
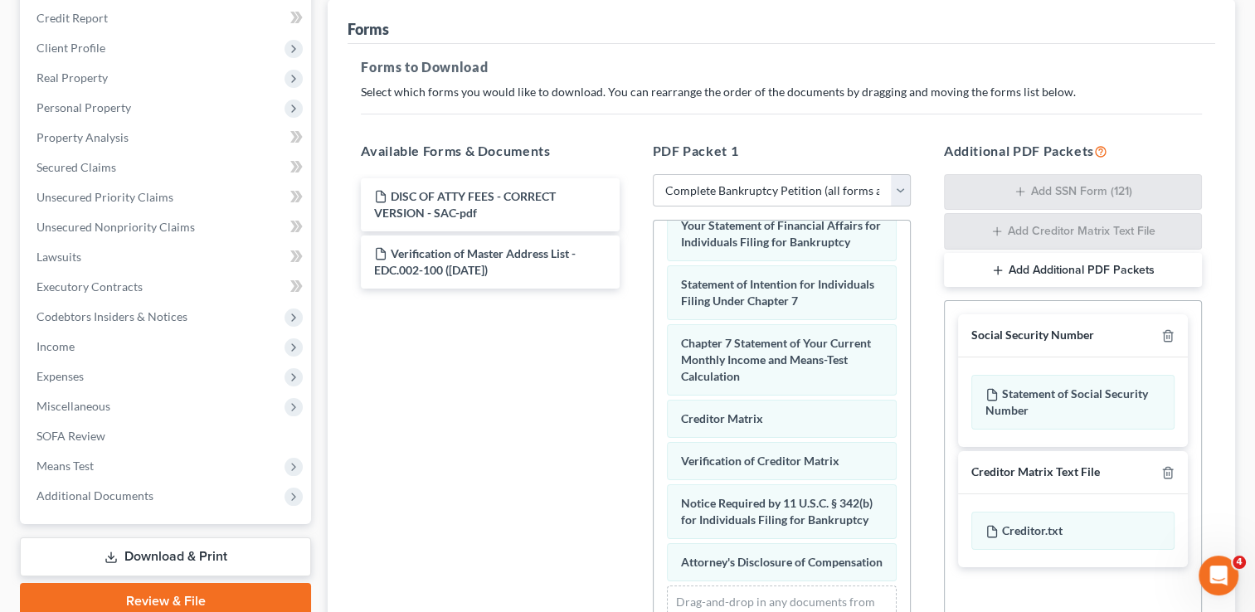
scroll to position [753, 0]
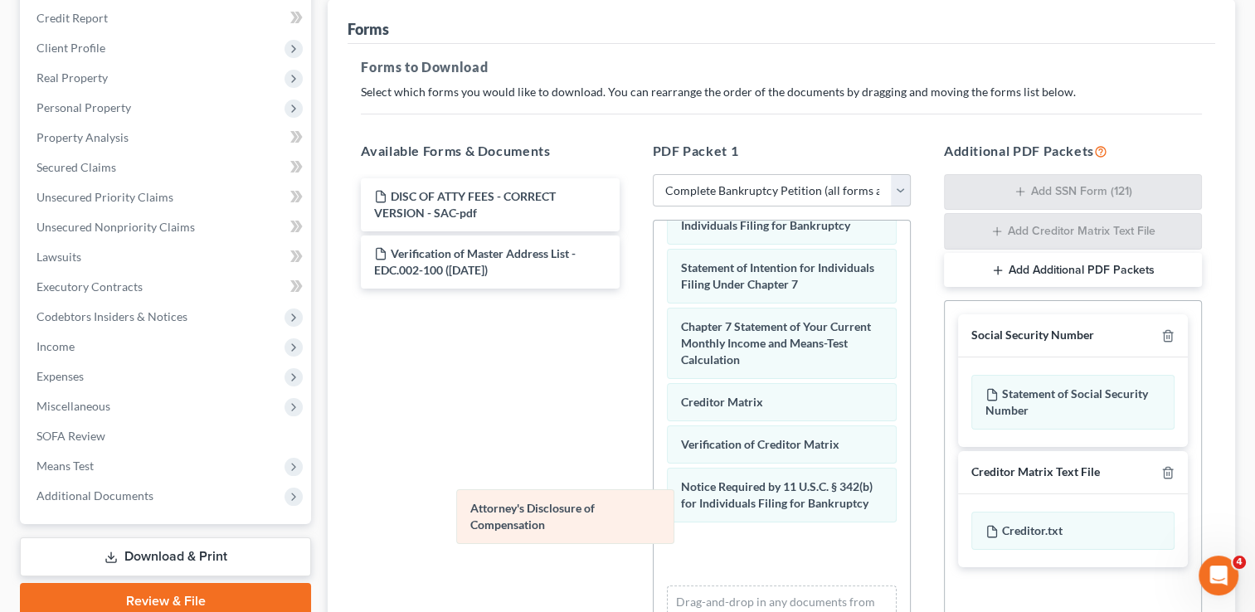
drag, startPoint x: 764, startPoint y: 554, endPoint x: 502, endPoint y: 483, distance: 271.7
click at [654, 483] on div "Attorney's Disclosure of Compensation Verification of Master Address List - EDC…" at bounding box center [782, 92] width 256 height 1165
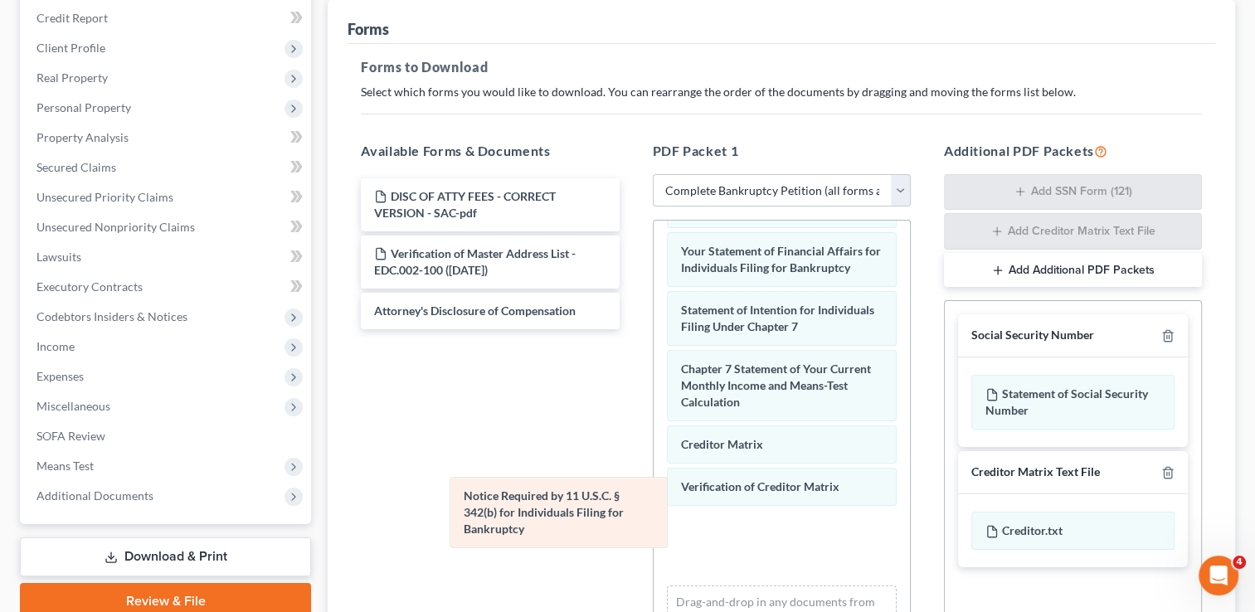
drag, startPoint x: 776, startPoint y: 559, endPoint x: 523, endPoint y: 517, distance: 256.6
click at [654, 517] on div "Notice Required by 11 U.S.C. § 342(b) for Individuals Filing for Bankruptcy Ver…" at bounding box center [782, 114] width 256 height 1123
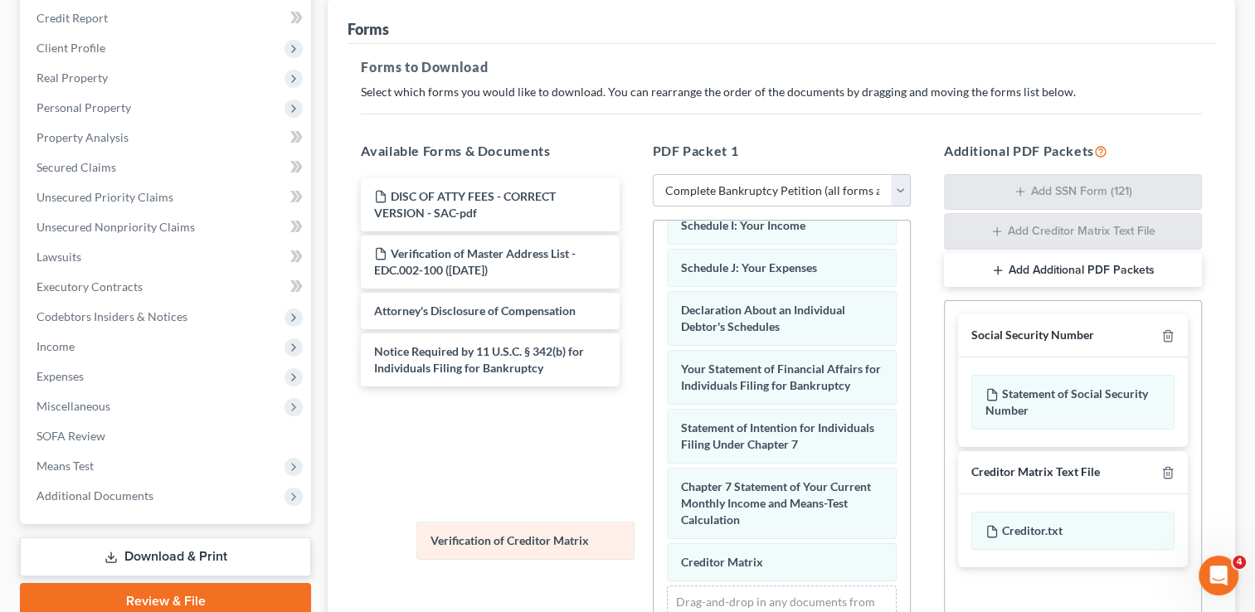
scroll to position [577, 0]
drag, startPoint x: 749, startPoint y: 564, endPoint x: 488, endPoint y: 536, distance: 262.9
click at [654, 536] on div "Verification of Creditor Matrix Verification of Master Address List - EDC.002-1…" at bounding box center [782, 173] width 256 height 1005
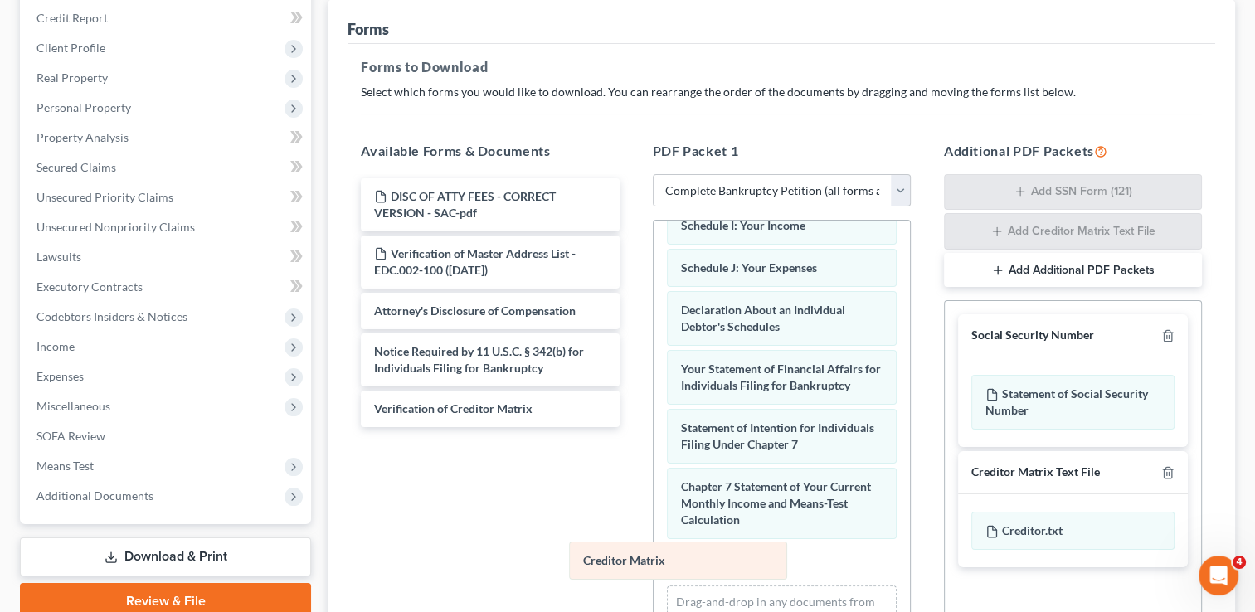
scroll to position [534, 0]
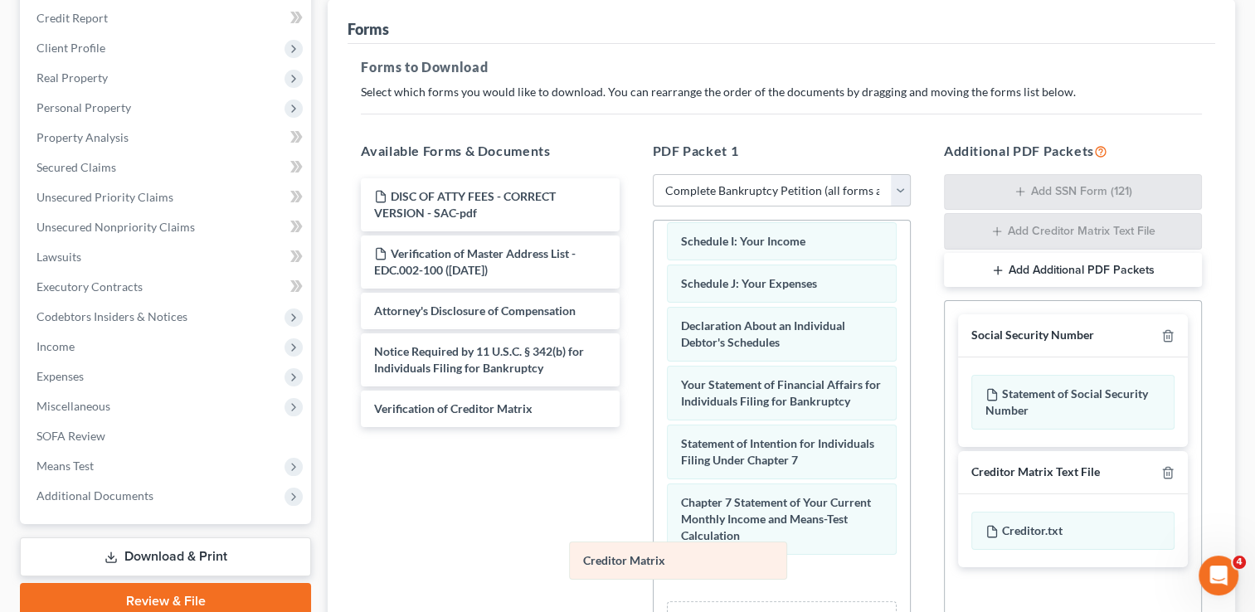
drag, startPoint x: 707, startPoint y: 573, endPoint x: 534, endPoint y: 549, distance: 175.0
click at [654, 549] on div "Creditor Matrix Verification of Master Address List - EDC.002-100 ([DATE]) Volu…" at bounding box center [782, 188] width 256 height 1005
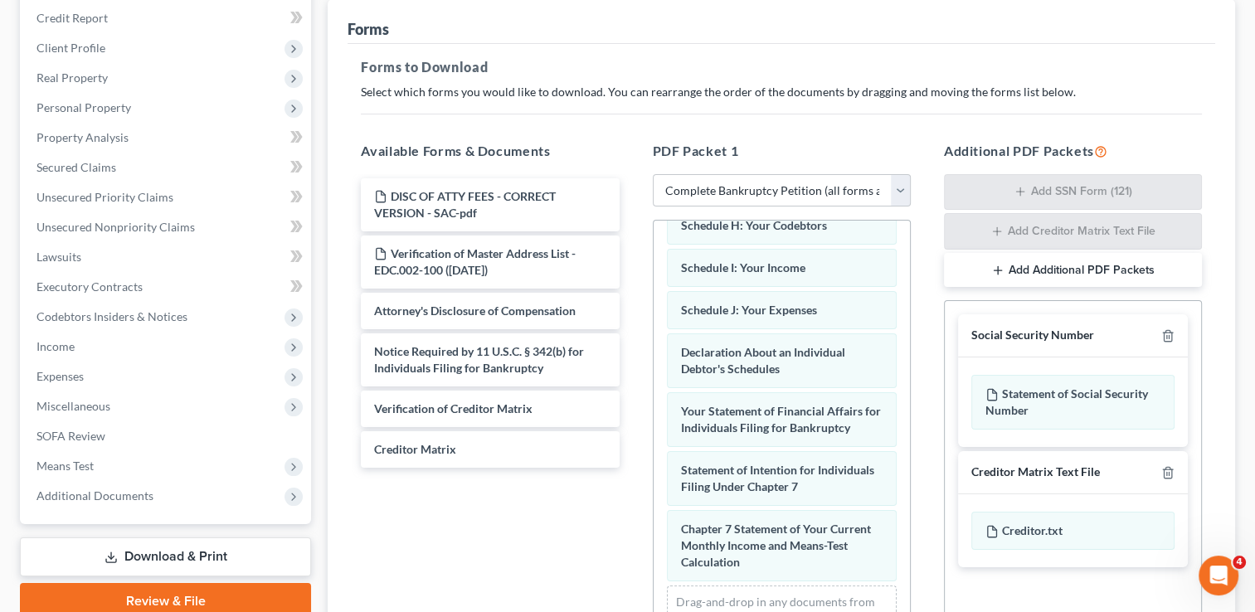
scroll to position [412, 0]
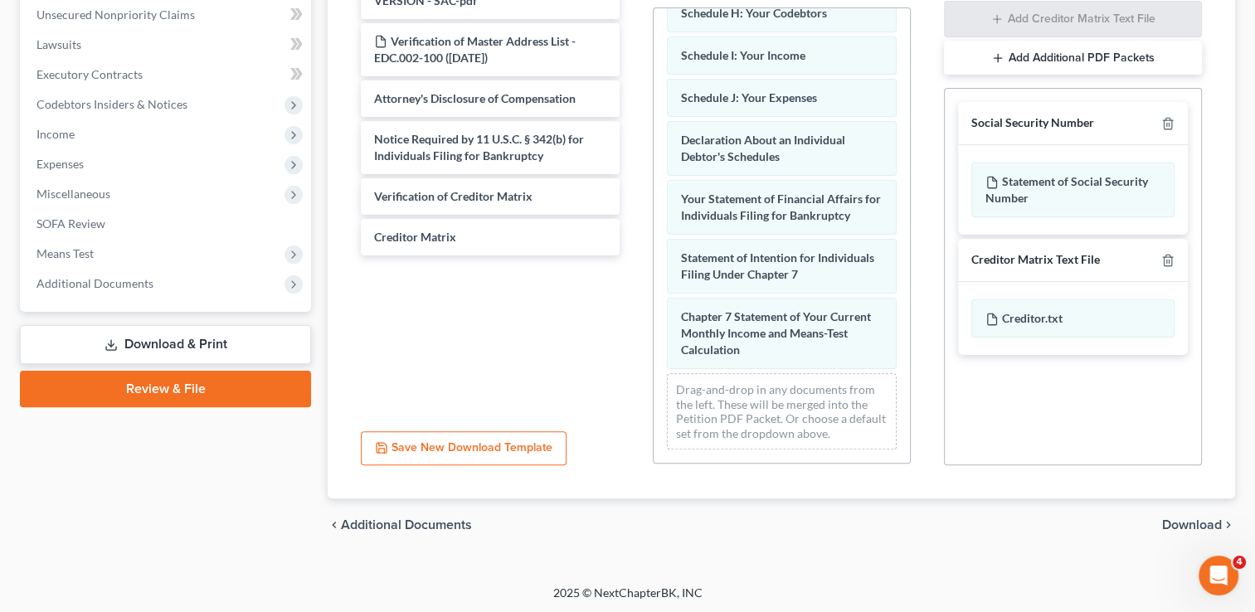
click at [1185, 507] on div "chevron_left Additional Documents Download chevron_right" at bounding box center [782, 525] width 908 height 53
click at [1192, 521] on span "Download" at bounding box center [1193, 525] width 60 height 13
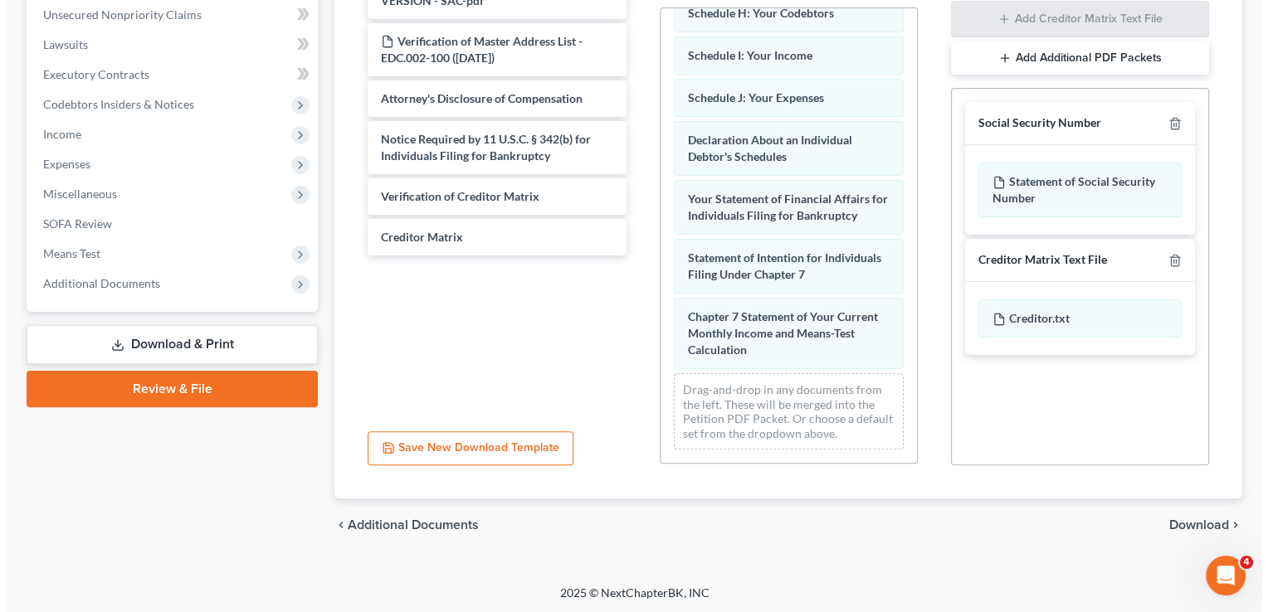
scroll to position [268, 0]
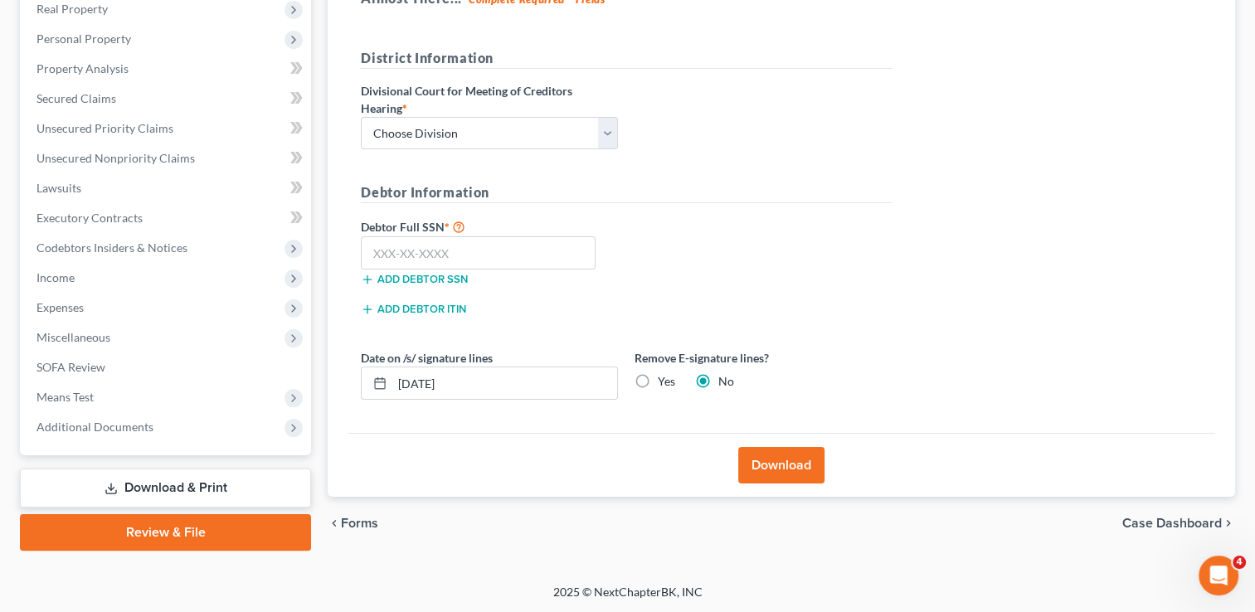
click at [503, 154] on div "District Information Divisional Court for Meeting of Creditors Hearing * Choose…" at bounding box center [627, 105] width 548 height 115
click at [450, 134] on select "Choose Division Fresno Modesto [GEOGRAPHIC_DATA]" at bounding box center [489, 133] width 257 height 33
select select "2"
click at [361, 117] on select "Choose Division Fresno Modesto [GEOGRAPHIC_DATA]" at bounding box center [489, 133] width 257 height 33
click at [465, 246] on input "text" at bounding box center [478, 252] width 235 height 33
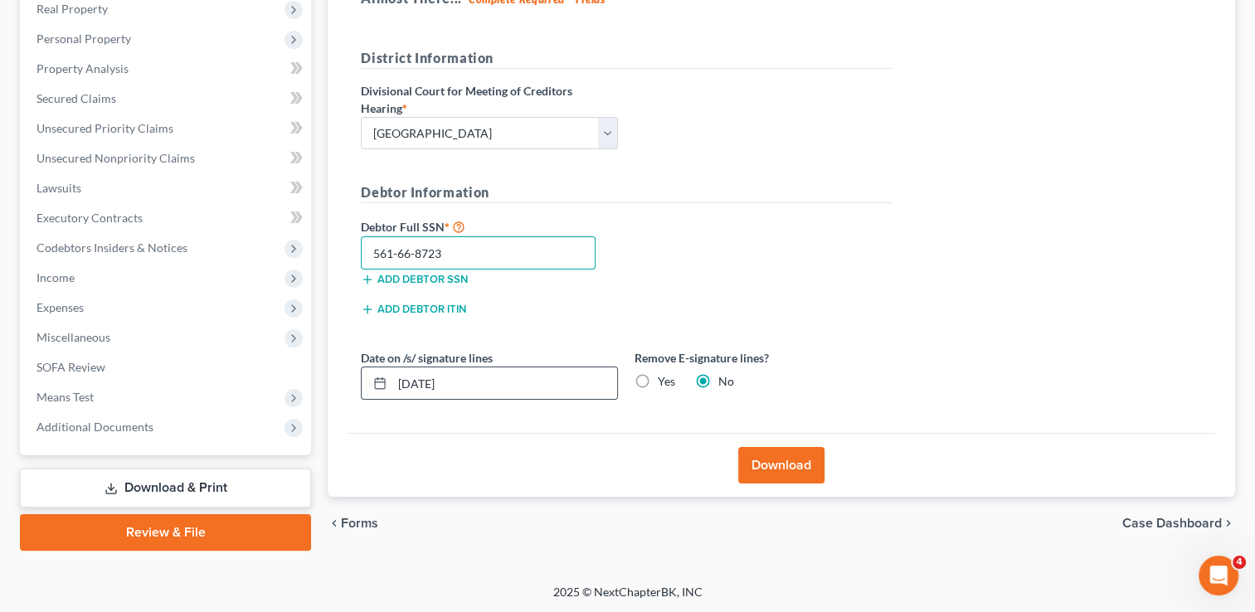
type input "561-66-8723"
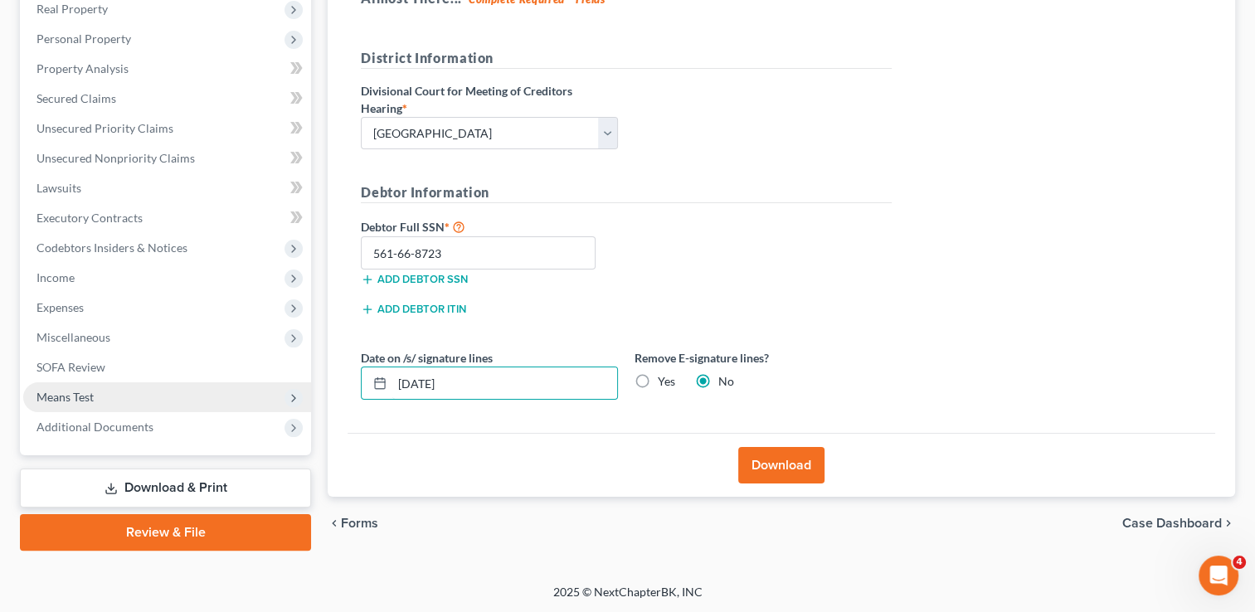
drag, startPoint x: 494, startPoint y: 390, endPoint x: 270, endPoint y: 383, distance: 224.1
click at [270, 383] on div "Petition Navigation Case Dashboard Payments Invoices Payments Payments Credit R…" at bounding box center [628, 221] width 1232 height 660
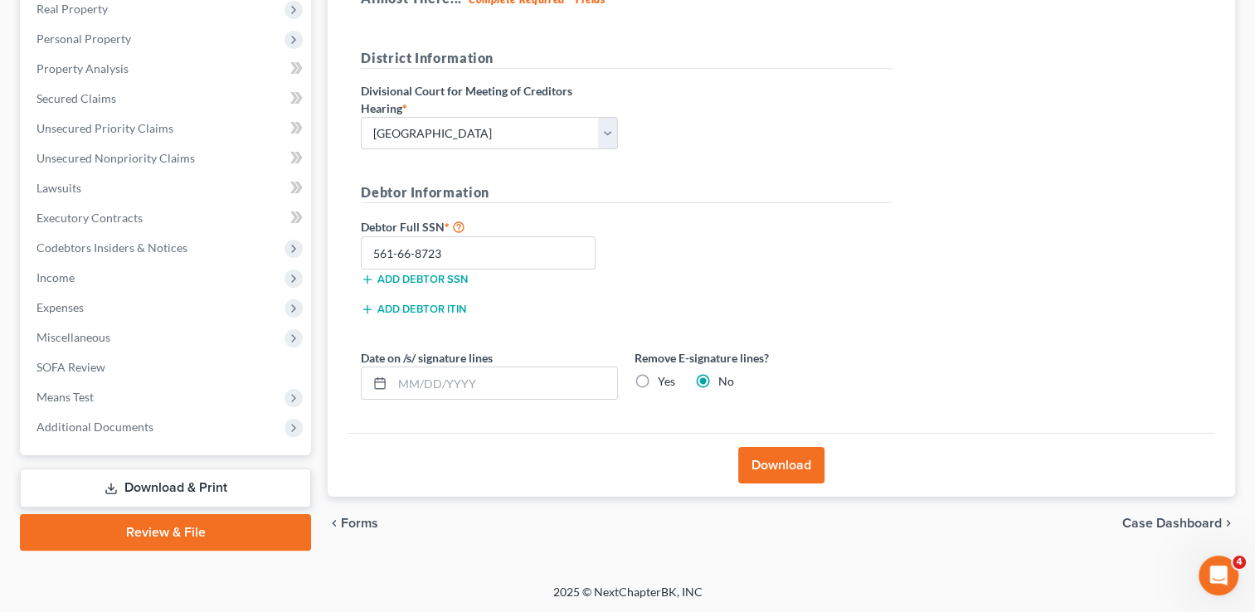
click at [658, 381] on label "Yes" at bounding box center [666, 381] width 17 height 17
click at [665, 381] on input "Yes" at bounding box center [670, 378] width 11 height 11
radio input "true"
radio input "false"
click at [764, 447] on button "Download" at bounding box center [782, 465] width 86 height 37
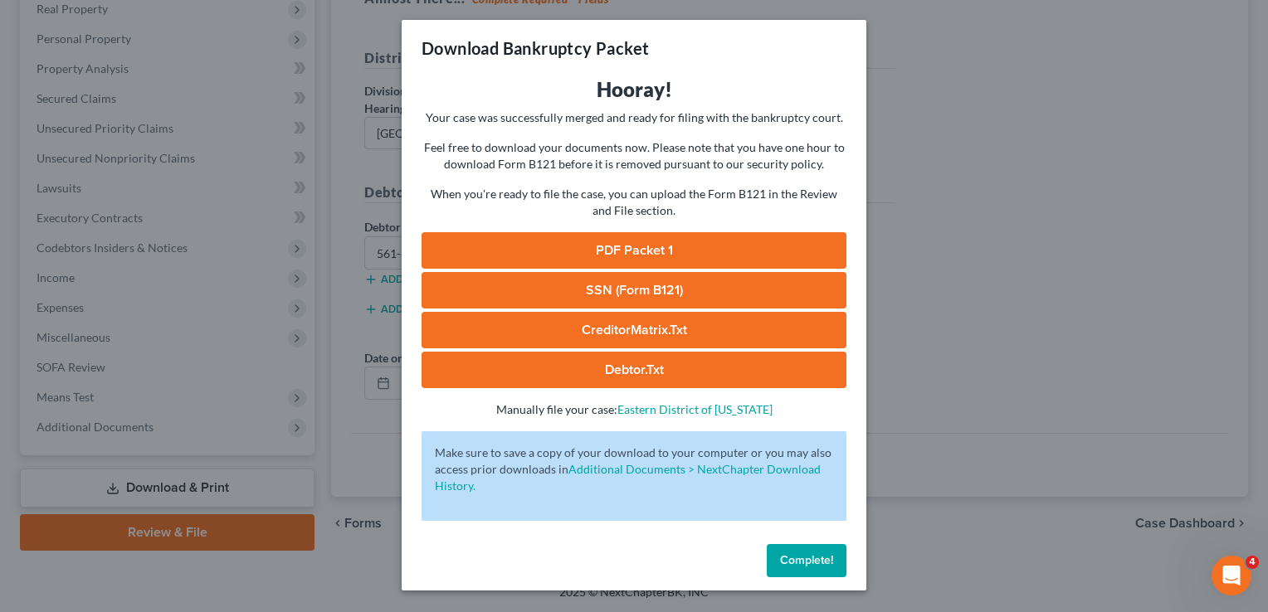
click at [717, 236] on link "PDF Packet 1" at bounding box center [634, 250] width 425 height 37
click at [722, 289] on link "SSN (Form B121)" at bounding box center [634, 290] width 425 height 37
